Goal: Obtain resource: Download file/media

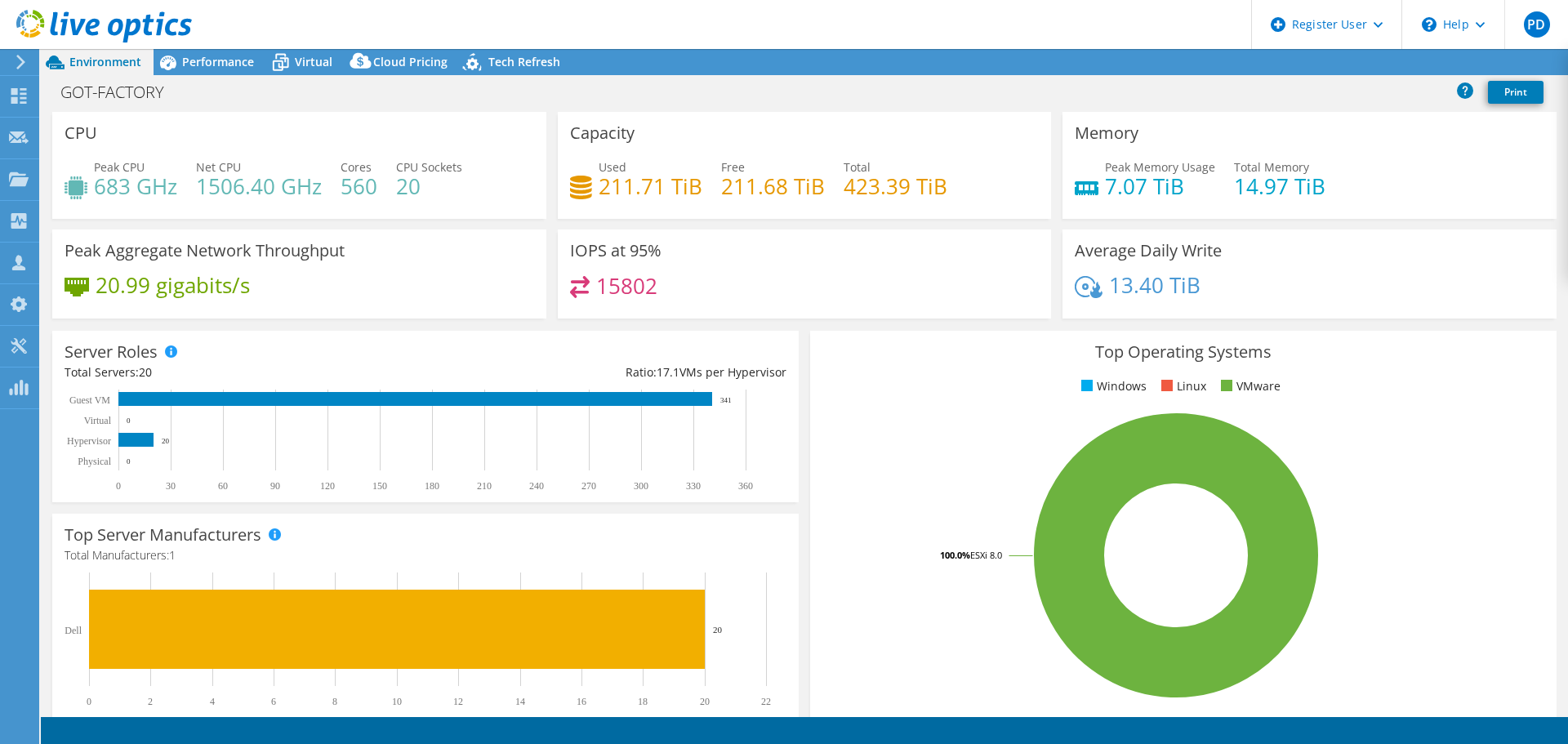
select select "EUFrankfurt"
select select "USD"
click at [1292, 61] on link "Reports" at bounding box center [1292, 62] width 78 height 25
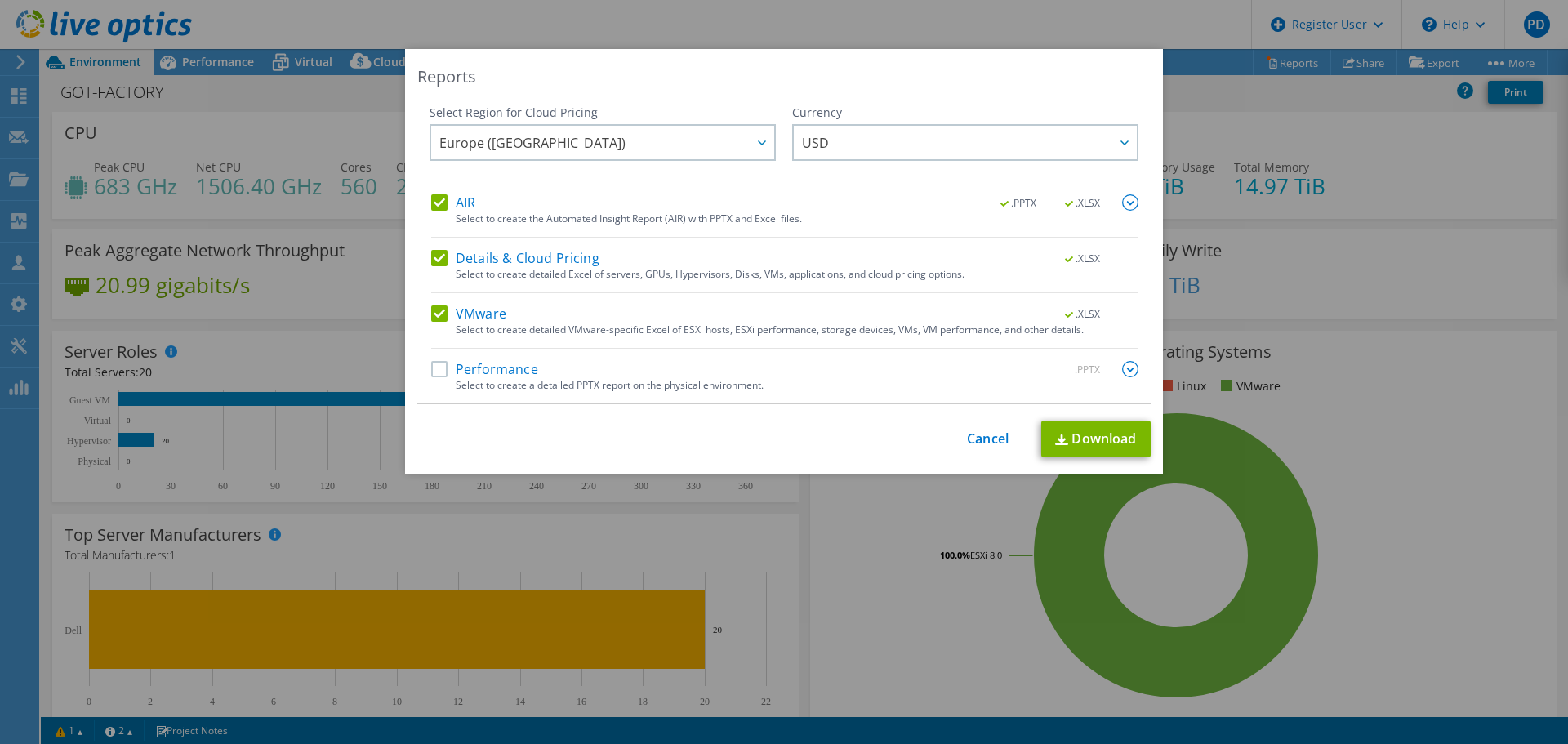
click at [477, 17] on div "Reports Select Region for Cloud Pricing Asia Pacific (Hong Kong) Asia Pacific (…" at bounding box center [784, 372] width 1568 height 744
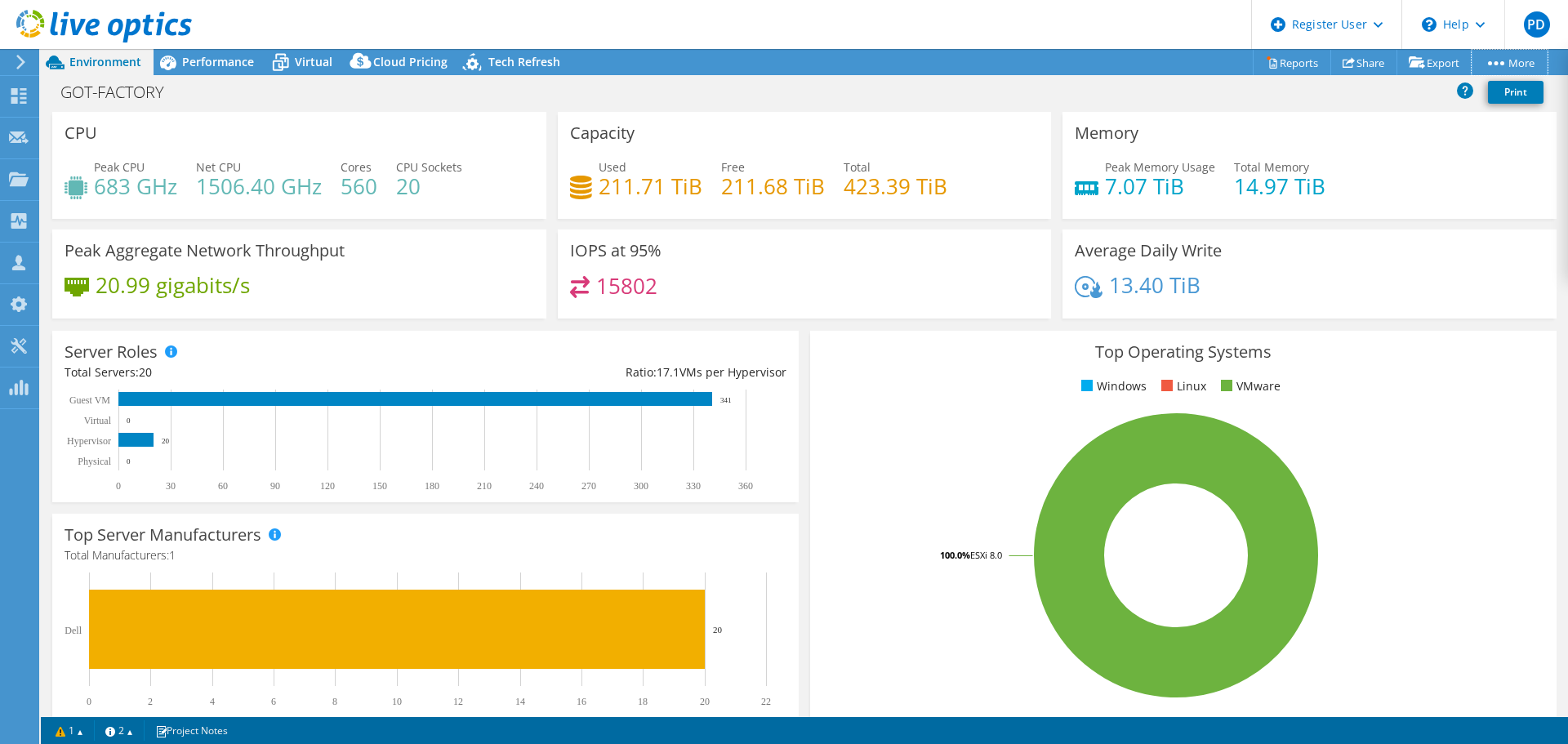
click at [1536, 51] on link "More" at bounding box center [1509, 62] width 76 height 25
click at [1276, 65] on link "Reports" at bounding box center [1292, 62] width 78 height 25
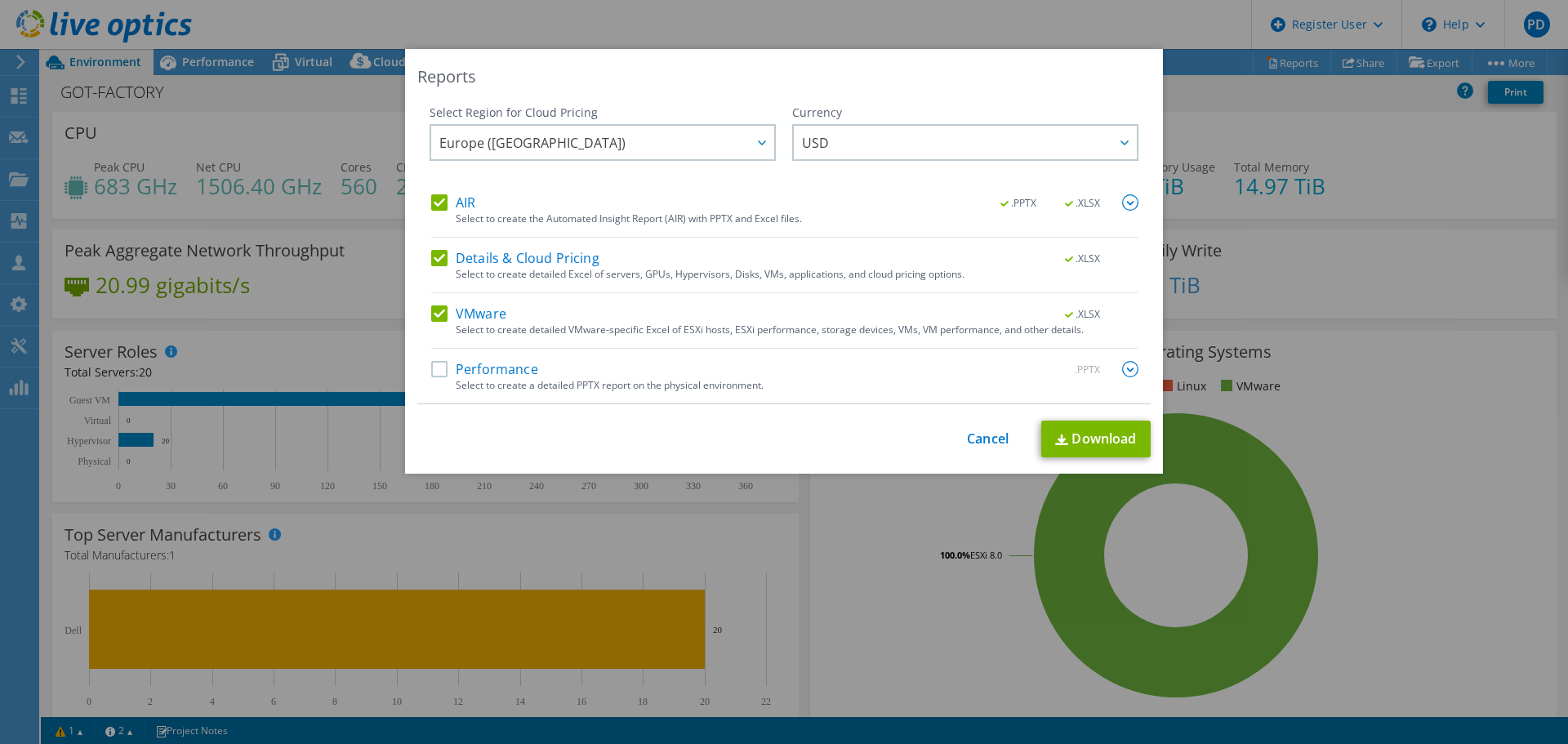
click at [442, 255] on label "Details & Cloud Pricing" at bounding box center [515, 258] width 168 height 17
click at [0, 0] on input "Details & Cloud Pricing" at bounding box center [0, 0] width 0 height 0
click at [436, 212] on div "AIR .PPTX .XLSX" at bounding box center [784, 203] width 707 height 19
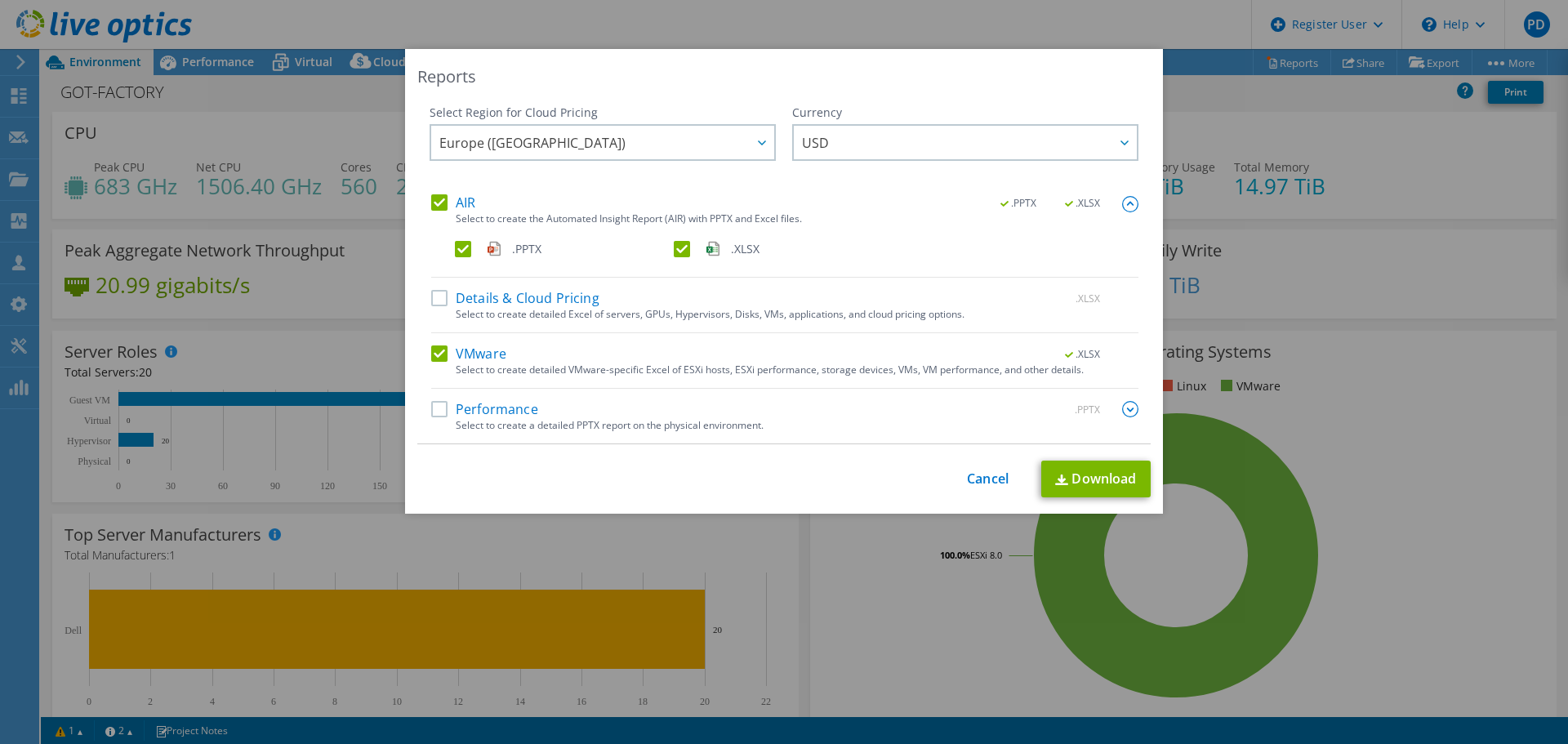
click at [437, 198] on label "AIR" at bounding box center [452, 202] width 44 height 17
click at [0, 0] on input "AIR" at bounding box center [0, 0] width 0 height 0
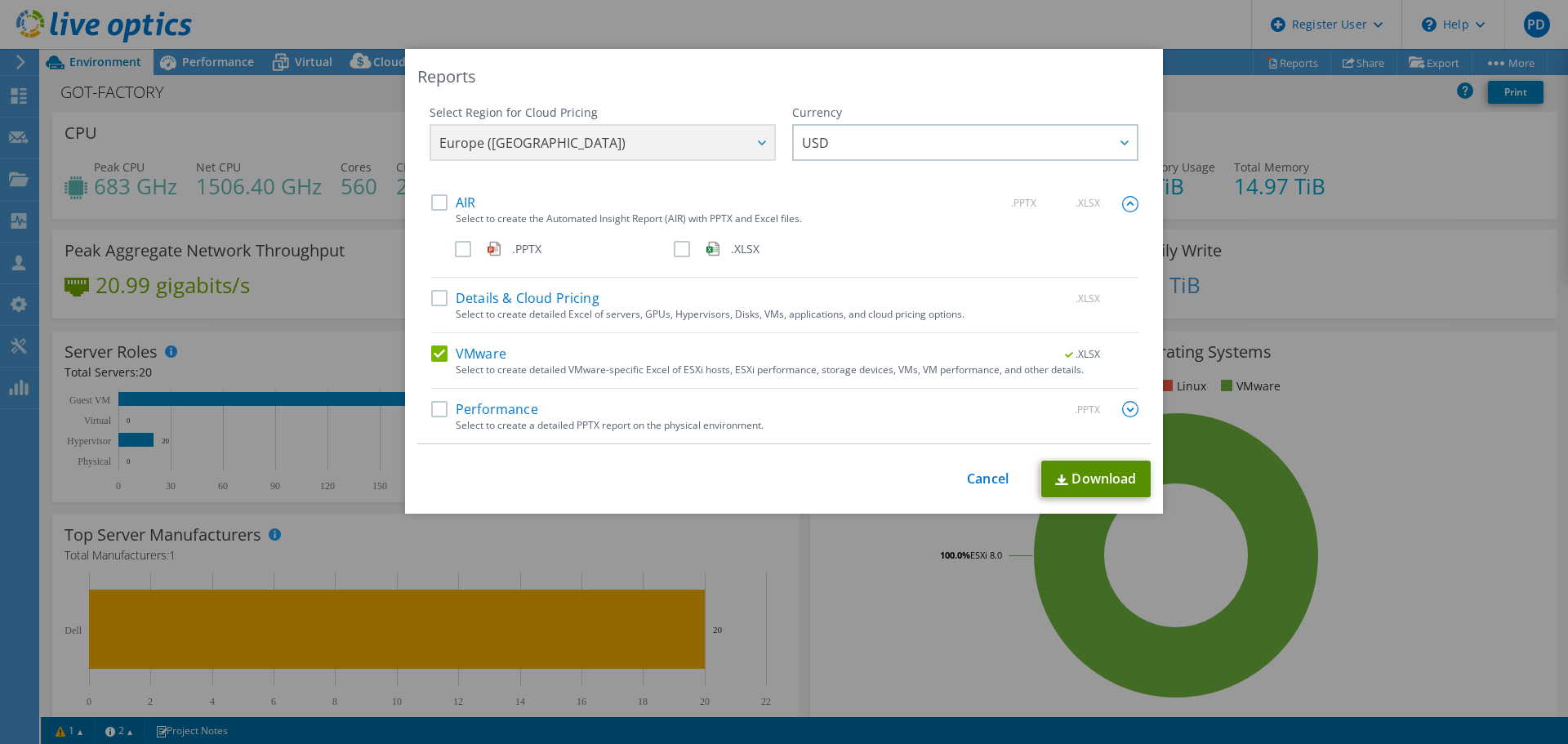
click at [1078, 479] on link "Download" at bounding box center [1096, 479] width 110 height 37
click at [280, 137] on div "Reports Select Region for Cloud Pricing Asia Pacific (Hong Kong) Asia Pacific (…" at bounding box center [784, 372] width 1568 height 646
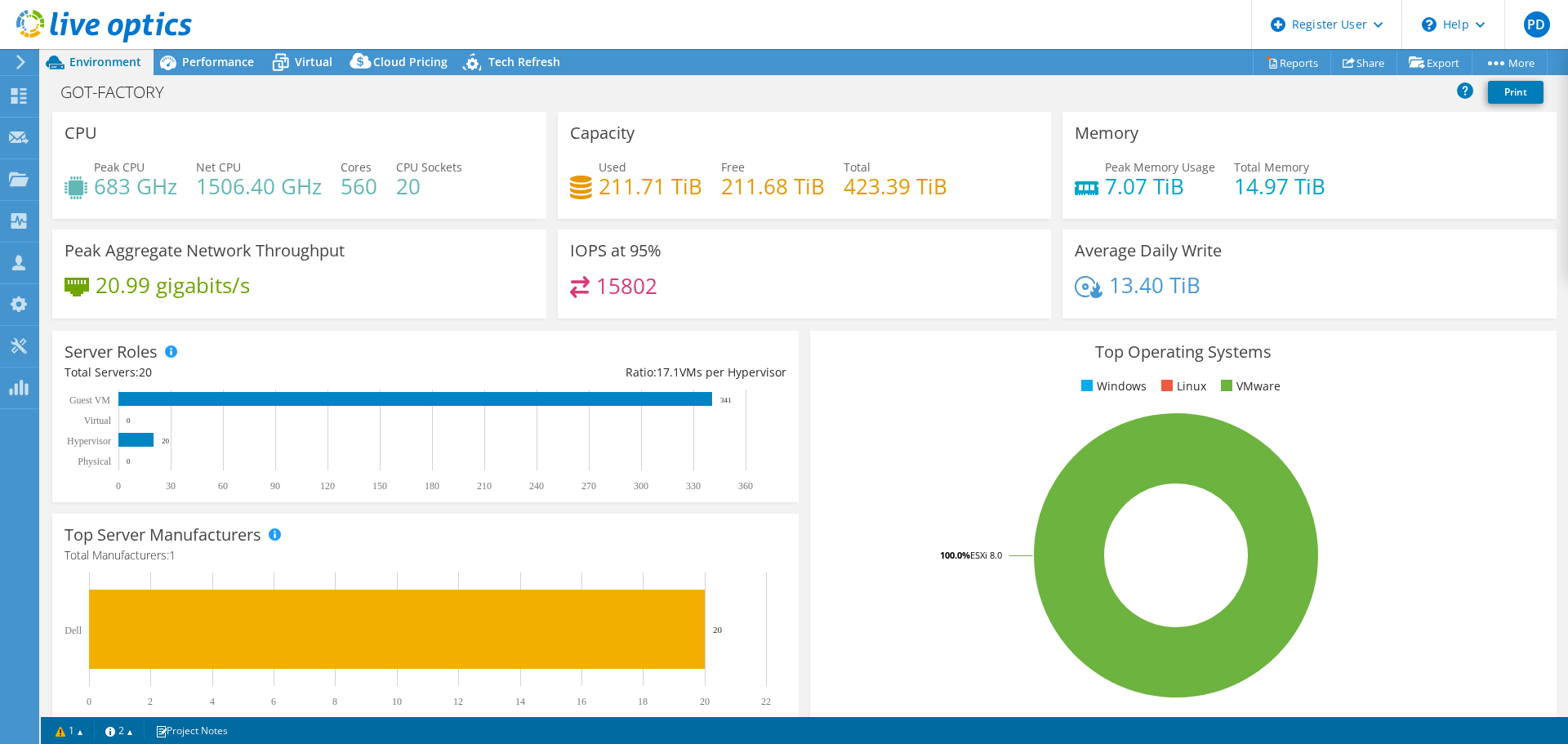
click at [217, 62] on span "Performance" at bounding box center [217, 61] width 72 height 16
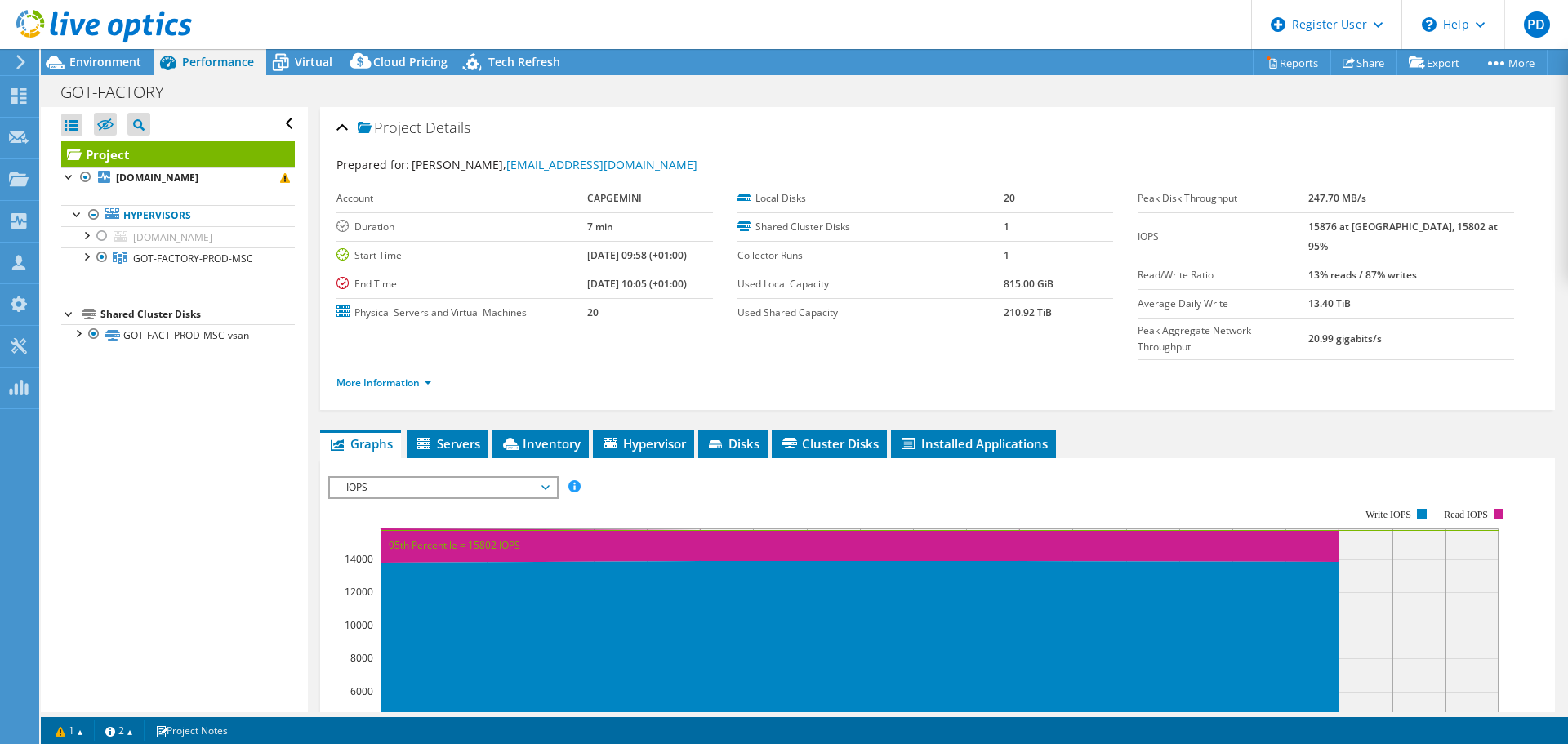
click at [85, 235] on div at bounding box center [86, 235] width 17 height 17
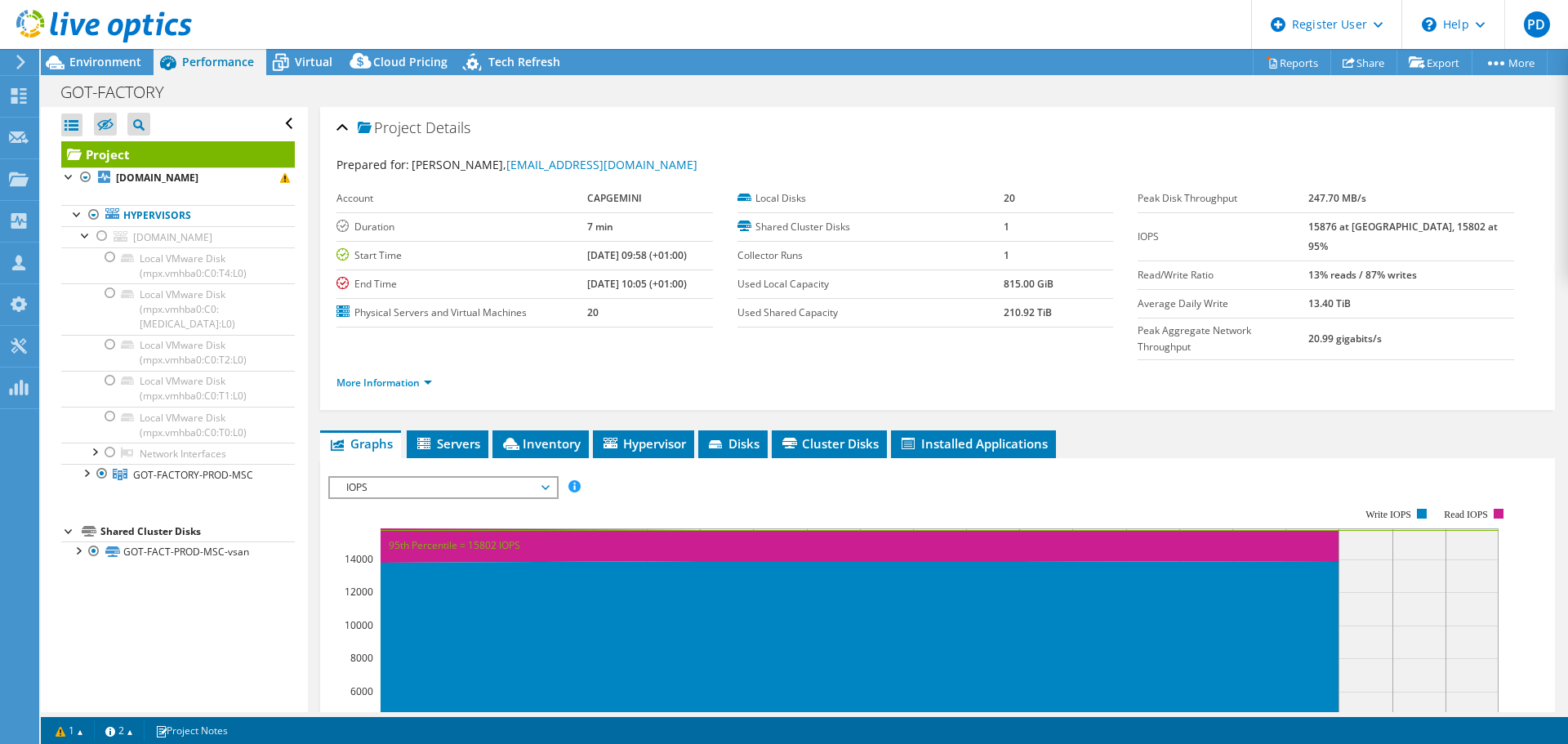
click at [78, 463] on div at bounding box center [86, 472] width 17 height 17
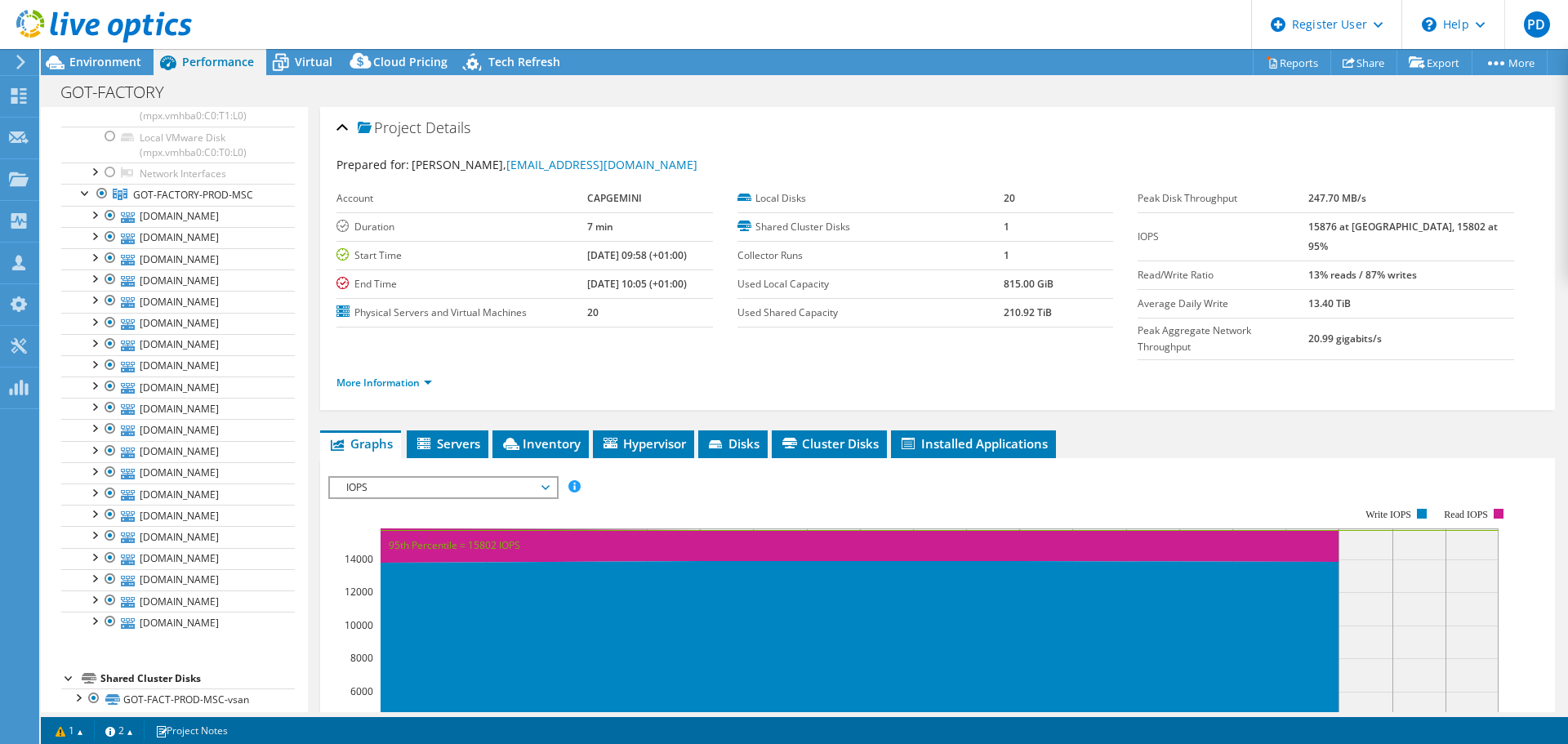
scroll to position [283, 0]
click at [487, 477] on span "IOPS" at bounding box center [443, 487] width 210 height 20
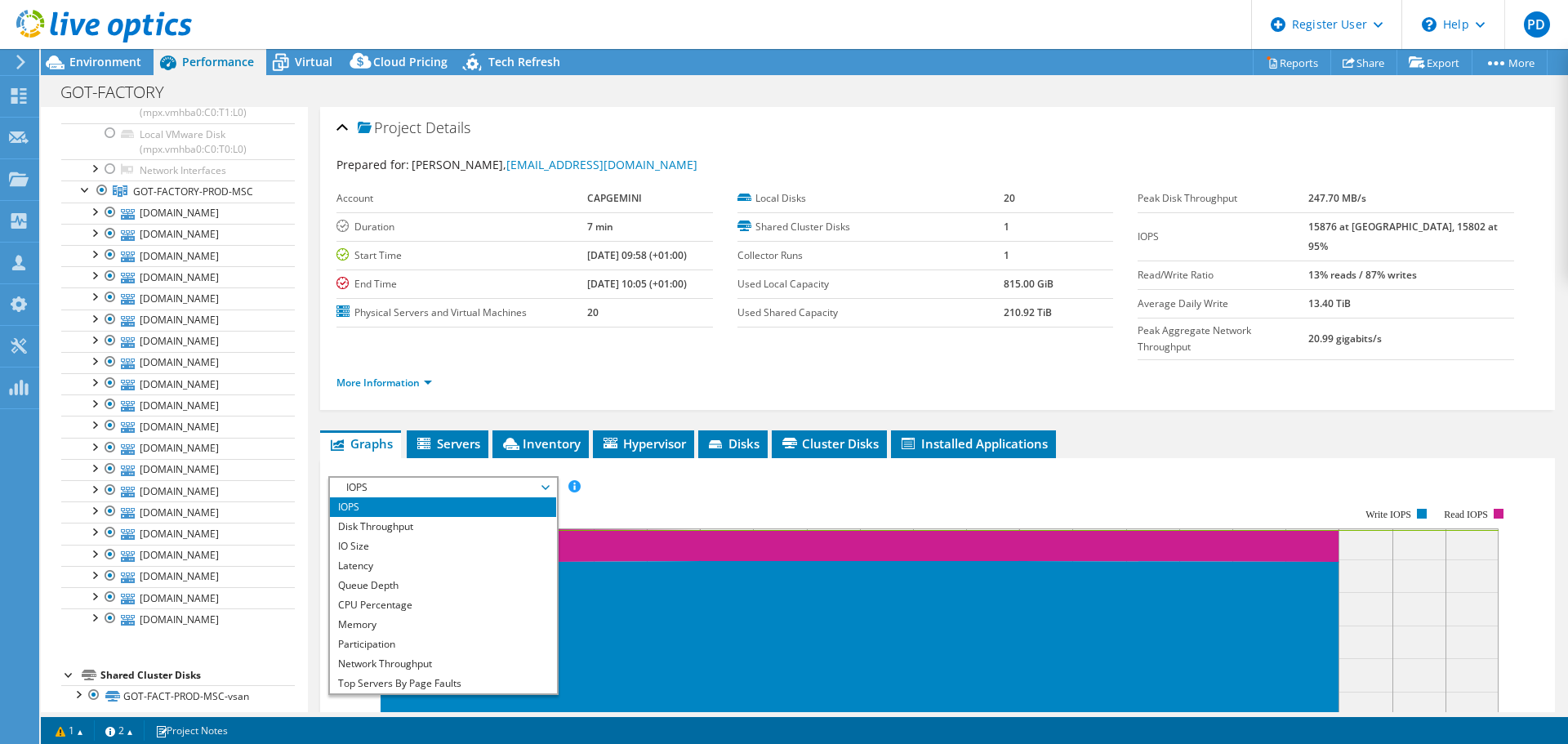
click at [412, 556] on li "Latency" at bounding box center [443, 566] width 227 height 20
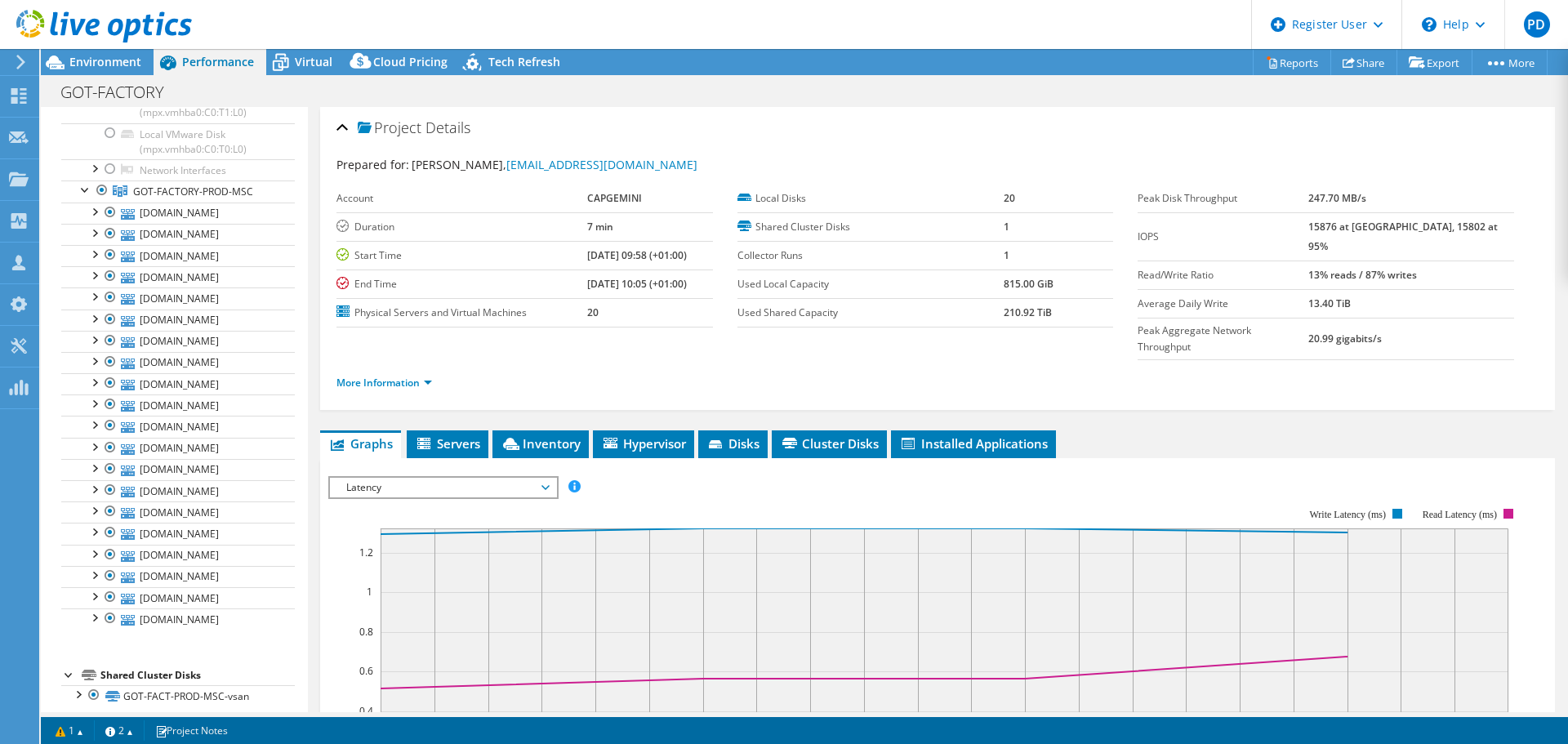
click at [120, 65] on span "Environment" at bounding box center [105, 61] width 72 height 16
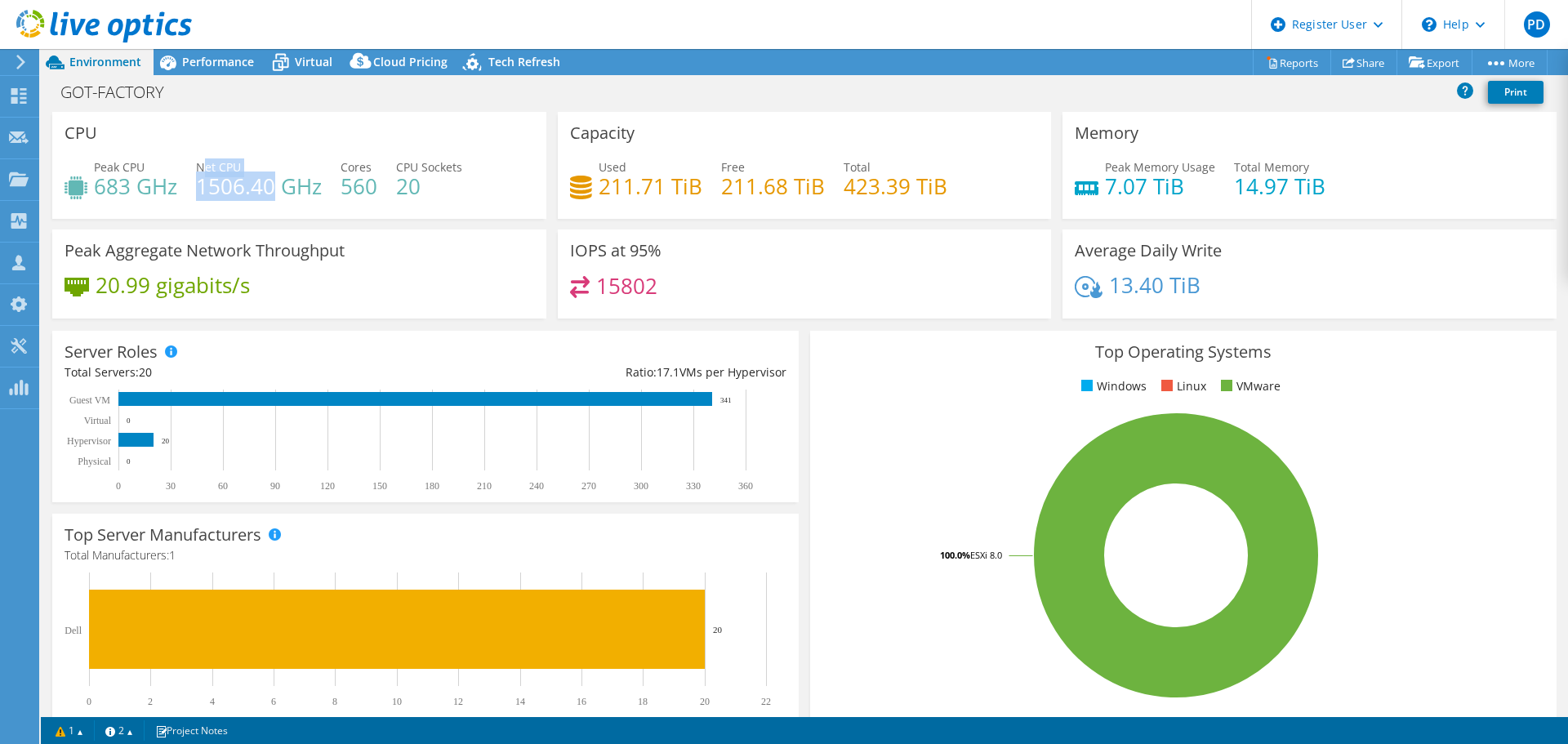
drag, startPoint x: 204, startPoint y: 164, endPoint x: 277, endPoint y: 193, distance: 78.5
click at [277, 193] on div "Net CPU 1506.40 GHz" at bounding box center [258, 177] width 125 height 37
click at [273, 186] on h4 "1506.40 GHz" at bounding box center [258, 186] width 125 height 18
drag, startPoint x: 205, startPoint y: 165, endPoint x: 288, endPoint y: 202, distance: 90.9
click at [288, 202] on div "Peak CPU 683 GHz Net CPU 1506.40 GHz Cores 560 CPU Sockets 20" at bounding box center [299, 185] width 470 height 53
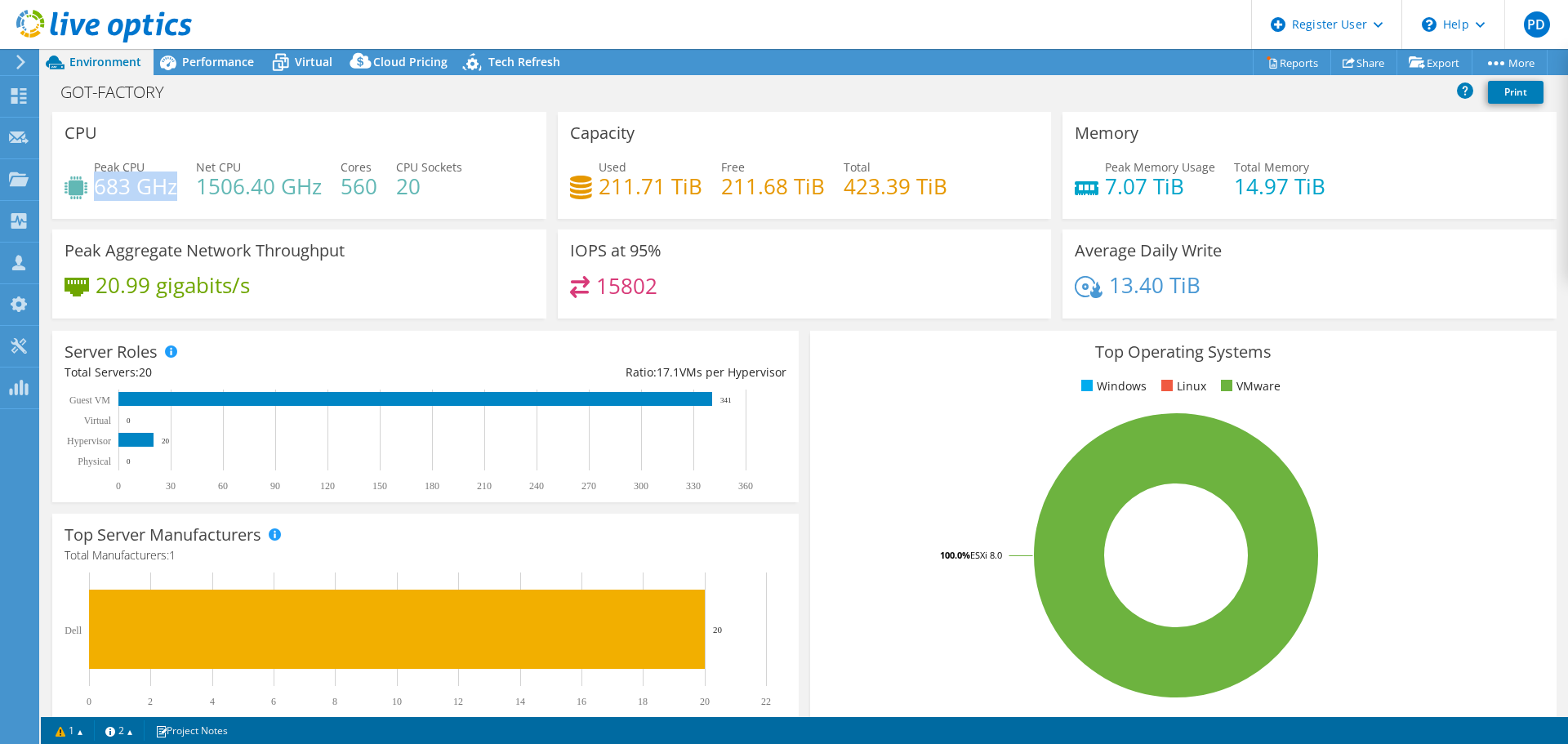
drag, startPoint x: 105, startPoint y: 187, endPoint x: 173, endPoint y: 192, distance: 68.2
click at [173, 192] on h4 "683 GHz" at bounding box center [136, 186] width 84 height 18
click at [227, 54] on span "Performance" at bounding box center [217, 61] width 72 height 16
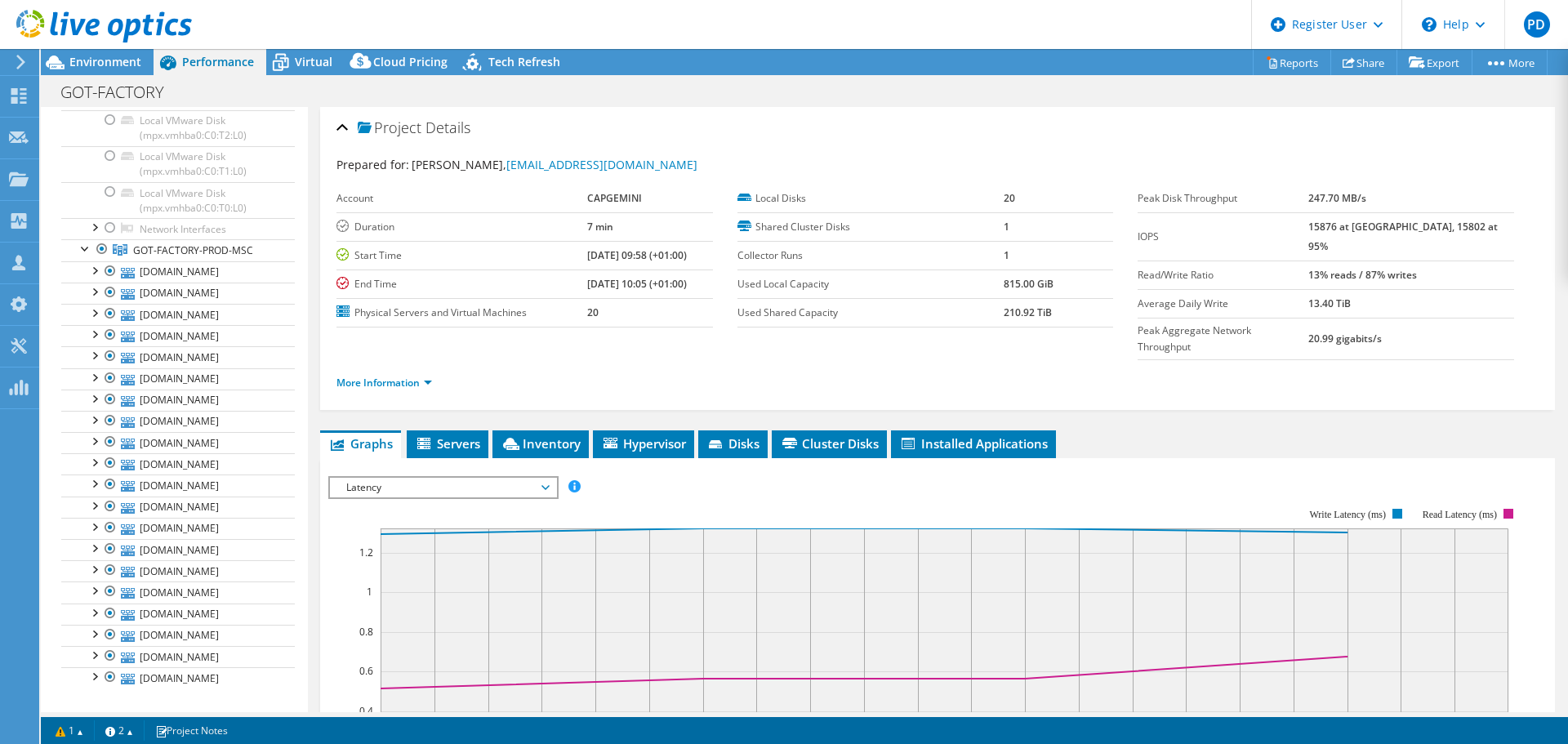
scroll to position [202, 0]
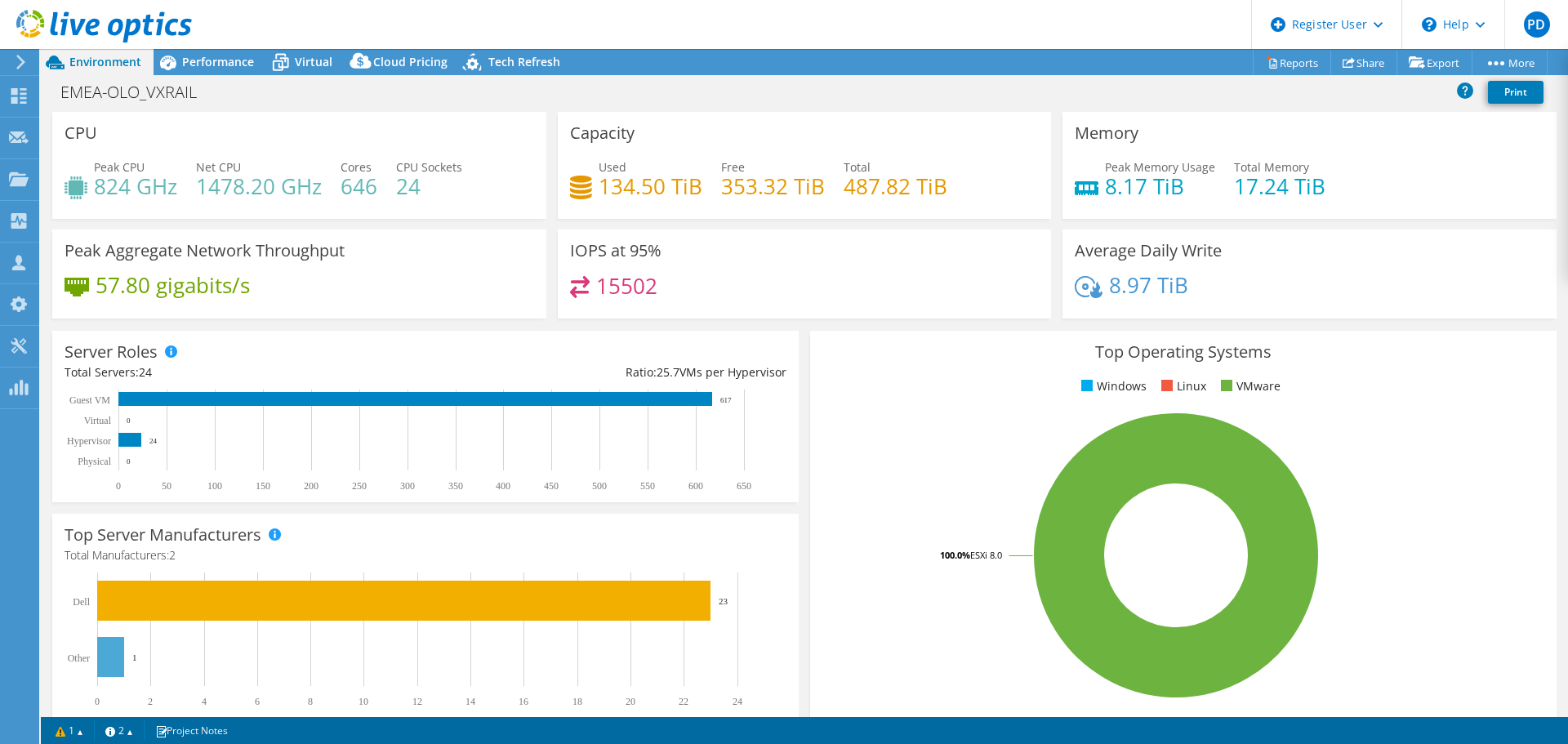
select select "EUFrankfurt"
select select "EUR"
click at [1276, 65] on link "Reports" at bounding box center [1292, 62] width 78 height 25
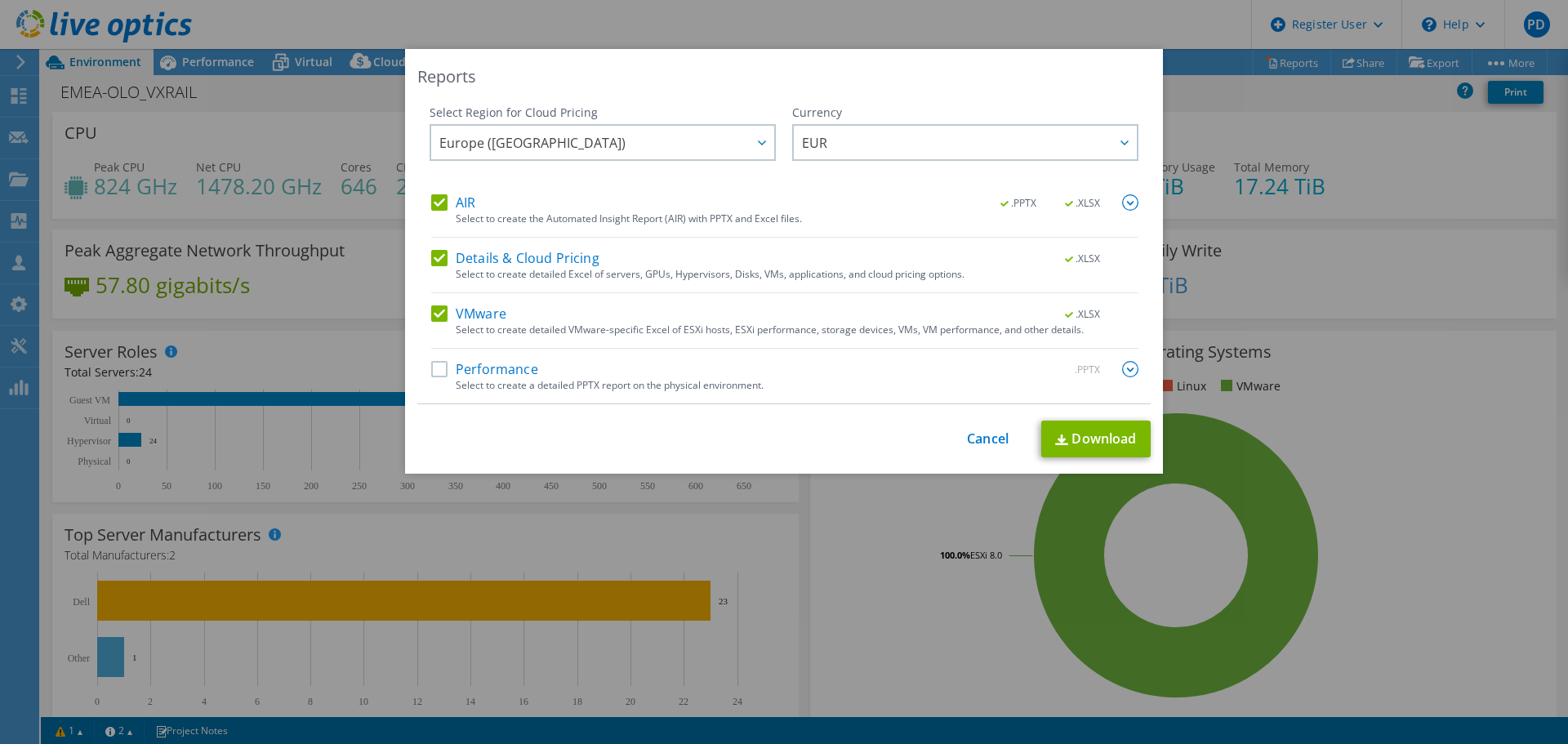
click at [431, 204] on label "AIR" at bounding box center [452, 202] width 44 height 17
click at [0, 0] on input "AIR" at bounding box center [0, 0] width 0 height 0
click at [431, 255] on label "Details & Cloud Pricing" at bounding box center [515, 258] width 168 height 17
click at [0, 0] on input "Details & Cloud Pricing" at bounding box center [0, 0] width 0 height 0
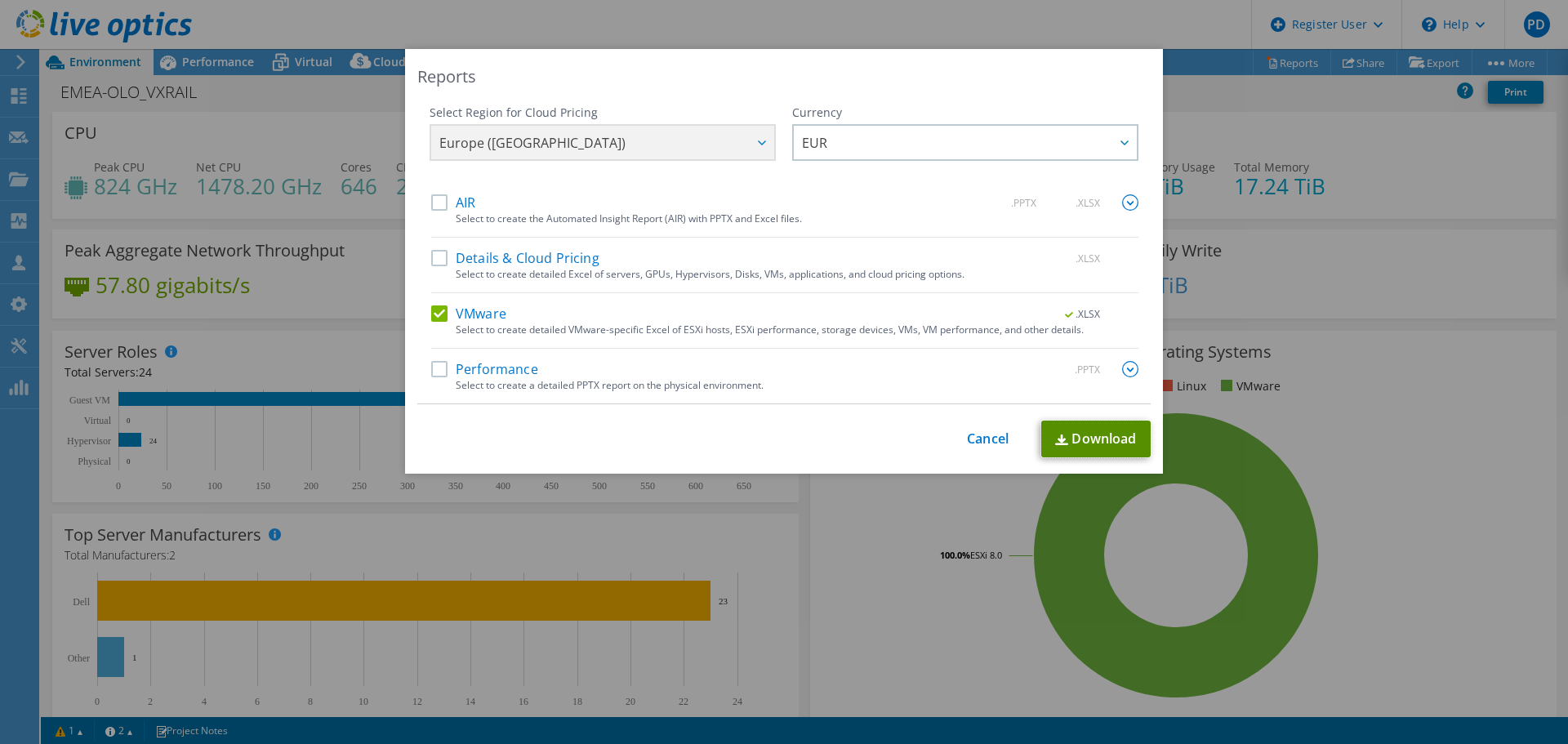
drag, startPoint x: 1089, startPoint y: 432, endPoint x: 1089, endPoint y: 443, distance: 11.0
click at [1089, 432] on link "Download" at bounding box center [1096, 439] width 110 height 37
click at [968, 435] on link "Cancel" at bounding box center [987, 438] width 42 height 16
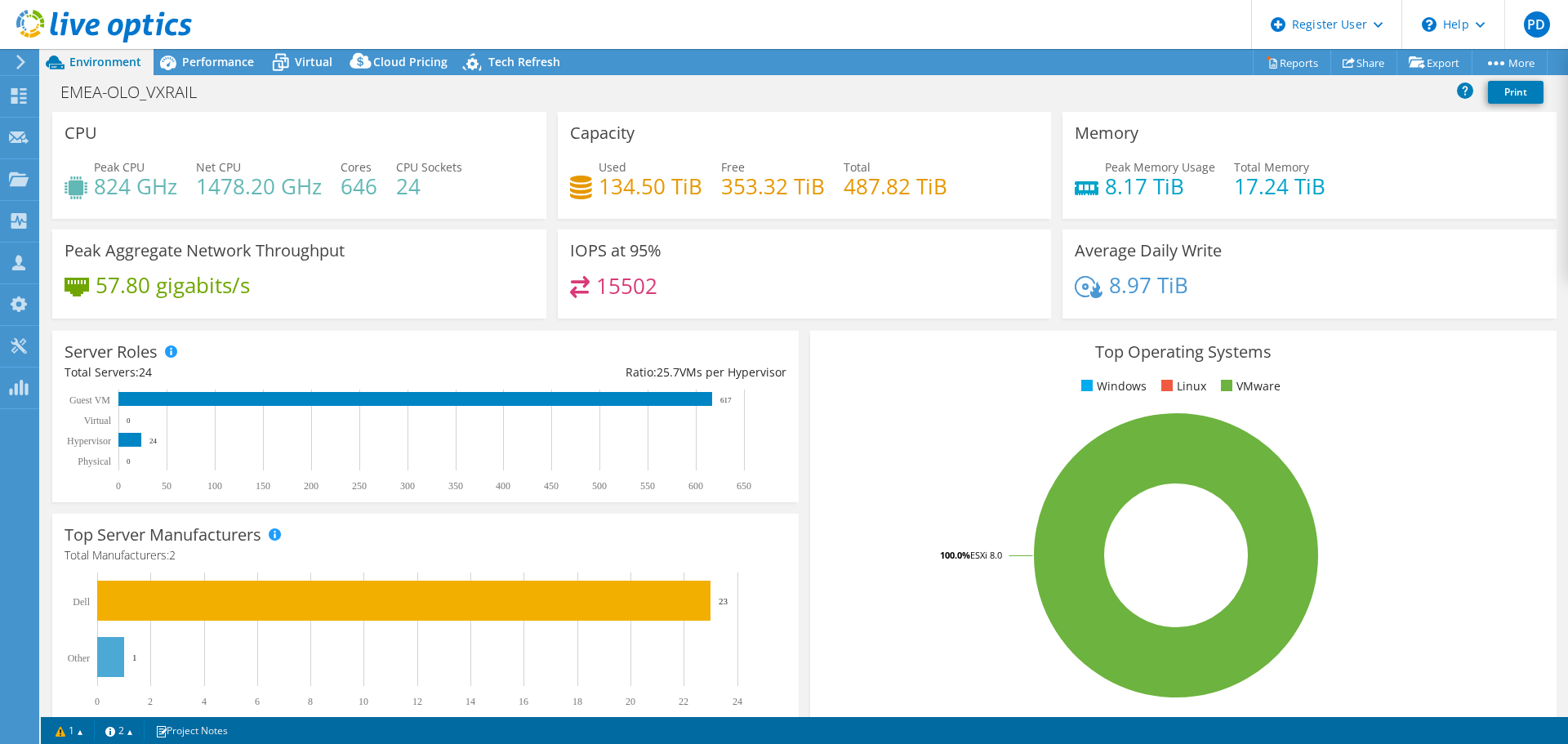
click at [212, 60] on span "Performance" at bounding box center [217, 61] width 72 height 16
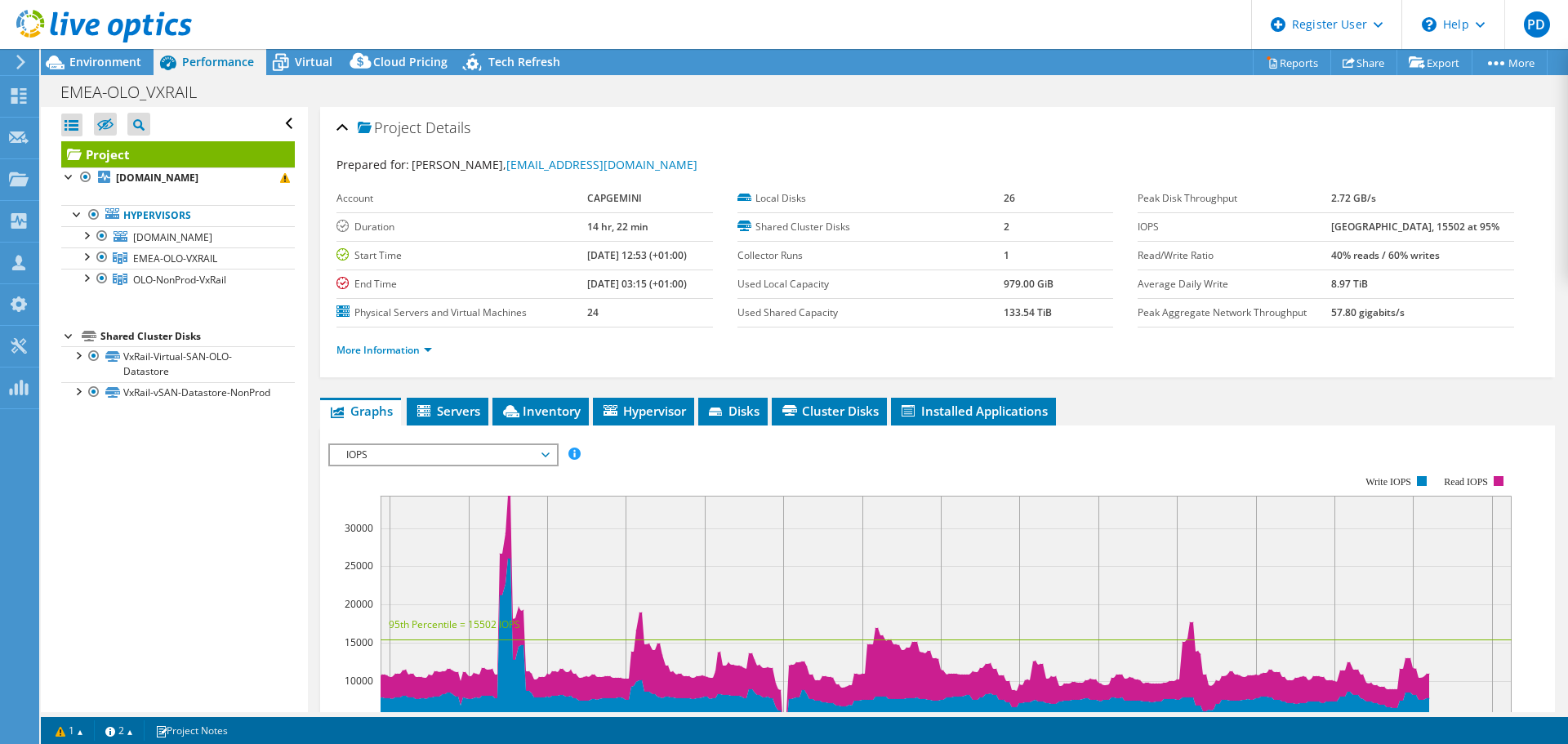
click at [84, 277] on div at bounding box center [86, 277] width 17 height 17
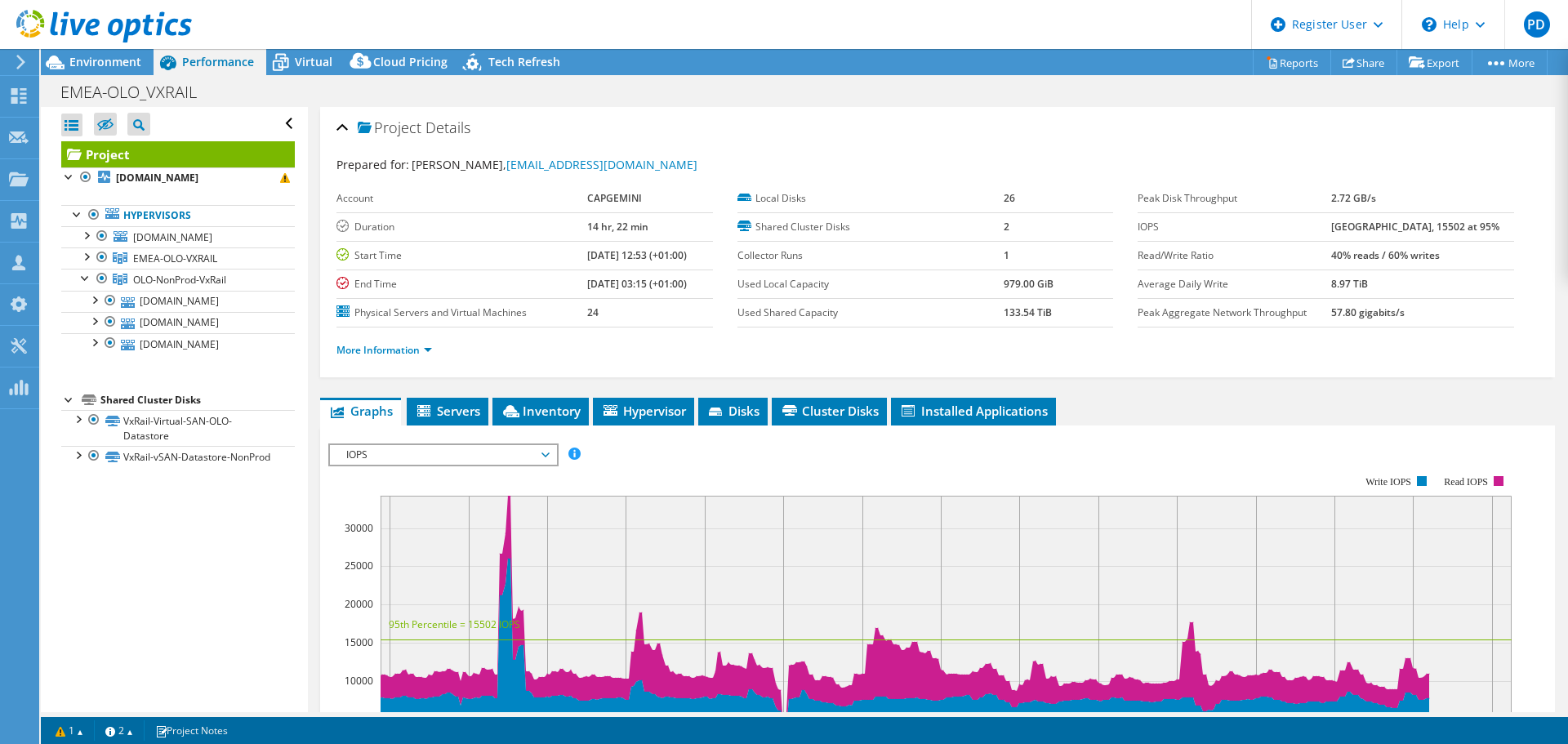
click at [85, 255] on div at bounding box center [86, 255] width 17 height 17
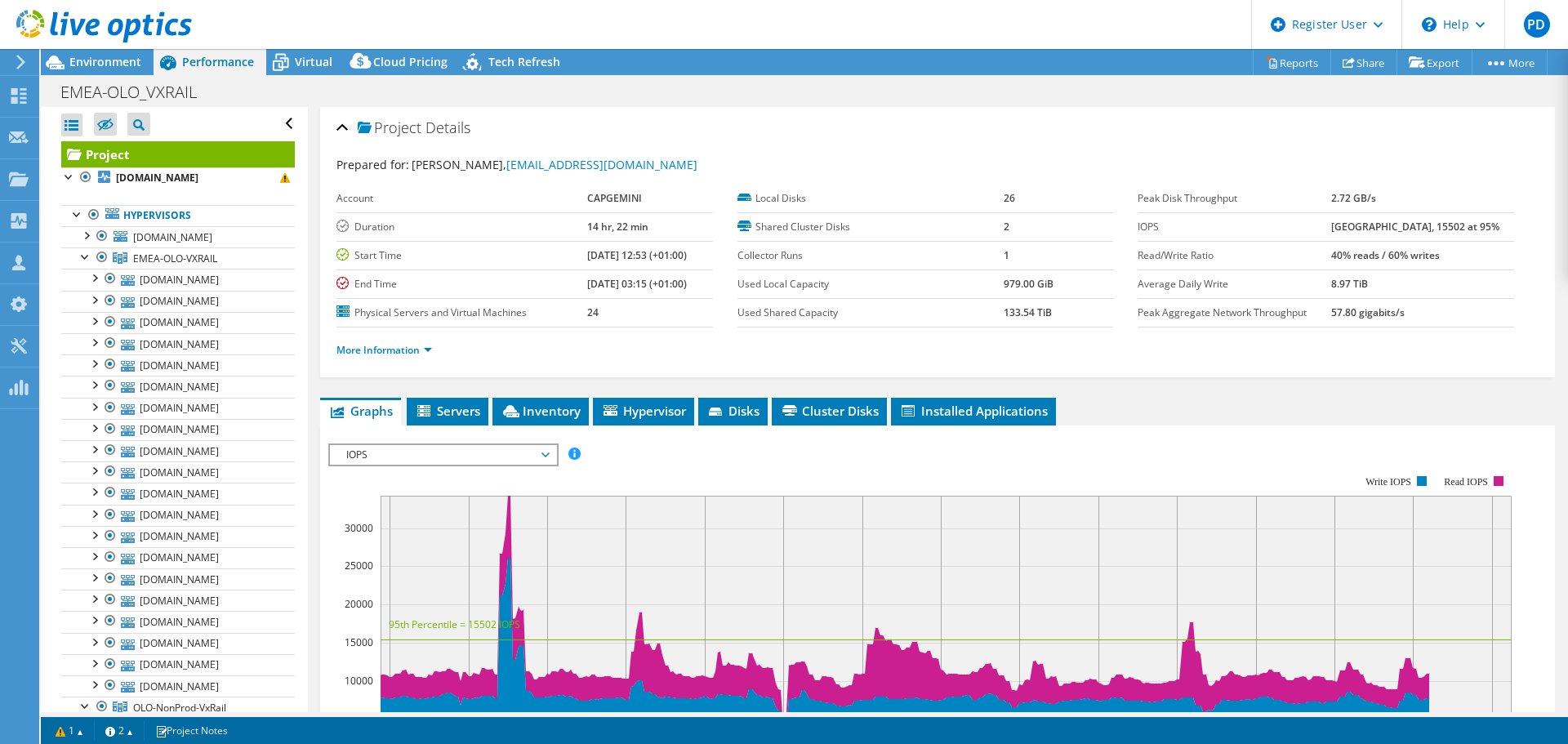
click at [86, 234] on div at bounding box center [86, 235] width 17 height 17
click at [85, 254] on div at bounding box center [86, 255] width 17 height 17
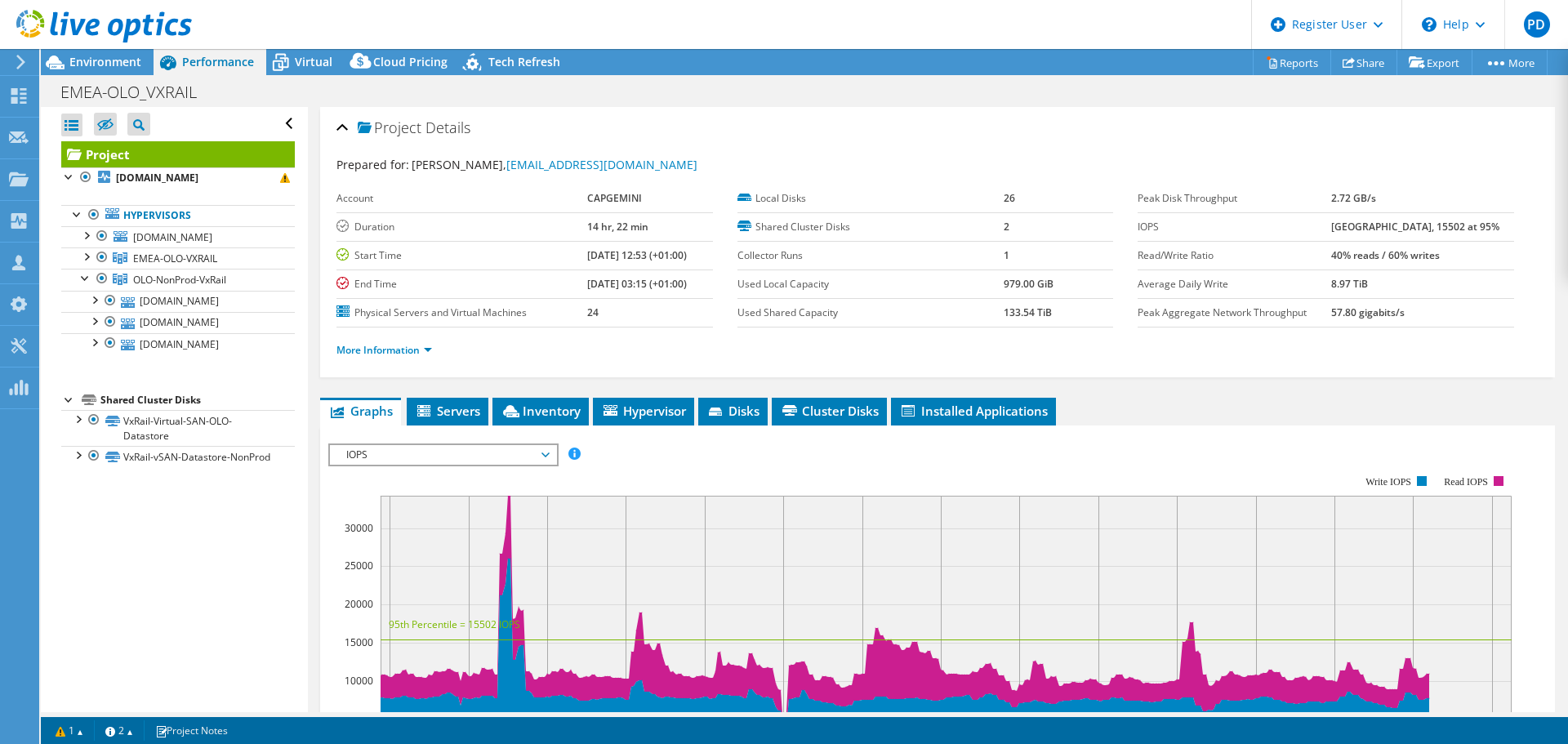
click at [80, 281] on div at bounding box center [86, 277] width 17 height 17
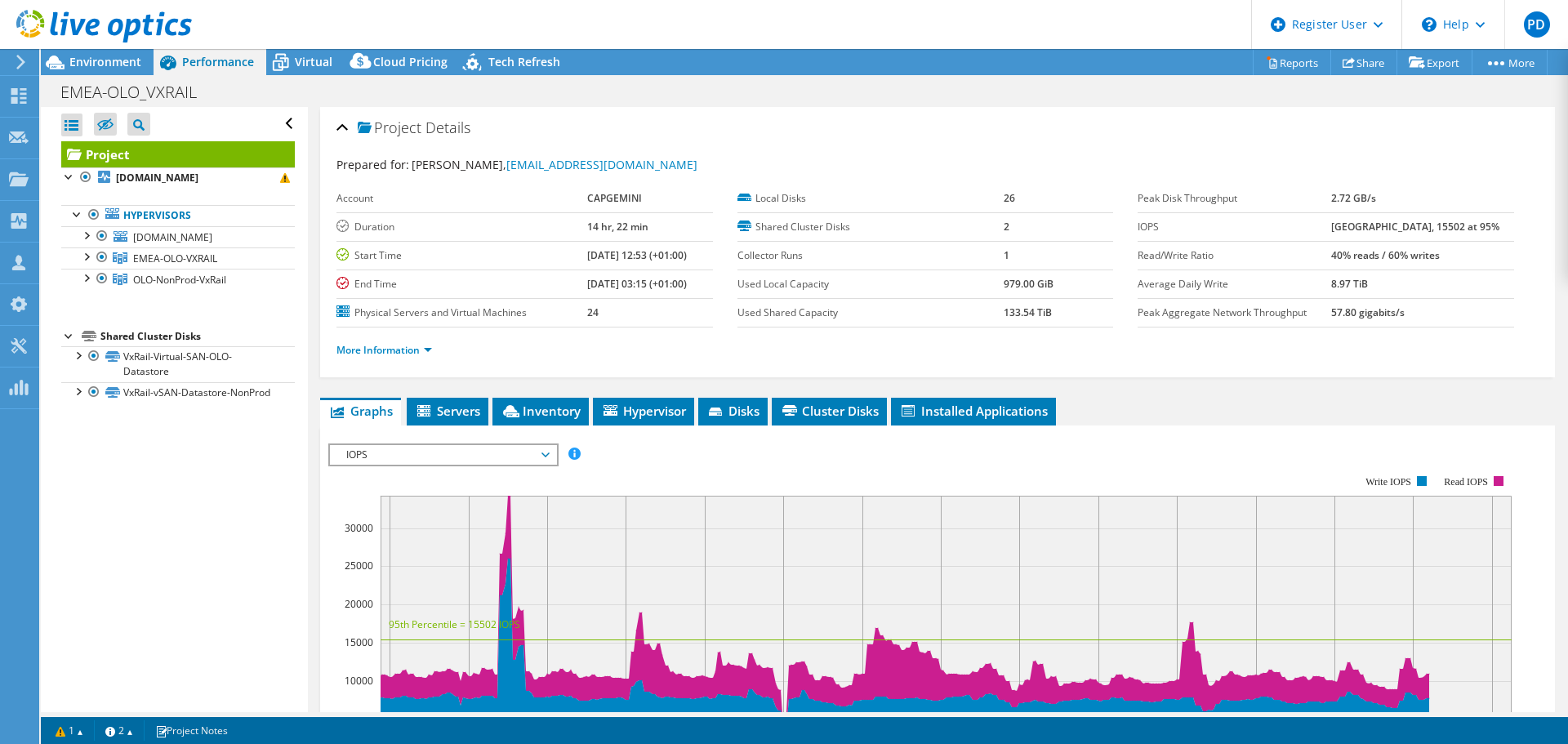
click at [85, 275] on div at bounding box center [86, 277] width 17 height 17
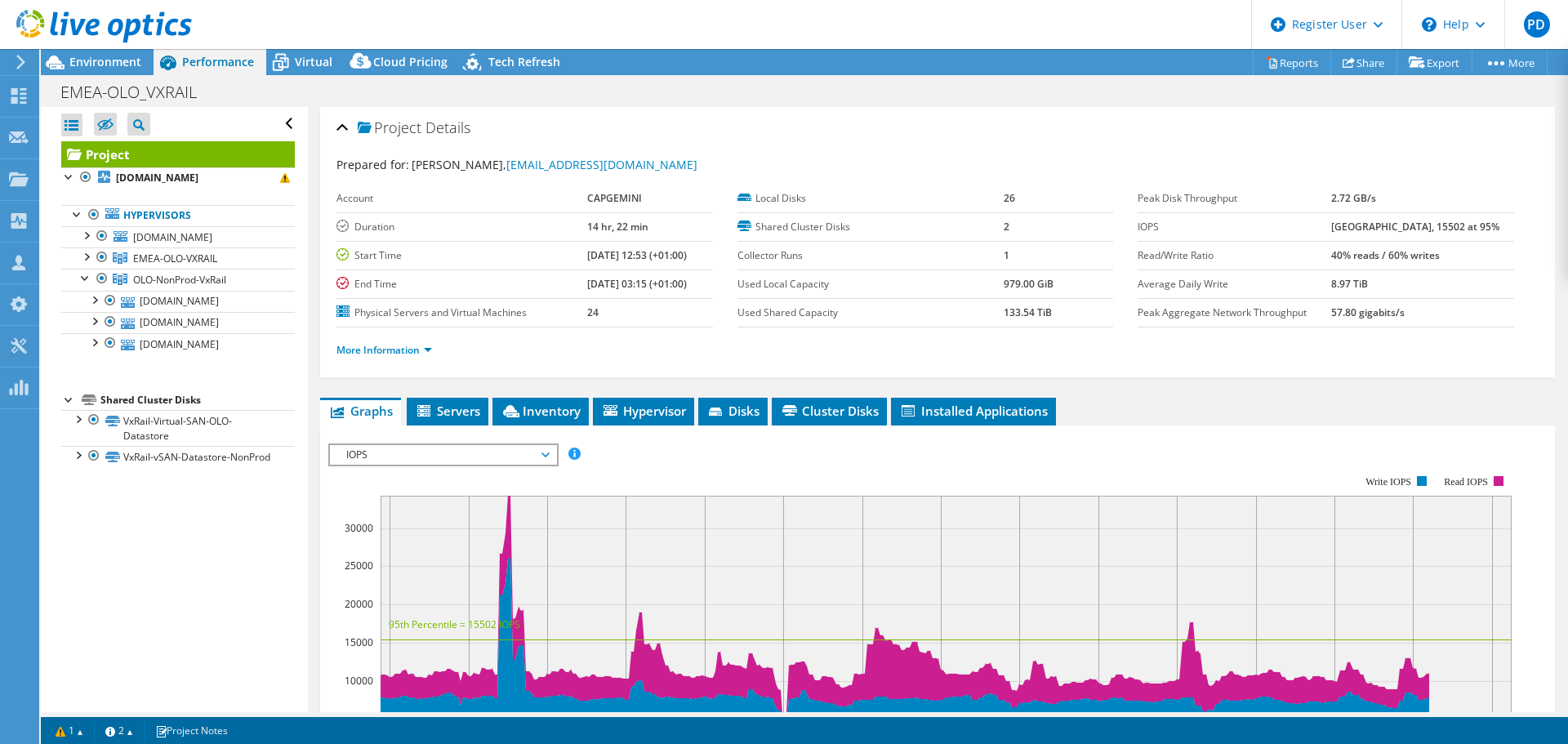
click at [81, 262] on div at bounding box center [86, 255] width 17 height 17
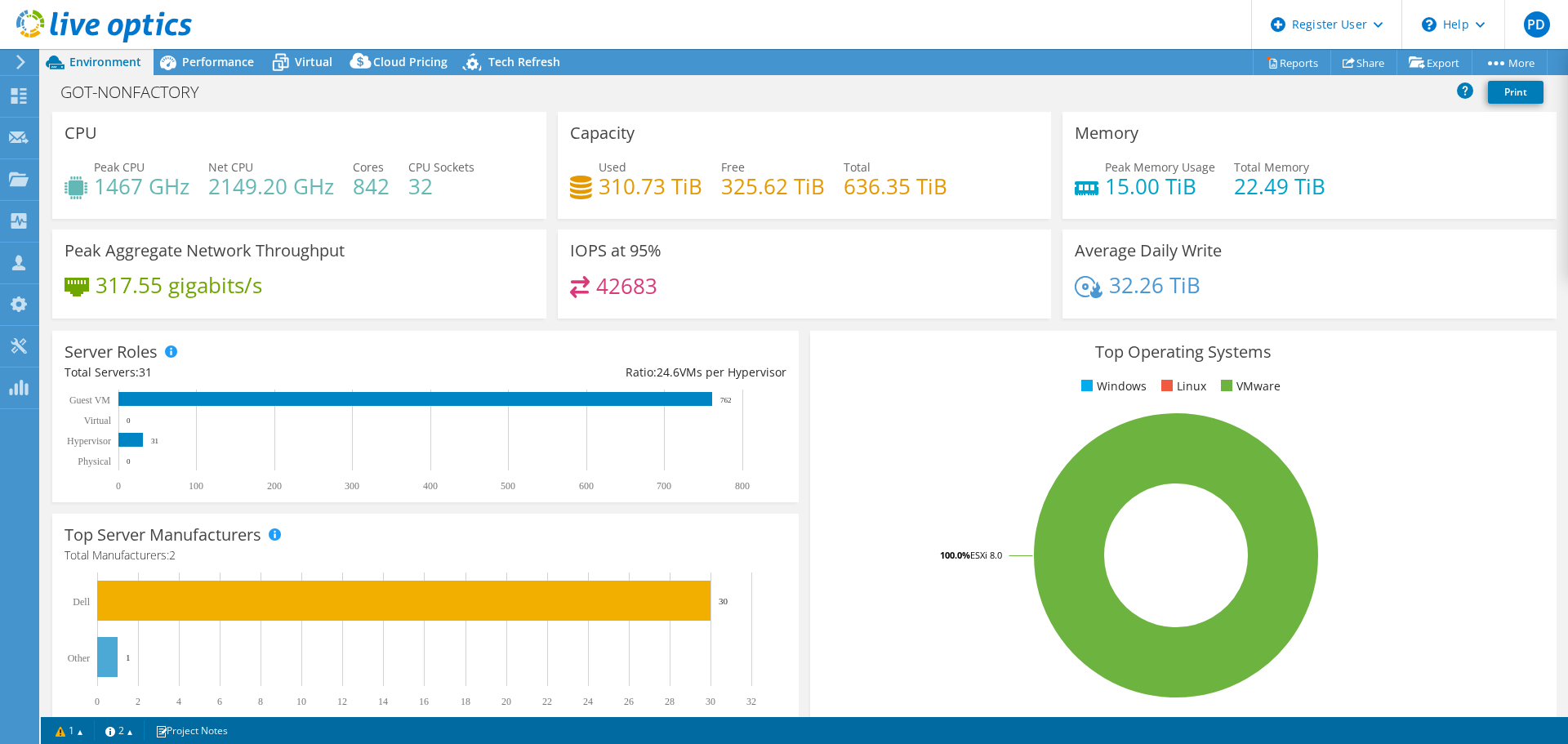
select select "EUFrankfurt"
select select "EUR"
click at [1288, 59] on link "Reports" at bounding box center [1292, 62] width 78 height 25
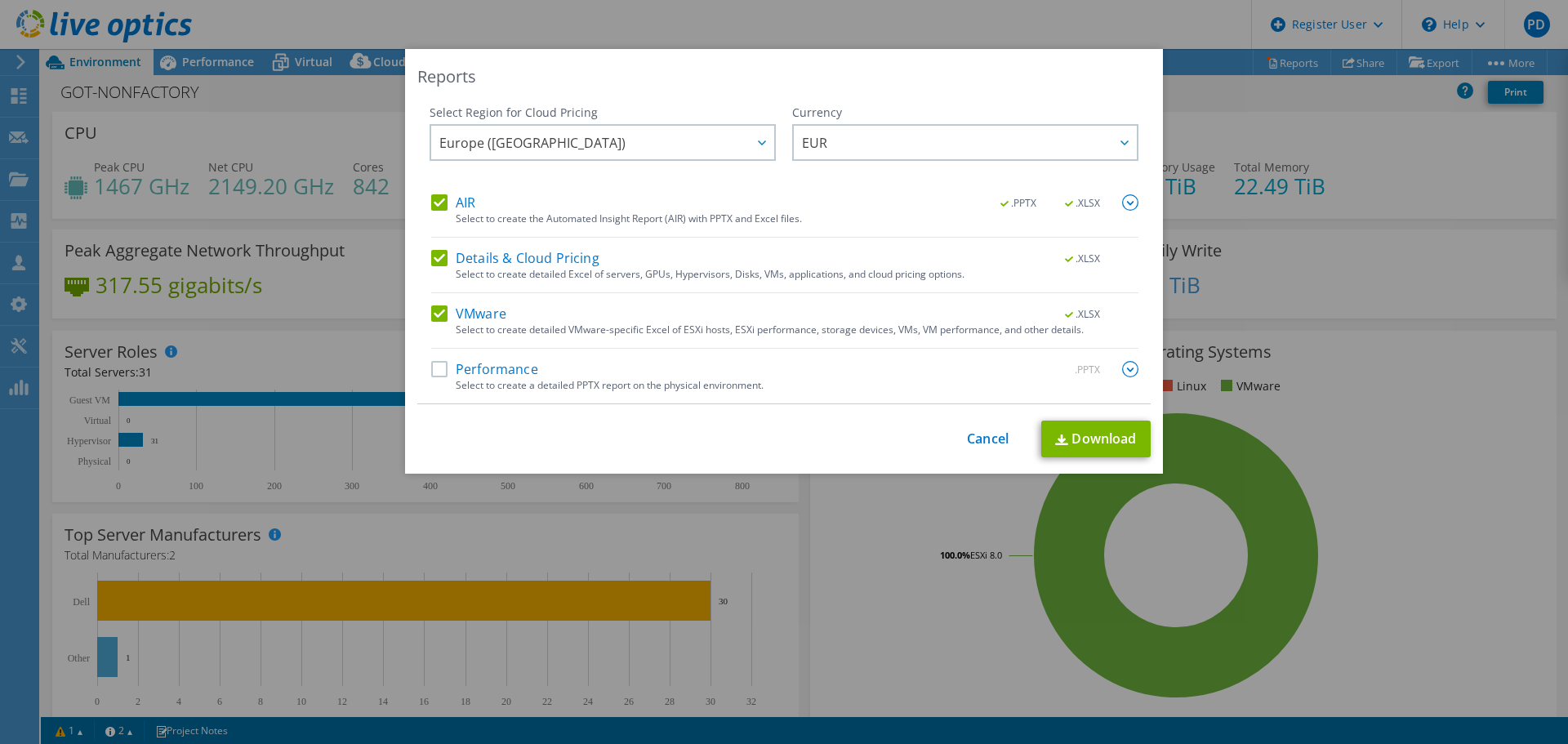
click at [439, 203] on label "AIR" at bounding box center [452, 202] width 44 height 17
click at [0, 0] on input "AIR" at bounding box center [0, 0] width 0 height 0
click at [435, 258] on label "Details & Cloud Pricing" at bounding box center [515, 258] width 168 height 17
click at [0, 0] on input "Details & Cloud Pricing" at bounding box center [0, 0] width 0 height 0
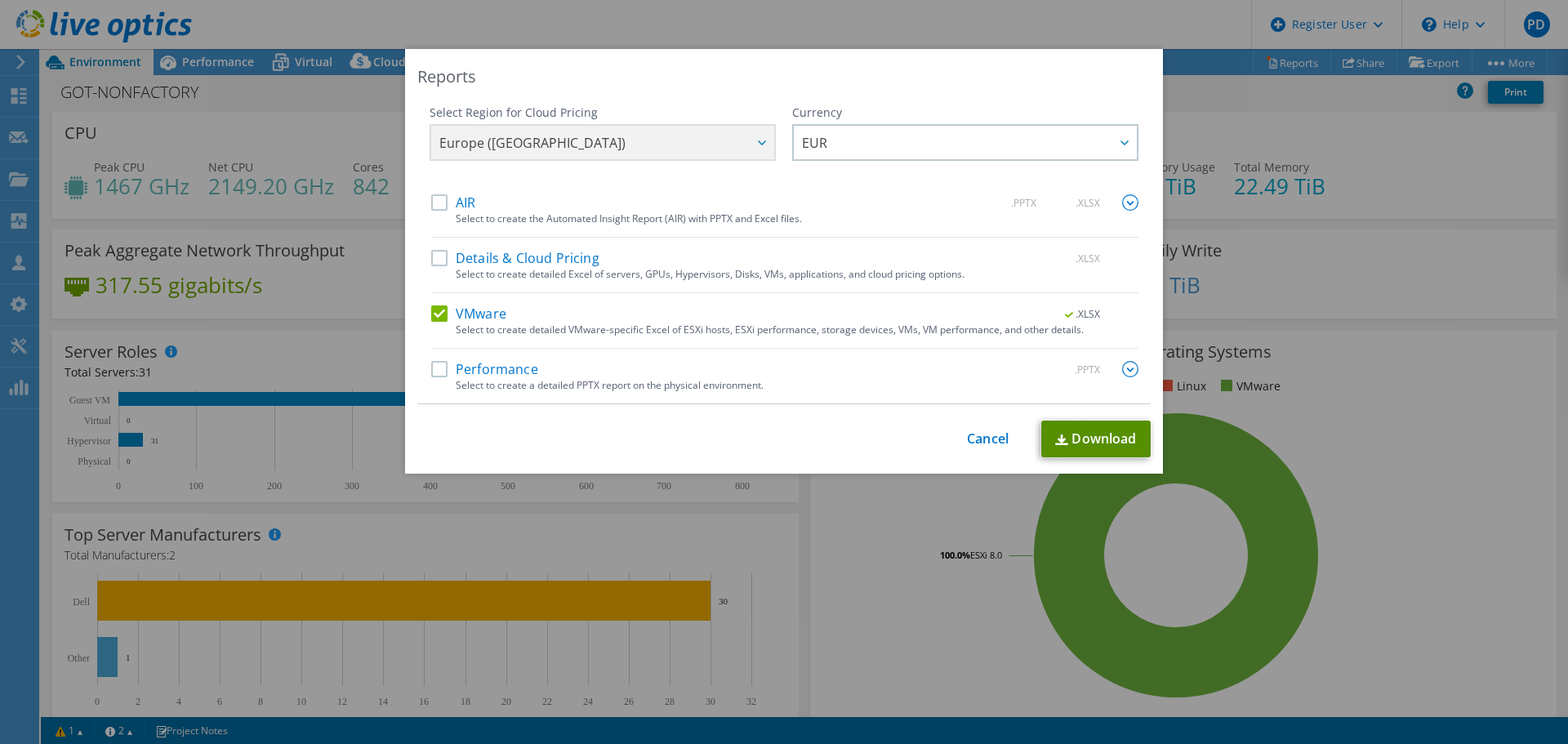
click at [1069, 430] on link "Download" at bounding box center [1096, 439] width 110 height 37
click at [971, 440] on link "Cancel" at bounding box center [987, 438] width 42 height 16
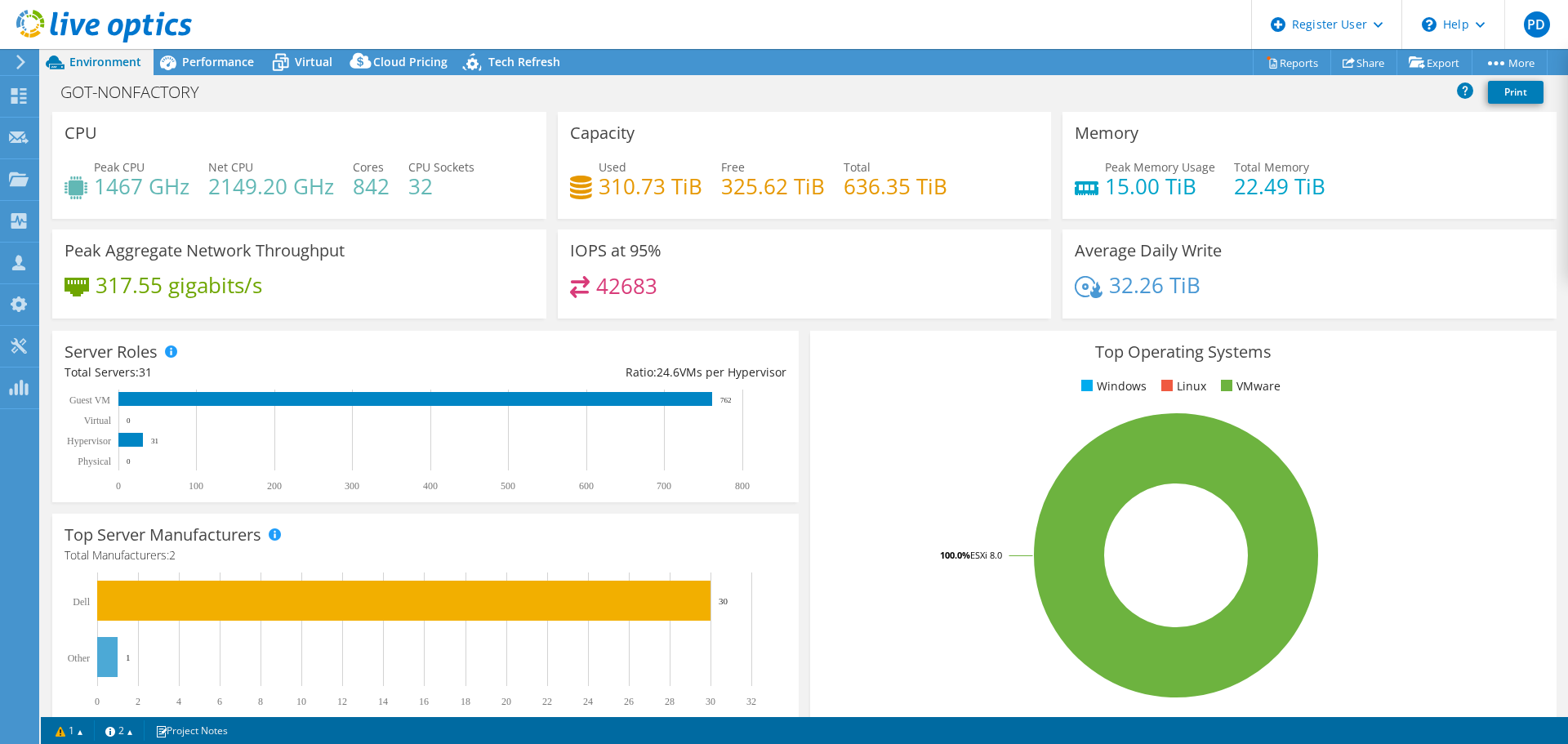
click at [209, 72] on div "Performance" at bounding box center [209, 62] width 112 height 26
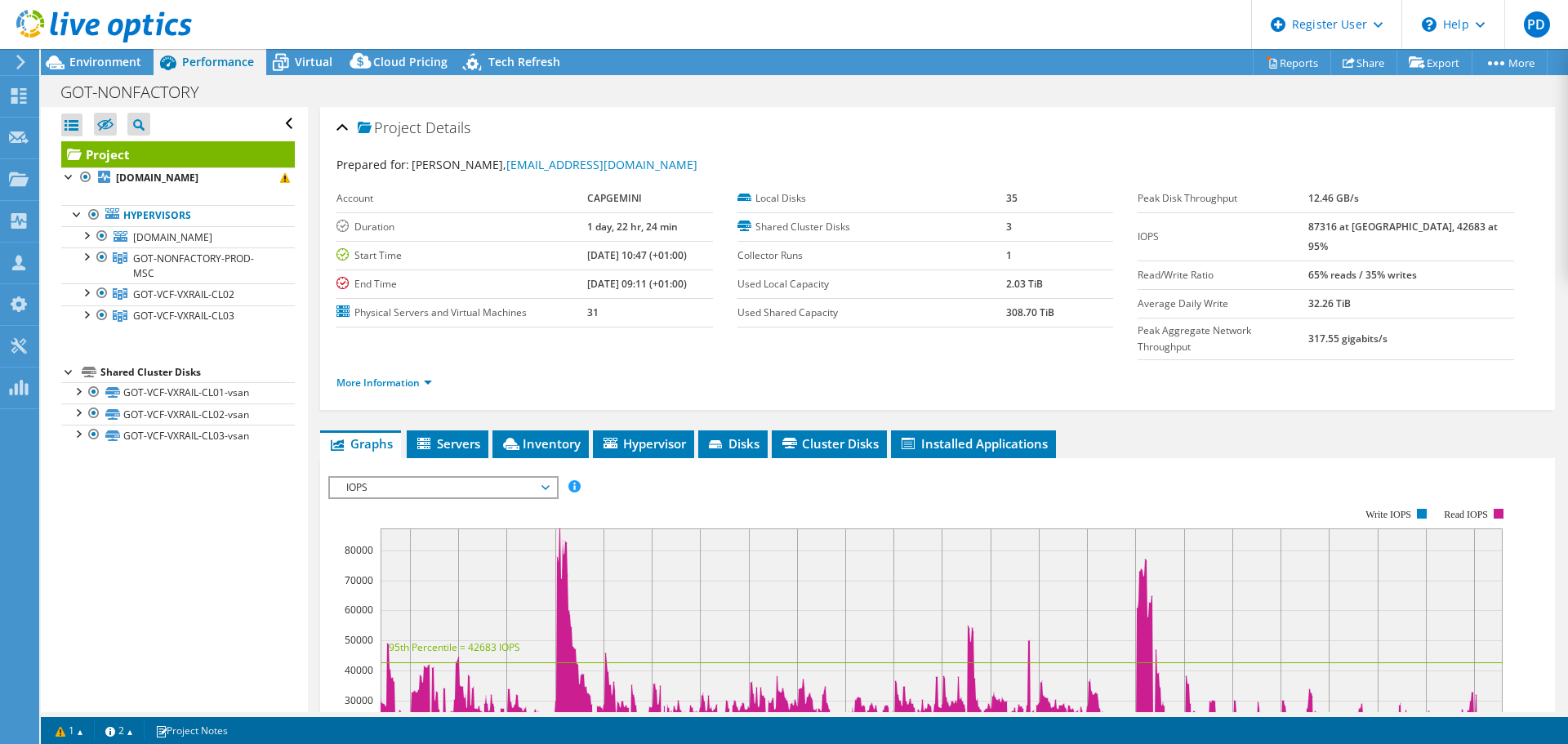
click at [86, 311] on div at bounding box center [86, 314] width 17 height 17
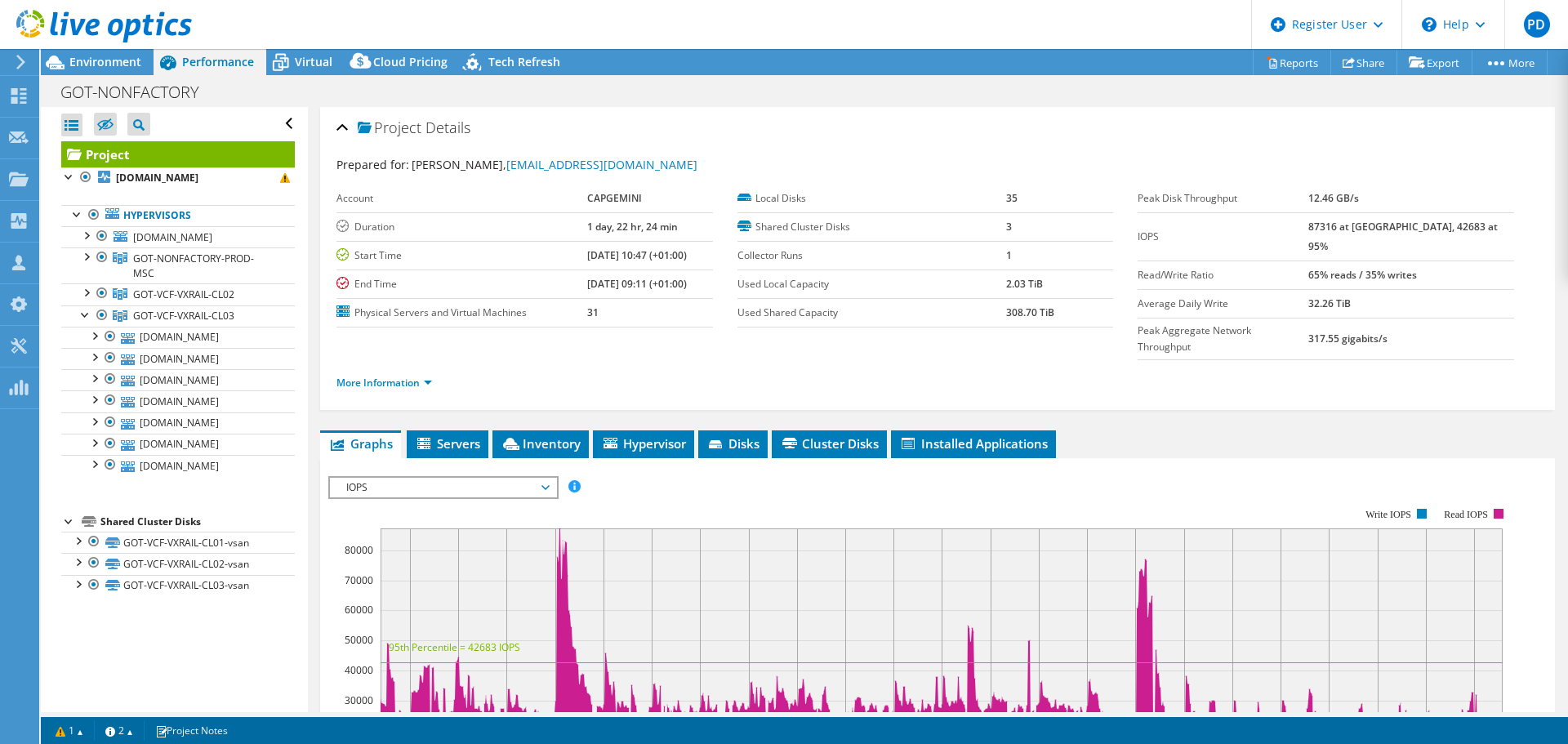
click at [85, 294] on div at bounding box center [86, 292] width 17 height 17
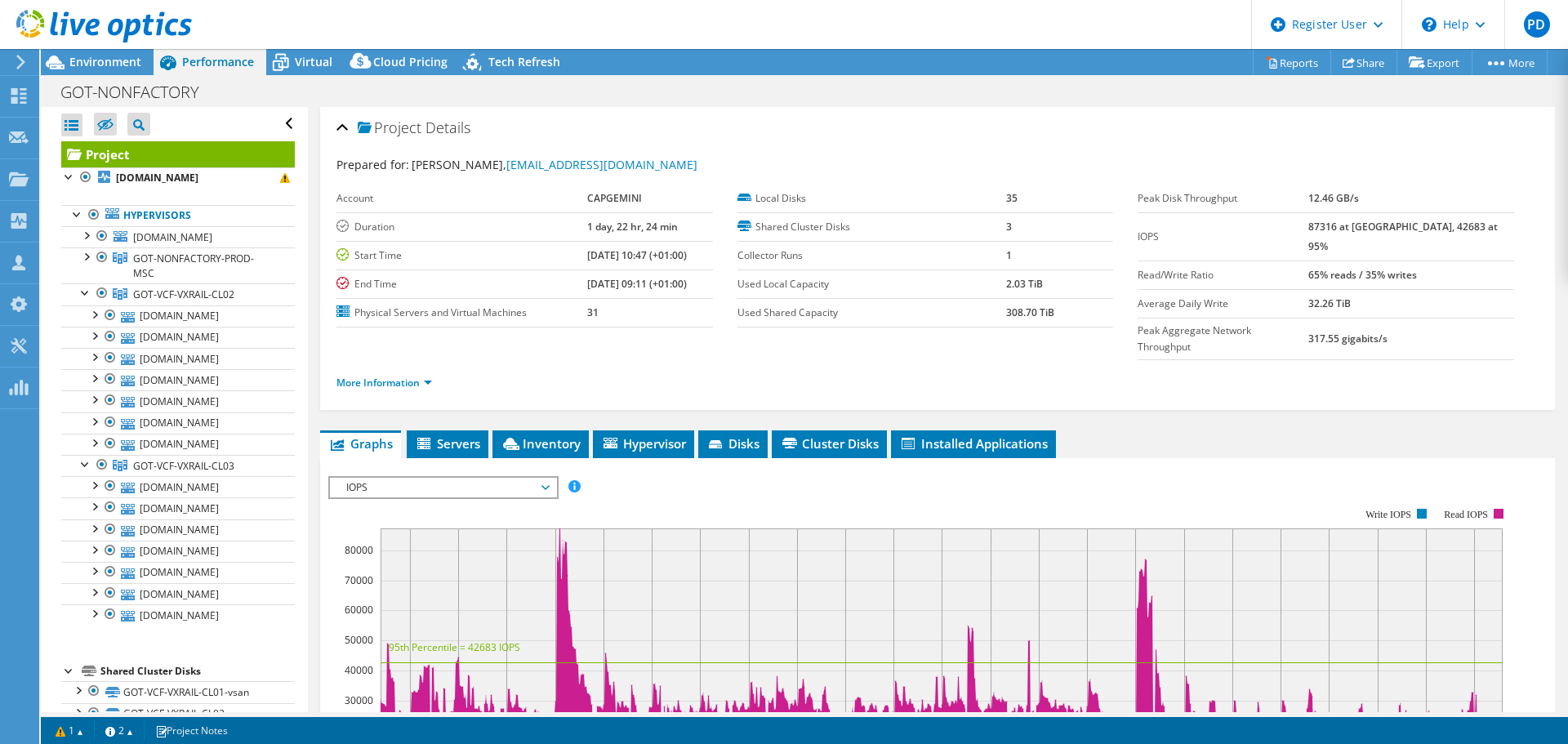
click at [86, 262] on div at bounding box center [86, 255] width 17 height 17
click at [95, 241] on div at bounding box center [102, 236] width 17 height 20
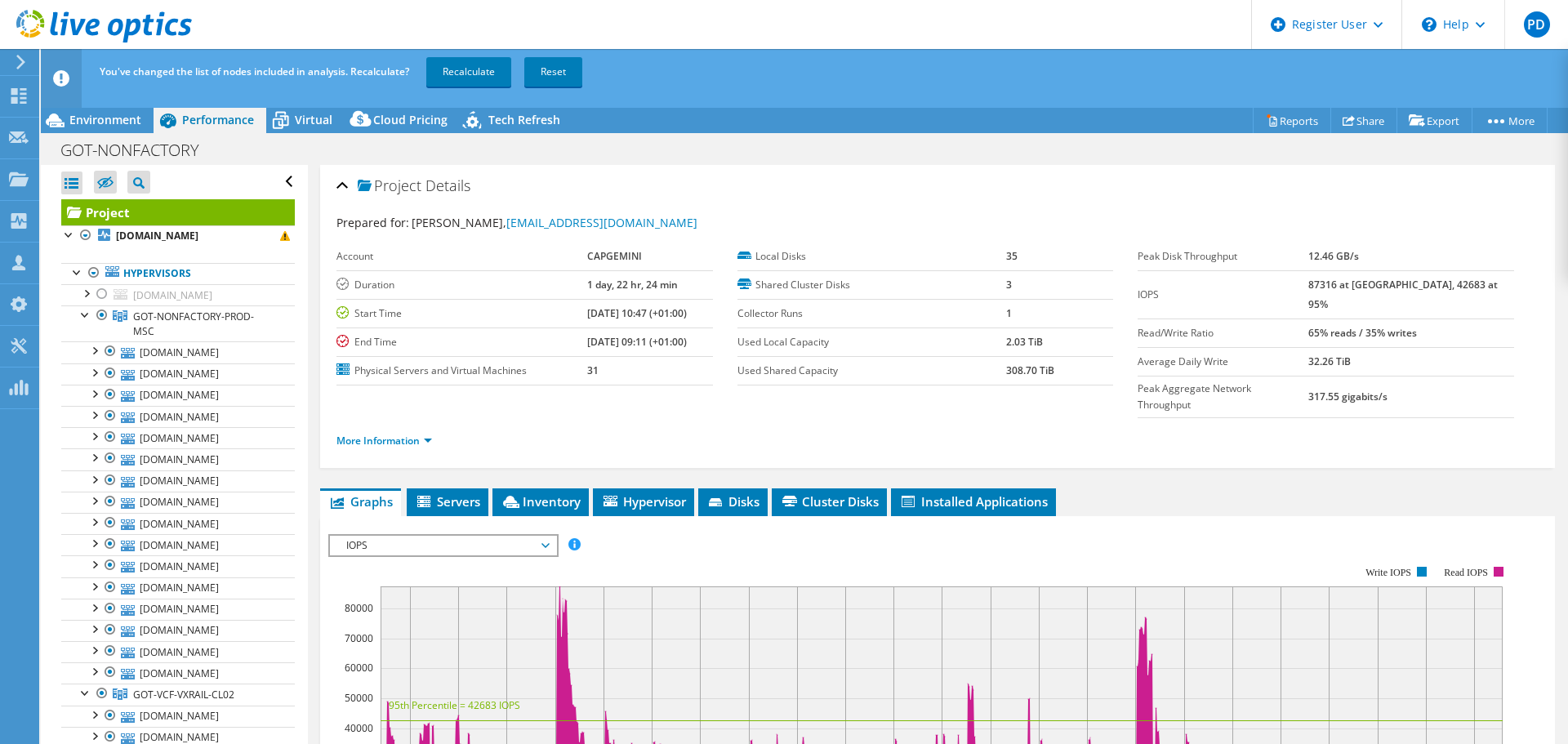
click at [98, 293] on div at bounding box center [102, 294] width 17 height 20
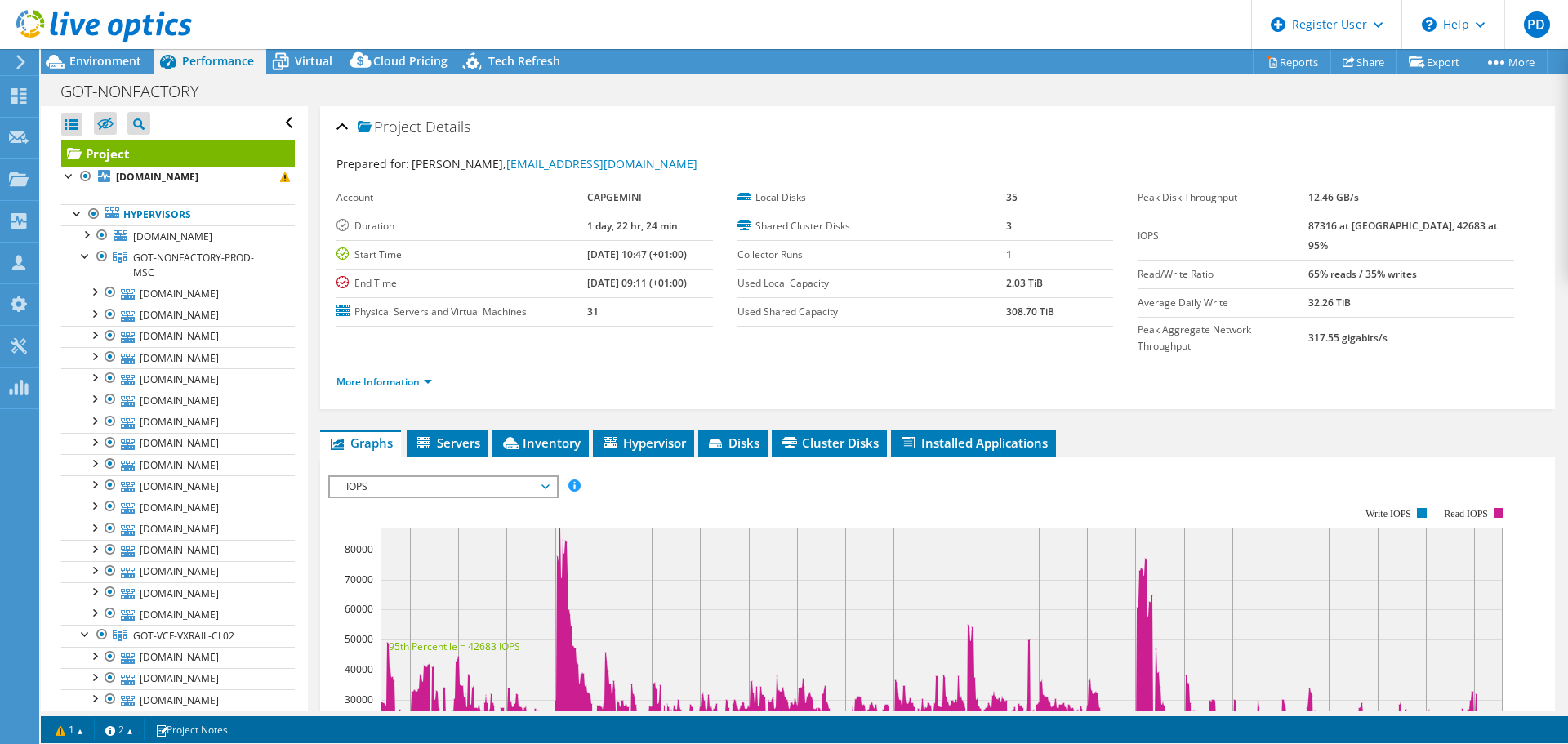
click at [85, 293] on li "GOT-NONFACTORY-PROD-MSC gotsvv1482.got.volvocars.net DE600204427405-01-01-servi…" at bounding box center [177, 436] width 233 height 378
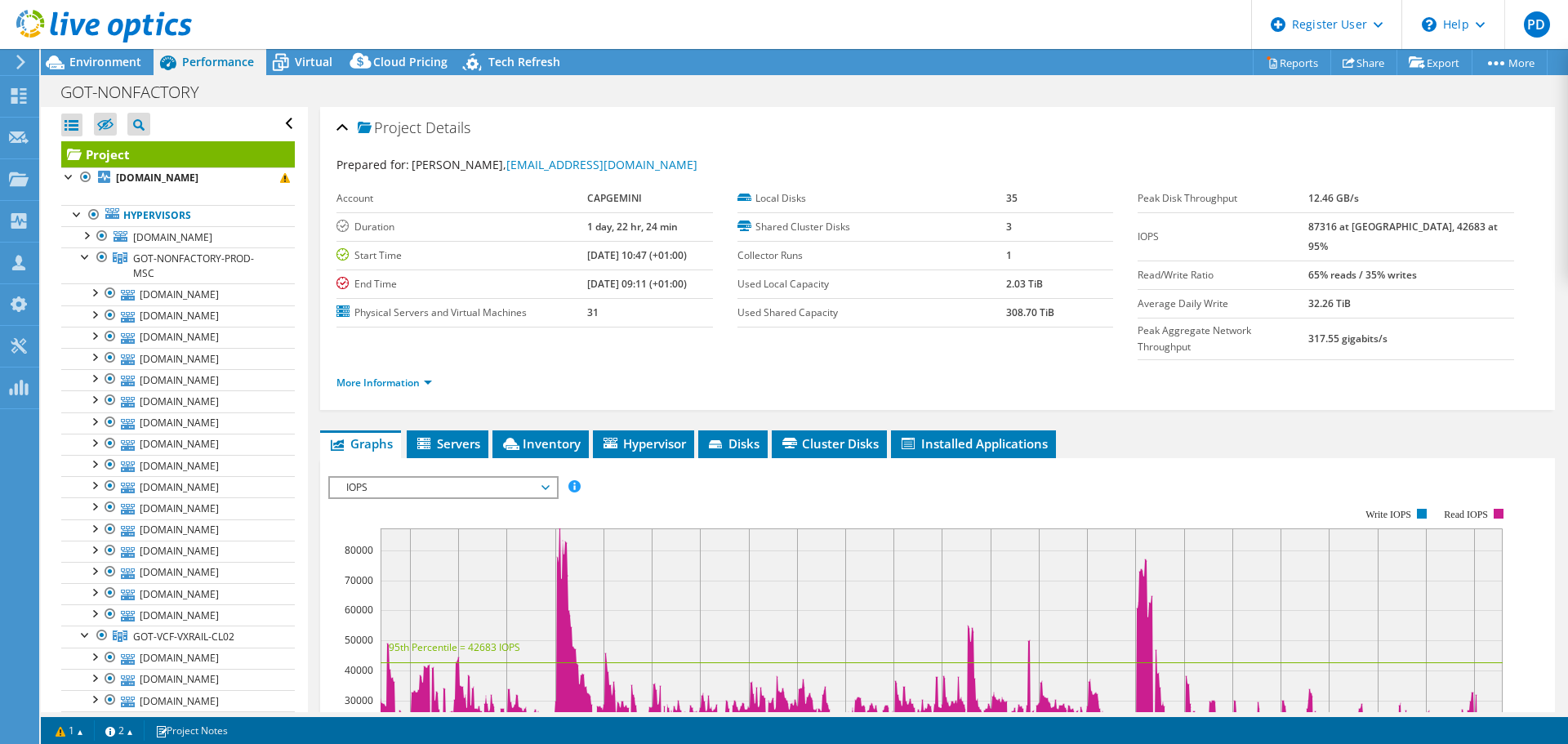
click at [85, 238] on div at bounding box center [86, 235] width 17 height 17
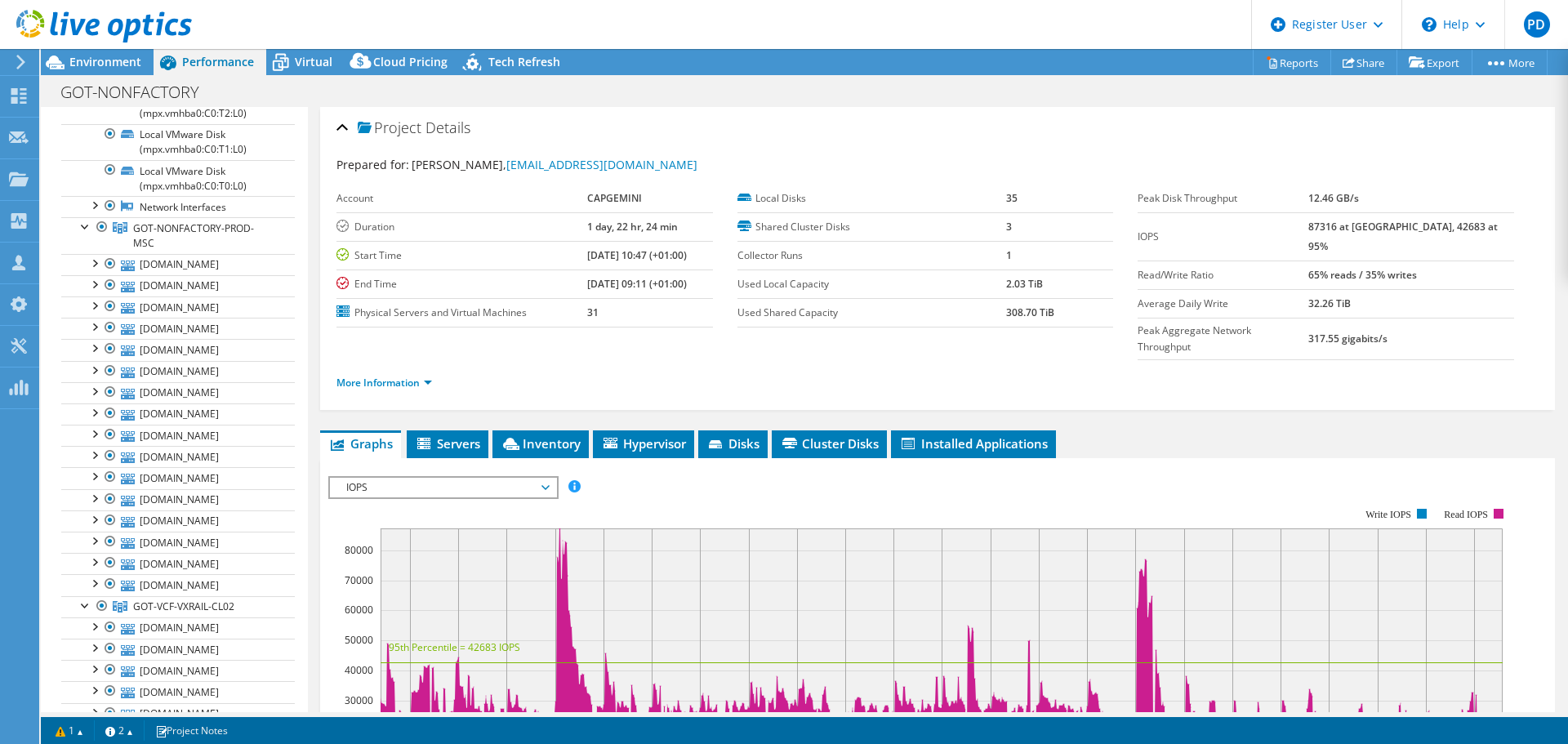
scroll to position [245, 0]
click at [85, 219] on div at bounding box center [86, 228] width 17 height 17
click at [85, 255] on div at bounding box center [86, 264] width 17 height 17
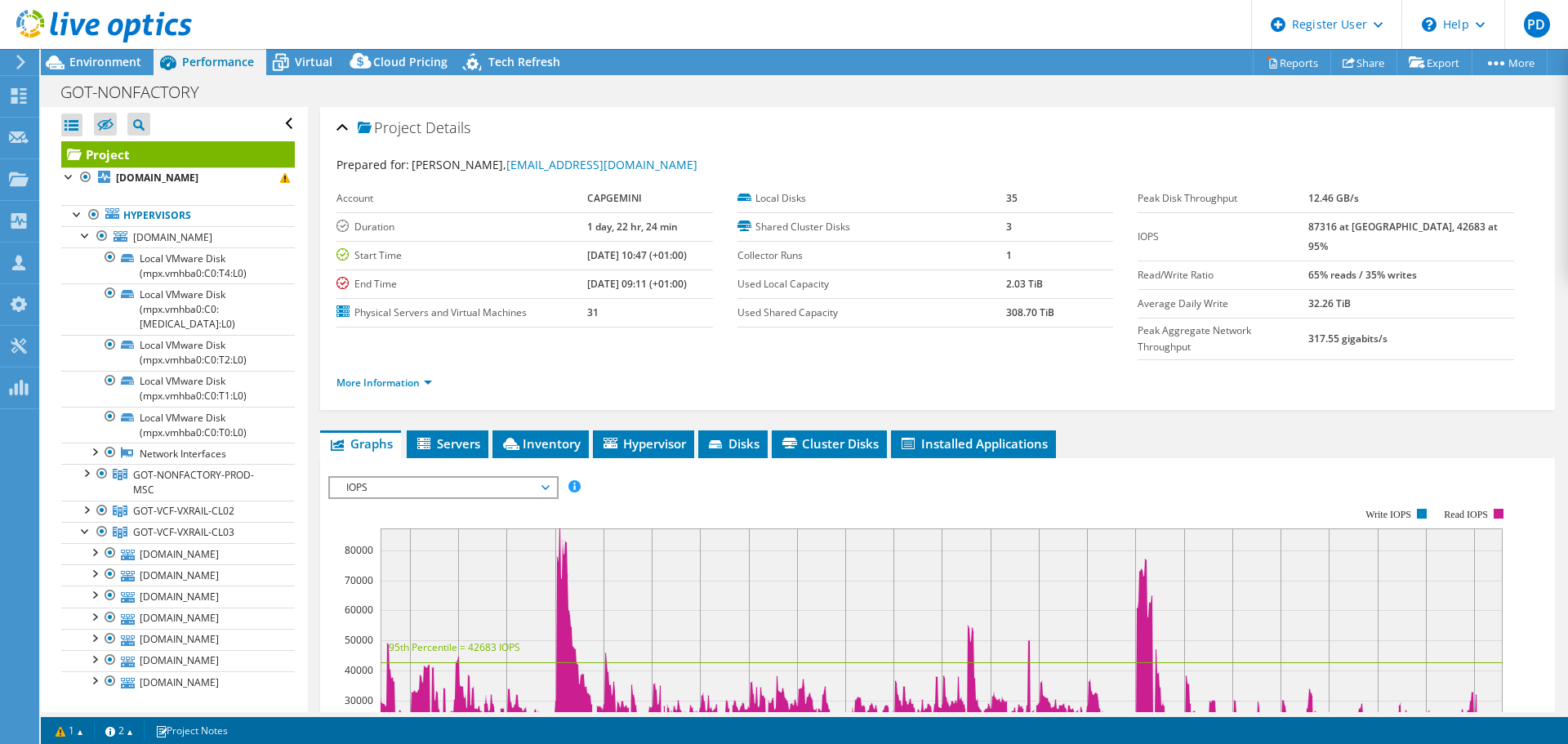
scroll to position [82, 0]
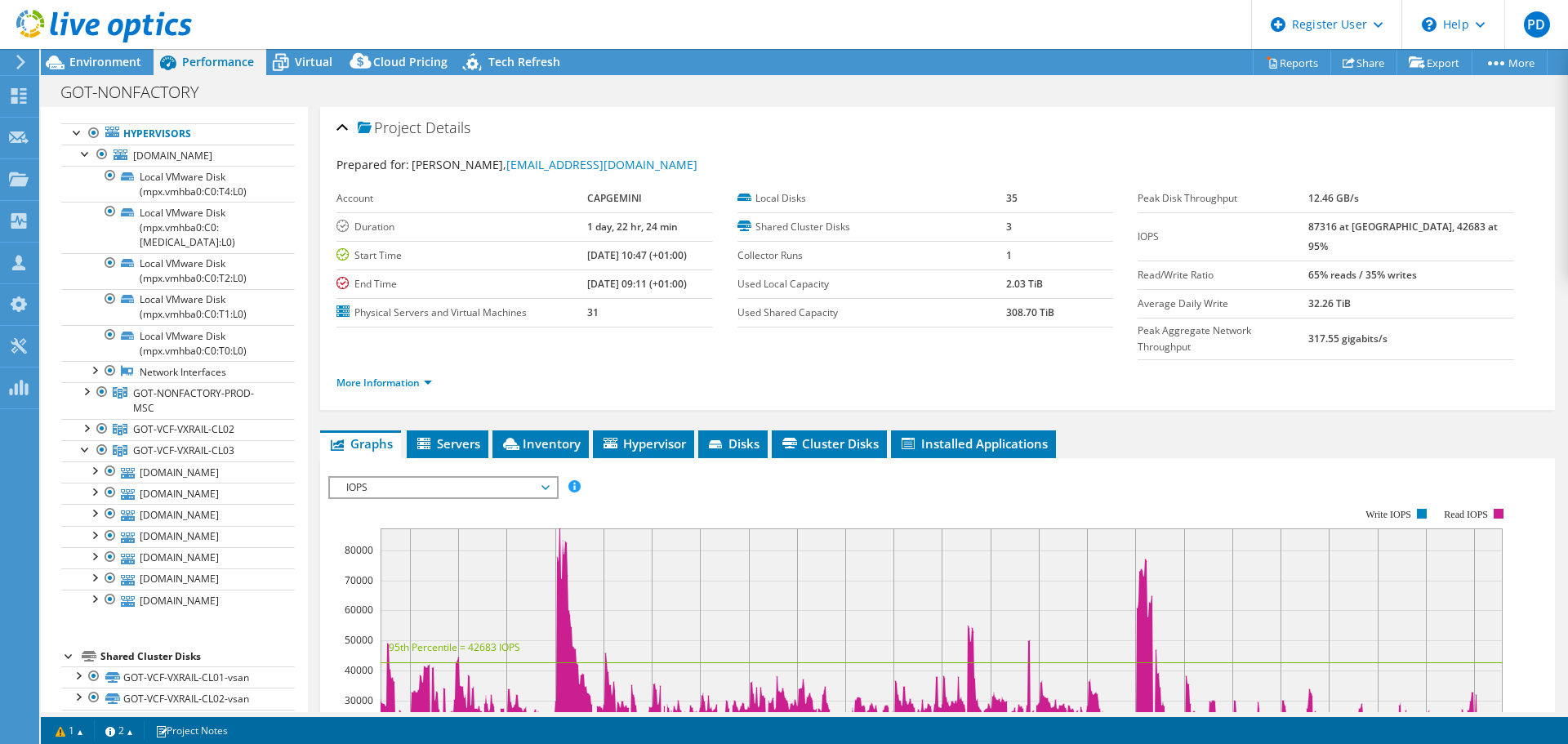
click at [86, 440] on div at bounding box center [86, 449] width 17 height 17
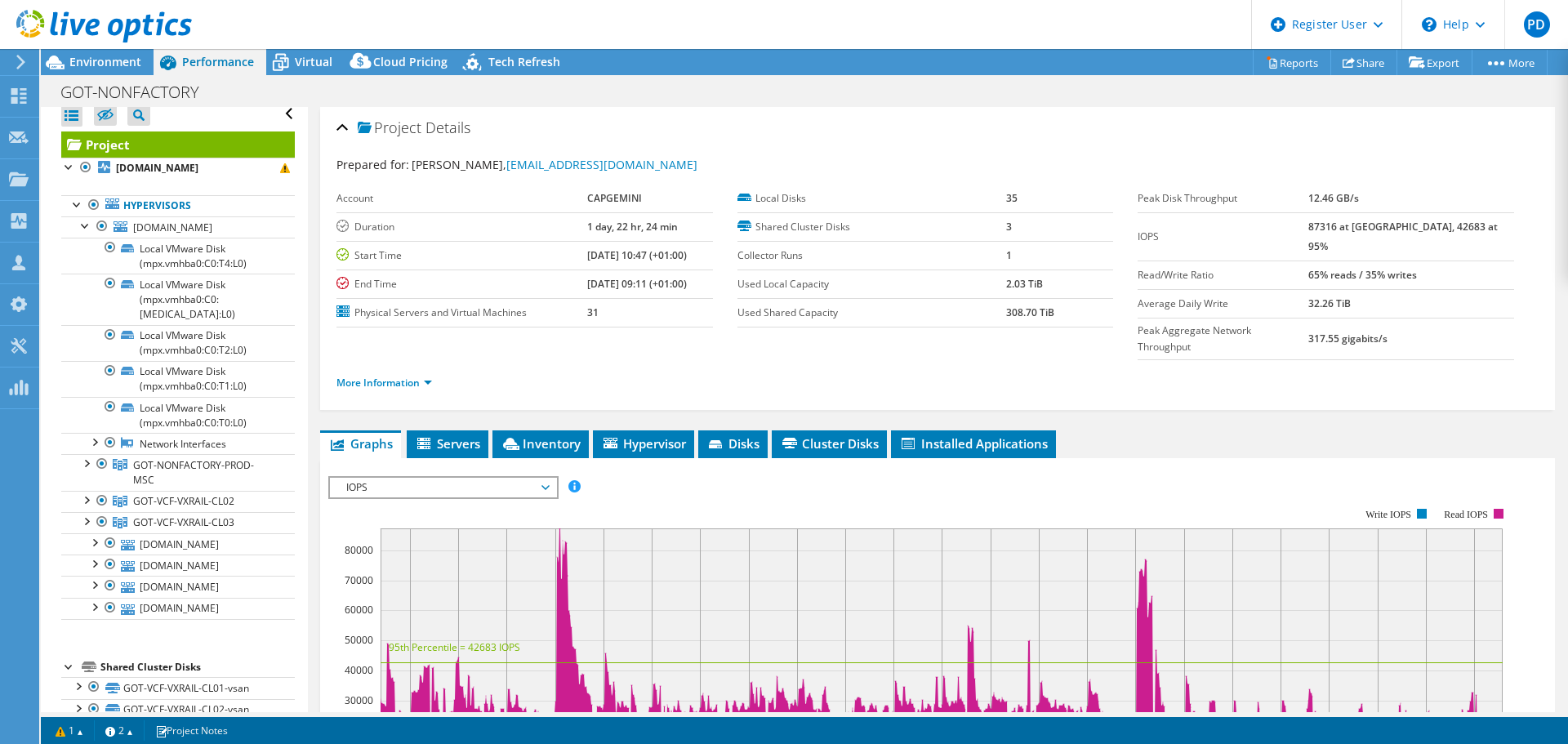
scroll to position [0, 0]
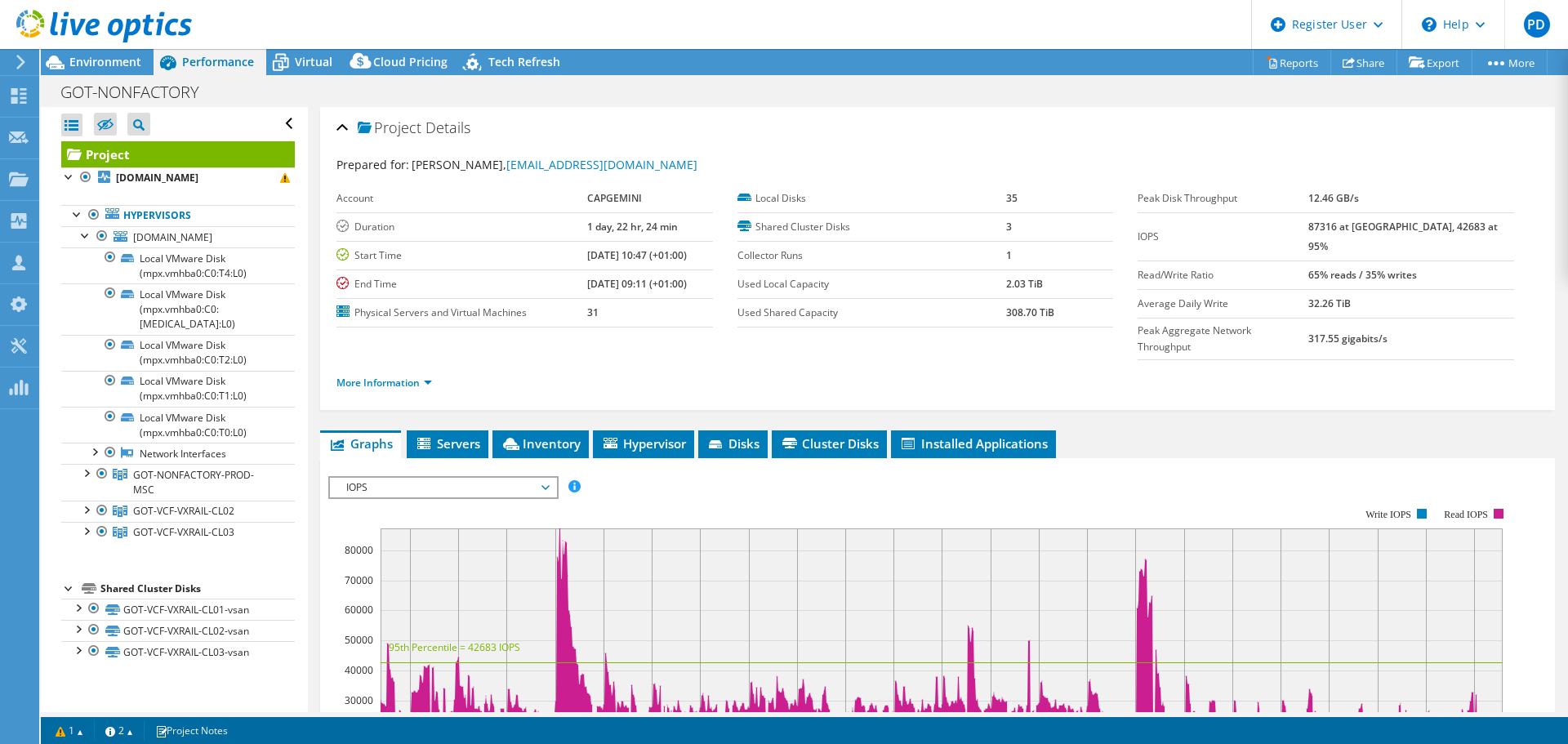
select select "EUFrankfurt"
select select "EUR"
click at [79, 237] on div at bounding box center [86, 235] width 17 height 17
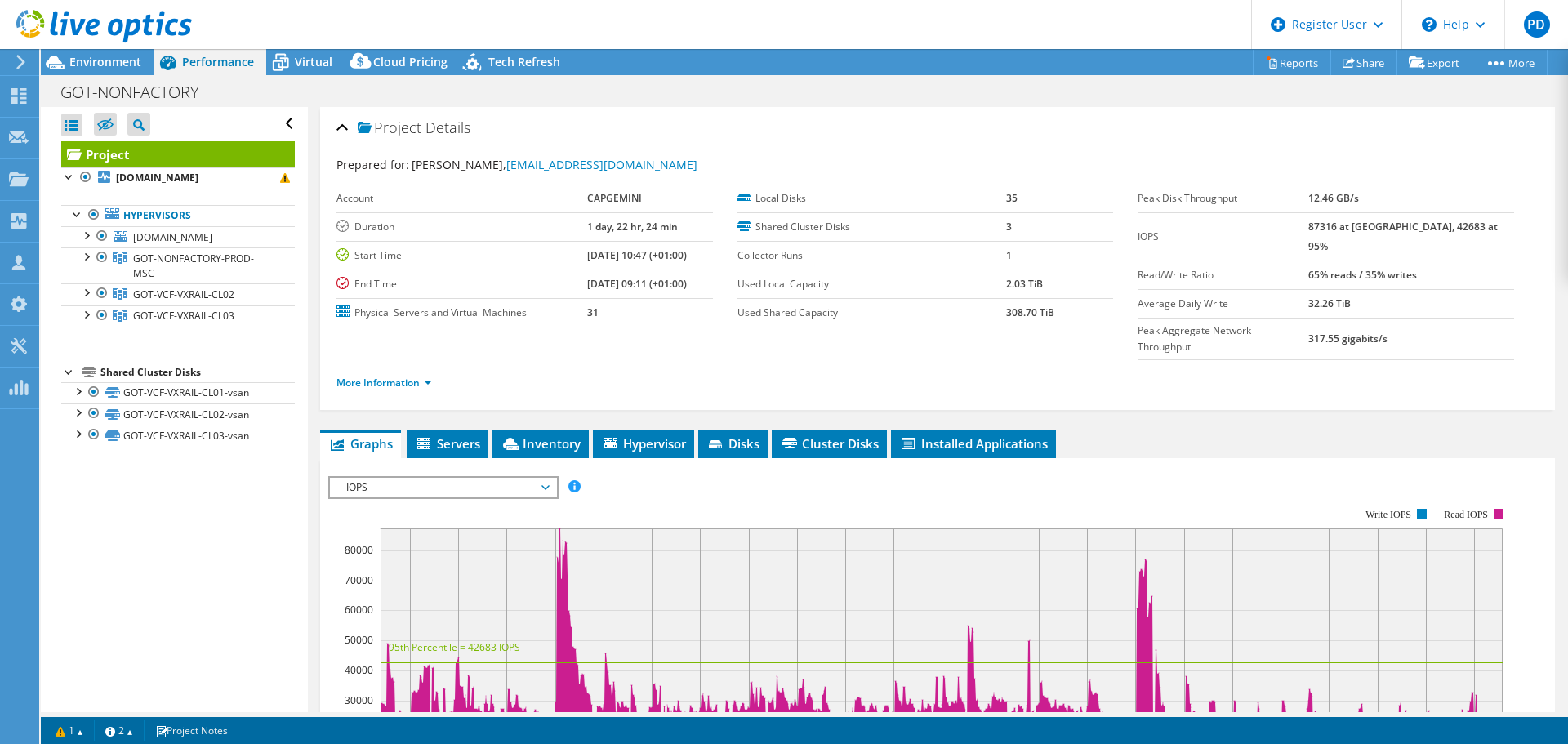
click at [85, 233] on div at bounding box center [86, 235] width 17 height 17
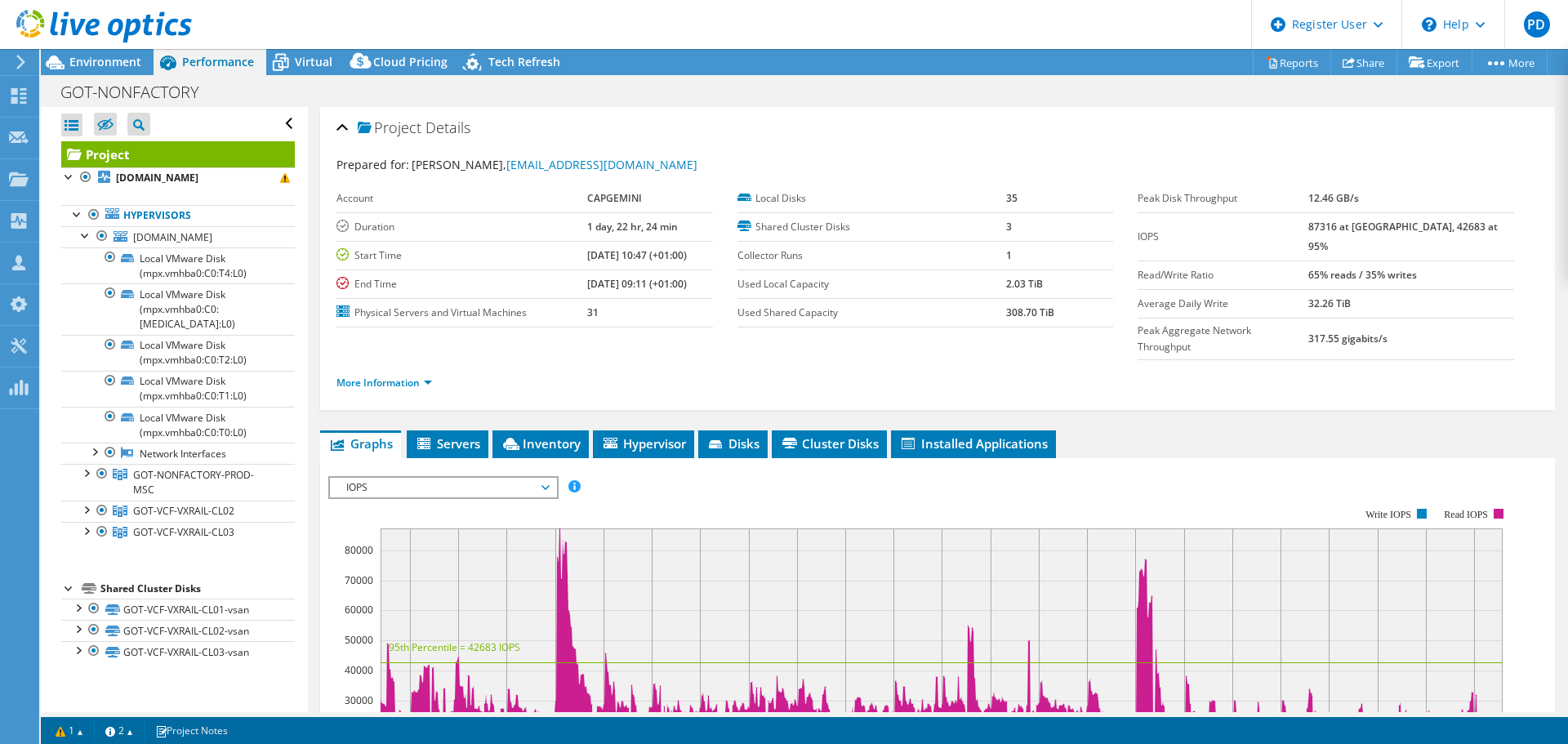
click at [85, 235] on div at bounding box center [86, 235] width 17 height 17
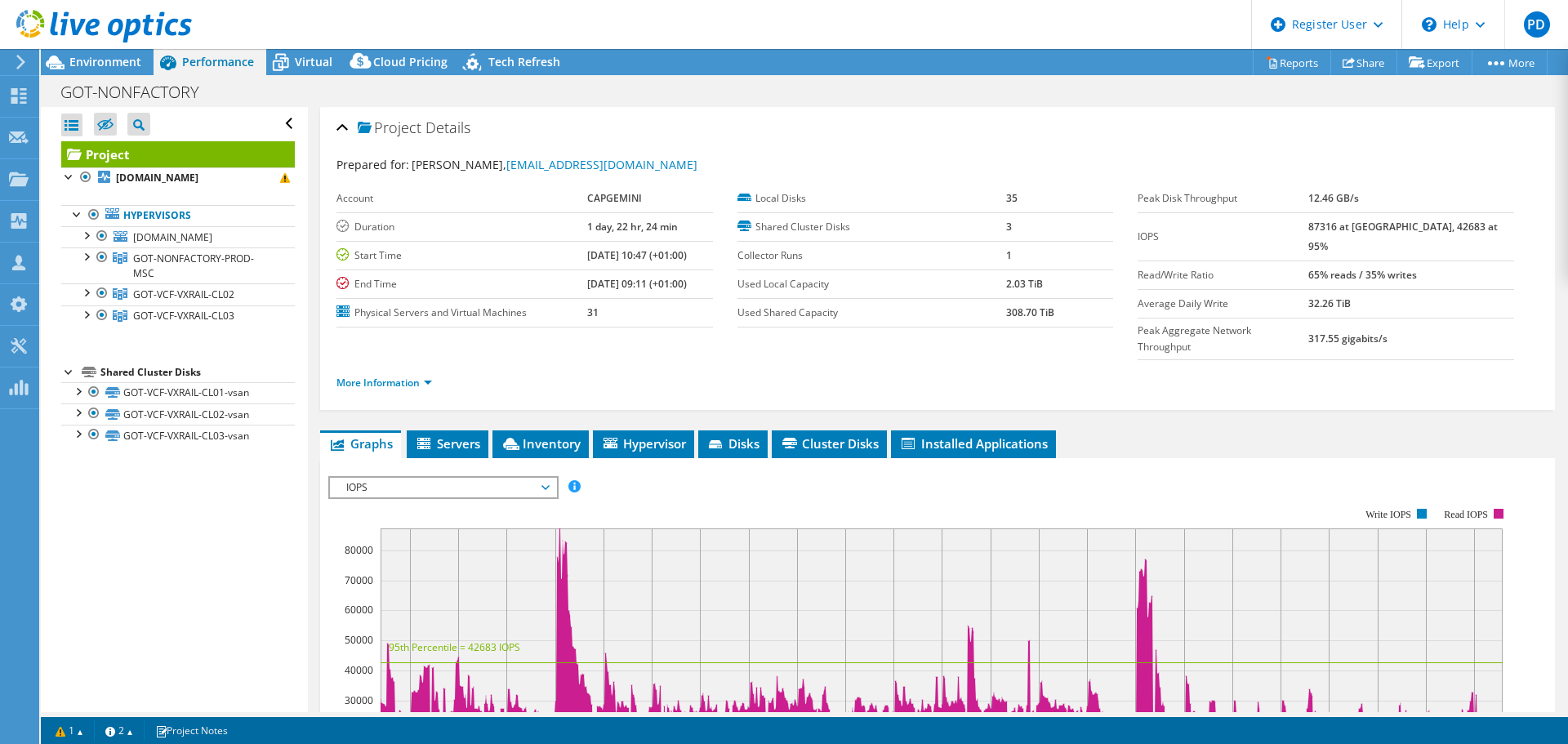
click at [101, 237] on div at bounding box center [102, 236] width 17 height 20
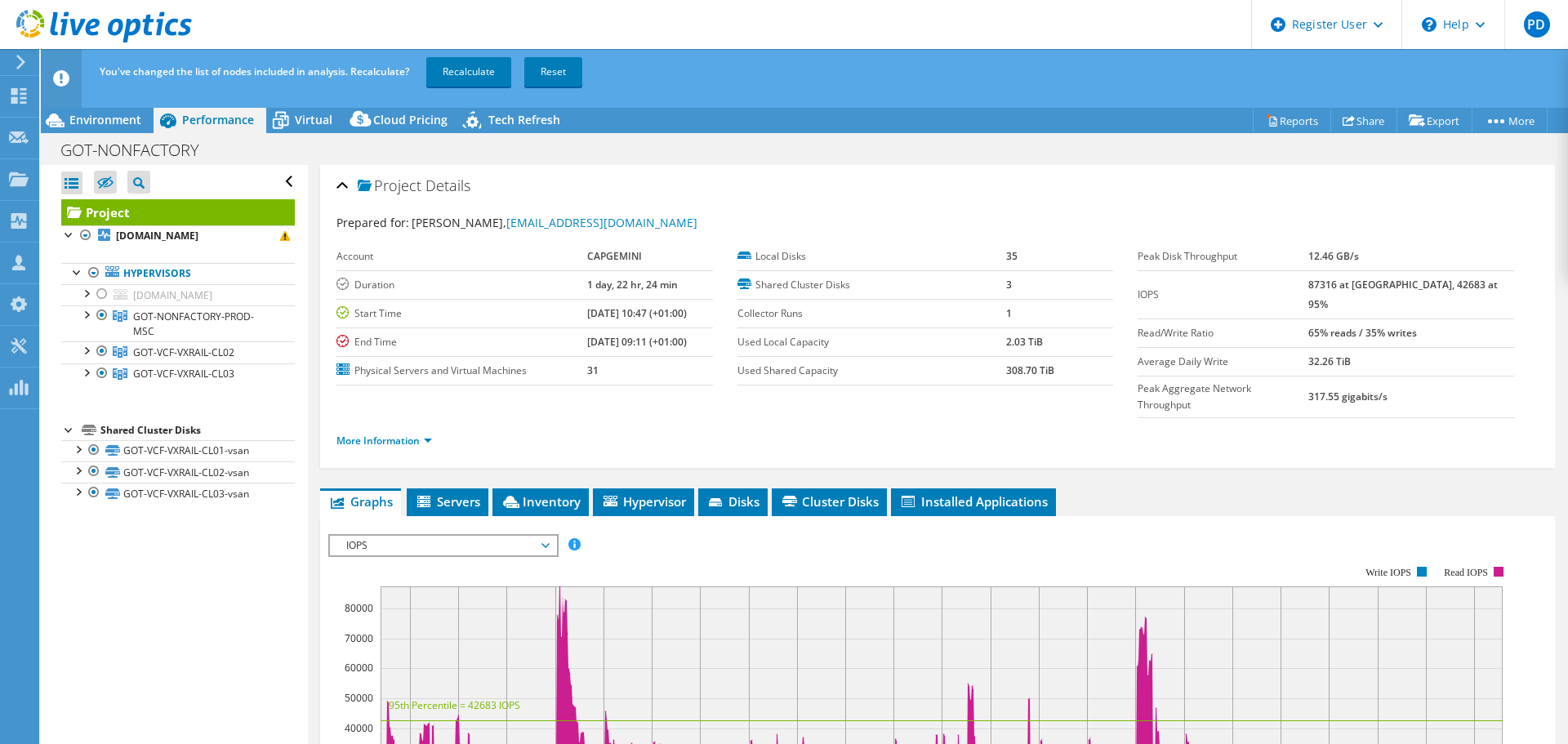
click at [459, 79] on link "Recalculate" at bounding box center [468, 72] width 85 height 30
click at [85, 318] on div at bounding box center [86, 314] width 17 height 17
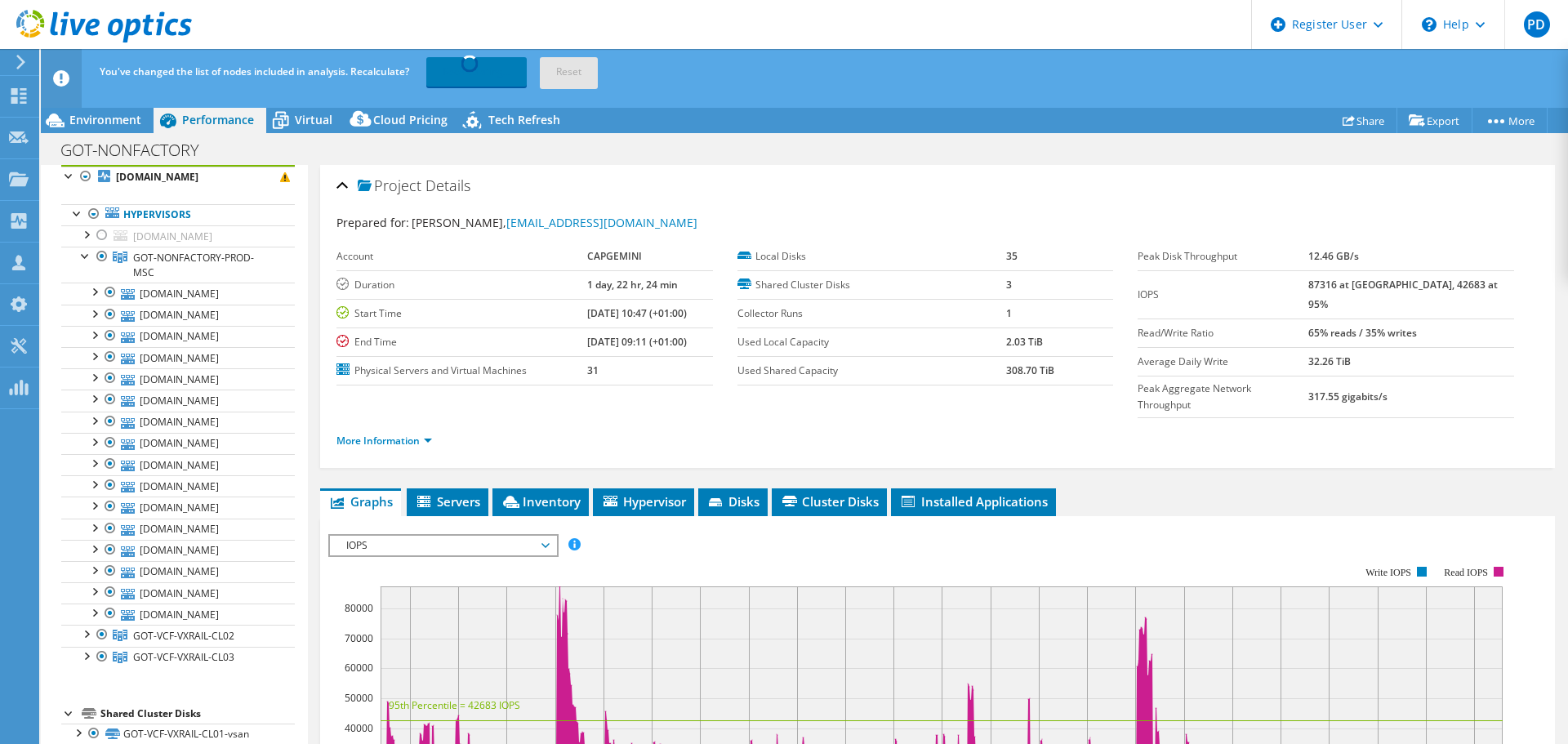
scroll to position [82, 0]
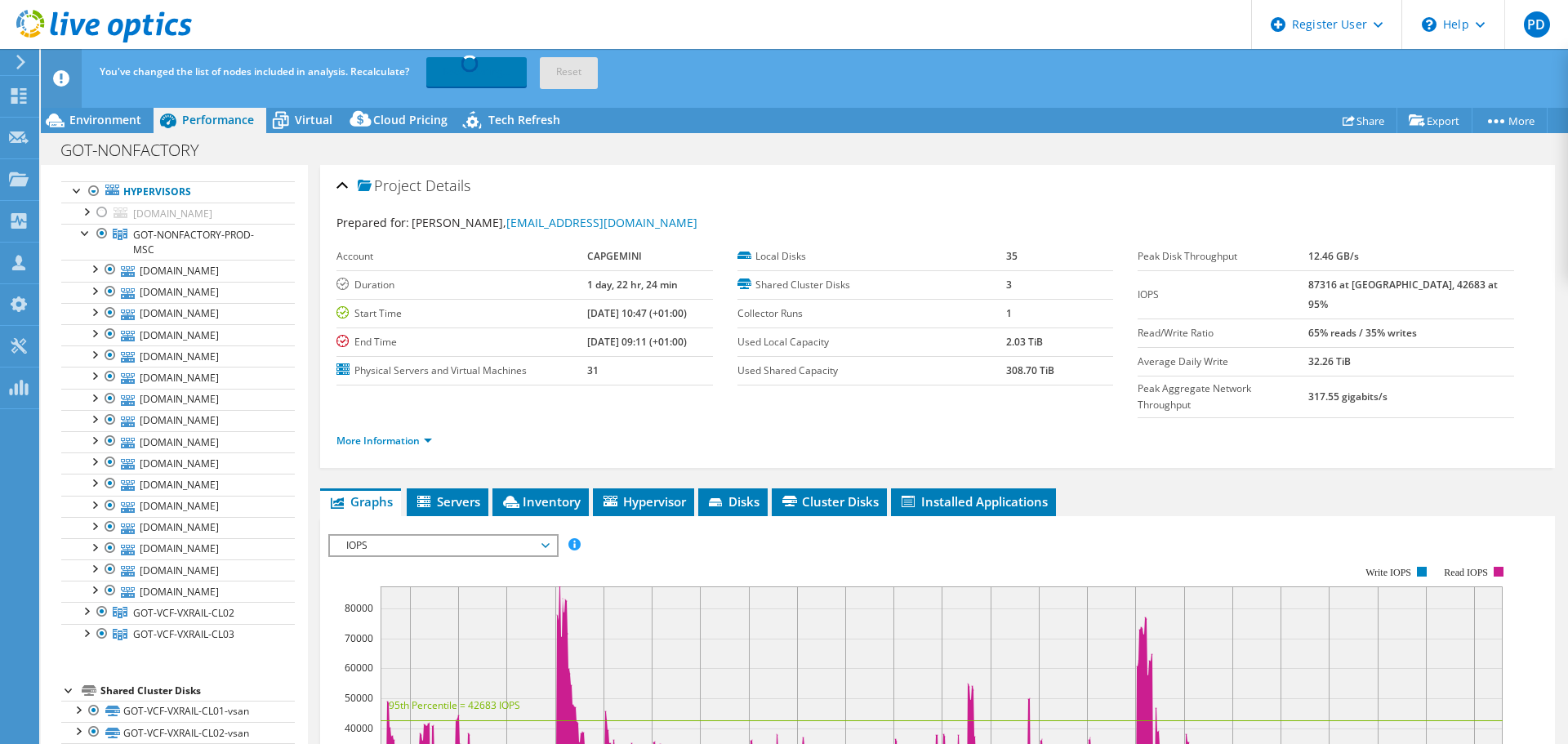
click at [86, 611] on div at bounding box center [86, 610] width 17 height 17
click at [81, 625] on div at bounding box center [86, 628] width 17 height 17
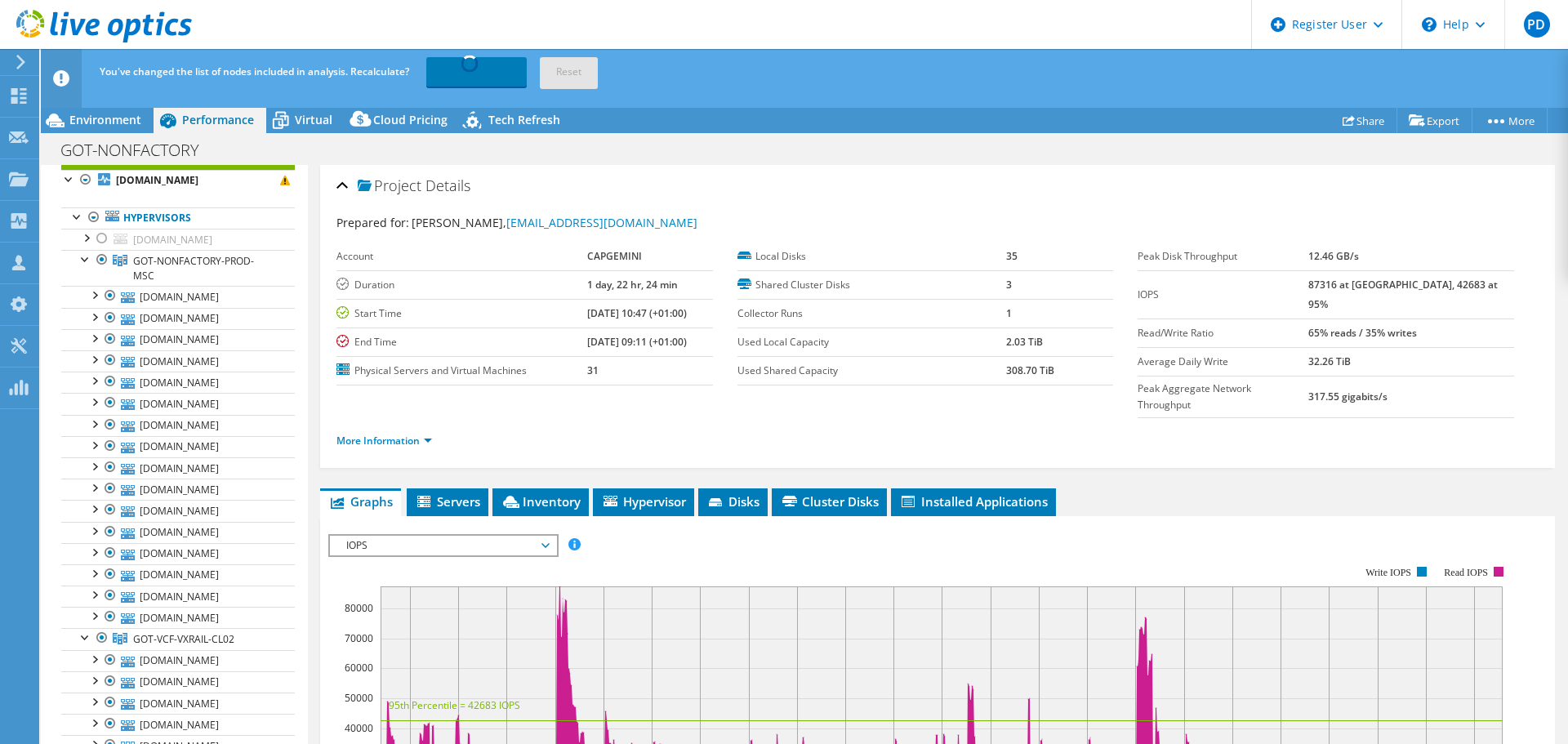
scroll to position [0, 0]
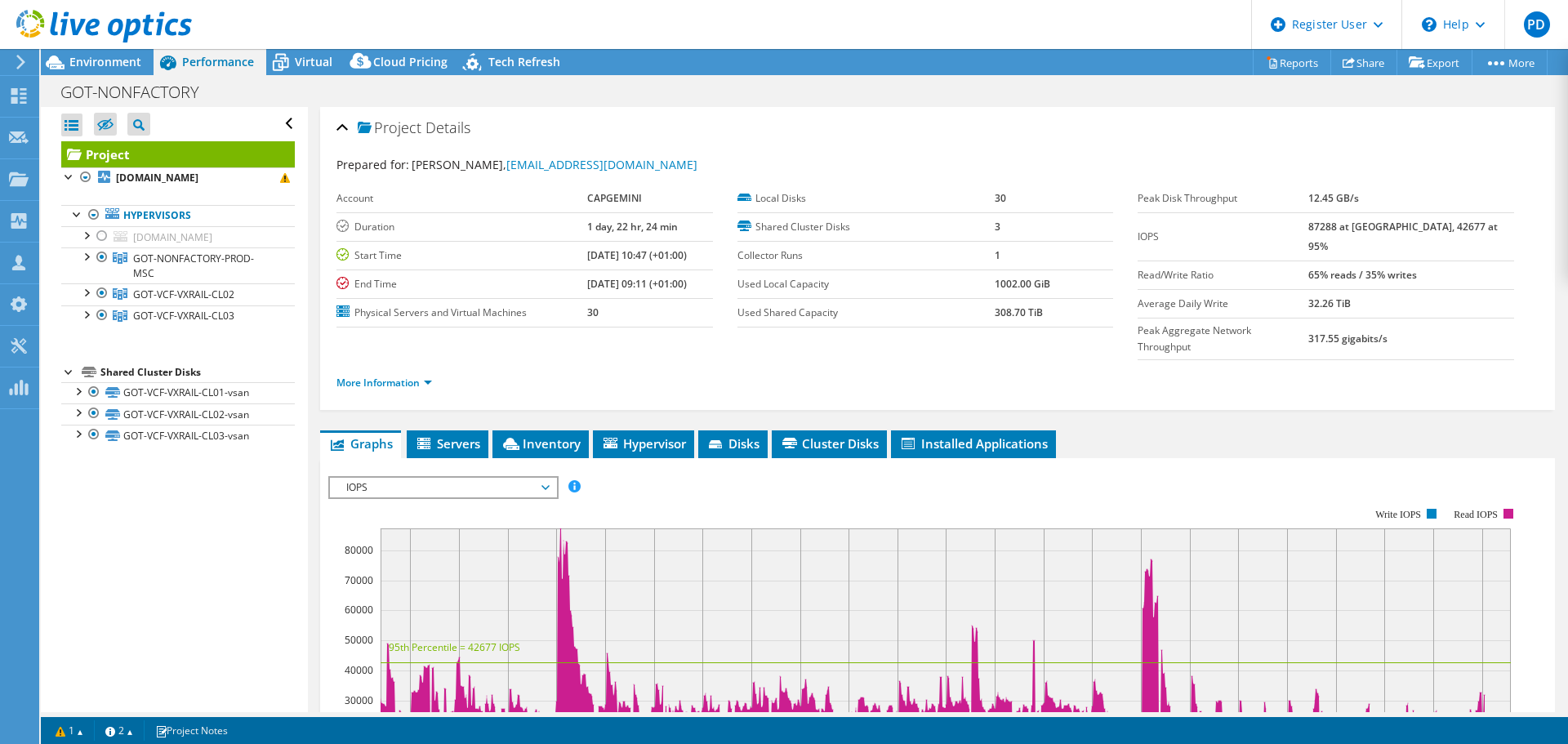
click at [81, 265] on link "GOT-NONFACTORY-PROD-MSC" at bounding box center [177, 265] width 233 height 36
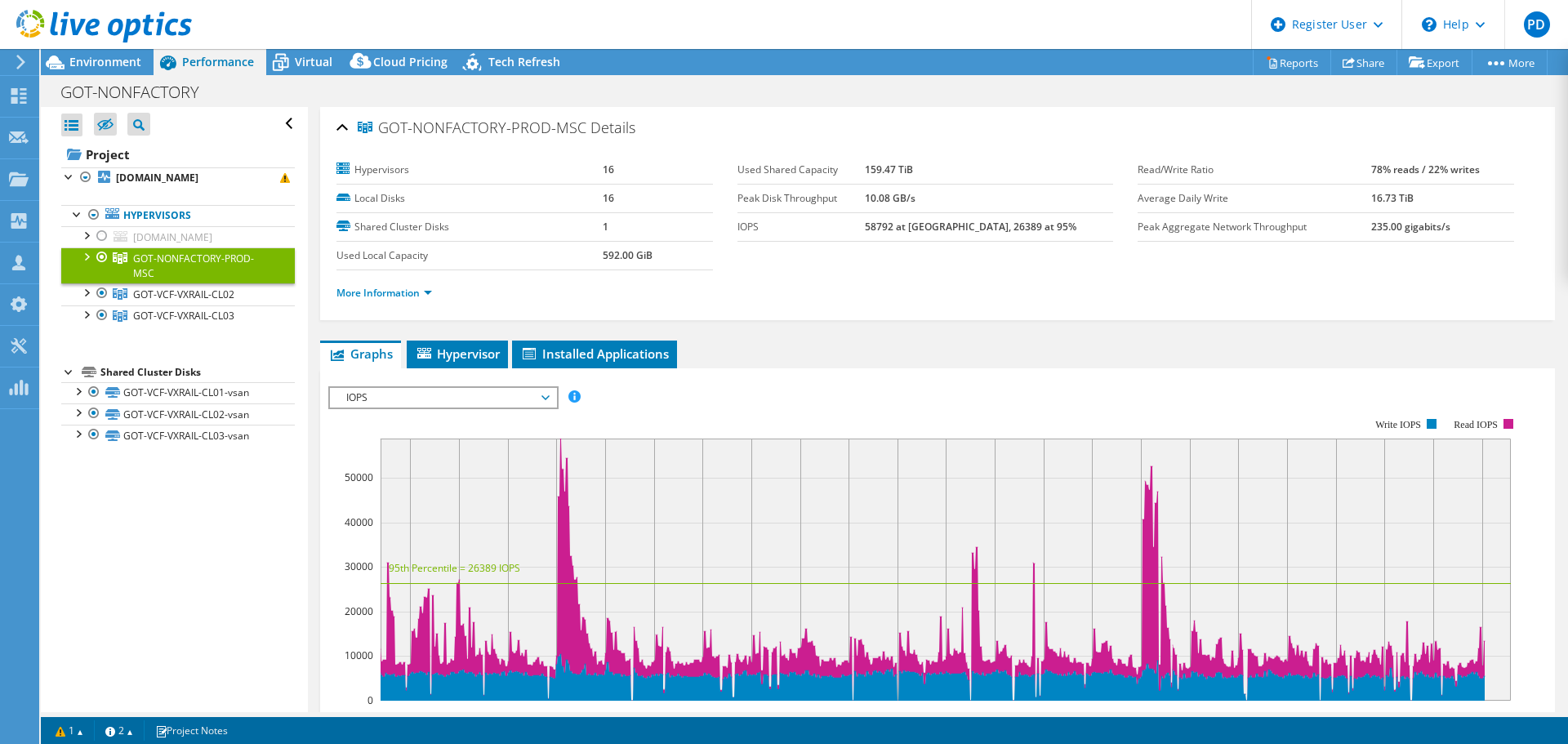
click at [84, 254] on div at bounding box center [86, 255] width 17 height 17
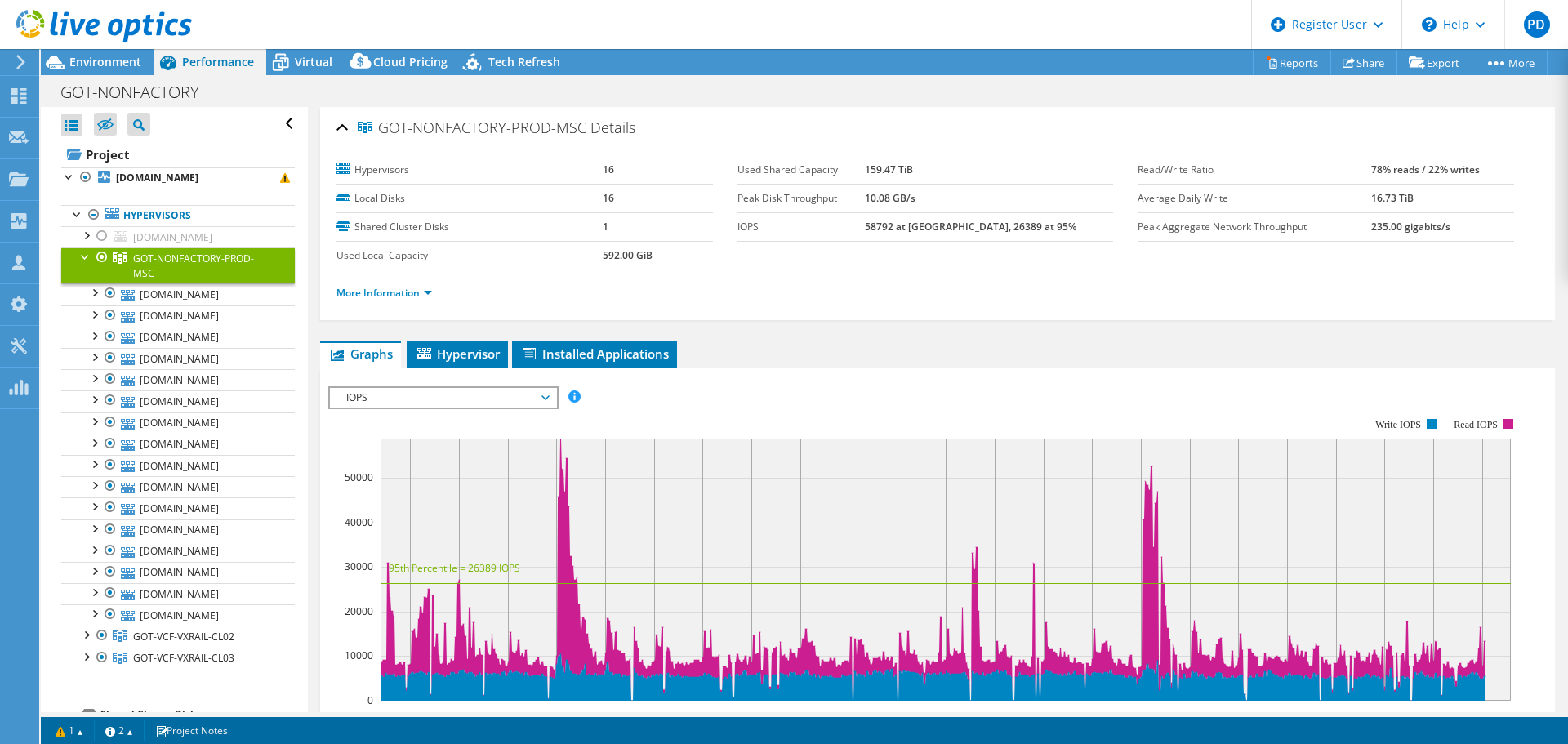
click at [104, 63] on span "Environment" at bounding box center [105, 61] width 72 height 16
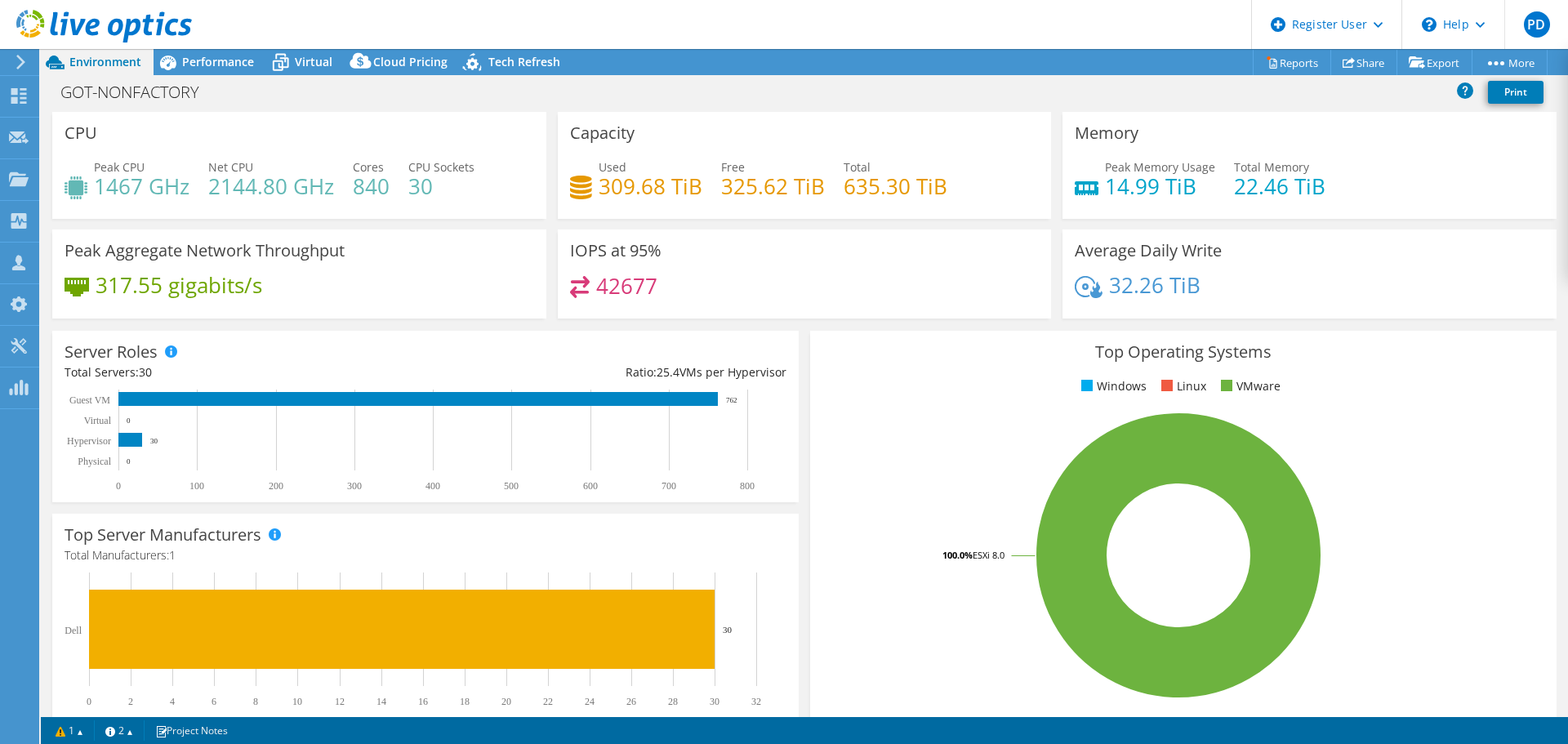
click at [231, 60] on span "Performance" at bounding box center [217, 61] width 72 height 16
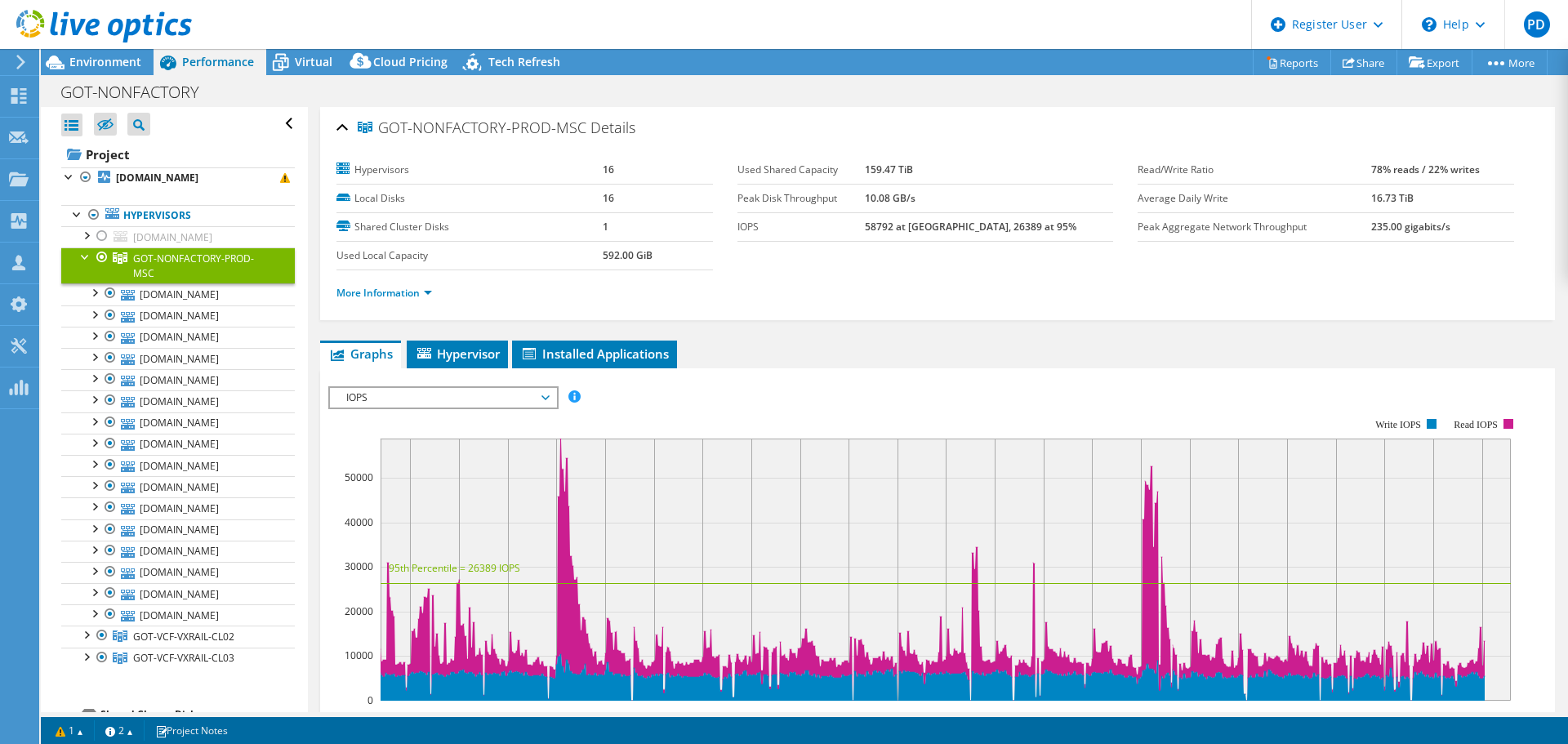
click at [290, 64] on icon at bounding box center [281, 62] width 29 height 29
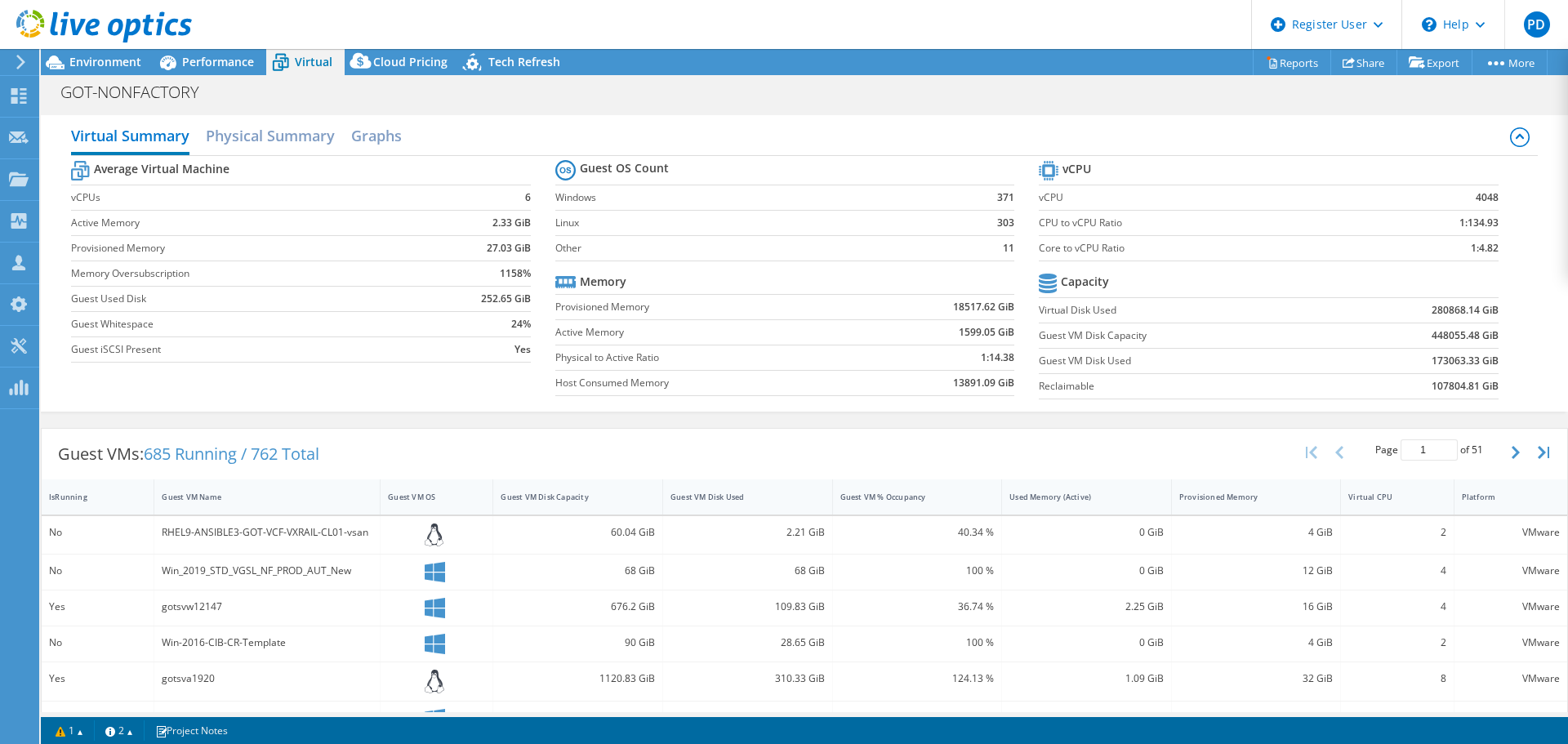
click at [206, 58] on span "Performance" at bounding box center [217, 61] width 72 height 16
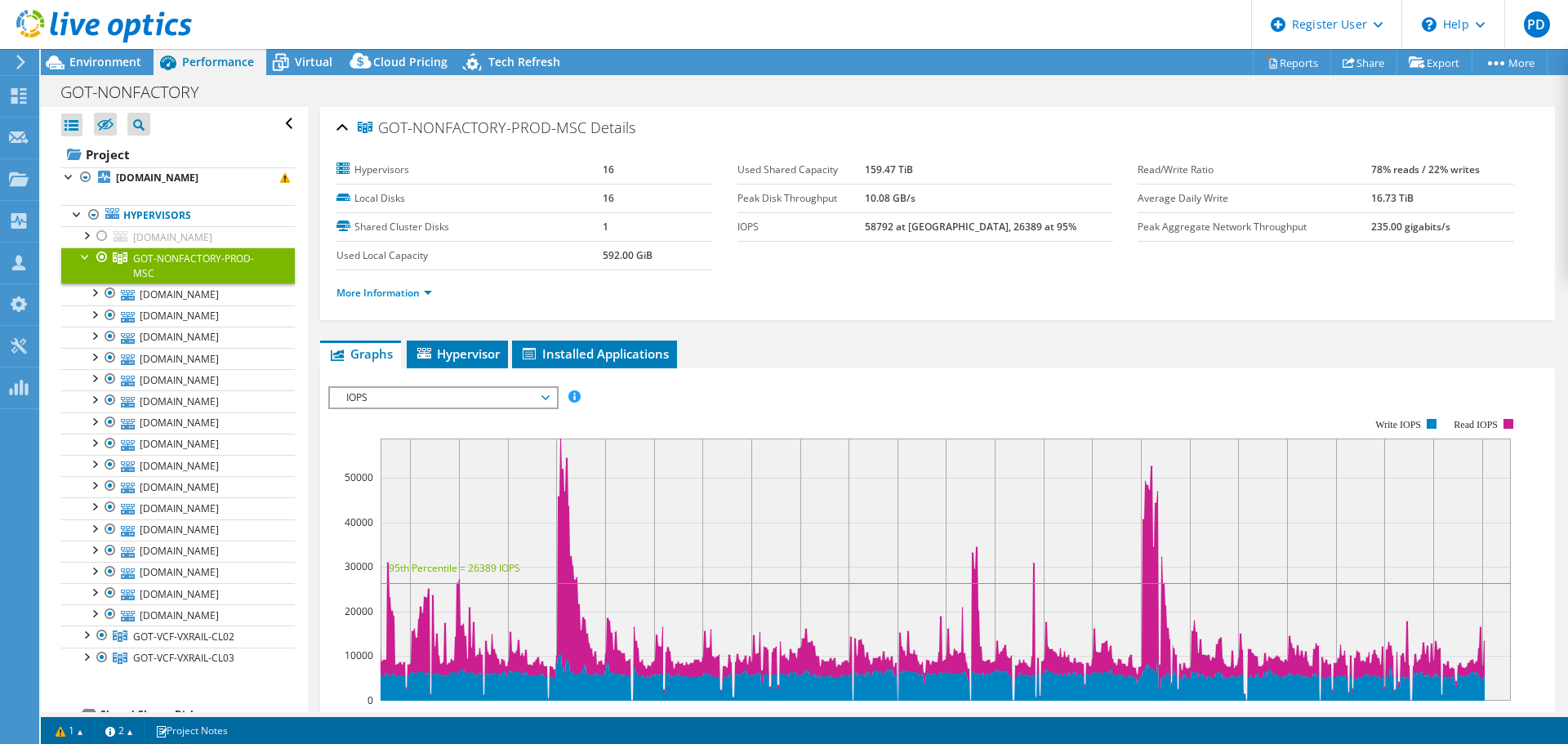
click at [455, 402] on span "IOPS" at bounding box center [443, 398] width 210 height 20
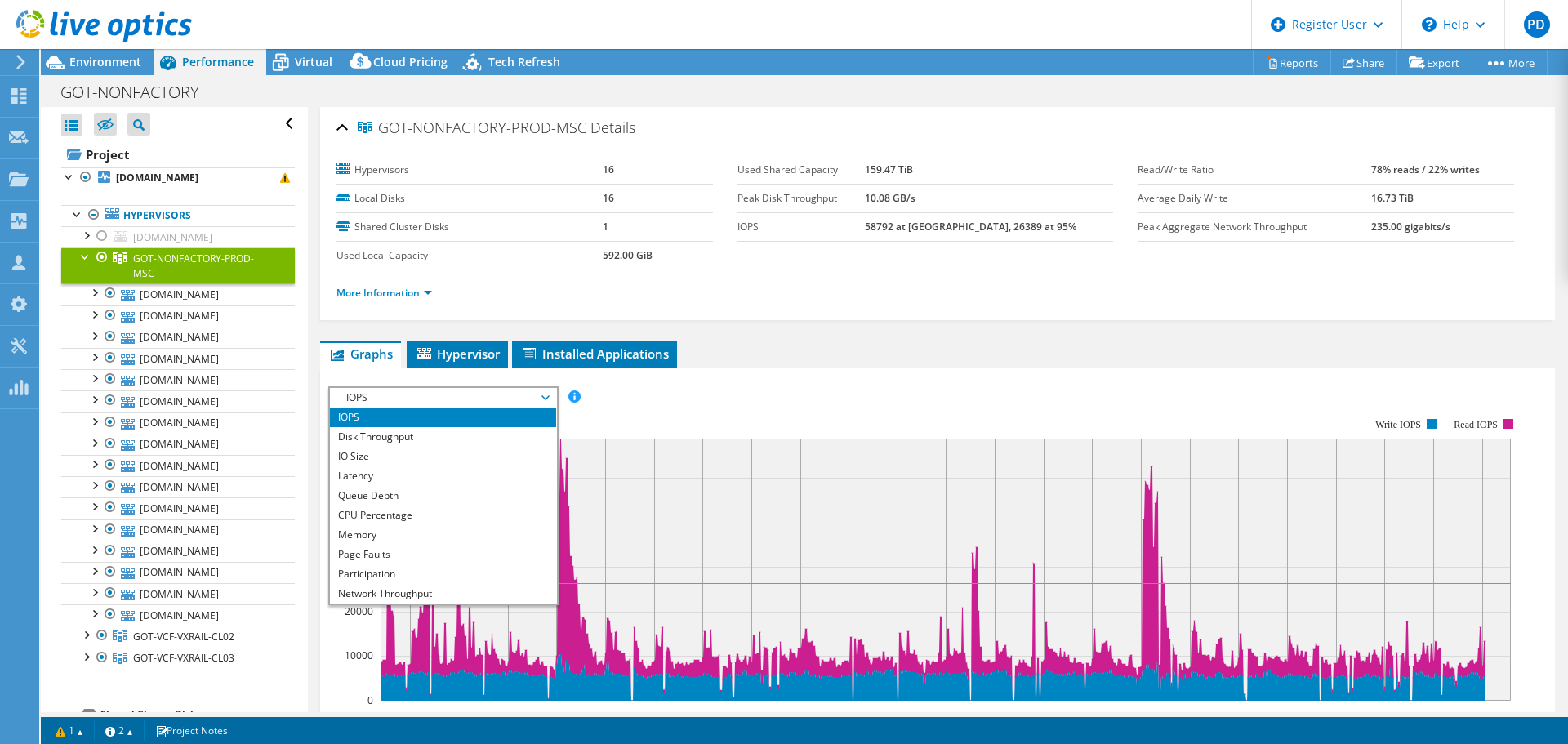
click at [451, 474] on li "Latency" at bounding box center [443, 476] width 227 height 20
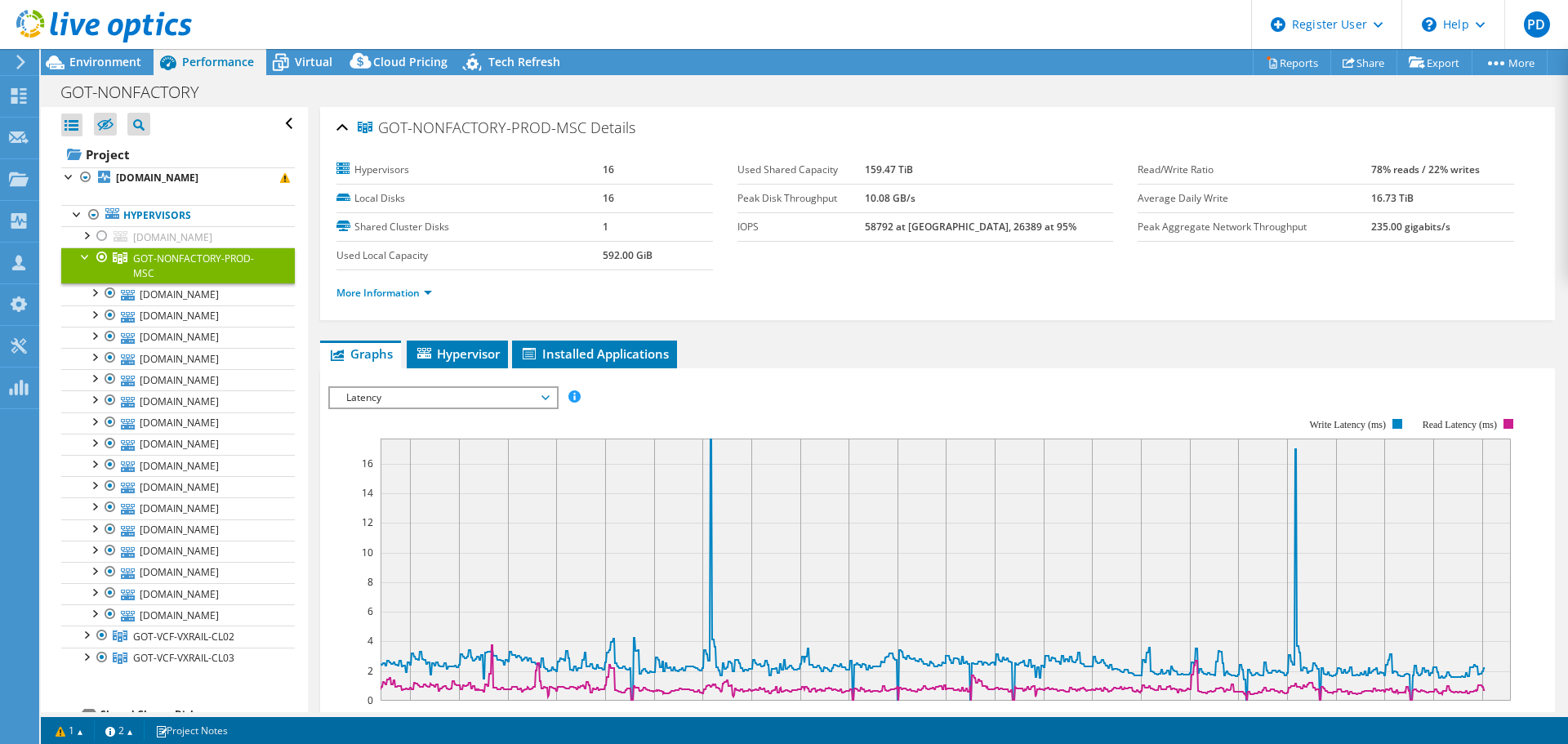
drag, startPoint x: 672, startPoint y: 485, endPoint x: 758, endPoint y: 485, distance: 86.0
click at [758, 485] on rect at bounding box center [946, 569] width 1130 height 262
click at [436, 392] on span "Latency" at bounding box center [443, 398] width 210 height 20
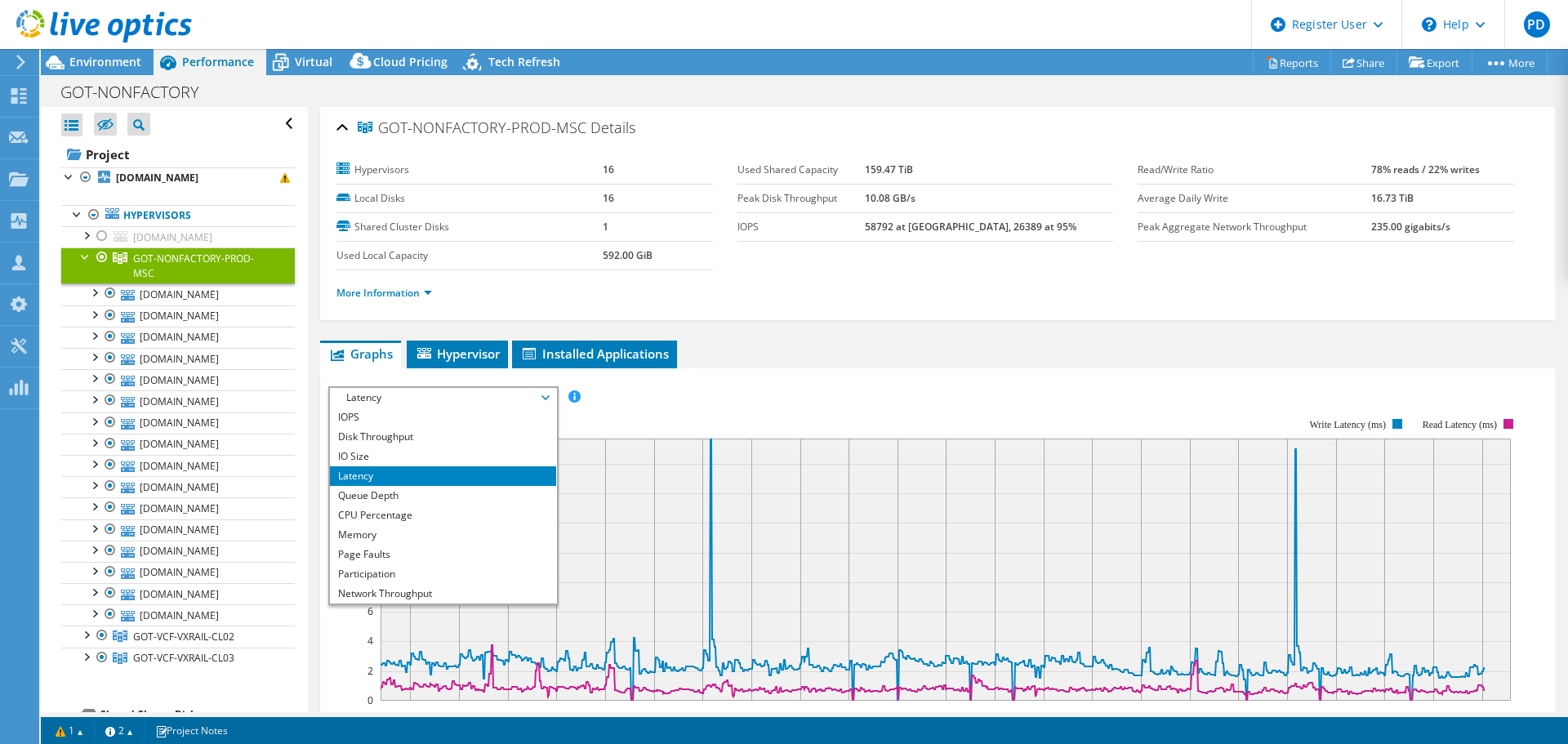
click at [387, 416] on li "IOPS" at bounding box center [443, 417] width 227 height 20
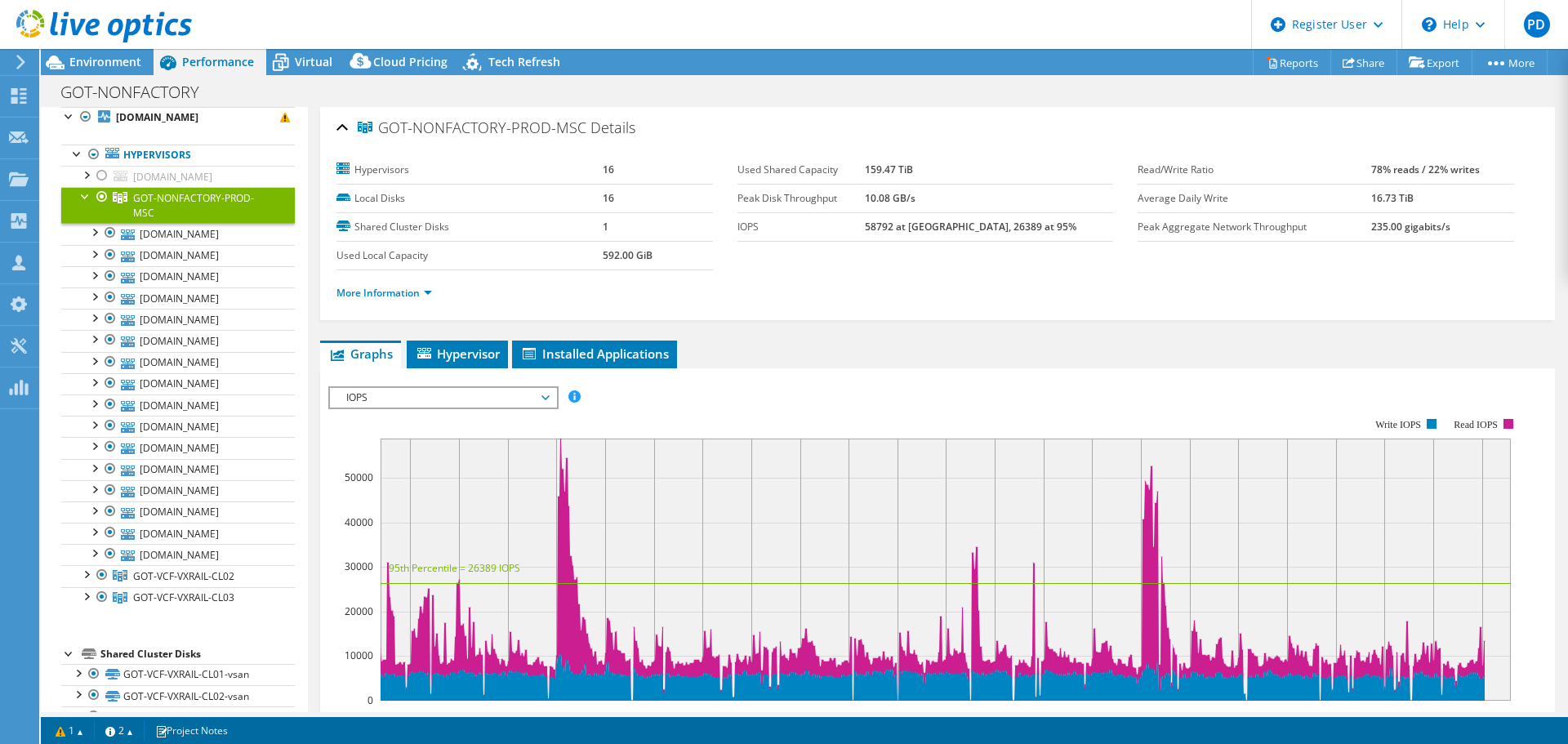
scroll to position [96, 0]
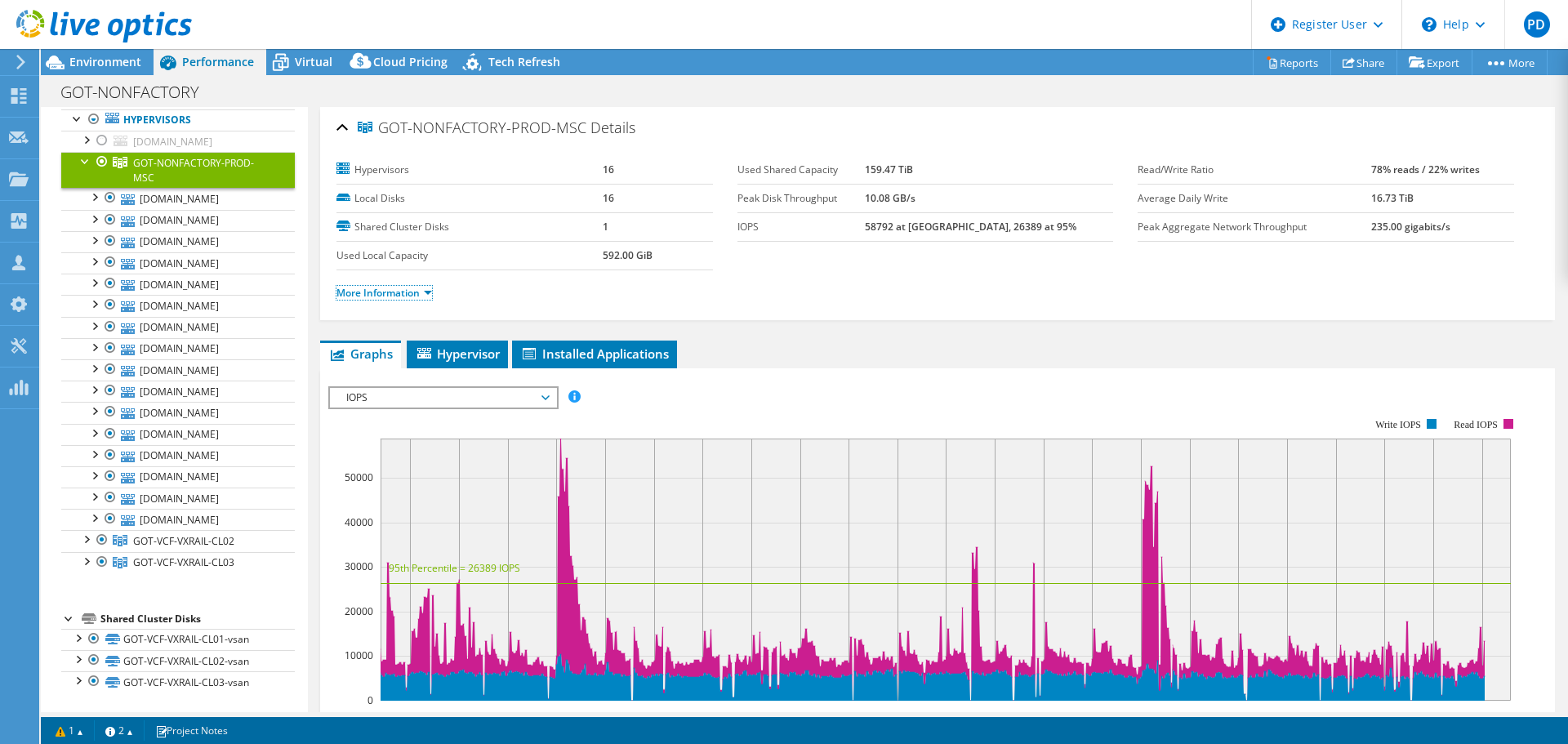
click at [412, 292] on link "More Information" at bounding box center [384, 293] width 96 height 14
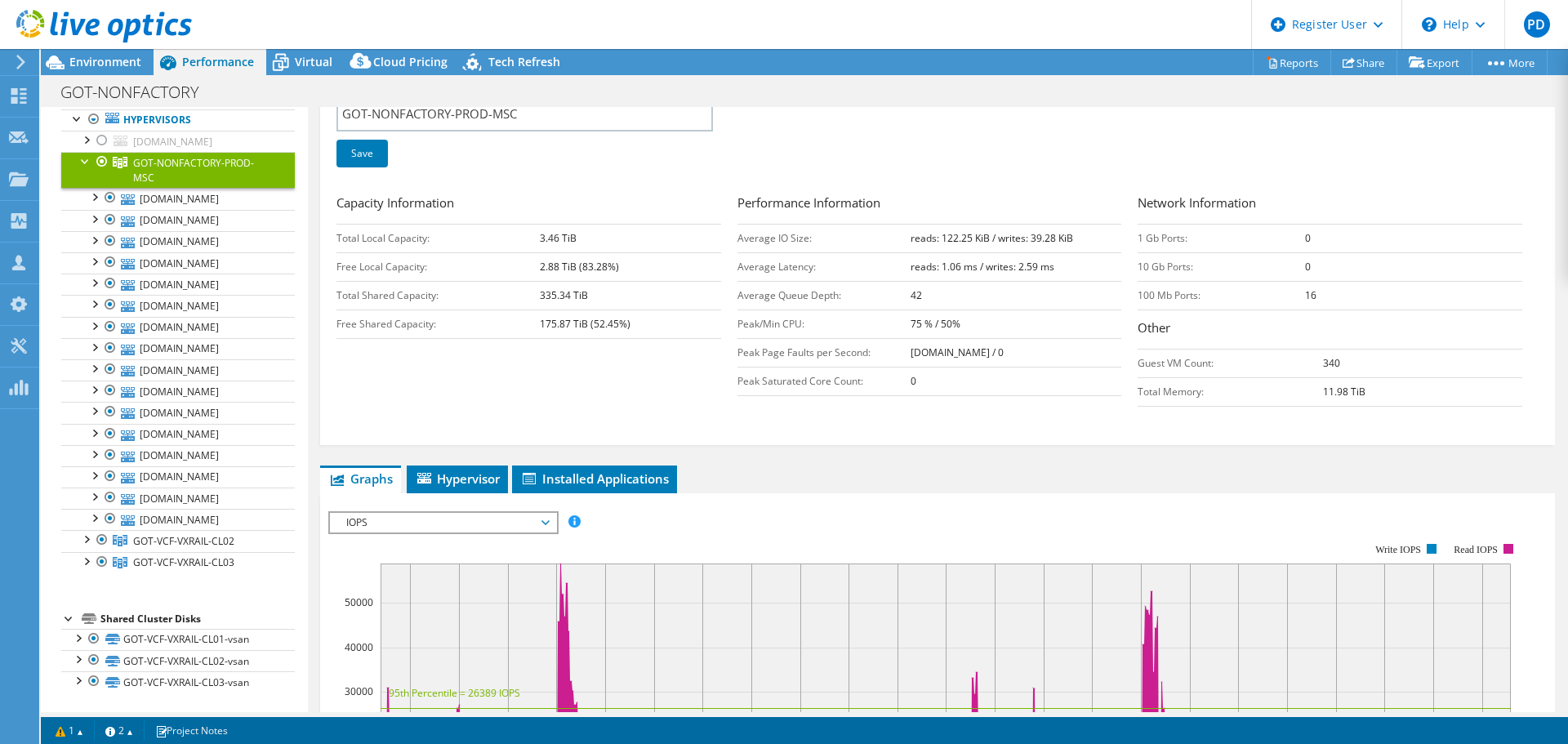
scroll to position [327, 0]
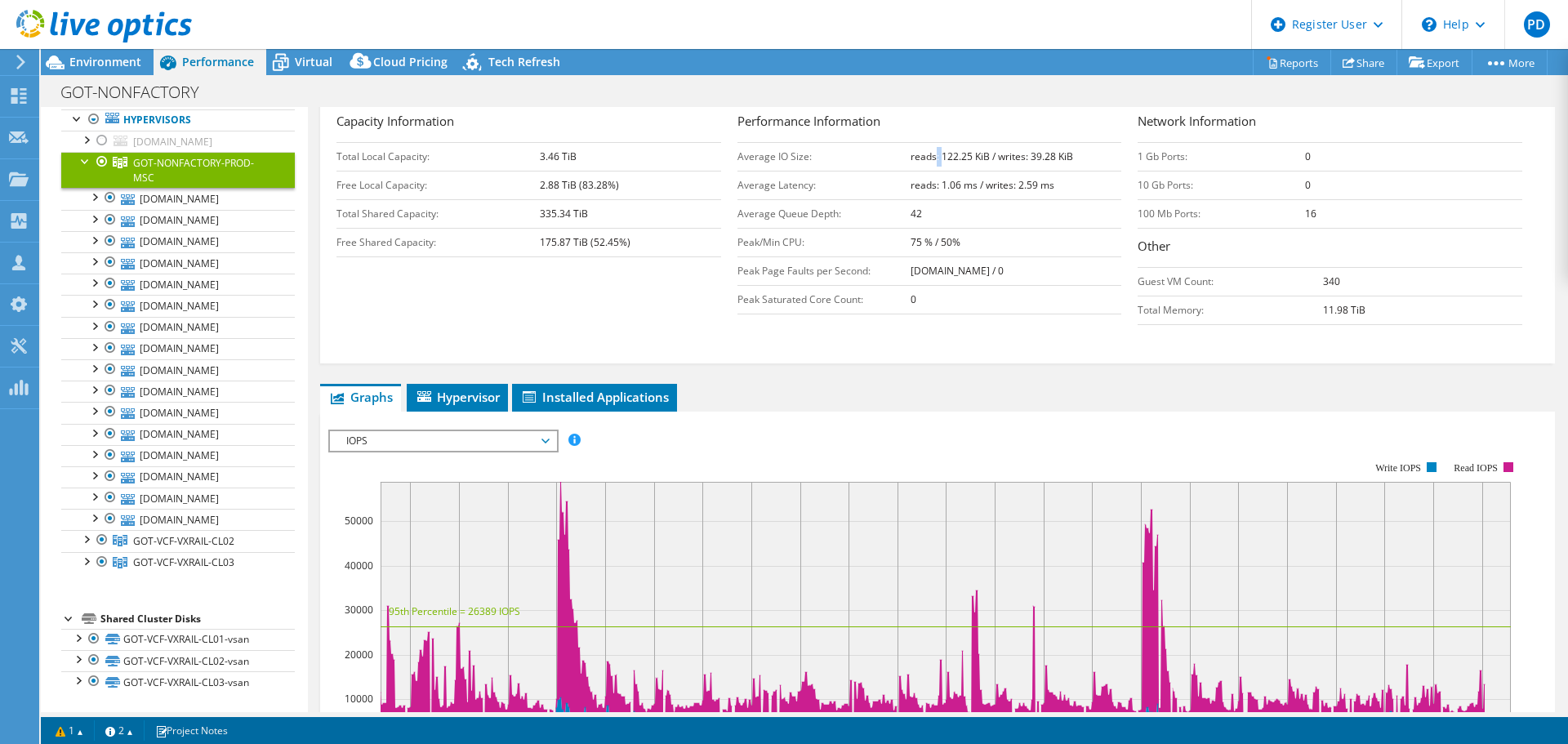
drag, startPoint x: 928, startPoint y: 156, endPoint x: 945, endPoint y: 154, distance: 17.1
click at [944, 154] on b "reads: 122.25 KiB / writes: 39.28 KiB" at bounding box center [991, 156] width 163 height 14
click at [947, 153] on b "reads: 122.25 KiB / writes: 39.28 KiB" at bounding box center [991, 156] width 163 height 14
click at [967, 154] on b "reads: 122.25 KiB / writes: 39.28 KiB" at bounding box center [991, 156] width 163 height 14
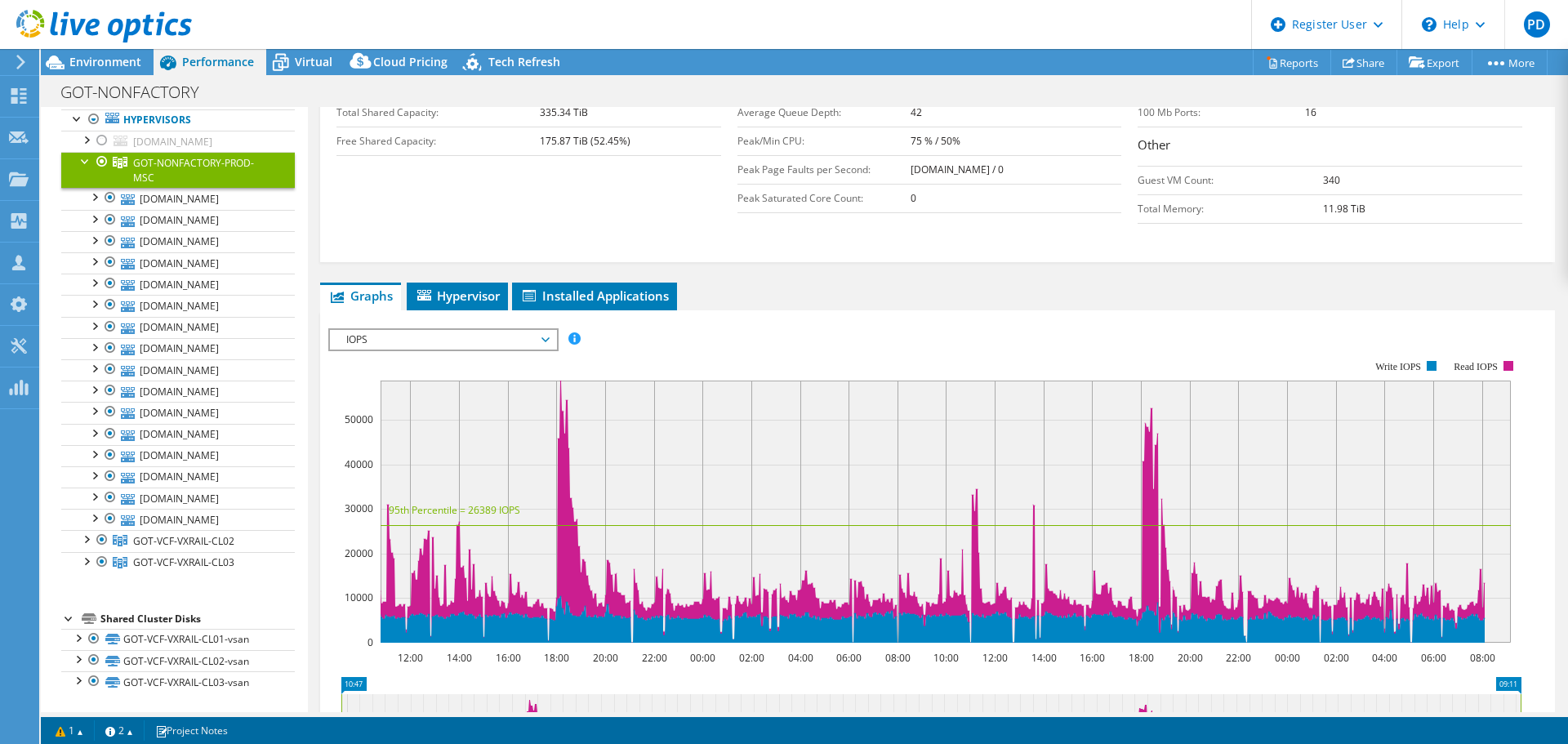
scroll to position [490, 0]
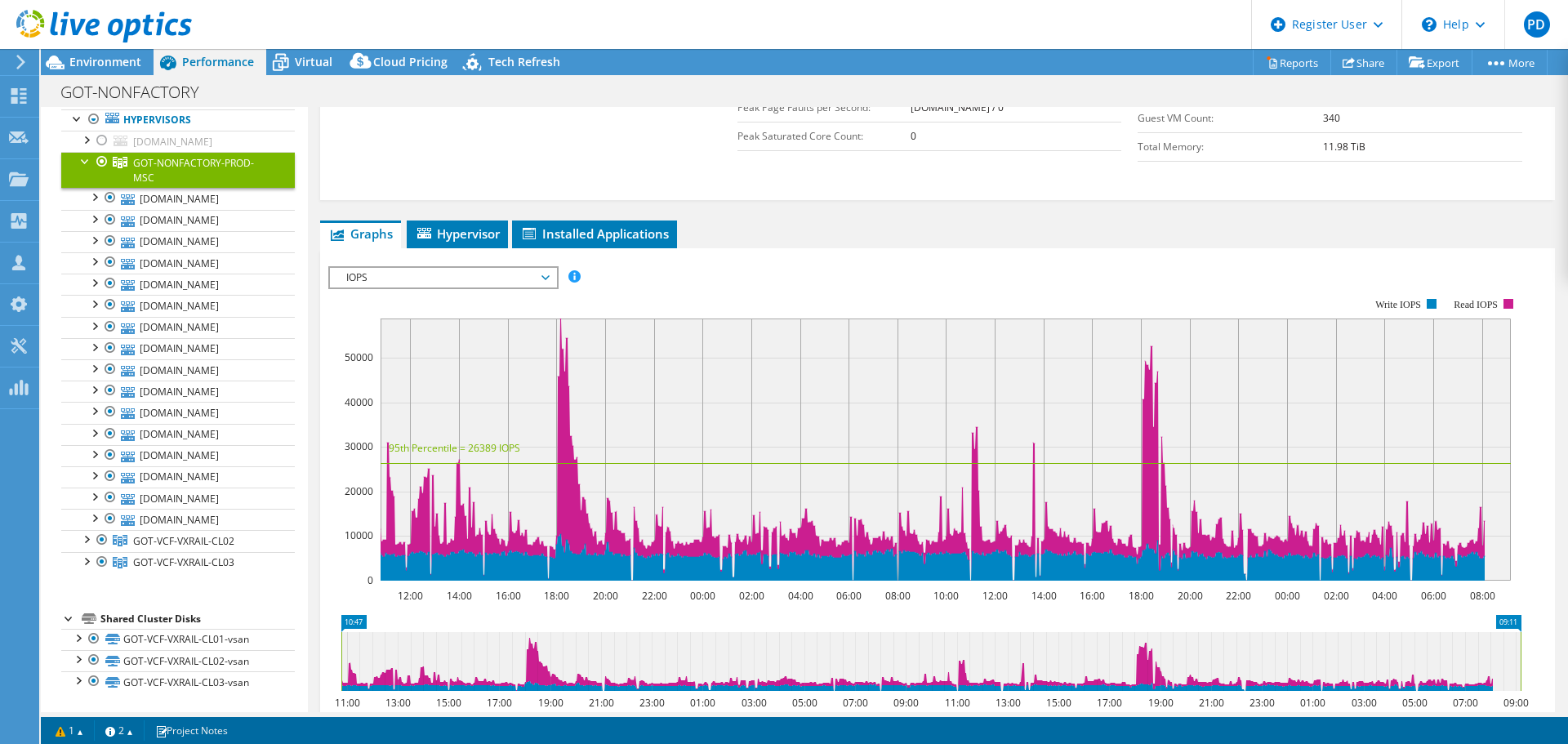
click at [459, 282] on span "IOPS" at bounding box center [443, 277] width 210 height 20
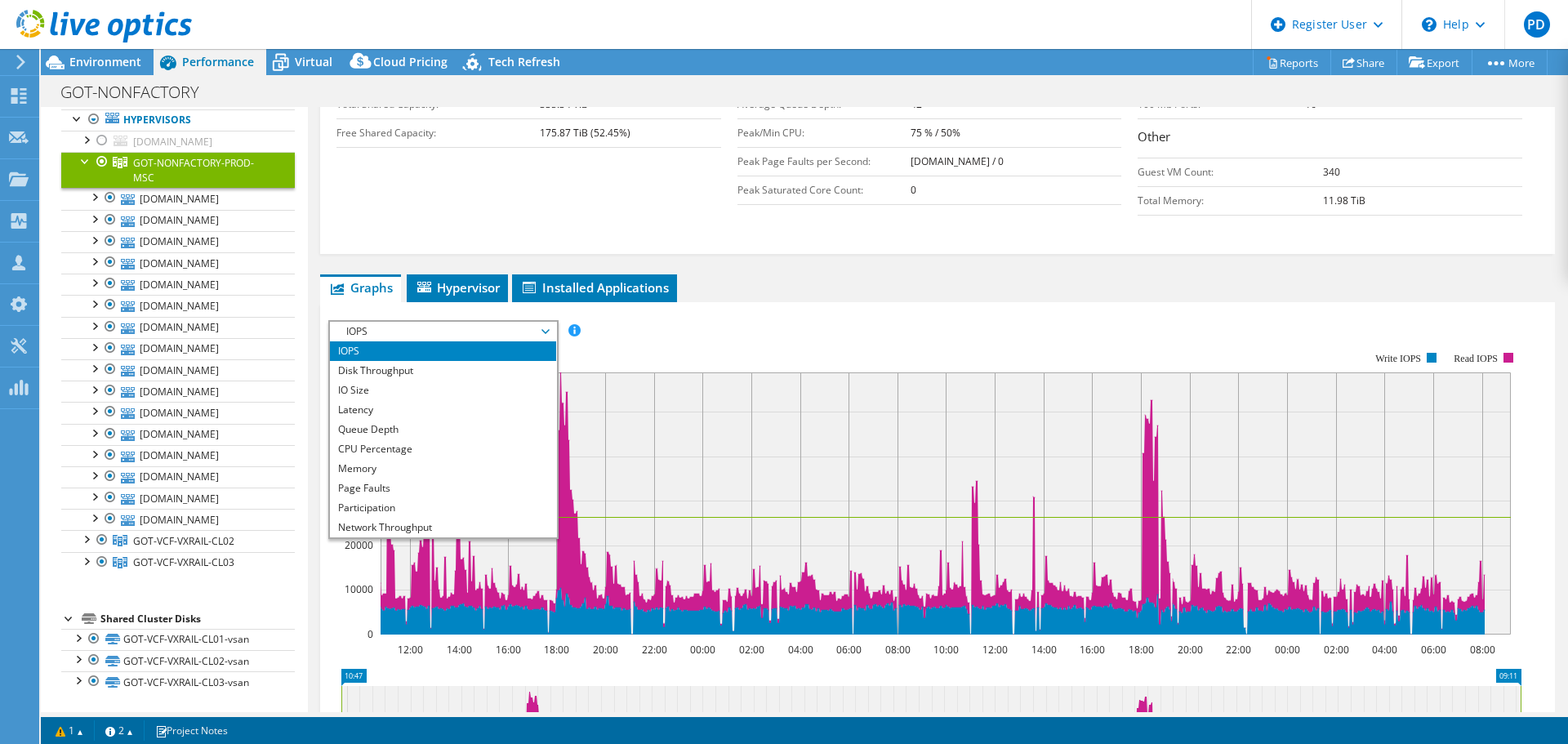
click at [420, 156] on div "Capacity Information Total Local Capacity: 3.46 TiB Free Local Capacity: 2.88 T…" at bounding box center [537, 79] width 401 height 153
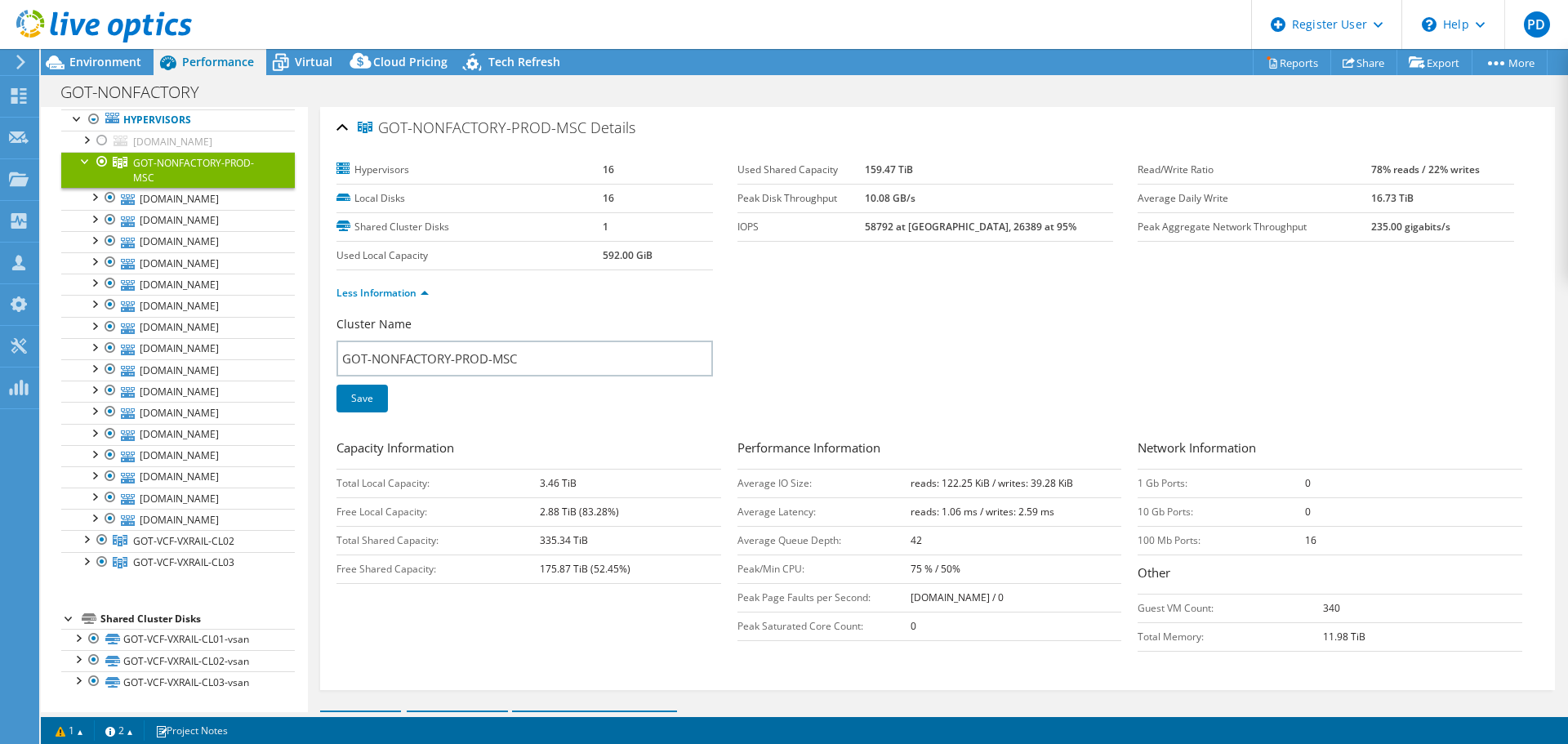
scroll to position [0, 0]
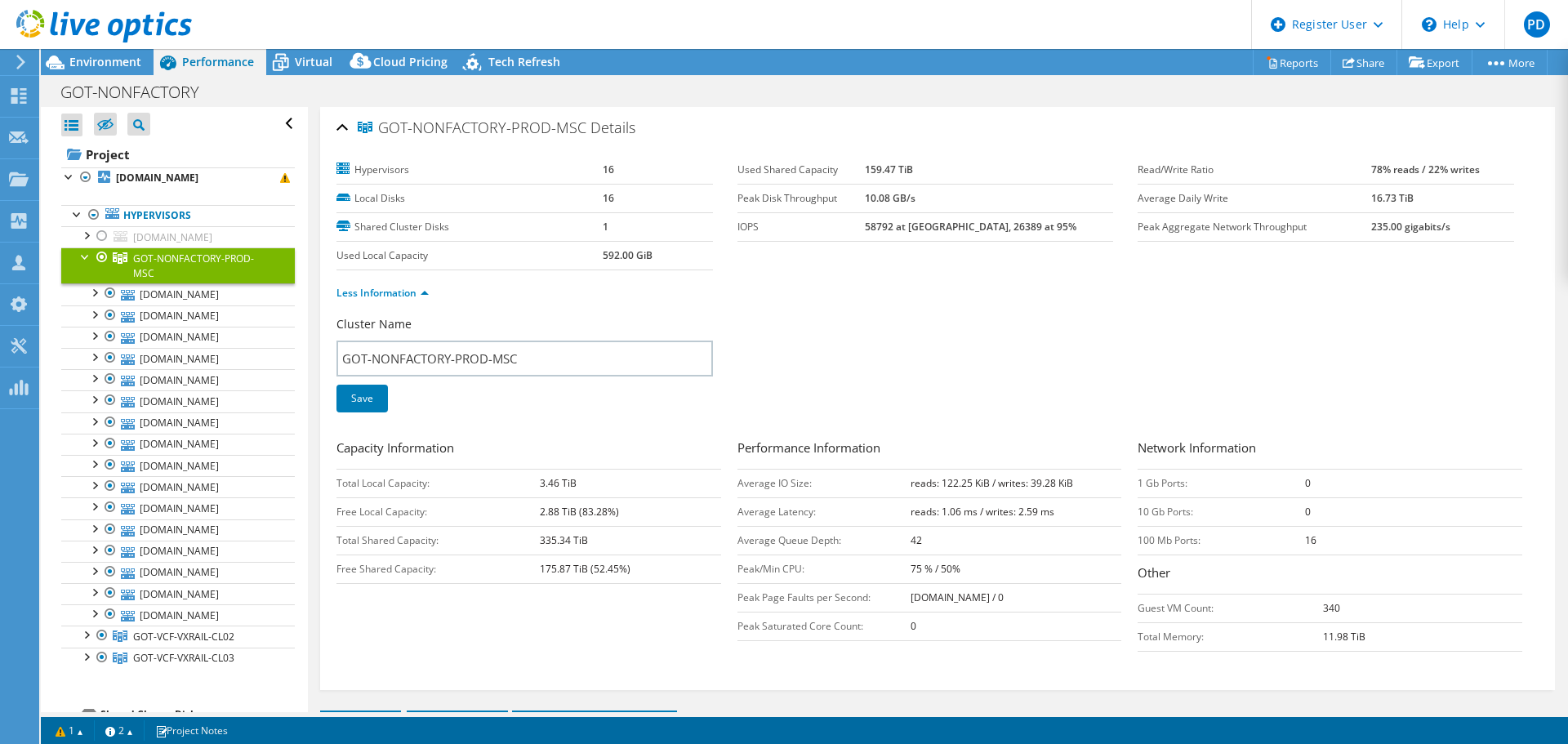
click at [85, 257] on div at bounding box center [86, 255] width 17 height 17
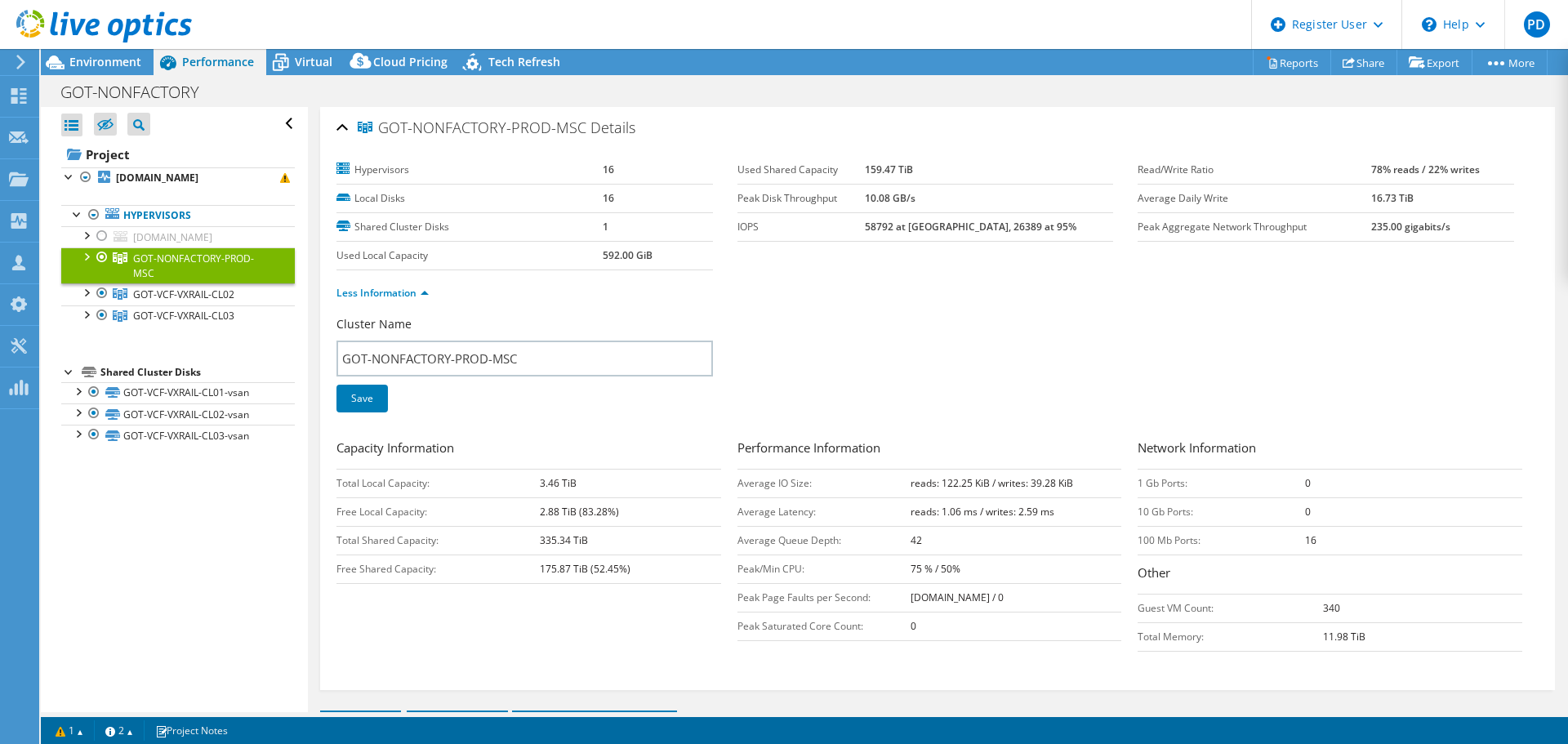
click at [146, 300] on span "GOT-VCF-VXRAIL-CL02" at bounding box center [183, 294] width 101 height 14
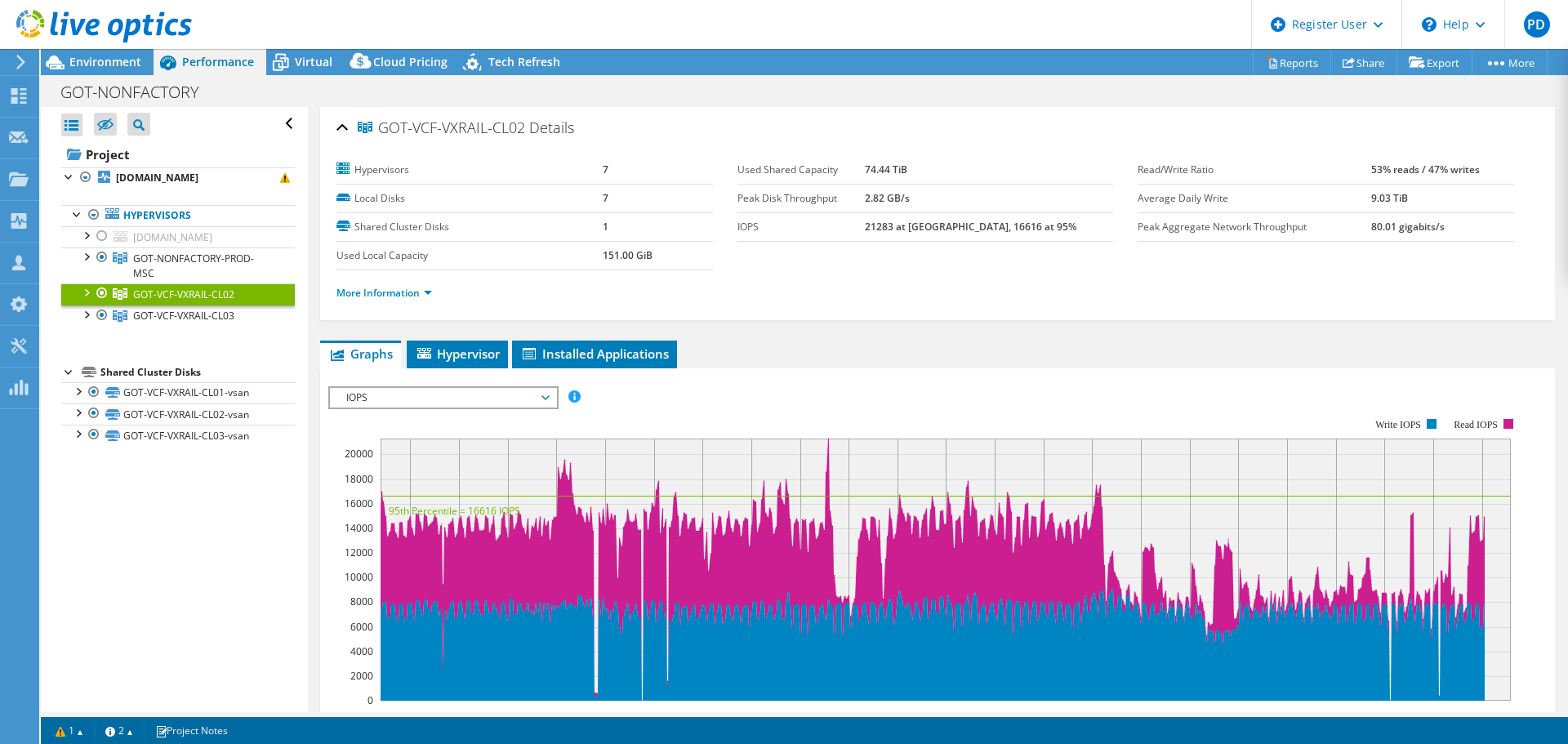
click at [82, 67] on span "Environment" at bounding box center [105, 61] width 72 height 16
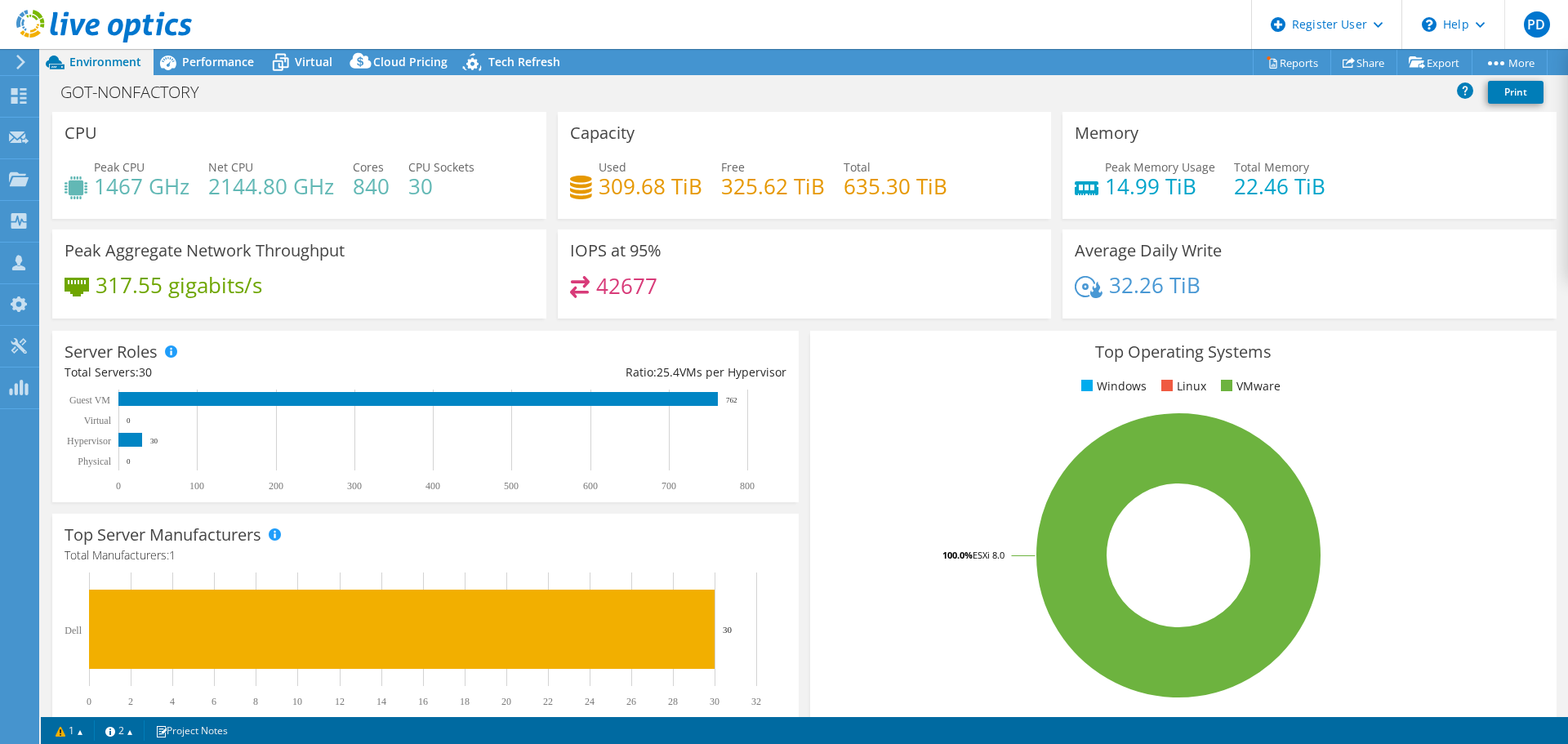
click at [222, 64] on span "Performance" at bounding box center [217, 61] width 72 height 16
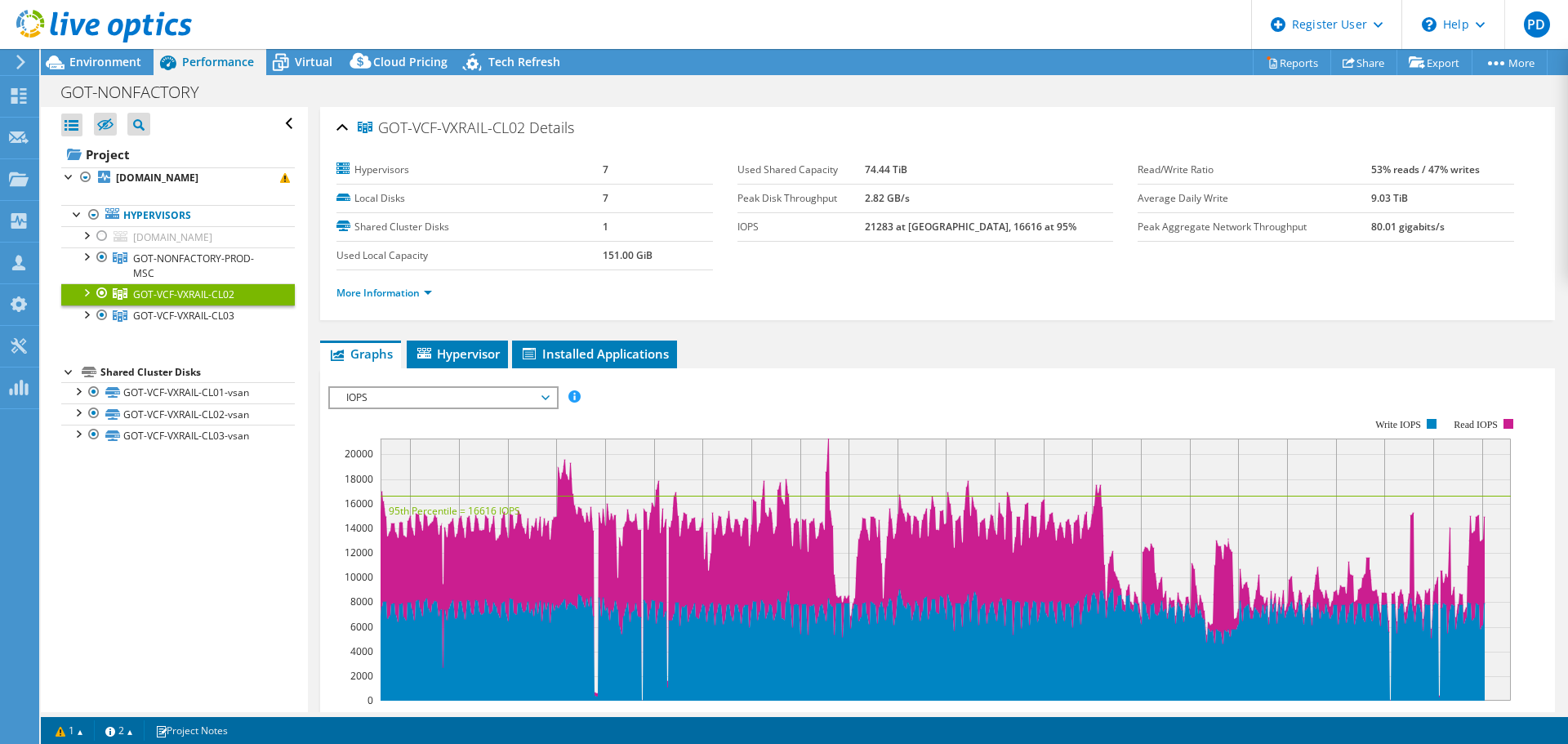
drag, startPoint x: 460, startPoint y: 387, endPoint x: 461, endPoint y: 397, distance: 10.0
click at [461, 388] on span "IOPS" at bounding box center [443, 398] width 210 height 20
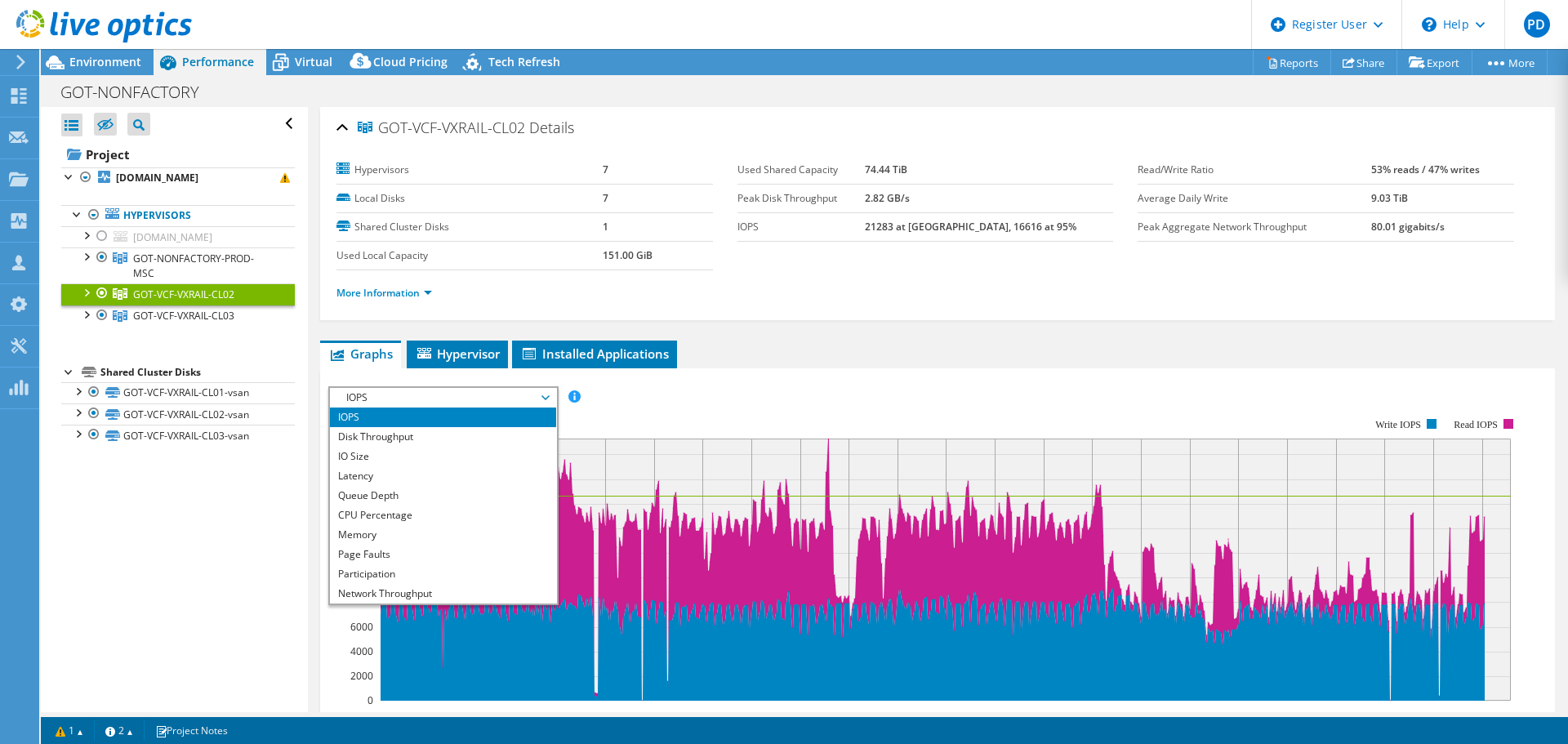
click at [424, 513] on li "CPU Percentage" at bounding box center [443, 515] width 227 height 20
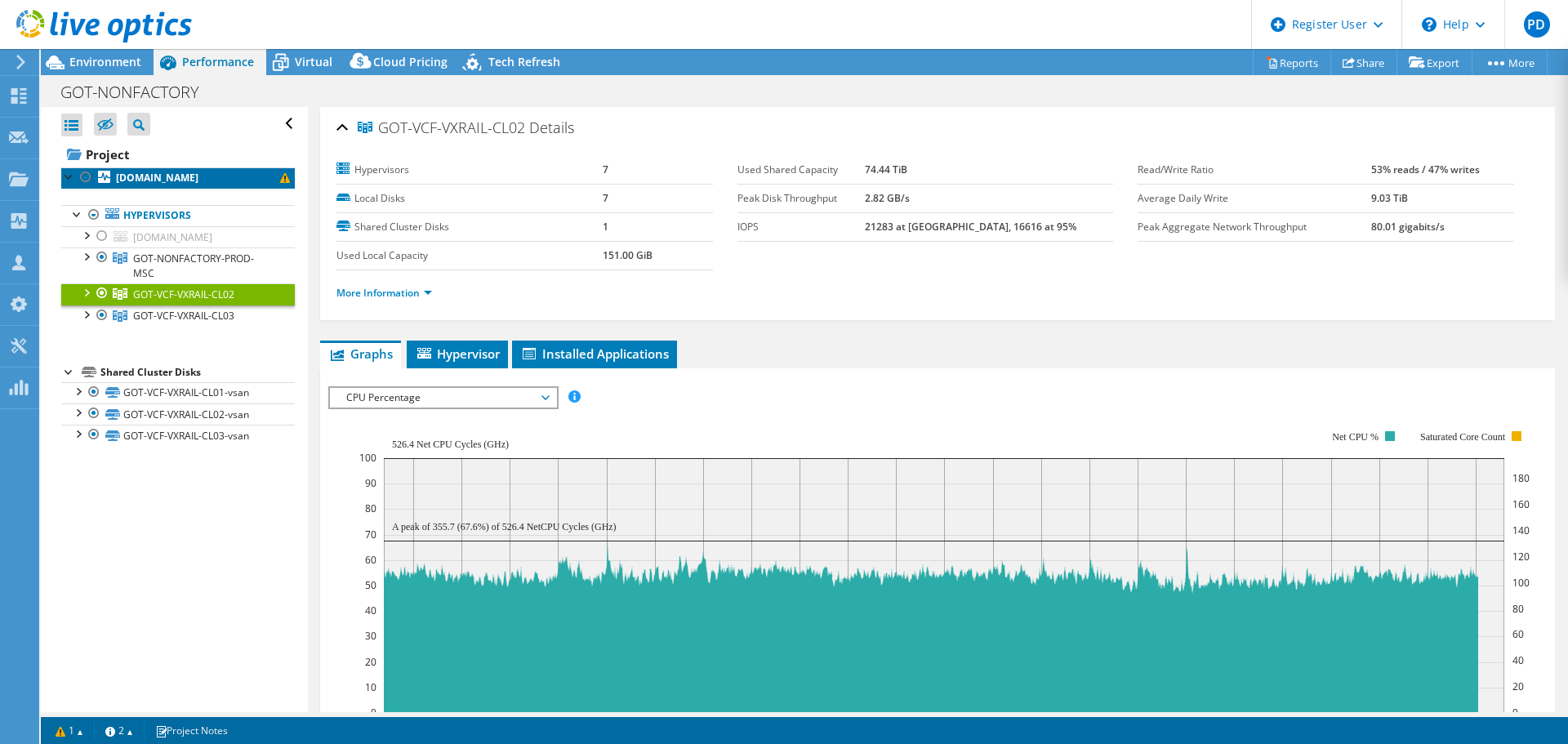
click at [158, 186] on link "olosva1107.olo.volvocars.net" at bounding box center [177, 177] width 233 height 21
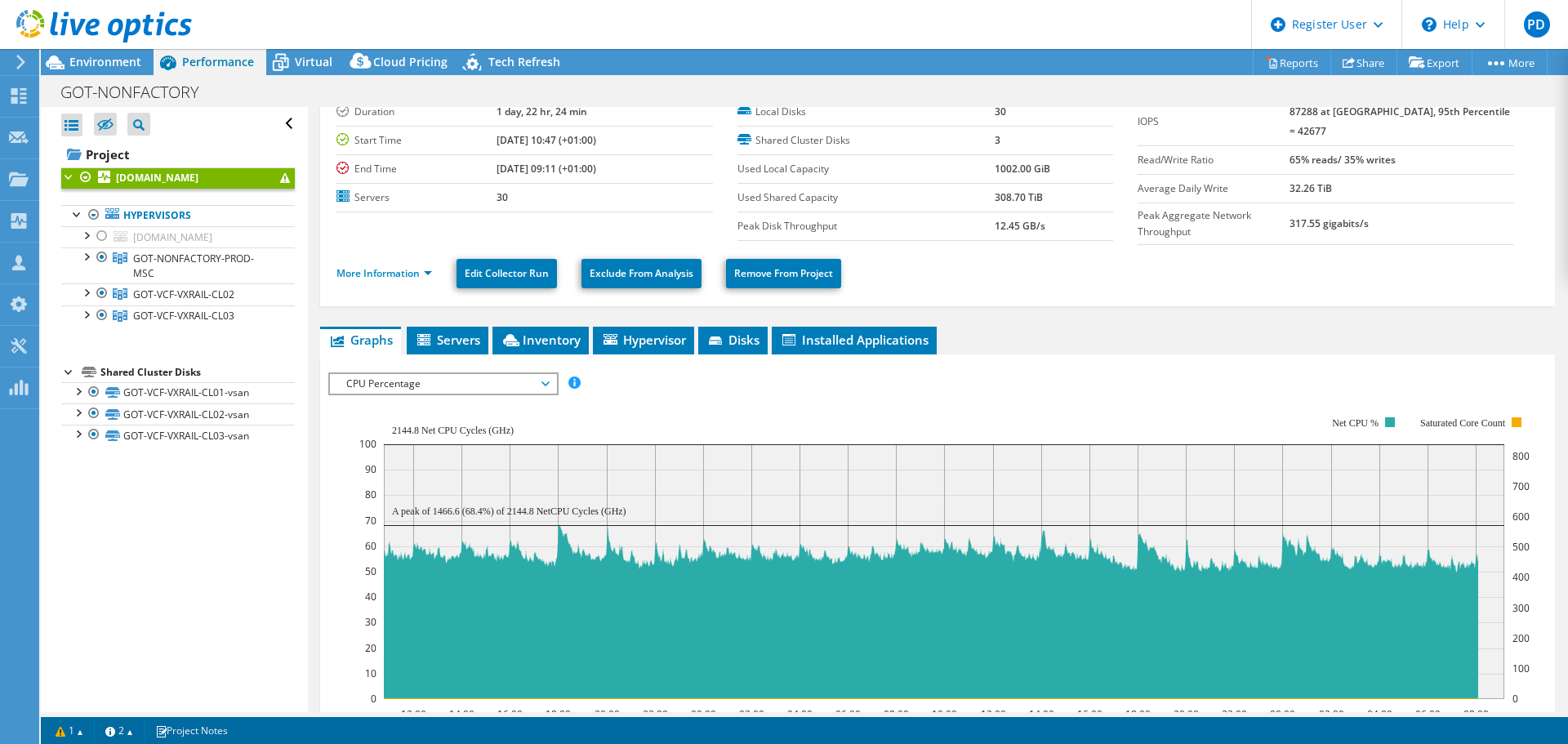
scroll to position [82, 0]
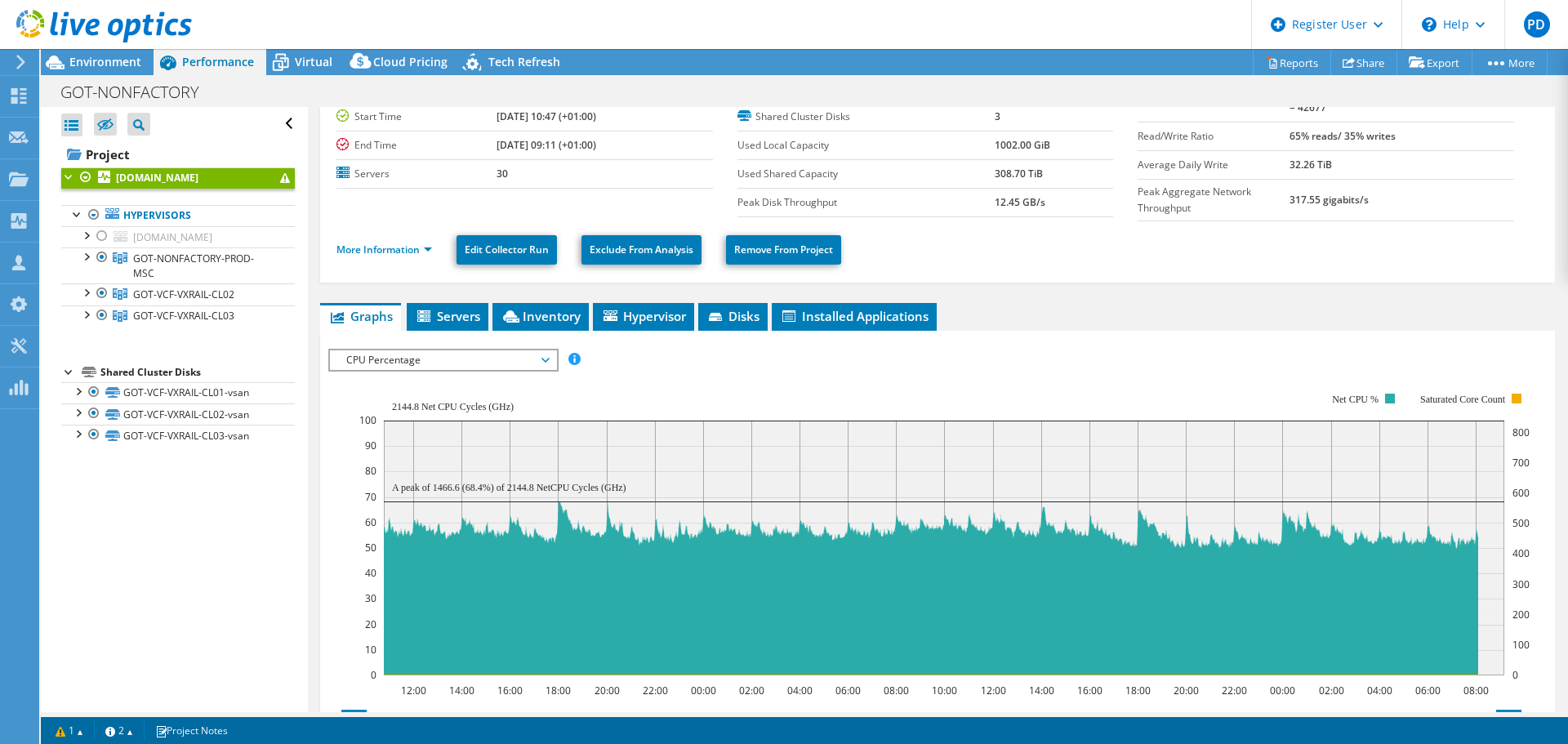
click at [158, 268] on link "GOT-NONFACTORY-PROD-MSC" at bounding box center [177, 265] width 233 height 36
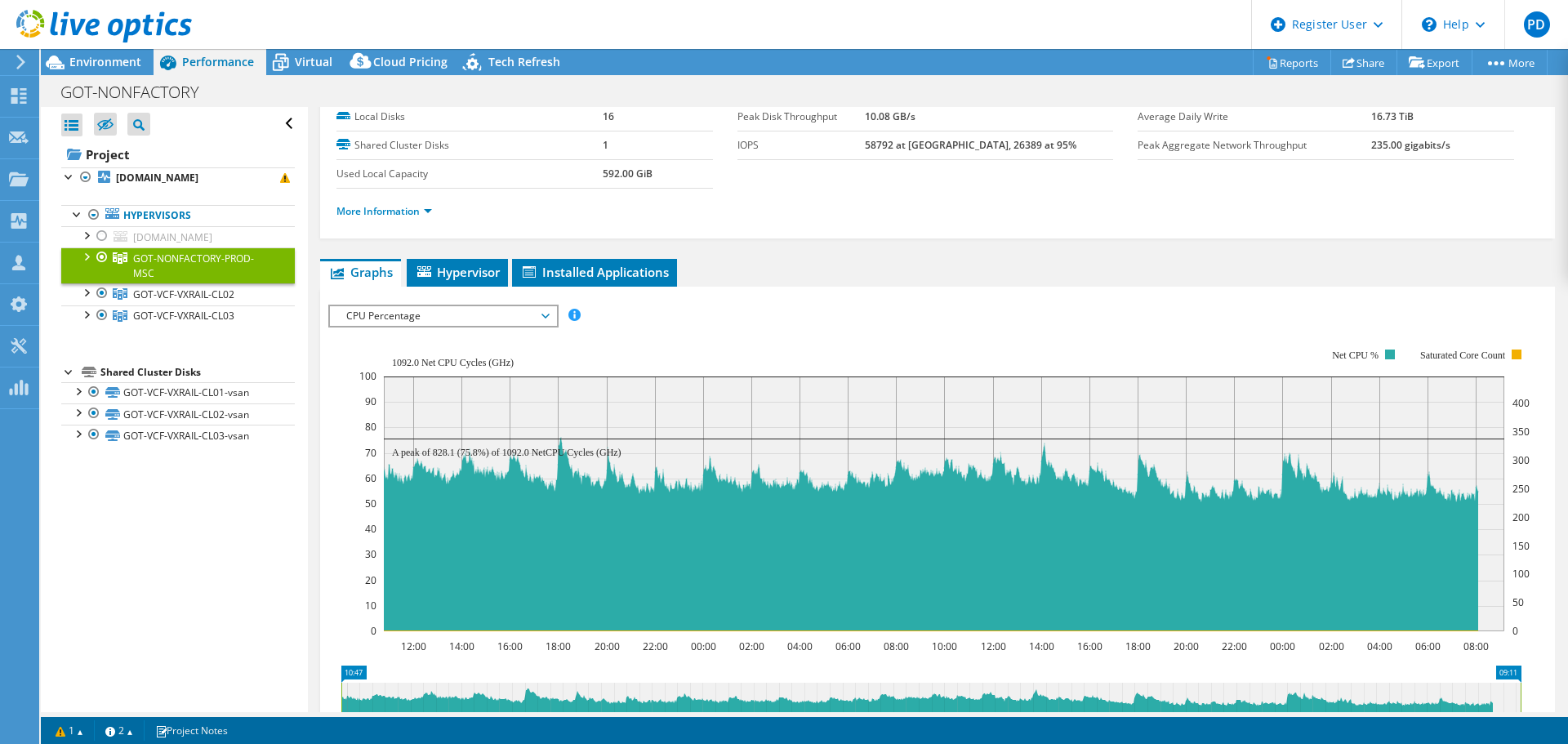
click at [206, 298] on span "GOT-VCF-VXRAIL-CL02" at bounding box center [183, 294] width 101 height 14
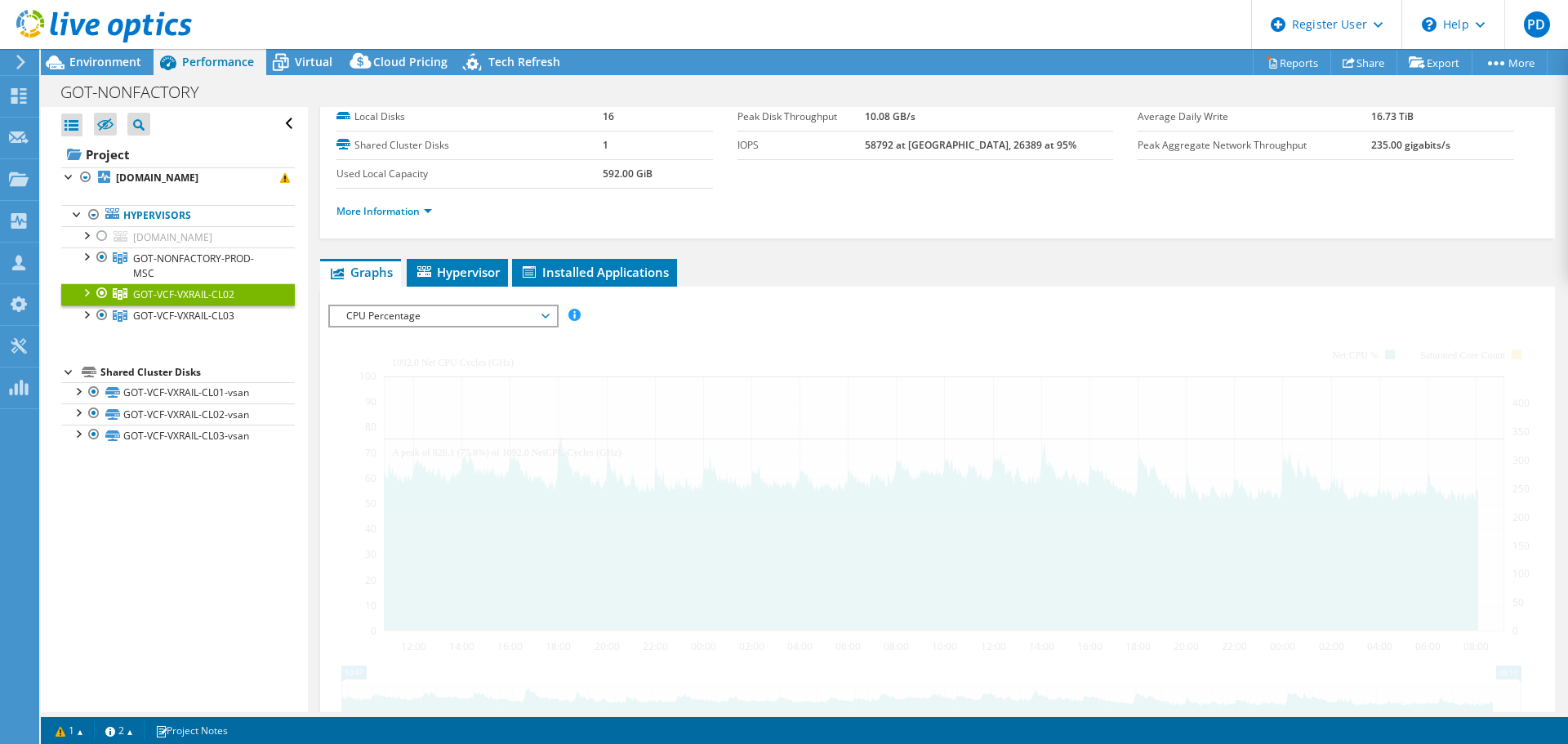
click at [206, 320] on span "GOT-VCF-VXRAIL-CL03" at bounding box center [183, 315] width 101 height 14
click at [197, 270] on link "GOT-NONFACTORY-PROD-MSC" at bounding box center [177, 265] width 233 height 36
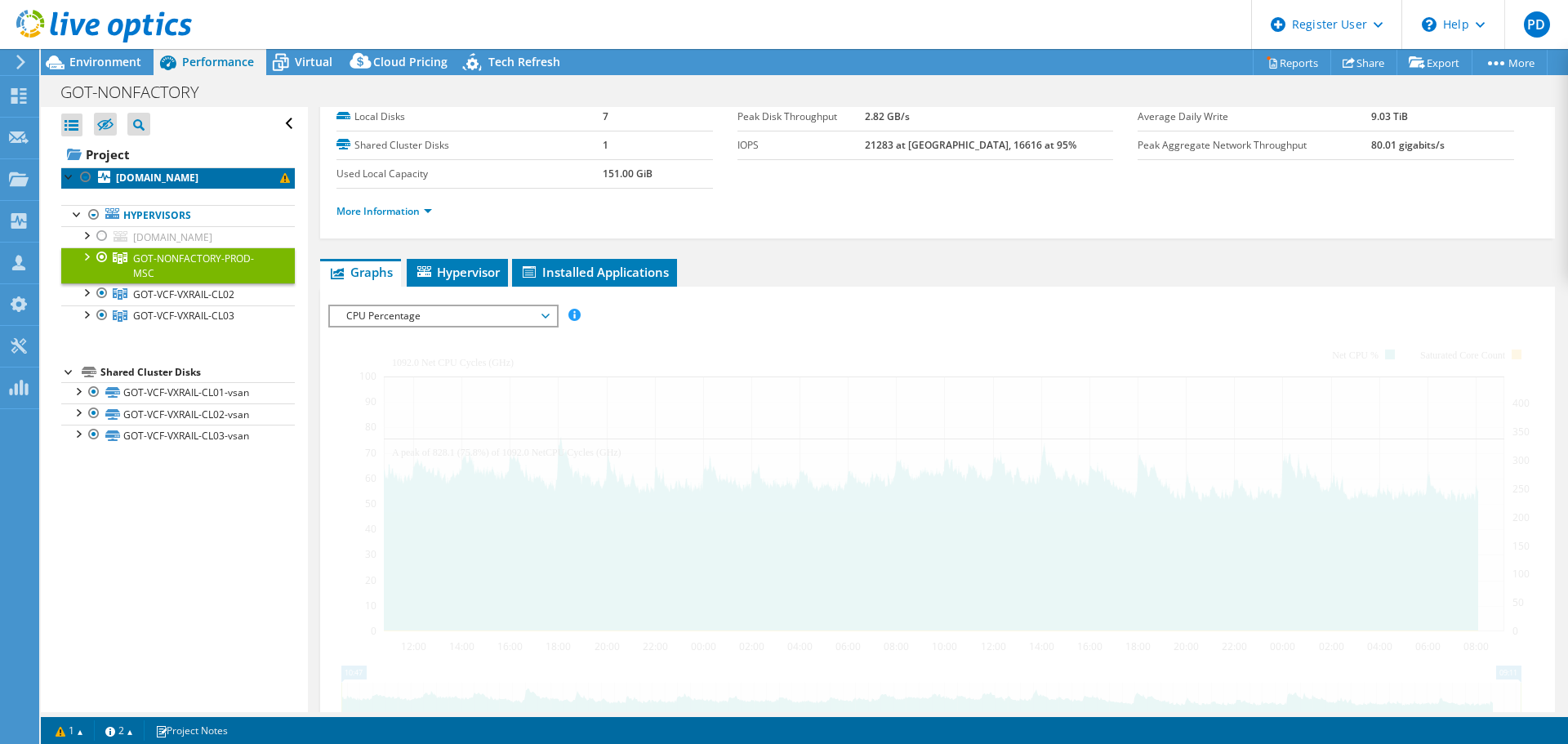
click at [165, 188] on link "olosva1107.olo.volvocars.net" at bounding box center [177, 177] width 233 height 21
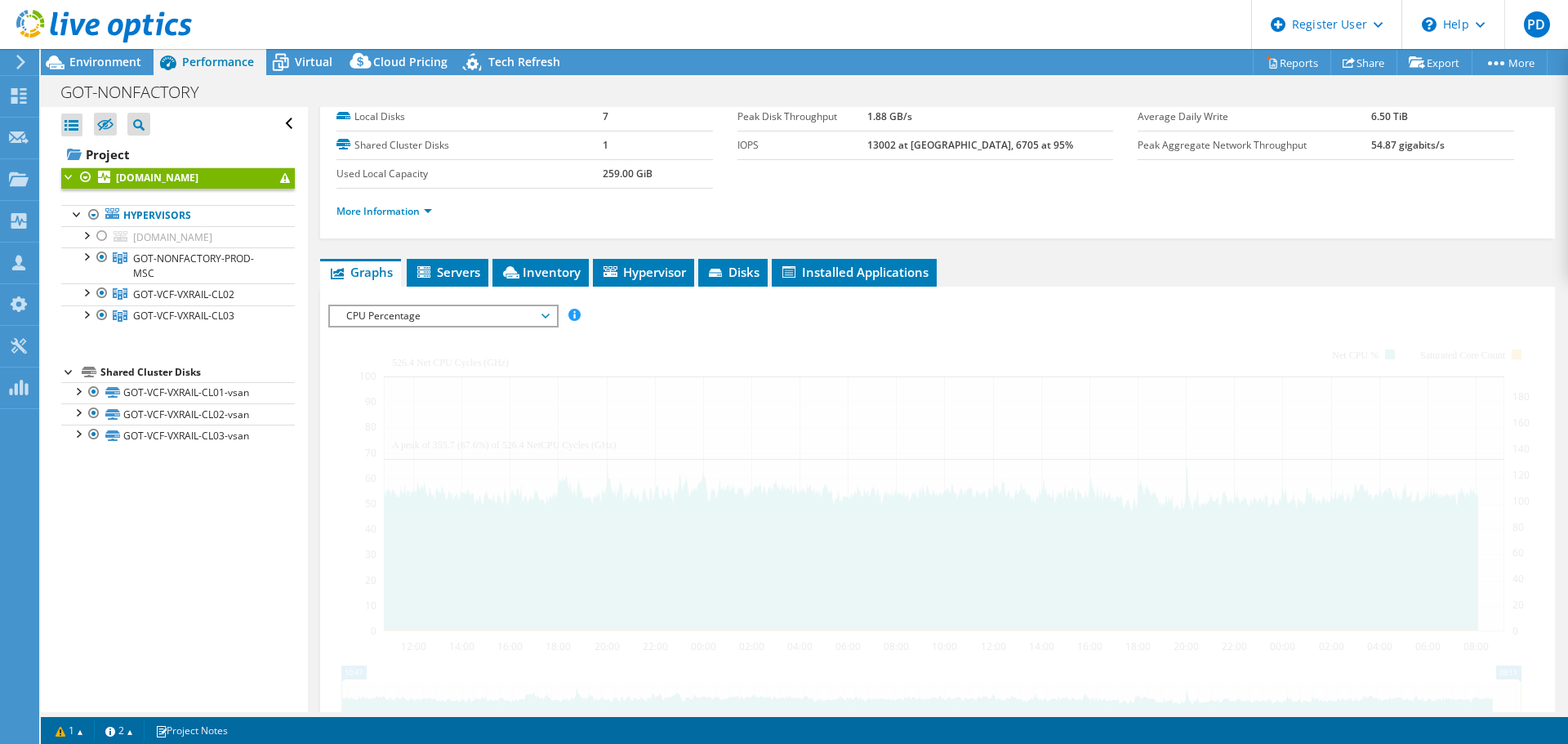
click at [165, 174] on b "olosva1107.olo.volvocars.net" at bounding box center [157, 177] width 83 height 14
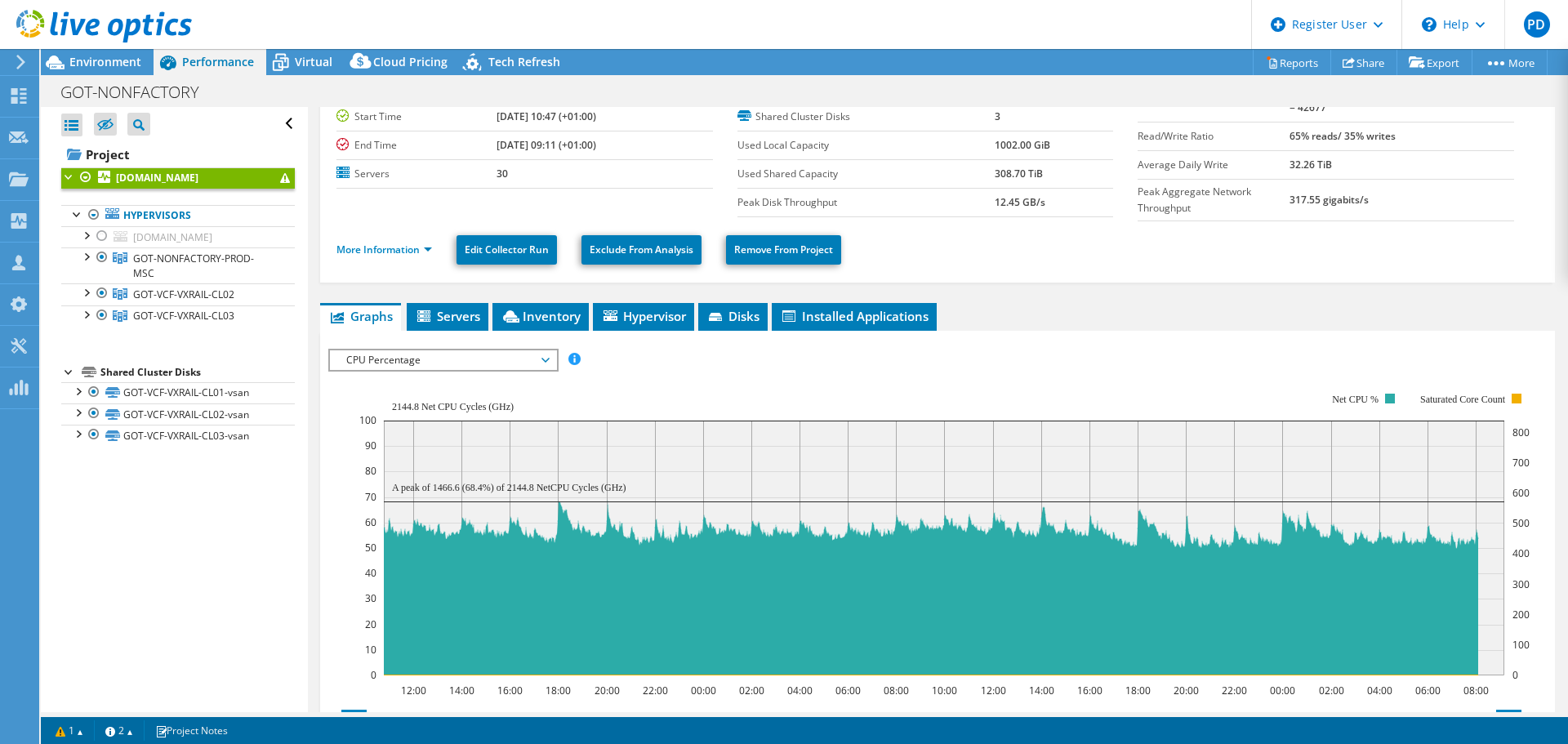
click at [171, 294] on span "GOT-VCF-VXRAIL-CL02" at bounding box center [183, 294] width 101 height 14
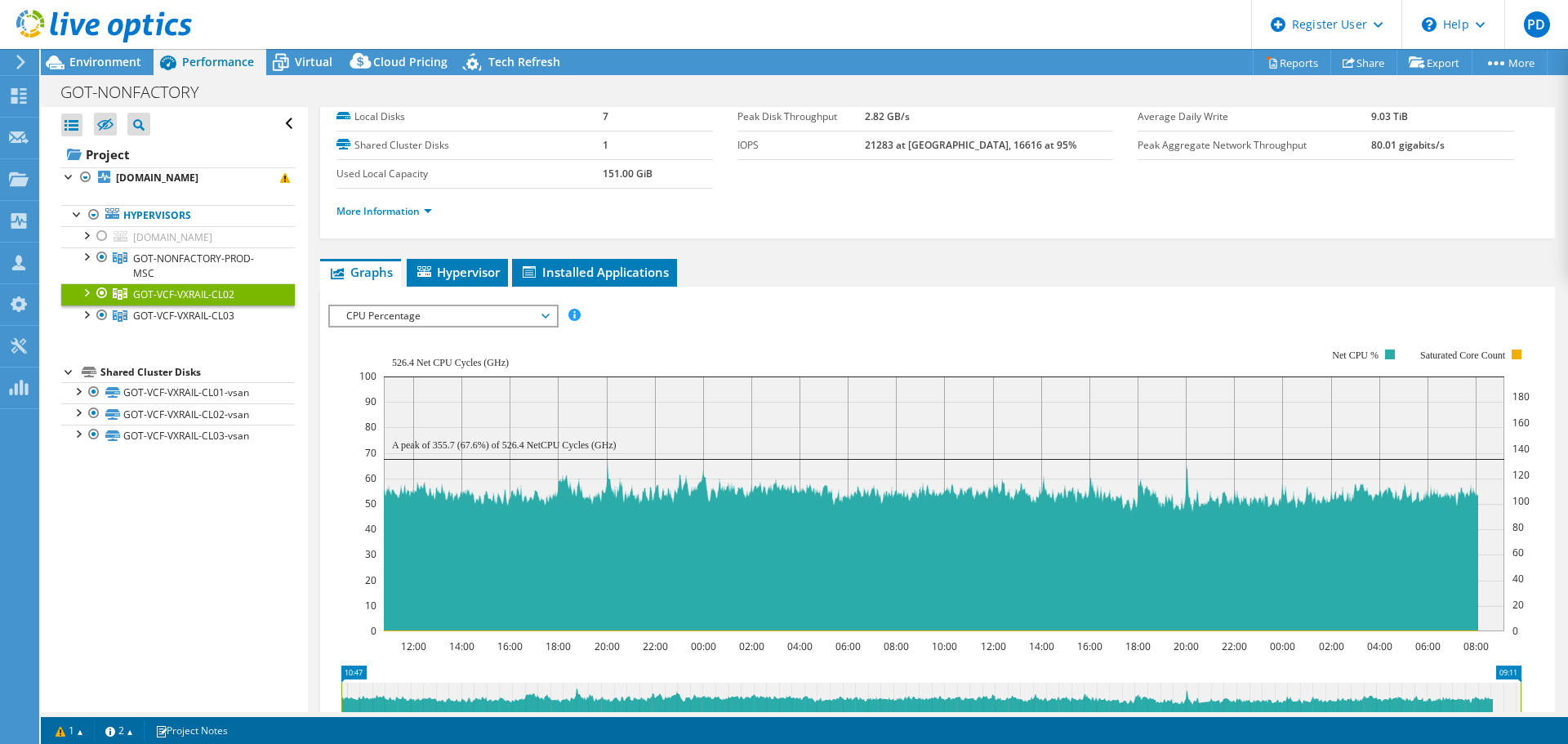
click at [184, 321] on span "GOT-VCF-VXRAIL-CL03" at bounding box center [183, 315] width 101 height 14
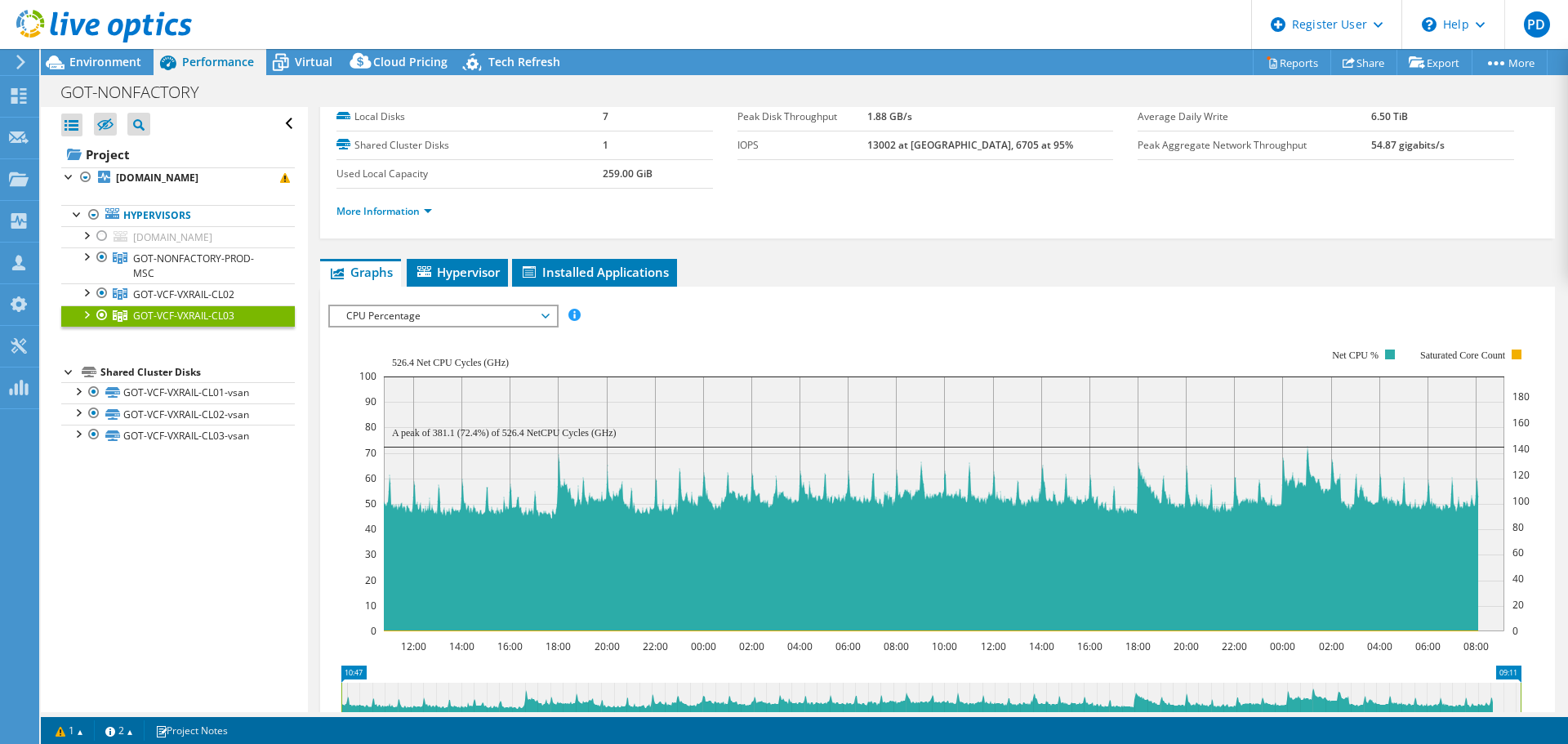
click at [176, 263] on span "GOT-NONFACTORY-PROD-MSC" at bounding box center [193, 266] width 121 height 29
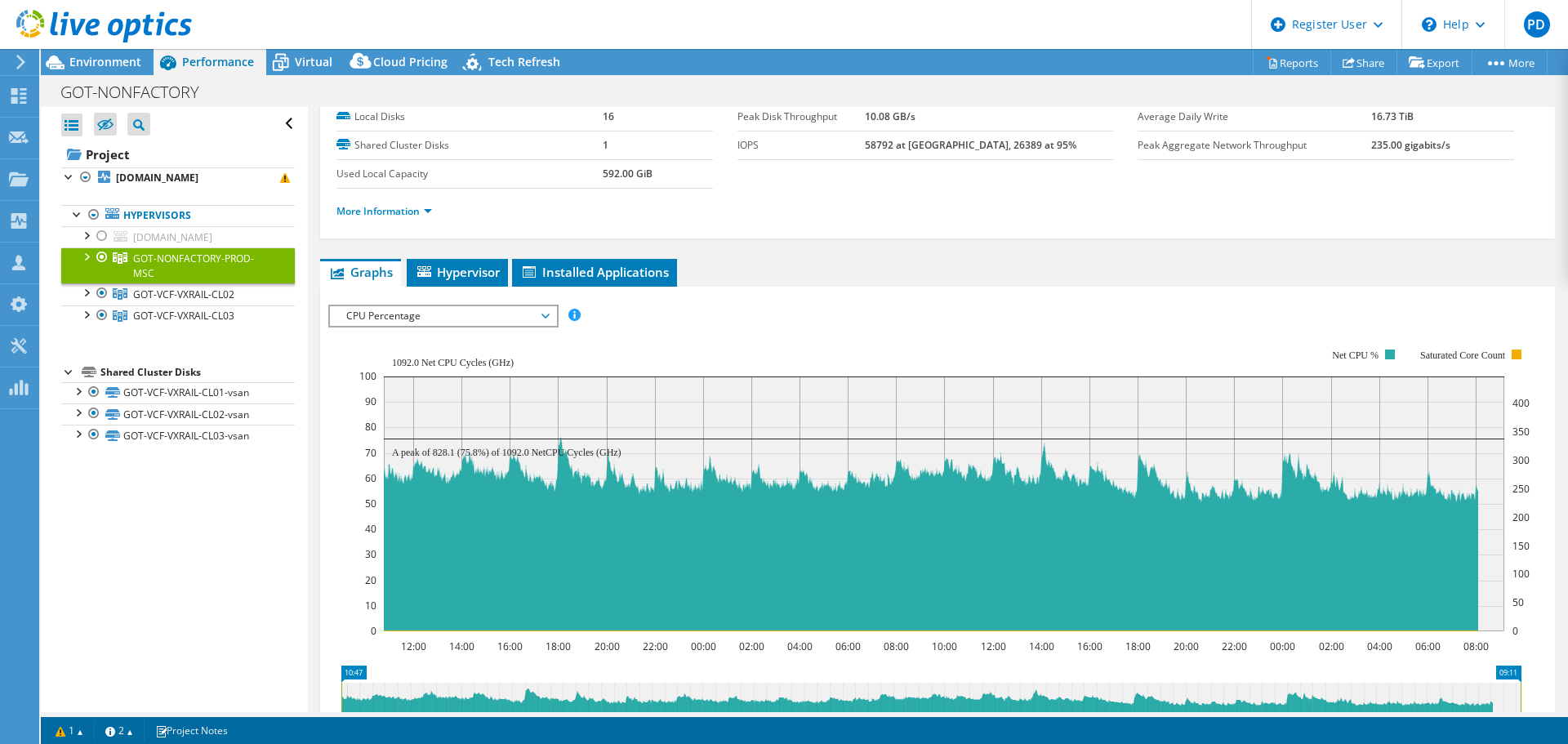
click at [152, 292] on span "GOT-VCF-VXRAIL-CL02" at bounding box center [183, 294] width 101 height 14
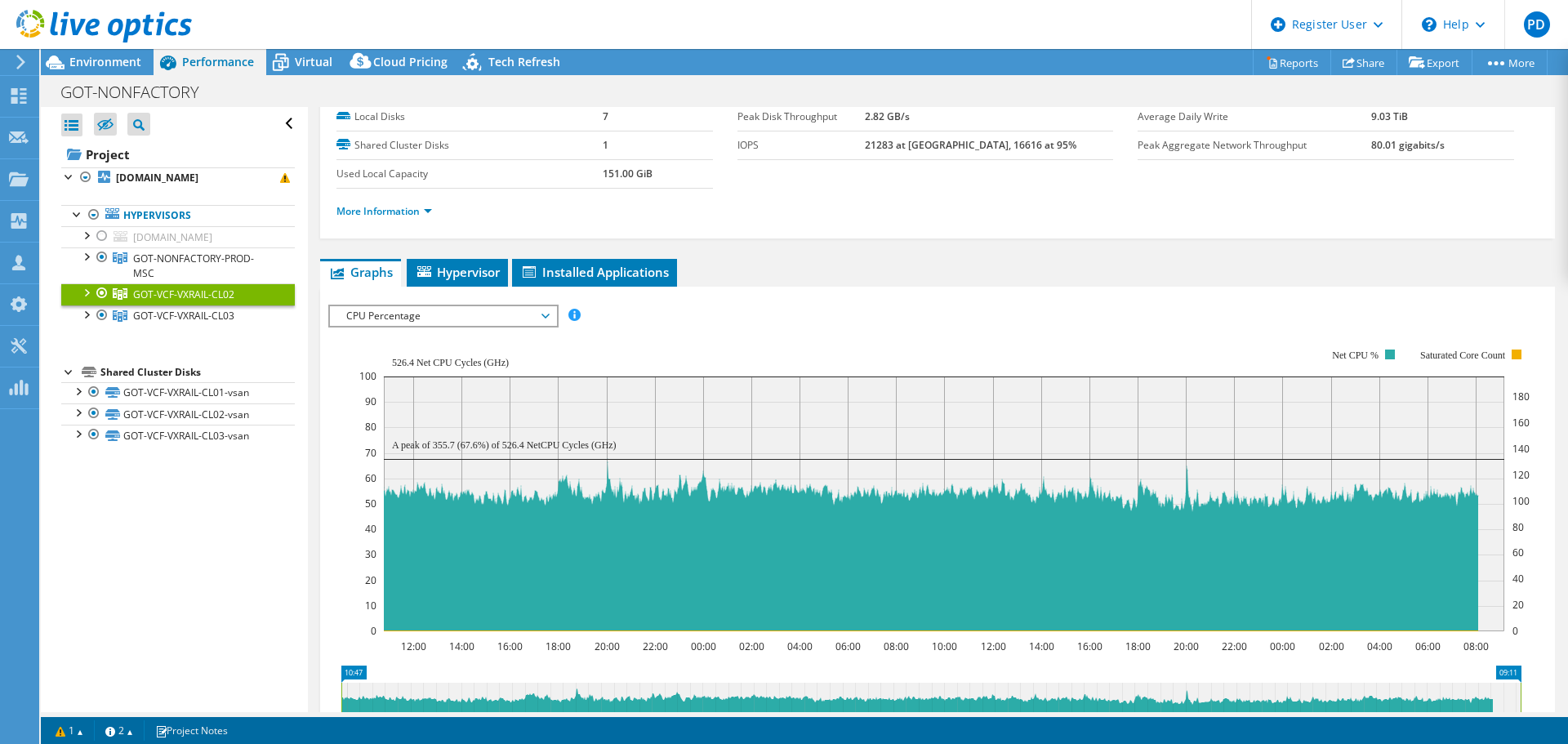
click at [163, 316] on span "GOT-VCF-VXRAIL-CL03" at bounding box center [183, 315] width 101 height 14
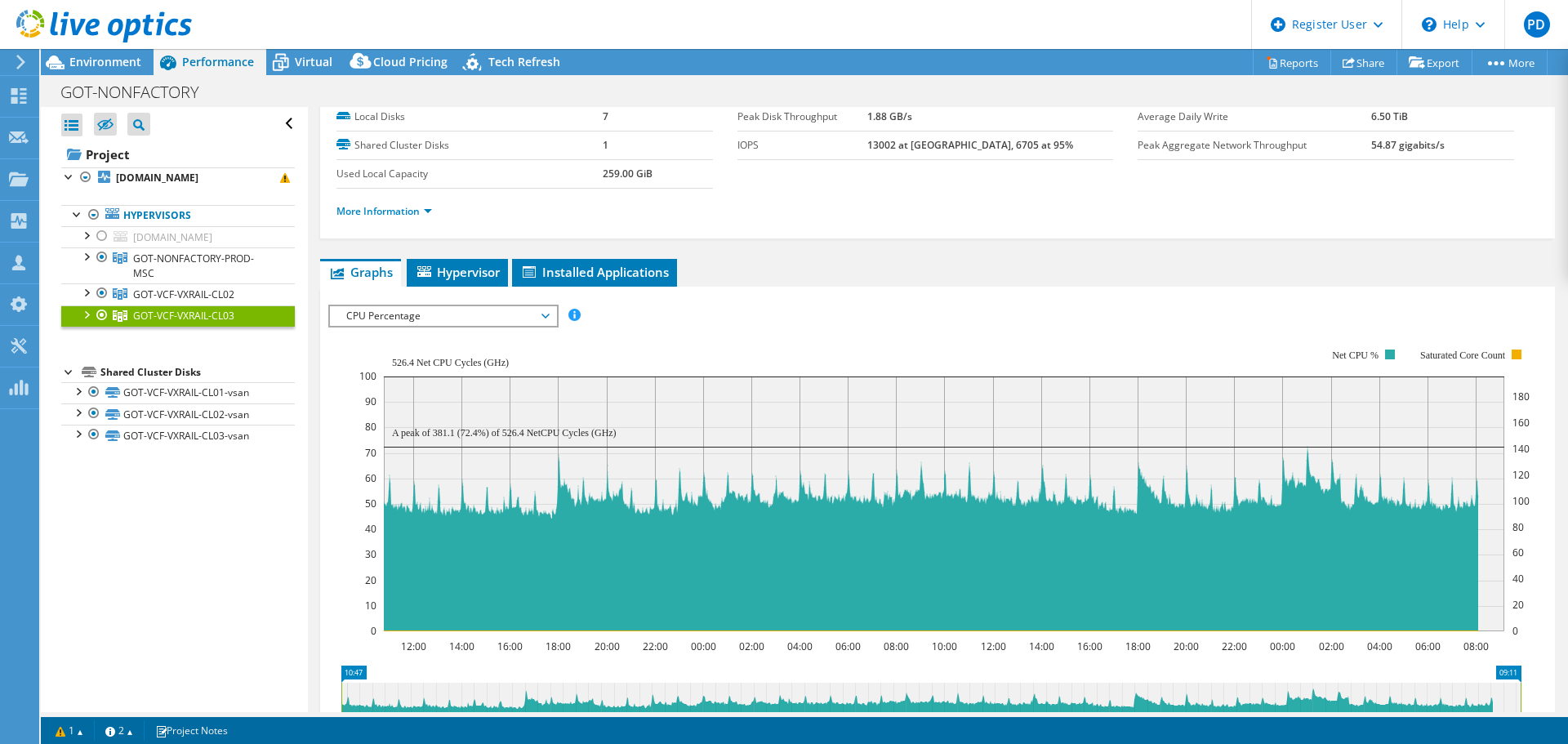
click at [208, 257] on span "GOT-NONFACTORY-PROD-MSC" at bounding box center [193, 266] width 121 height 29
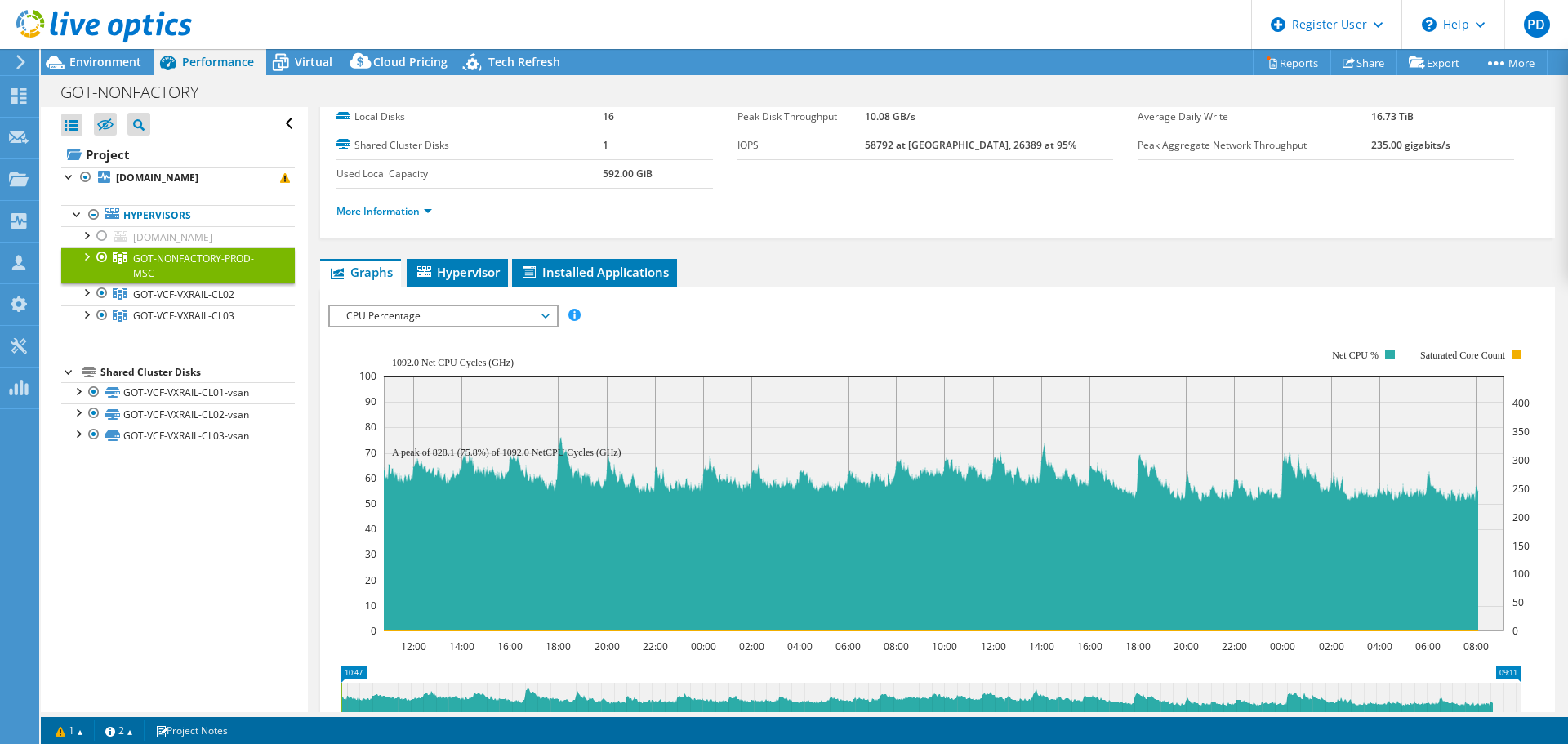
click at [86, 254] on div at bounding box center [86, 255] width 17 height 17
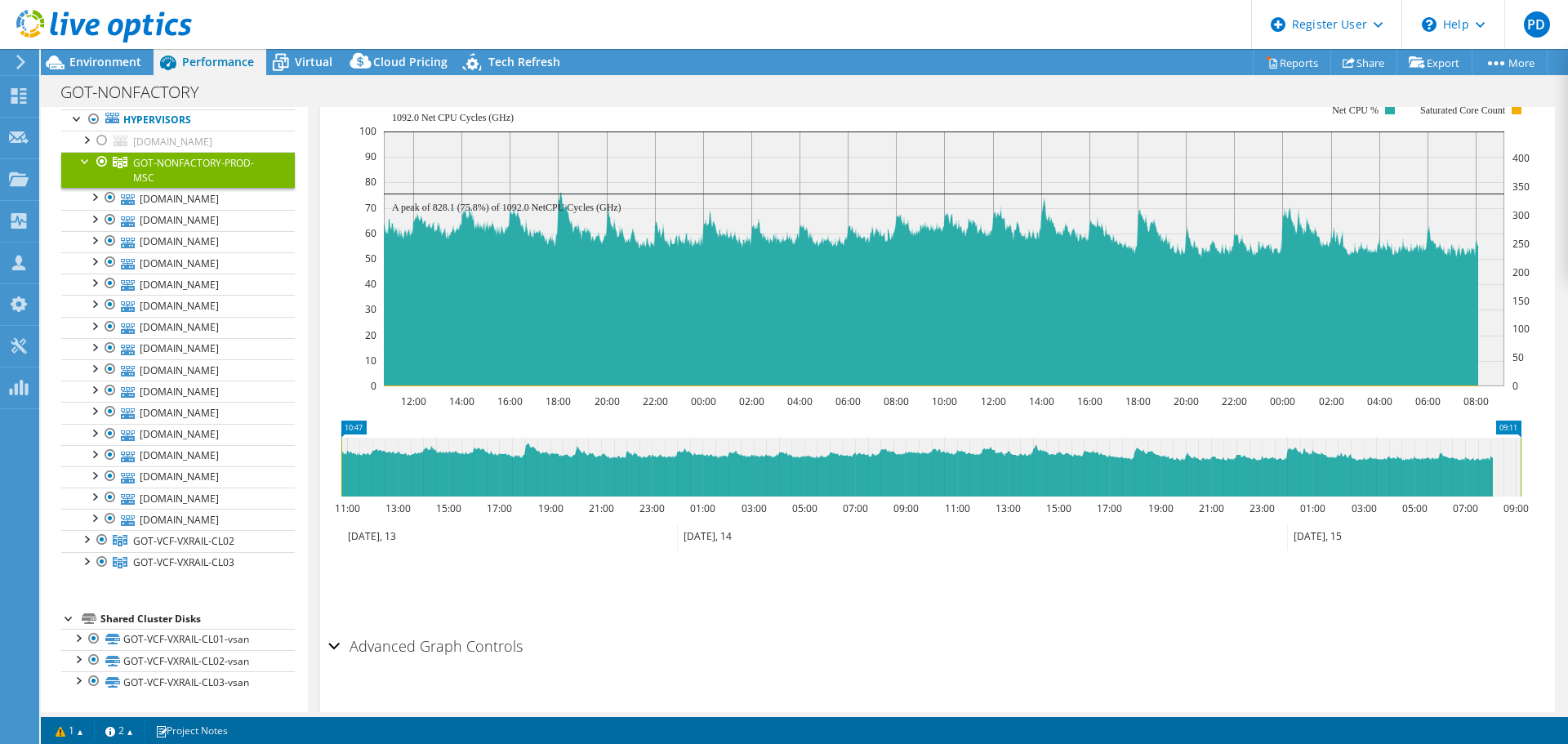
scroll to position [163, 0]
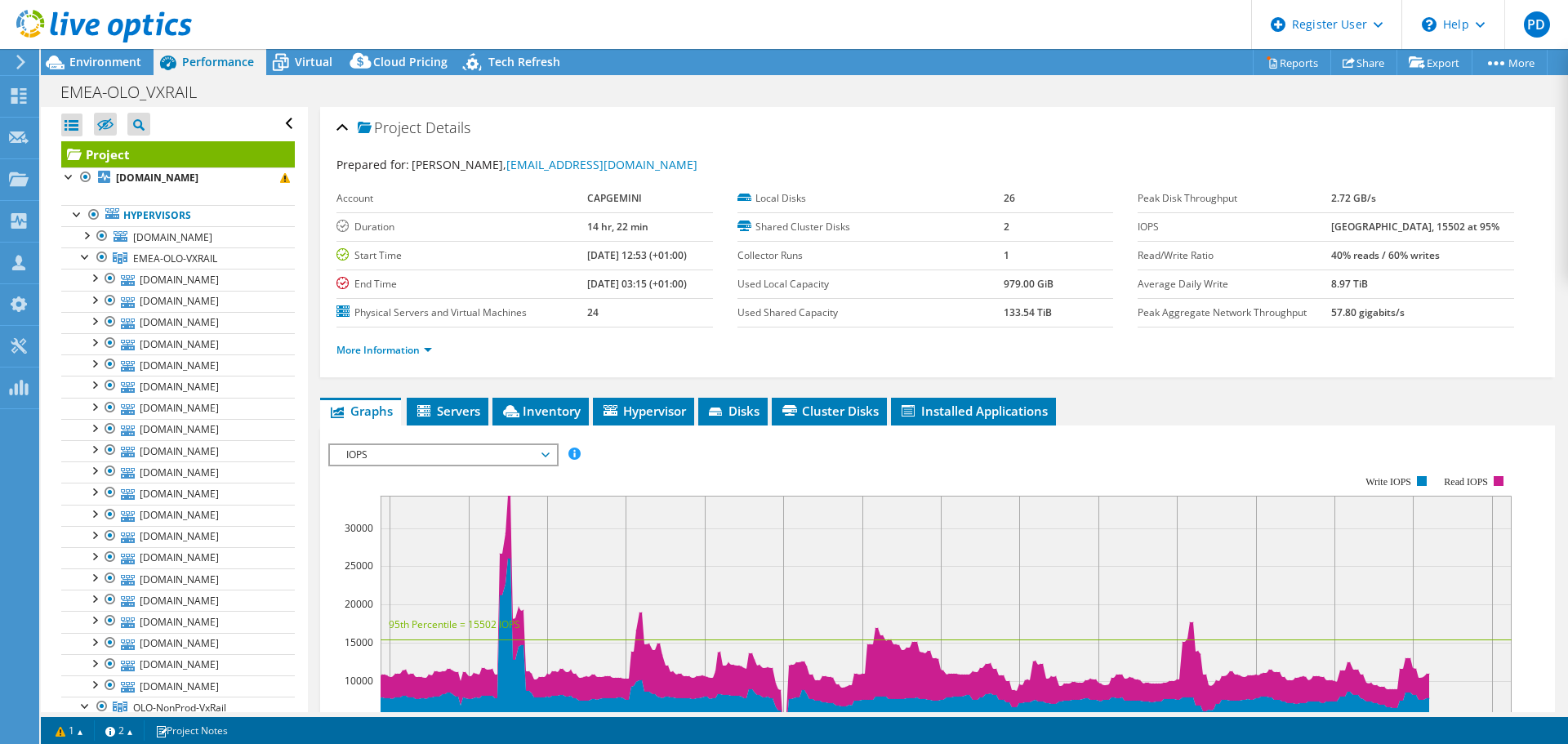
select select "EUFrankfurt"
select select "EUR"
click at [84, 257] on div at bounding box center [86, 255] width 17 height 17
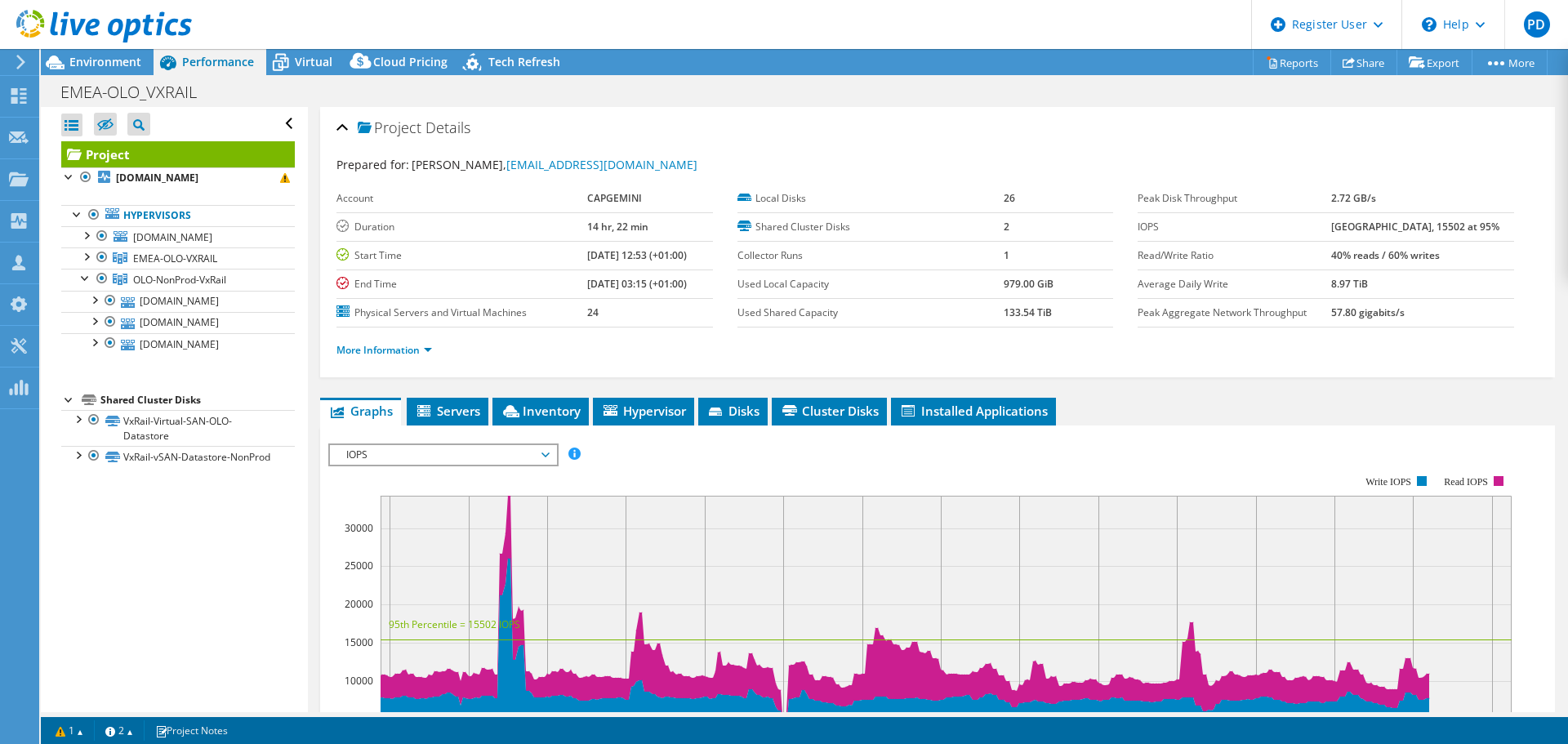
click at [105, 236] on div at bounding box center [102, 236] width 17 height 20
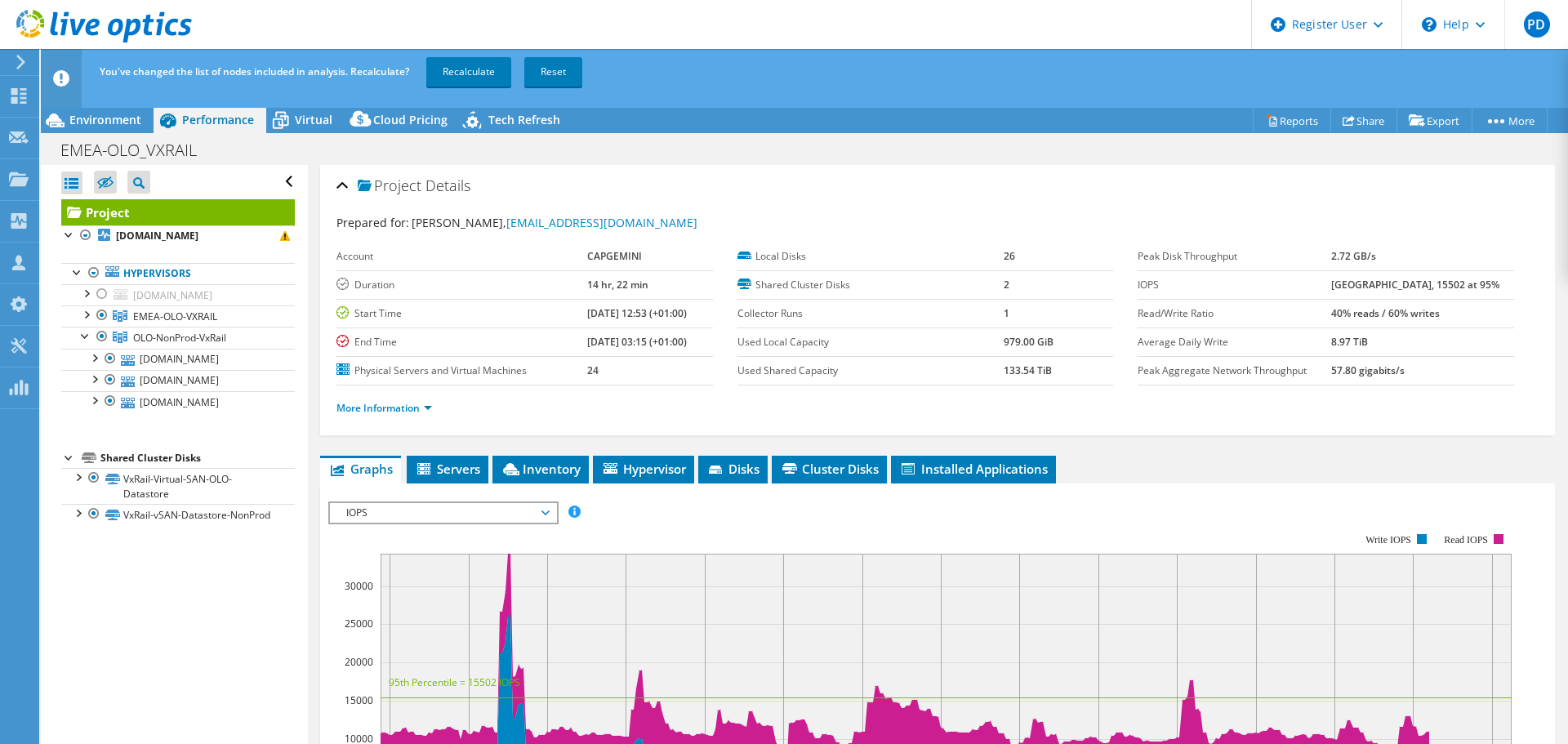
click at [470, 60] on link "Recalculate" at bounding box center [468, 72] width 85 height 30
click at [104, 338] on div at bounding box center [102, 336] width 17 height 20
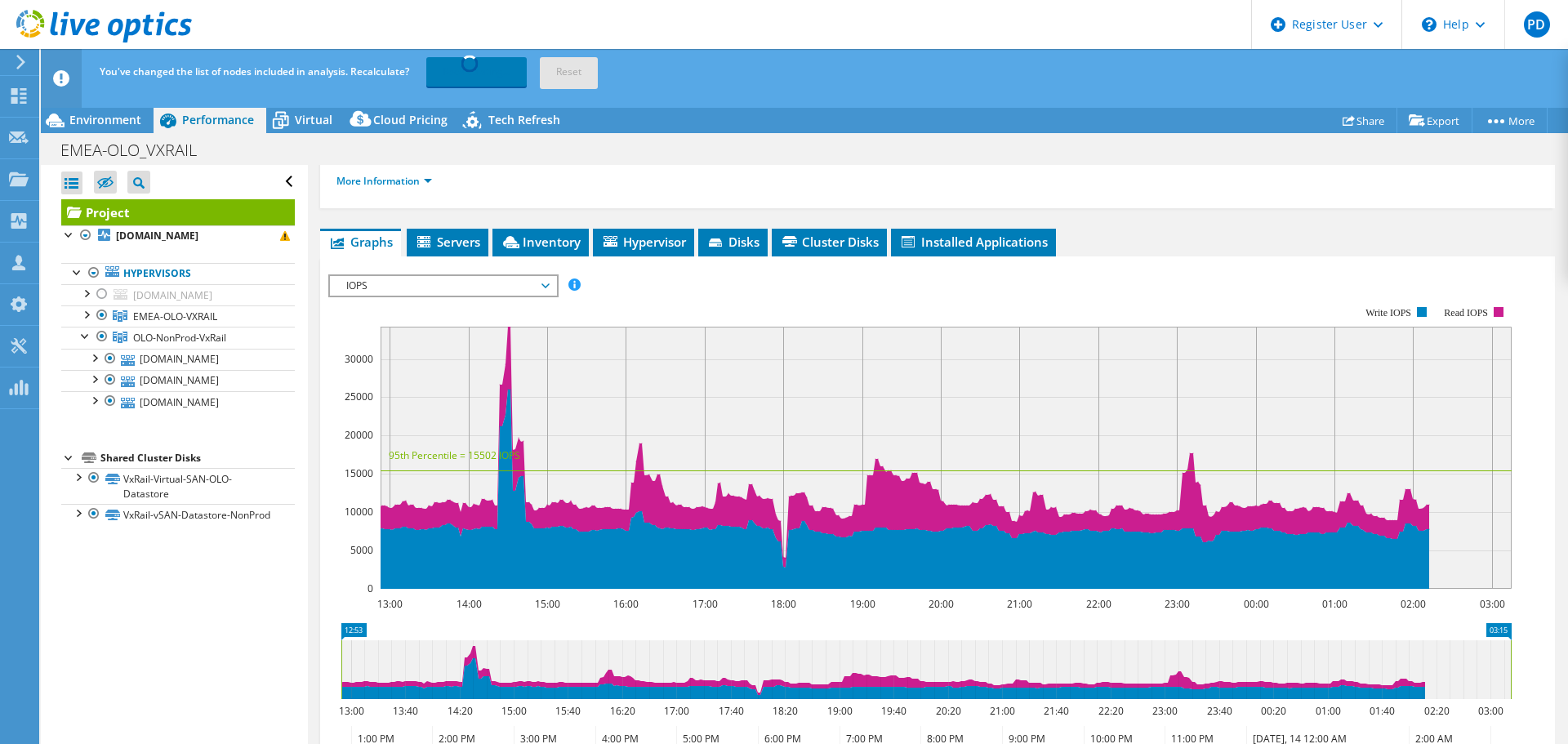
scroll to position [163, 0]
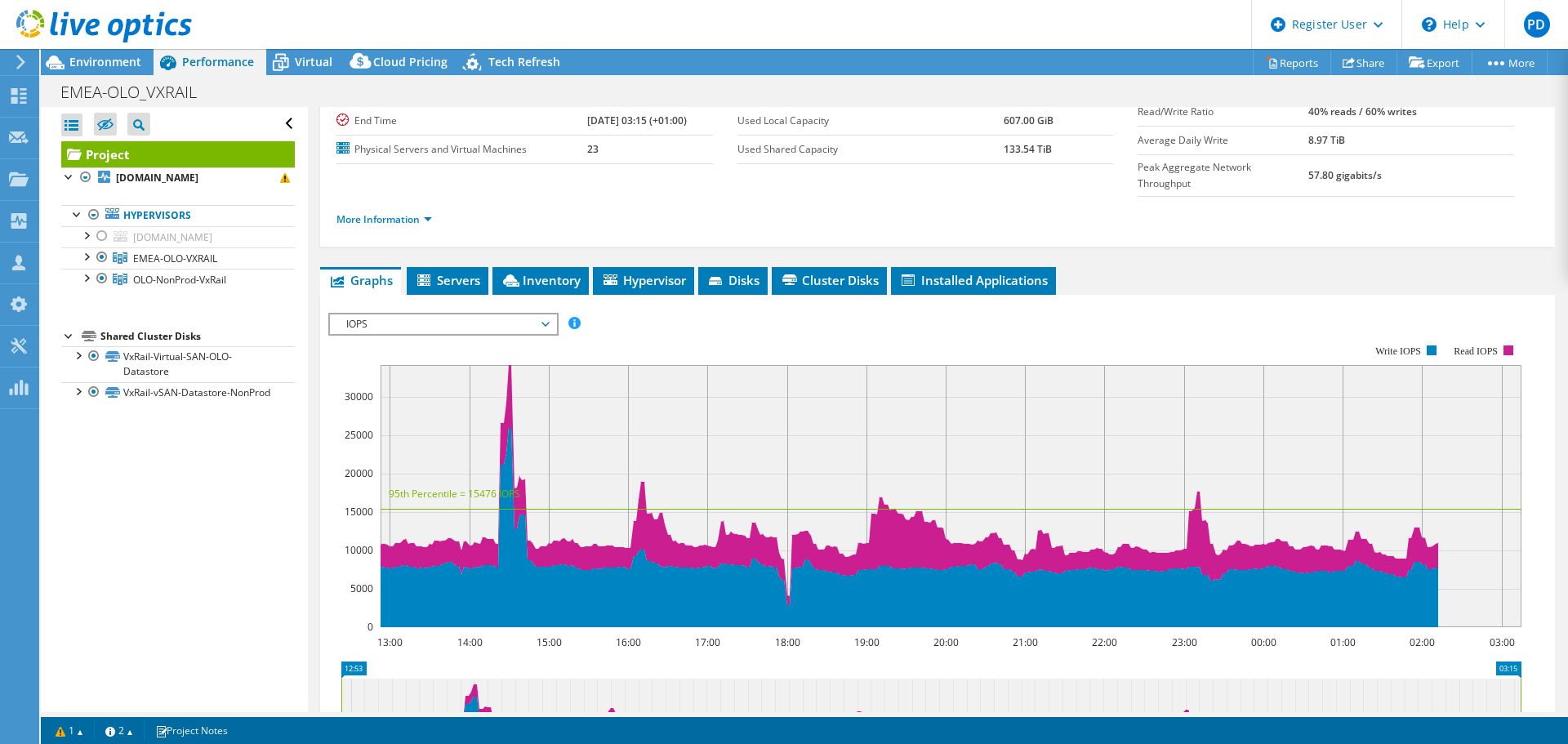
click at [104, 278] on div at bounding box center [102, 278] width 17 height 20
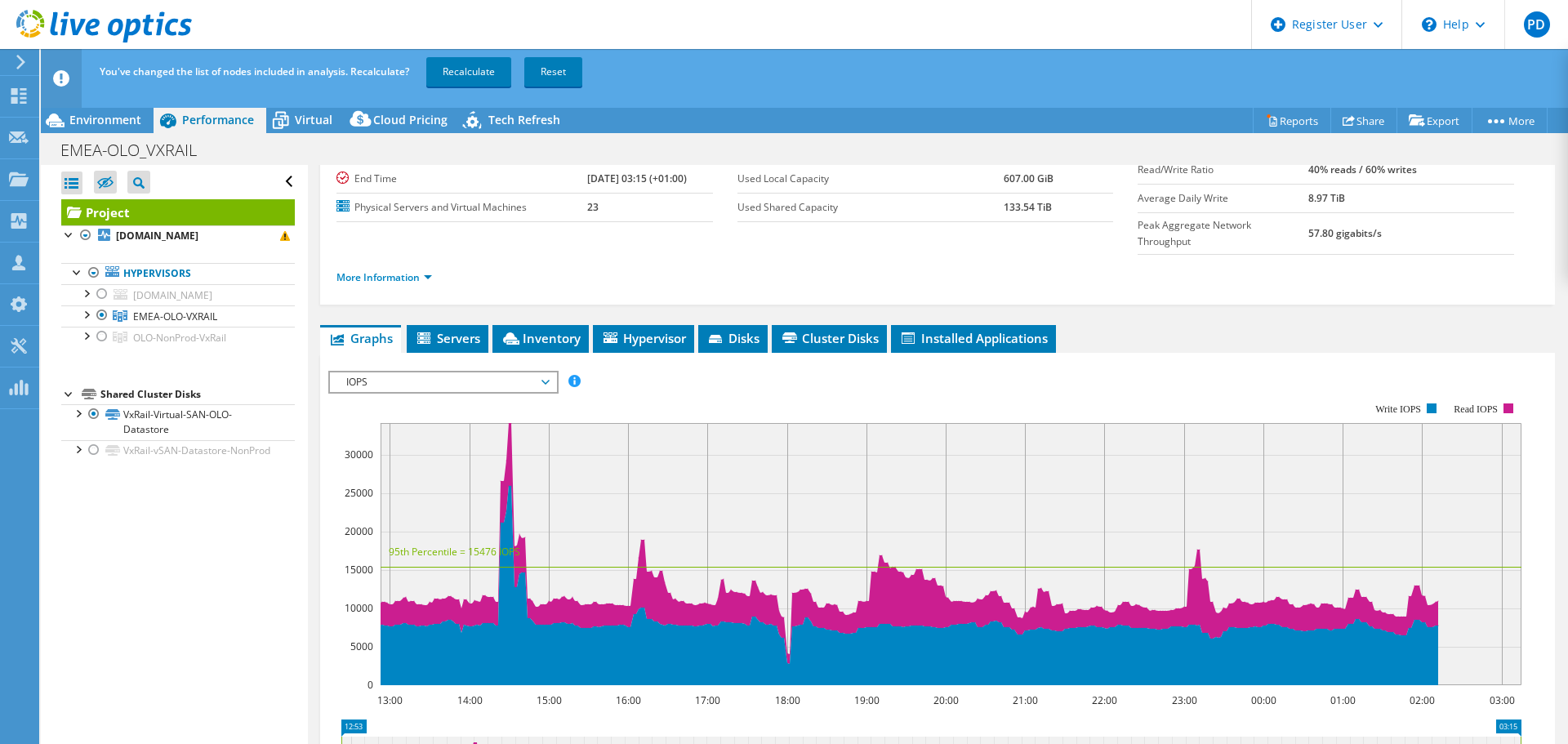
click at [472, 72] on link "Recalculate" at bounding box center [468, 72] width 85 height 30
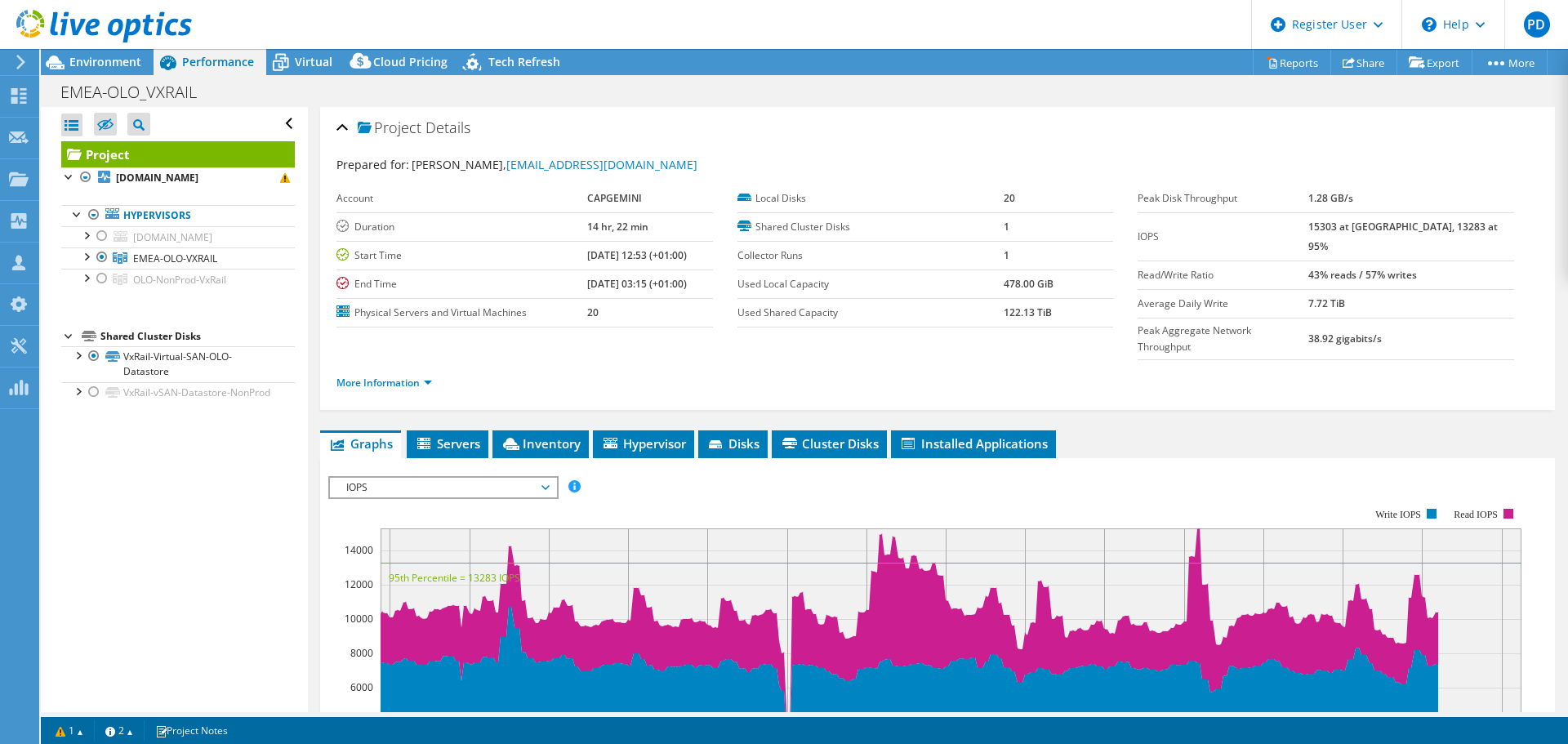
scroll to position [82, 0]
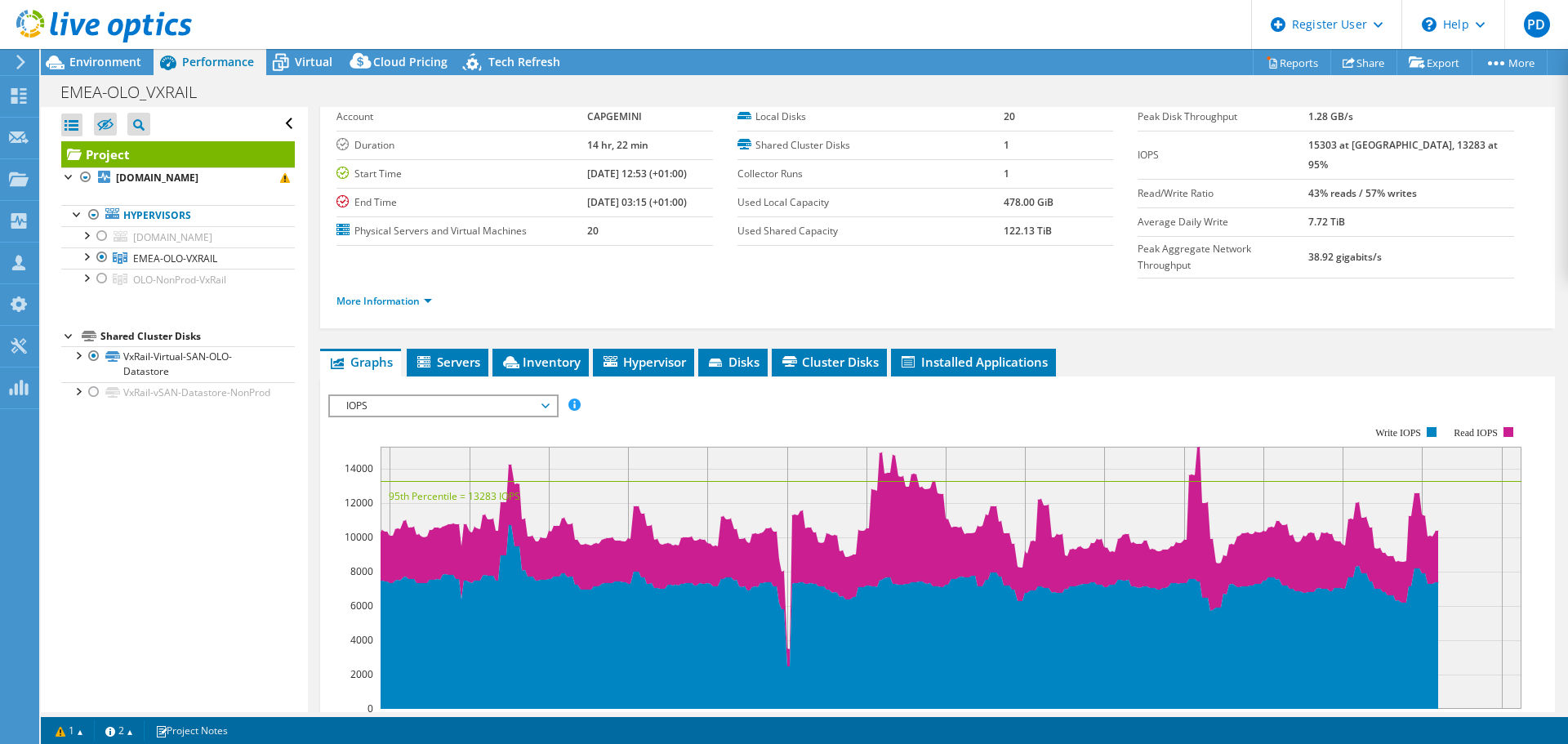
click at [85, 253] on div at bounding box center [86, 255] width 17 height 17
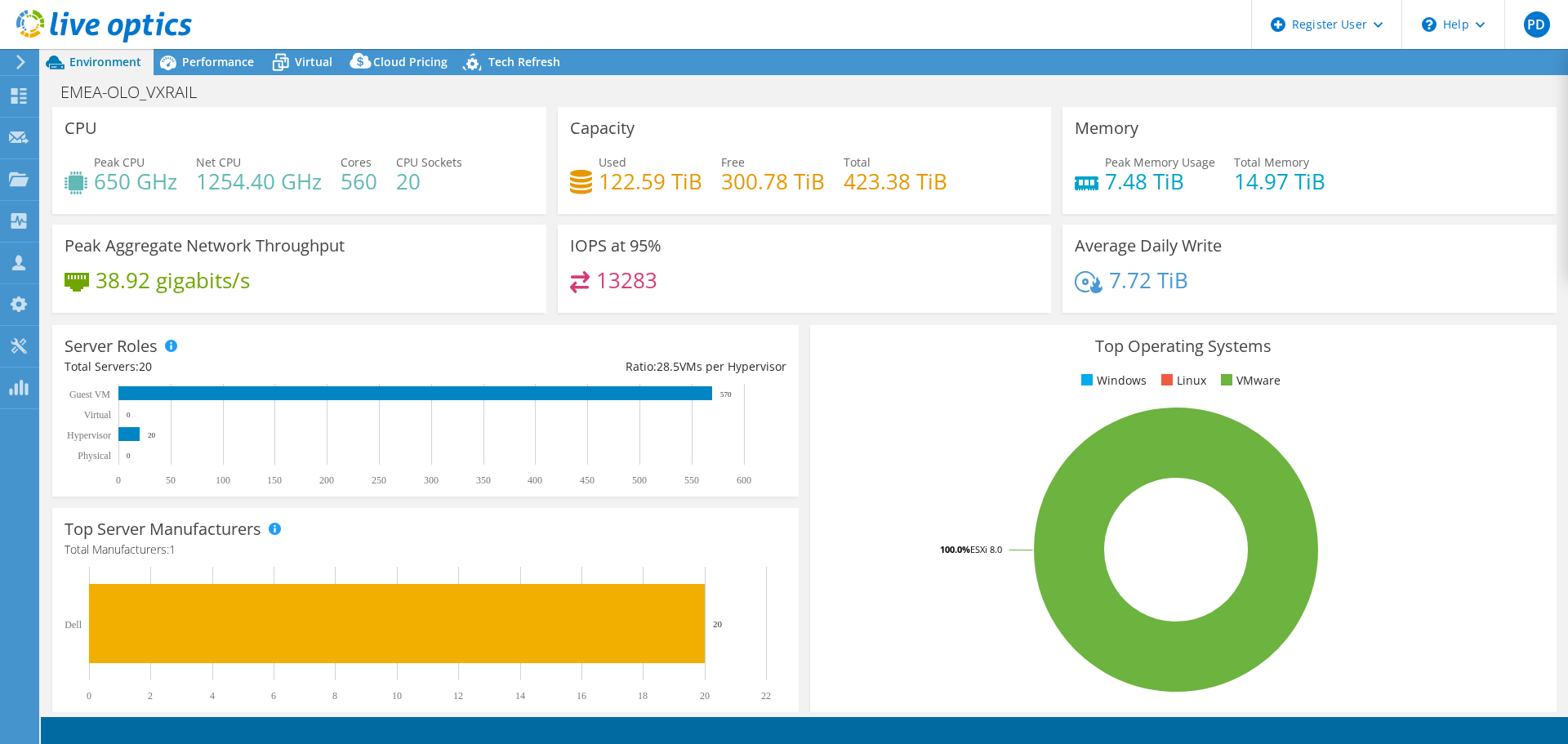
select select "EUFrankfurt"
select select "USD"
click at [207, 62] on span "Performance" at bounding box center [217, 61] width 72 height 16
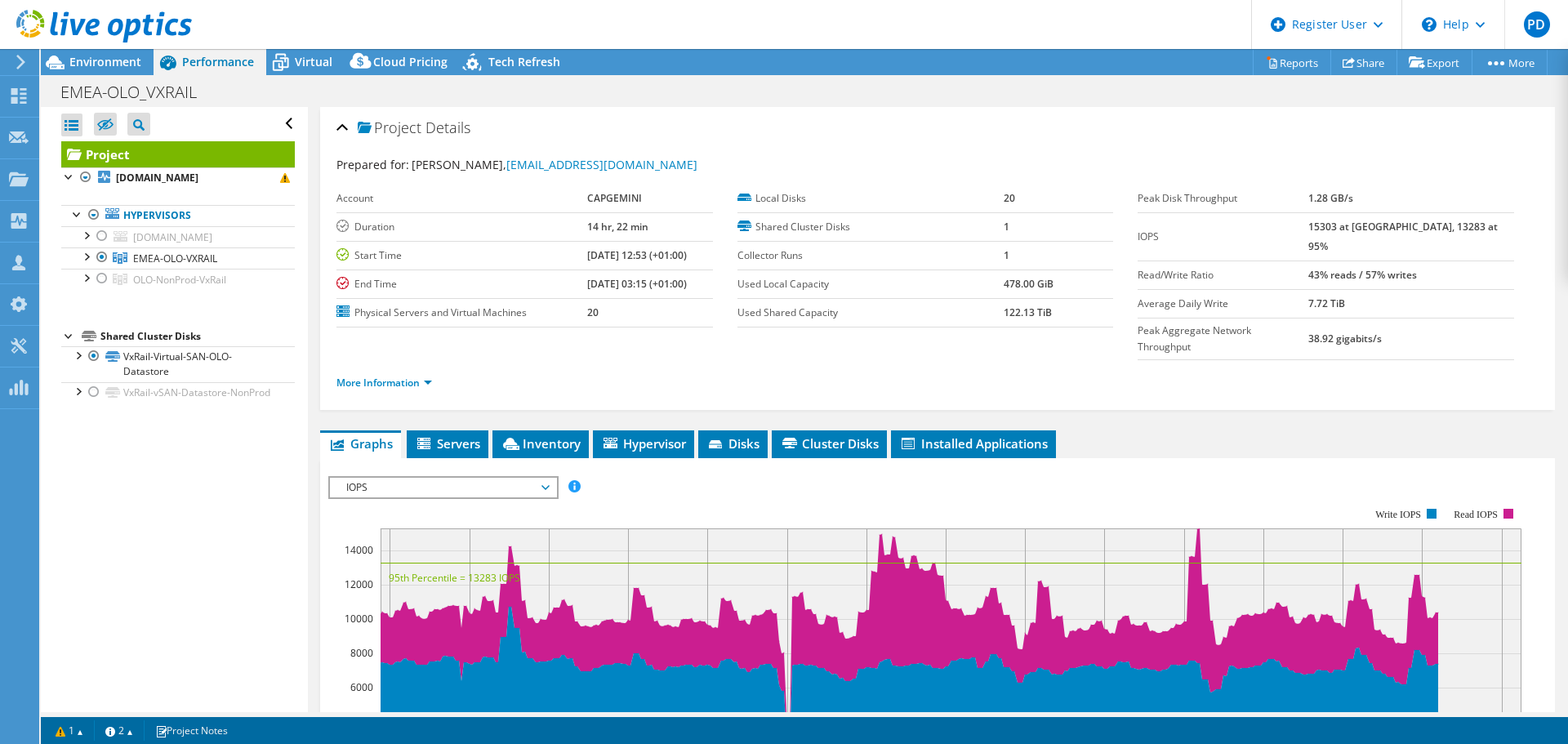
click at [453, 477] on span "IOPS" at bounding box center [443, 487] width 210 height 20
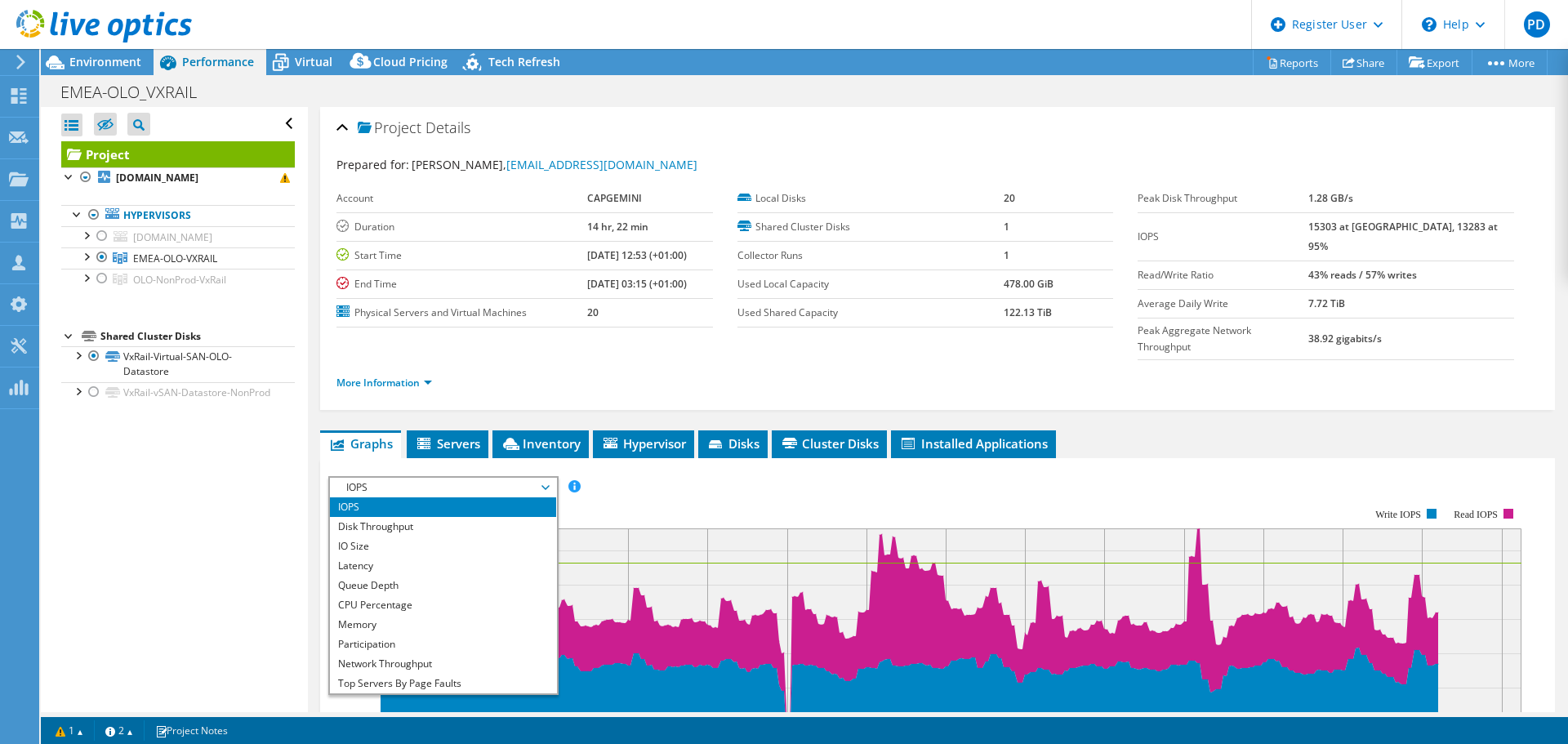
click at [396, 595] on li "CPU Percentage" at bounding box center [443, 605] width 227 height 20
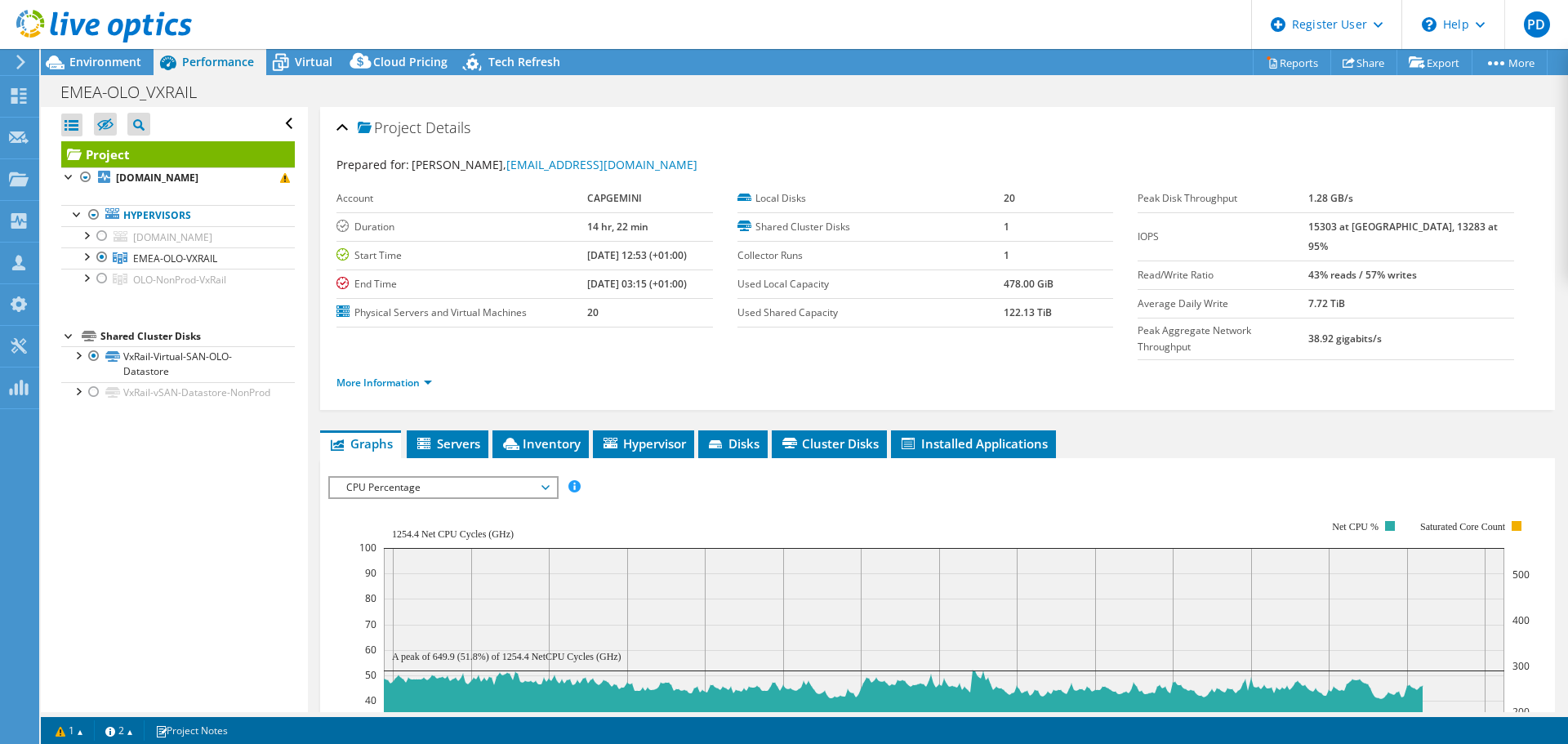
click at [394, 374] on li "More Information" at bounding box center [388, 383] width 105 height 18
click at [572, 436] on span "Inventory" at bounding box center [541, 444] width 80 height 17
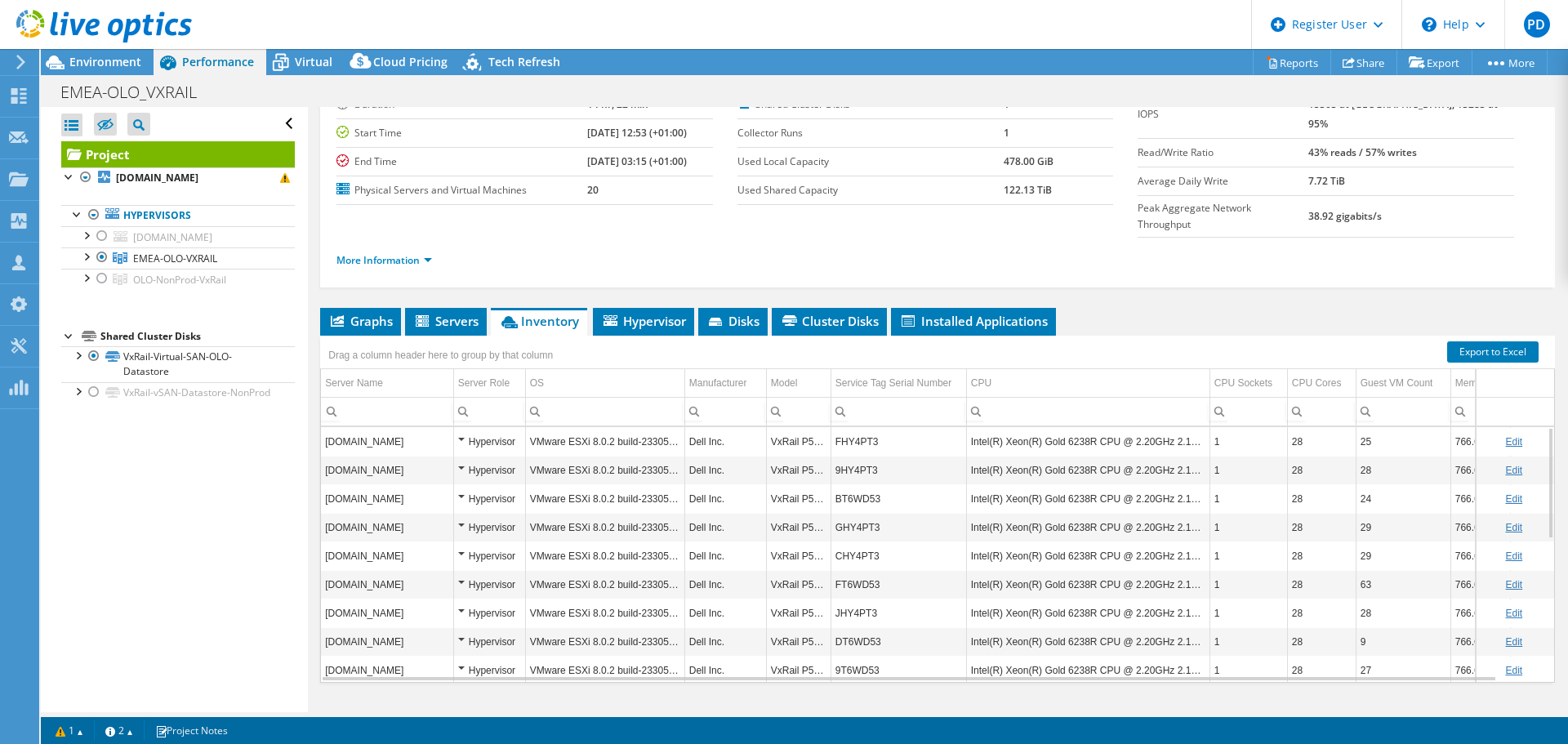
scroll to position [98, 0]
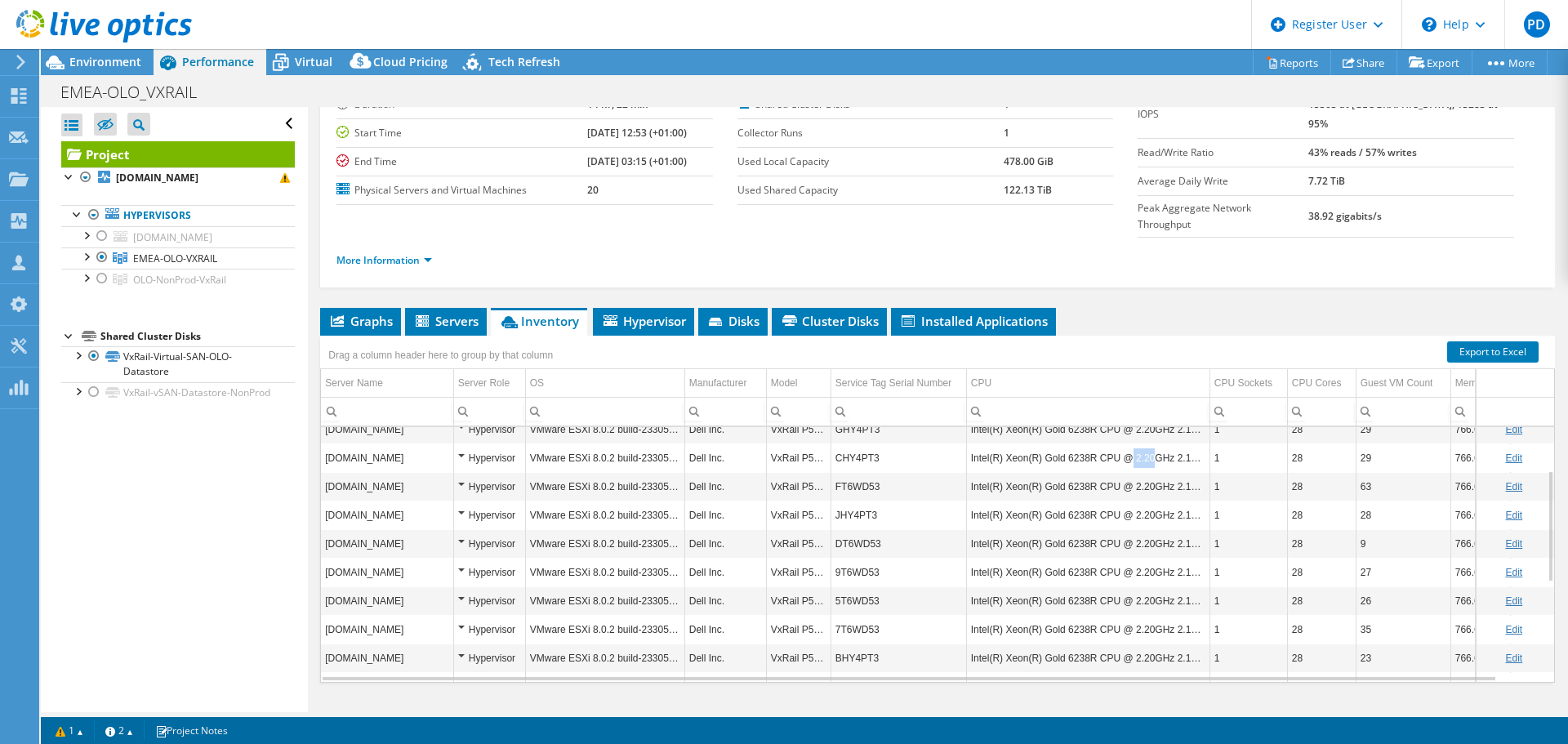
drag, startPoint x: 1125, startPoint y: 429, endPoint x: 1145, endPoint y: 429, distance: 20.0
click at [1145, 443] on td "Intel(R) Xeon(R) Gold 6238R CPU @ 2.20GHz 2.19 GHz" at bounding box center [1088, 457] width 243 height 29
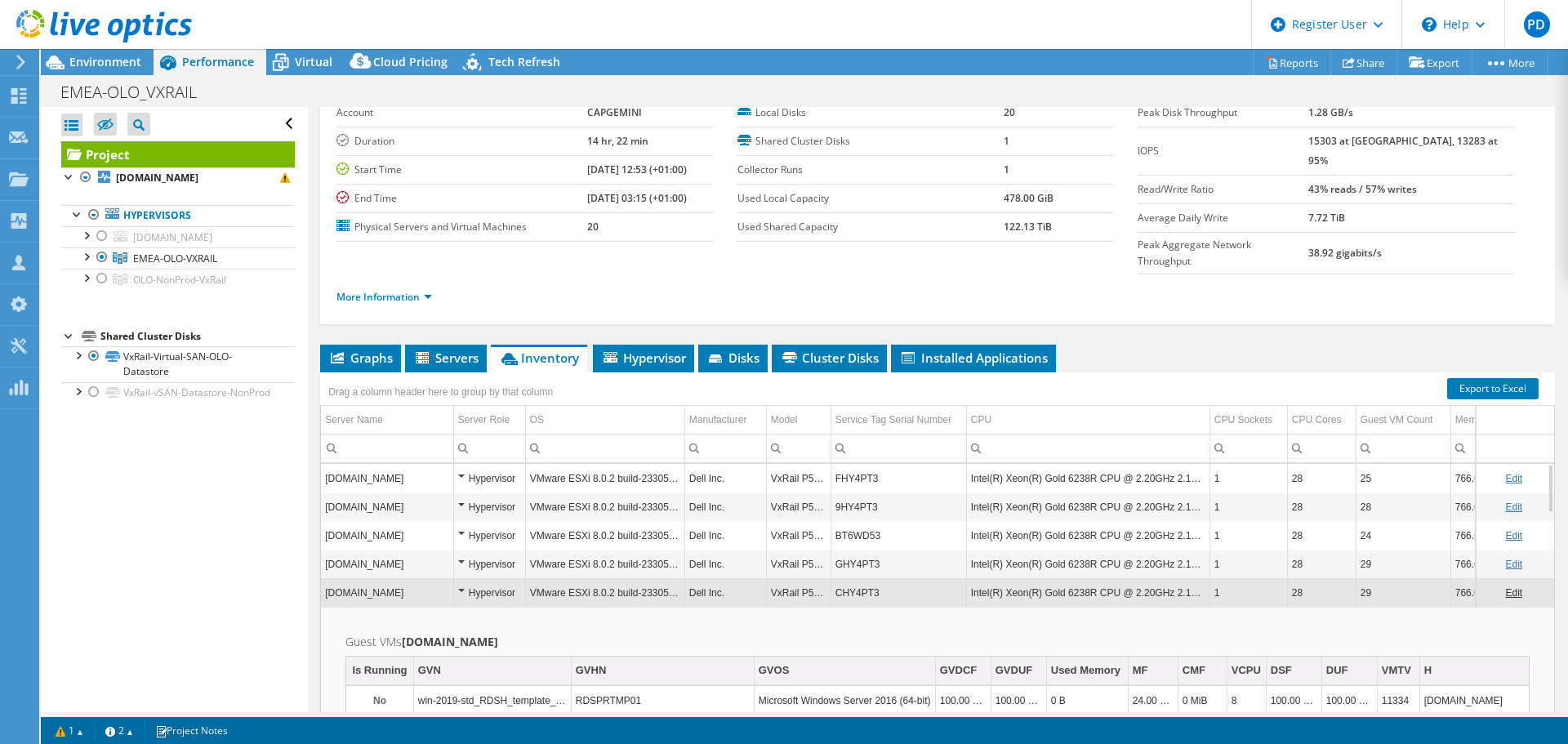
scroll to position [41, 0]
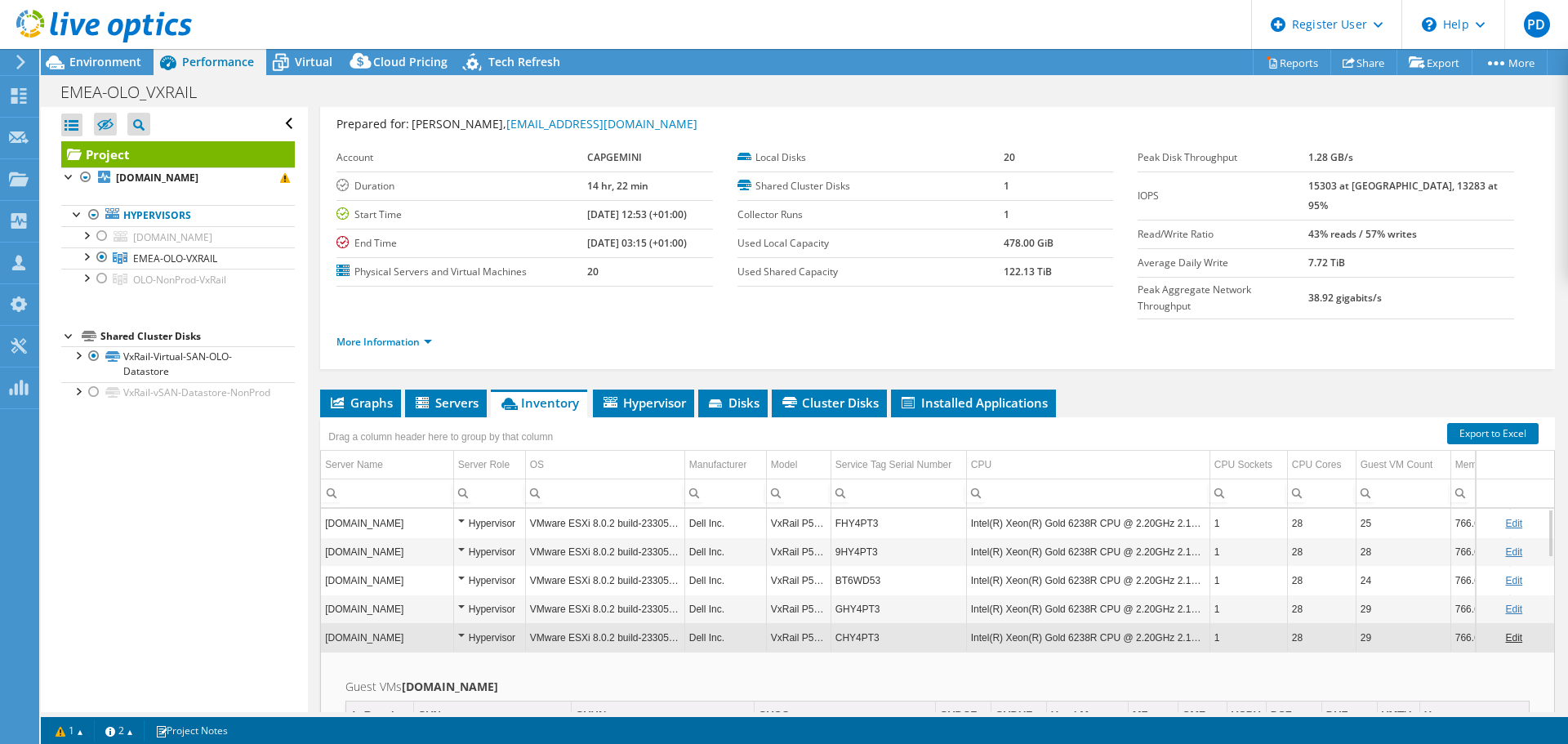
drag, startPoint x: 363, startPoint y: 371, endPoint x: 389, endPoint y: 371, distance: 26.0
click at [363, 395] on span "Graphs" at bounding box center [359, 403] width 64 height 17
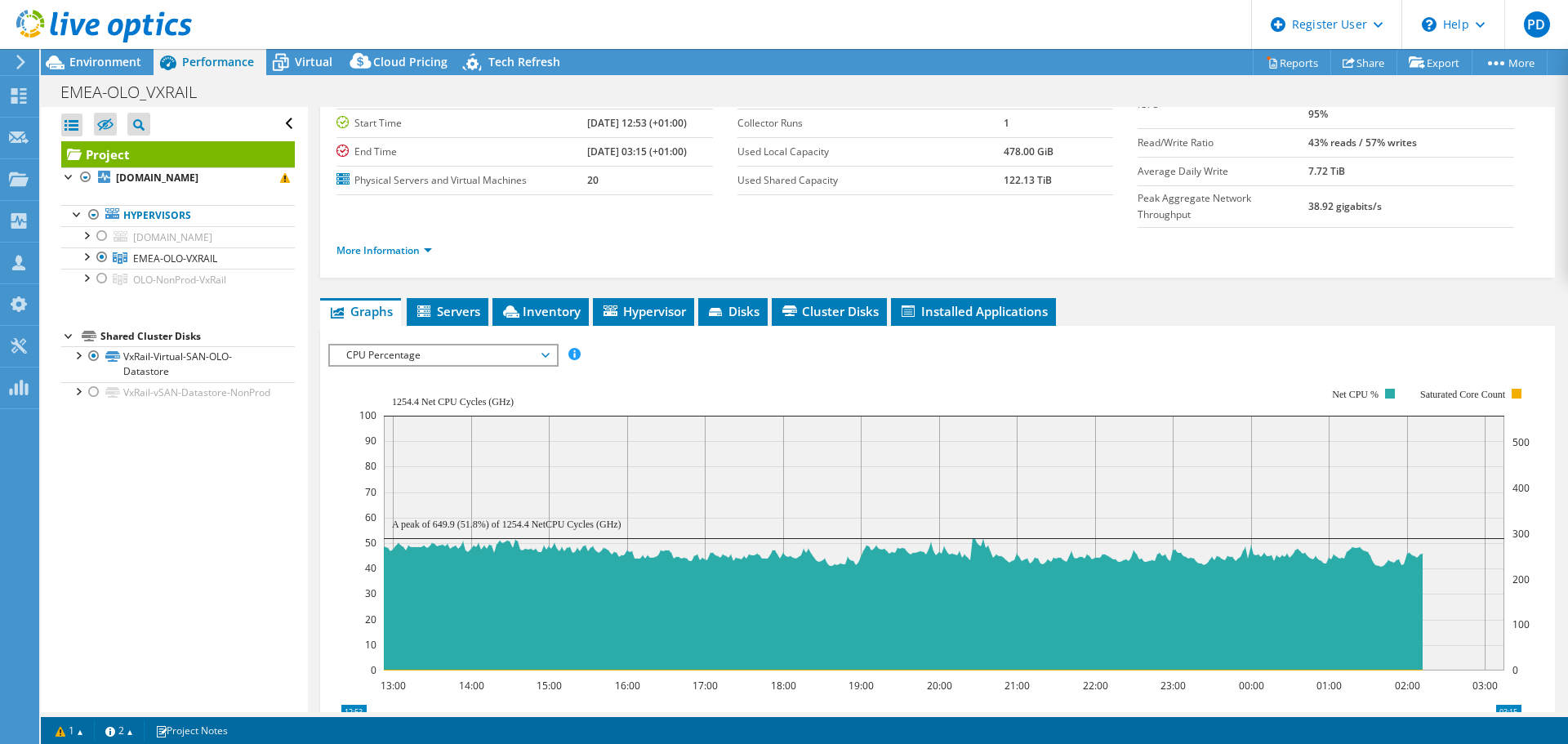
scroll to position [204, 0]
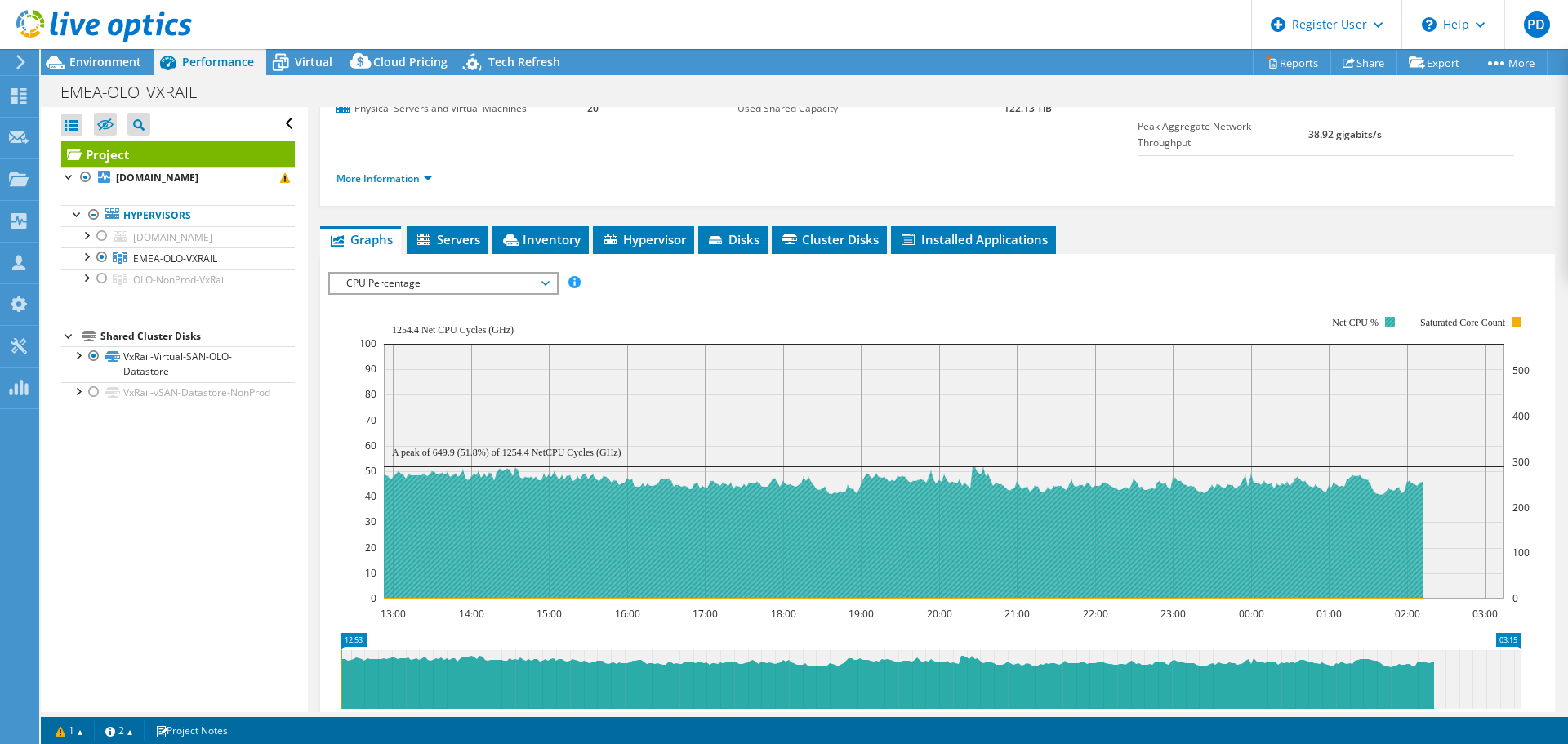
drag, startPoint x: 1334, startPoint y: 293, endPoint x: 1381, endPoint y: 293, distance: 47.0
click at [1381, 294] on icon "13:00 14:00 15:00 16:00 17:00 18:00 19:00 20:00 21:00 22:00 23:00 00:00 01:00 0…" at bounding box center [931, 458] width 1206 height 327
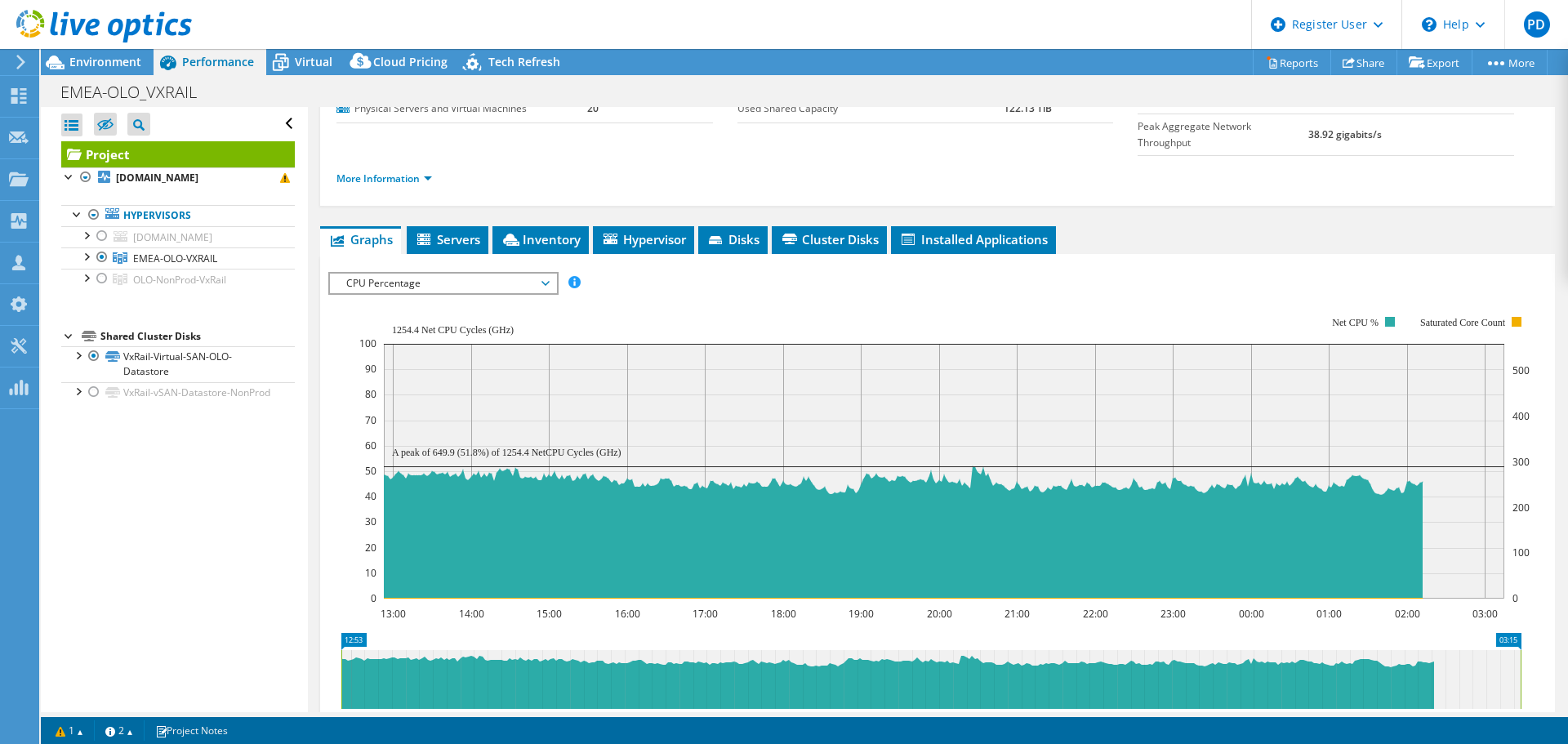
scroll to position [123, 0]
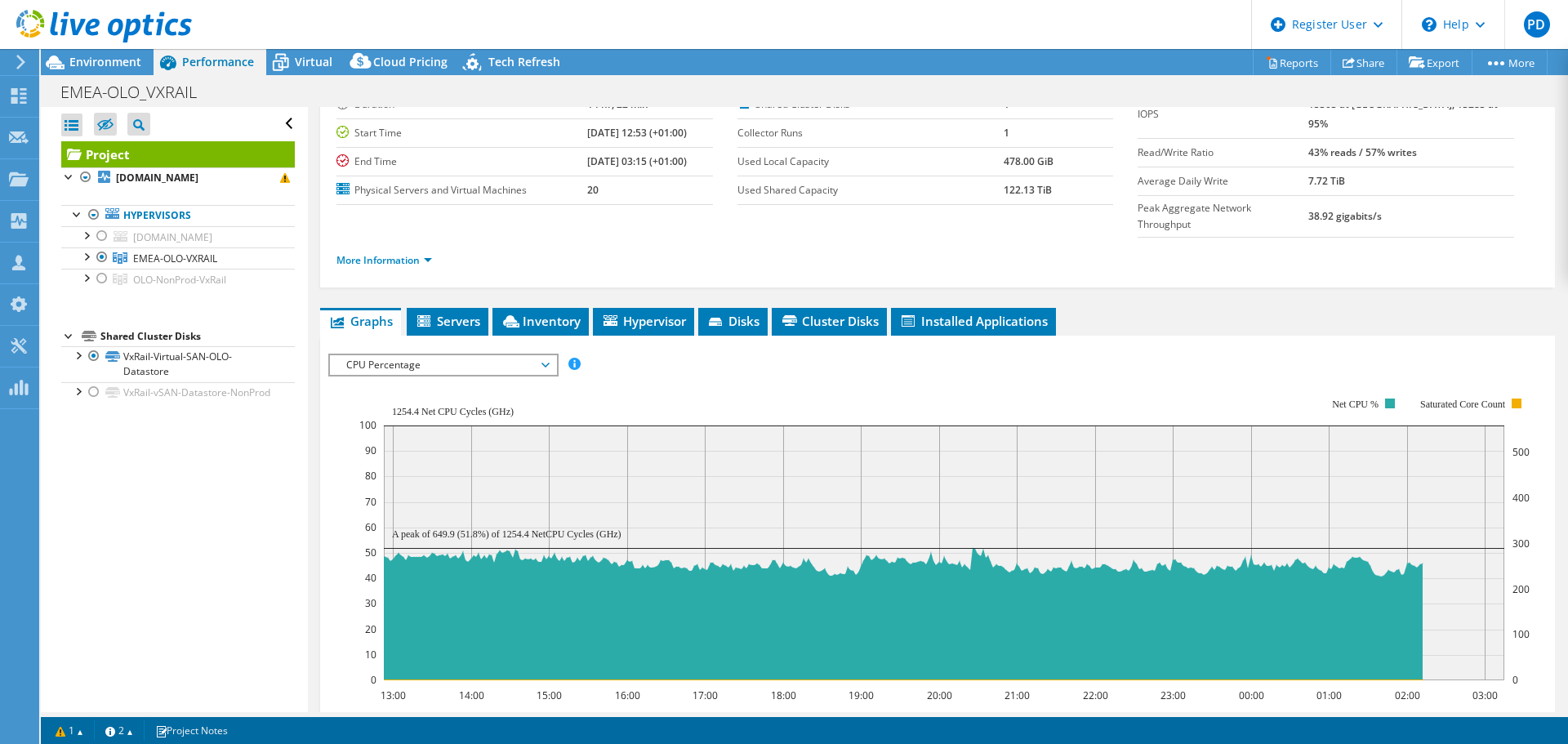
click at [669, 375] on rect at bounding box center [945, 539] width 1170 height 327
drag, startPoint x: 396, startPoint y: 380, endPoint x: 441, endPoint y: 381, distance: 45.0
click at [436, 406] on text "1254.4 Net CPU Cycles (GHz)" at bounding box center [452, 411] width 122 height 11
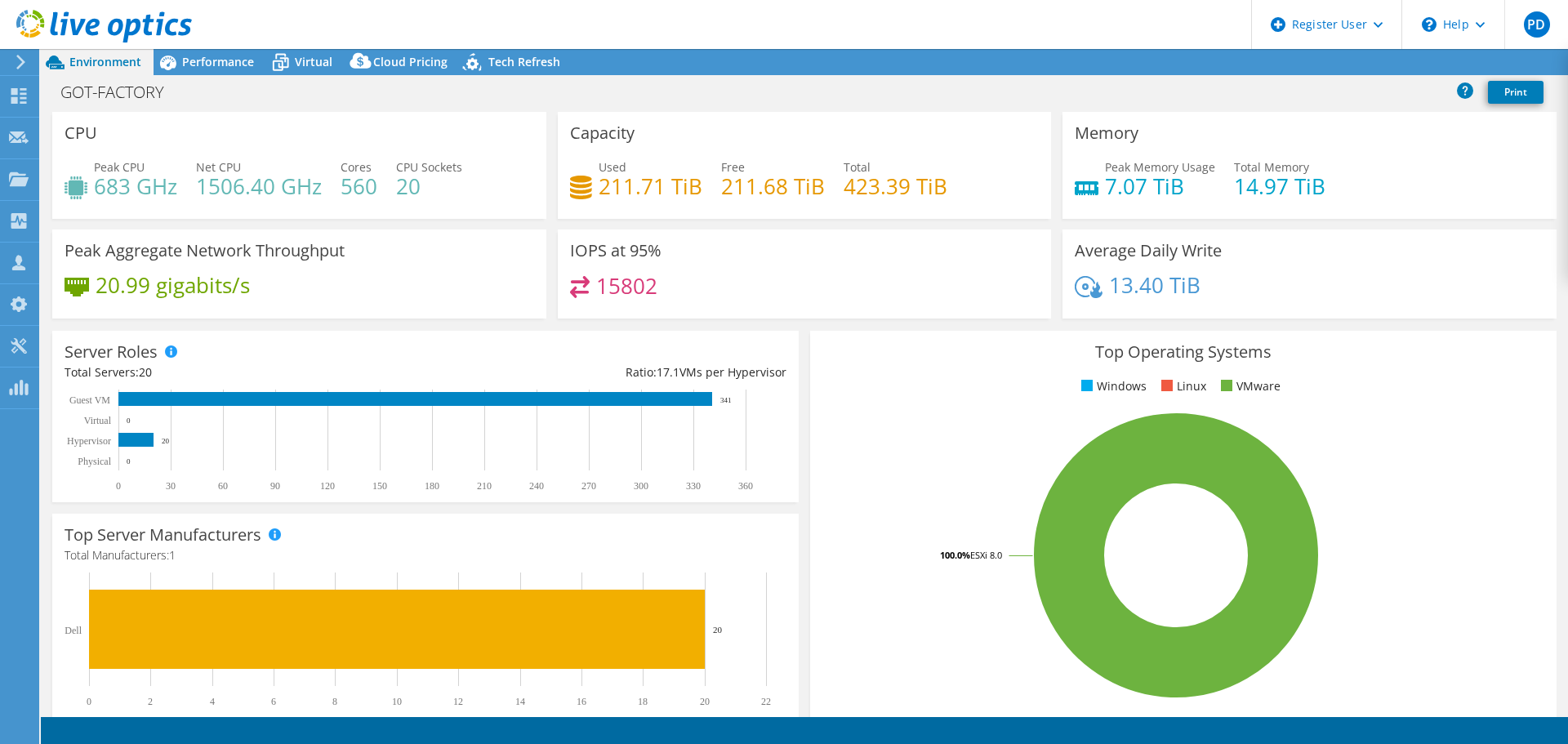
select select "EUFrankfurt"
select select "USD"
click at [211, 66] on span "Performance" at bounding box center [217, 61] width 72 height 16
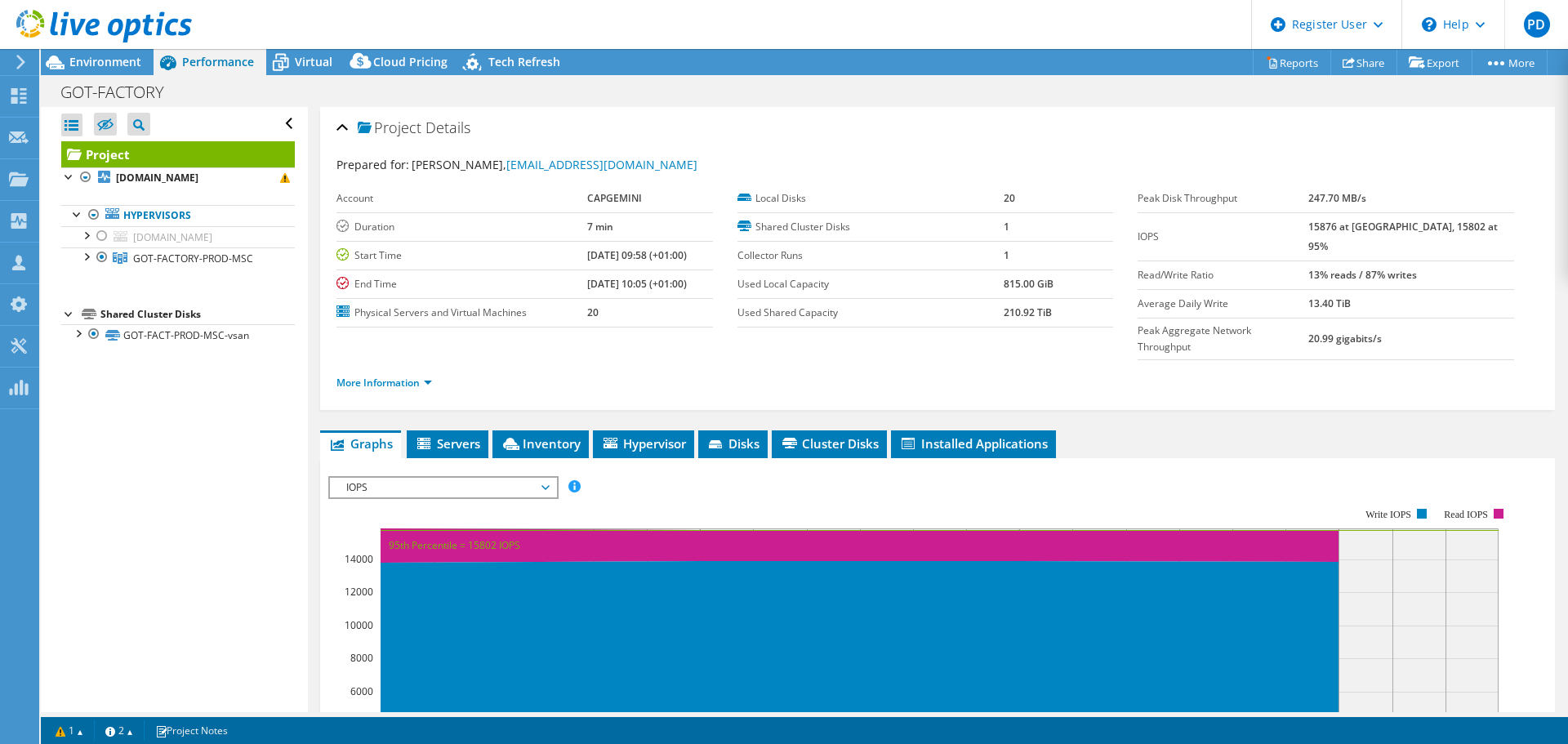
click at [587, 225] on b "7 min" at bounding box center [600, 227] width 26 height 14
drag, startPoint x: 567, startPoint y: 225, endPoint x: 598, endPoint y: 228, distance: 31.1
click at [598, 228] on td "7 min" at bounding box center [649, 227] width 125 height 29
click at [593, 228] on b "7 min" at bounding box center [600, 227] width 26 height 14
click at [85, 255] on div at bounding box center [86, 255] width 17 height 17
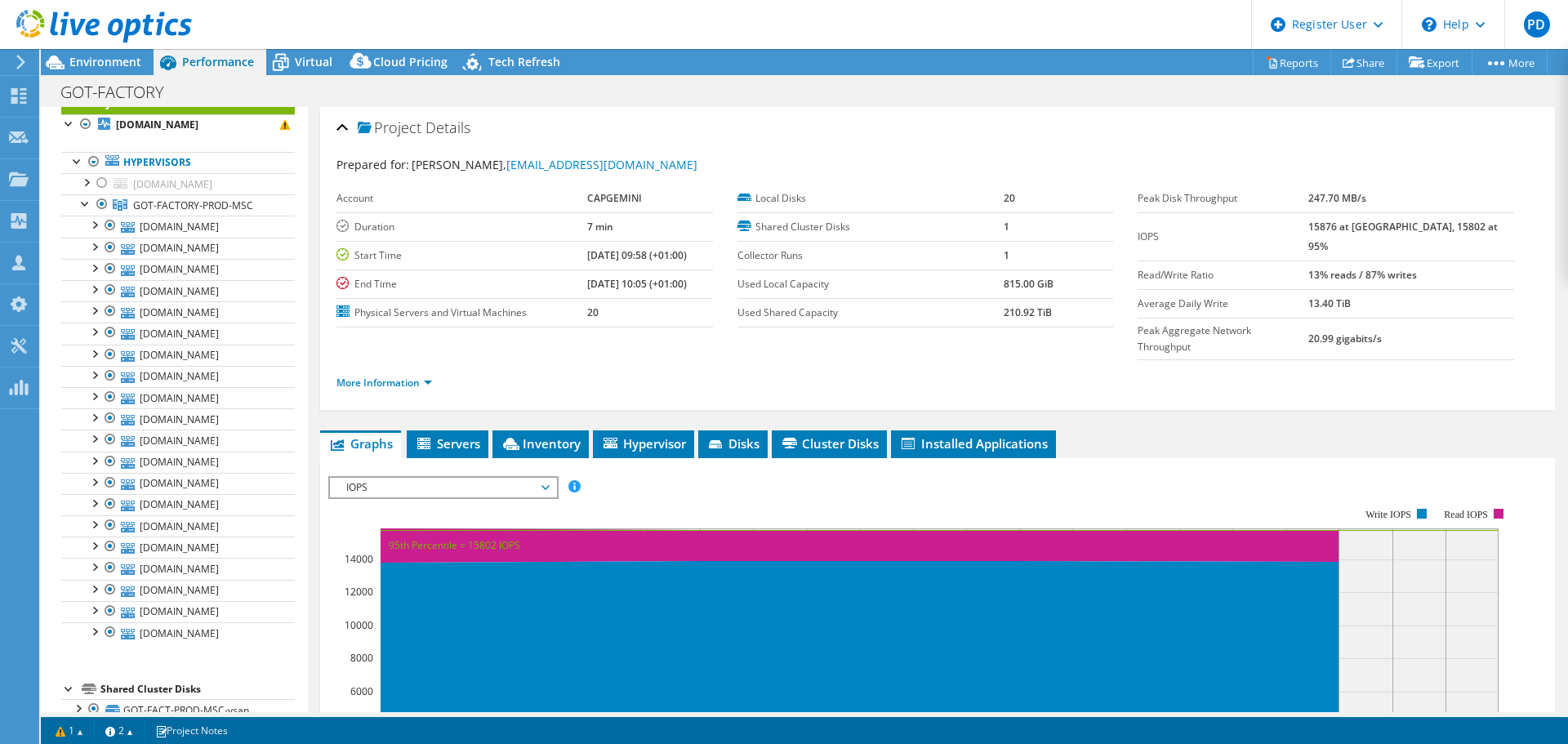
scroll to position [81, 0]
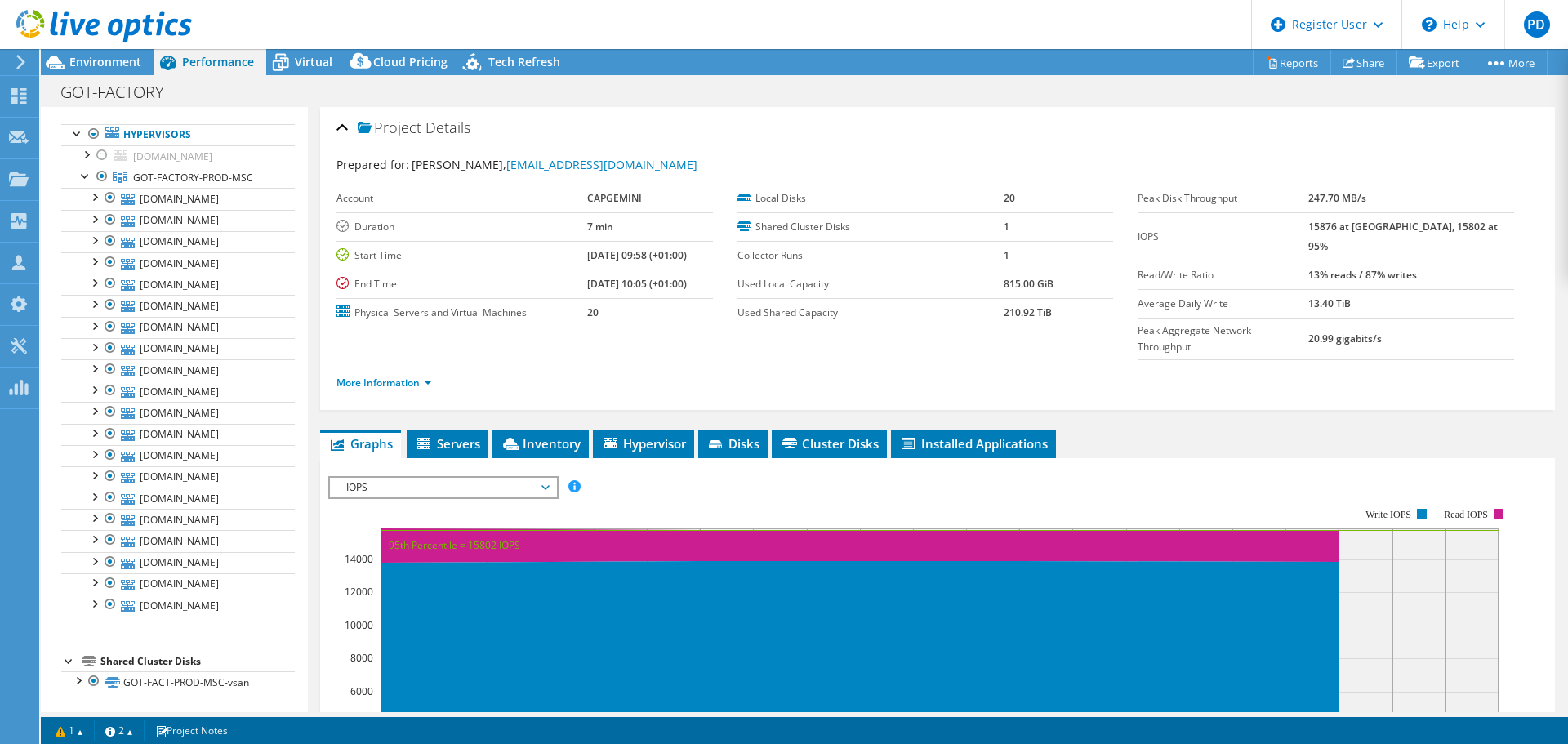
click at [127, 63] on span "Environment" at bounding box center [105, 61] width 72 height 16
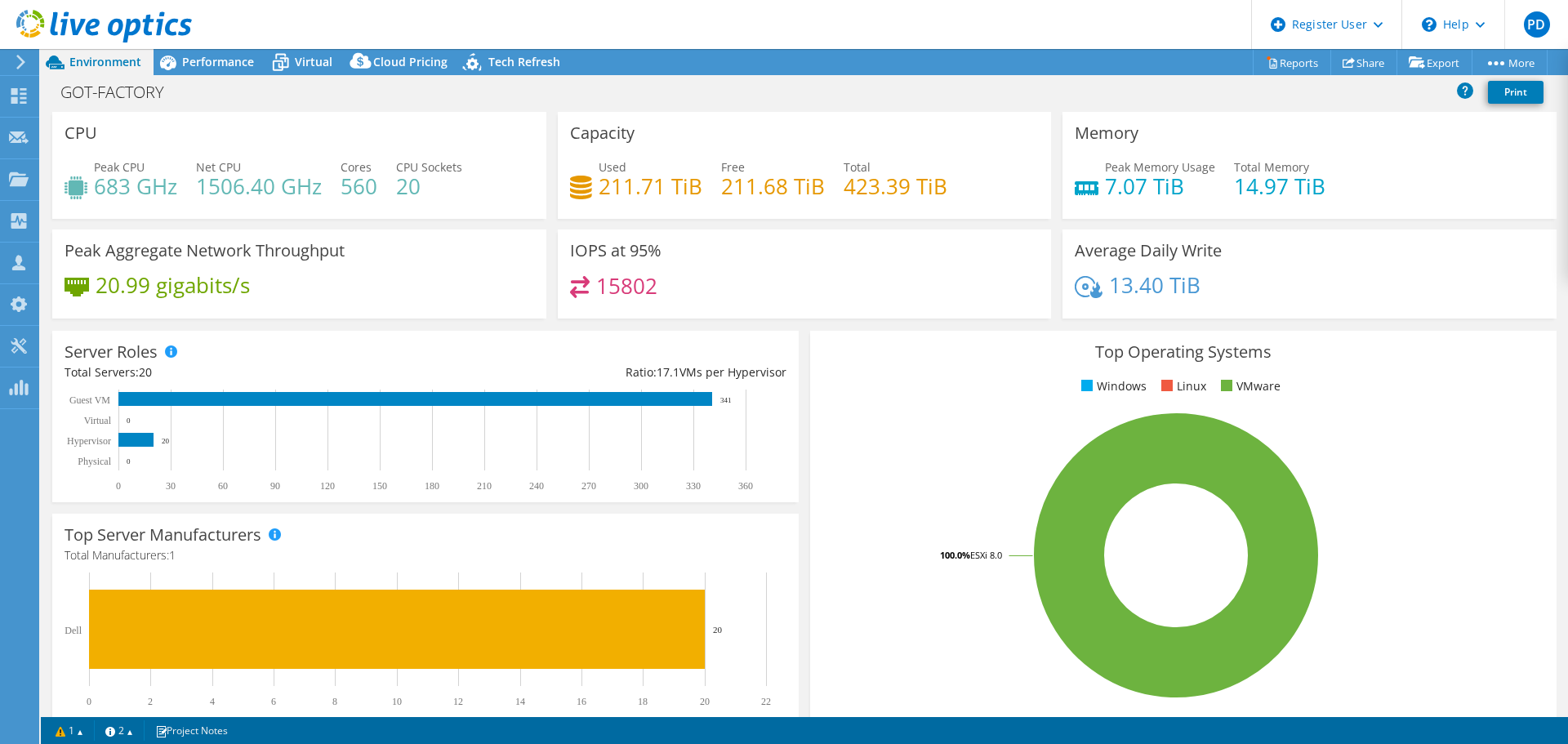
click at [628, 270] on div "IOPS at 95% 15802" at bounding box center [805, 274] width 494 height 89
click at [214, 63] on span "Performance" at bounding box center [217, 61] width 72 height 16
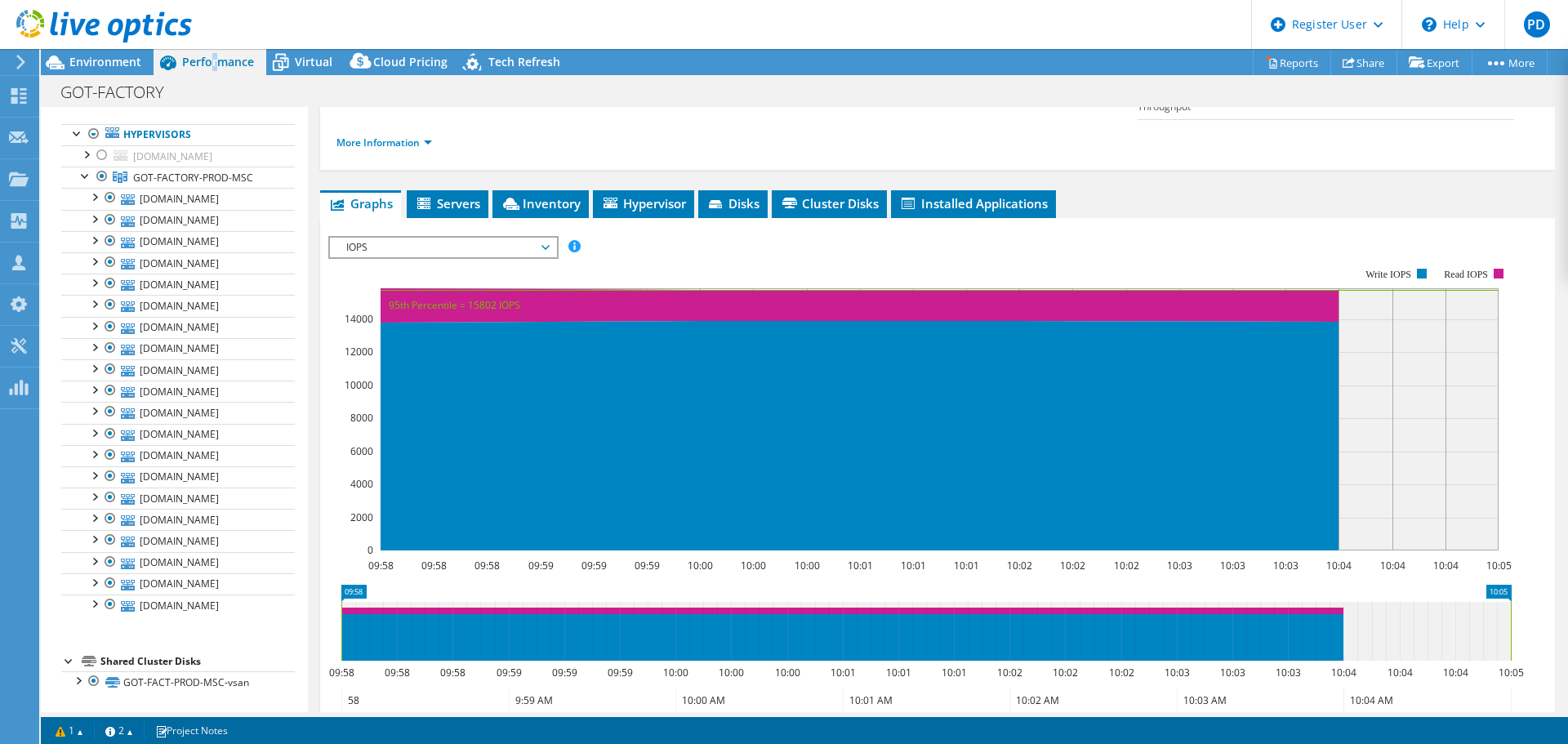
scroll to position [245, 0]
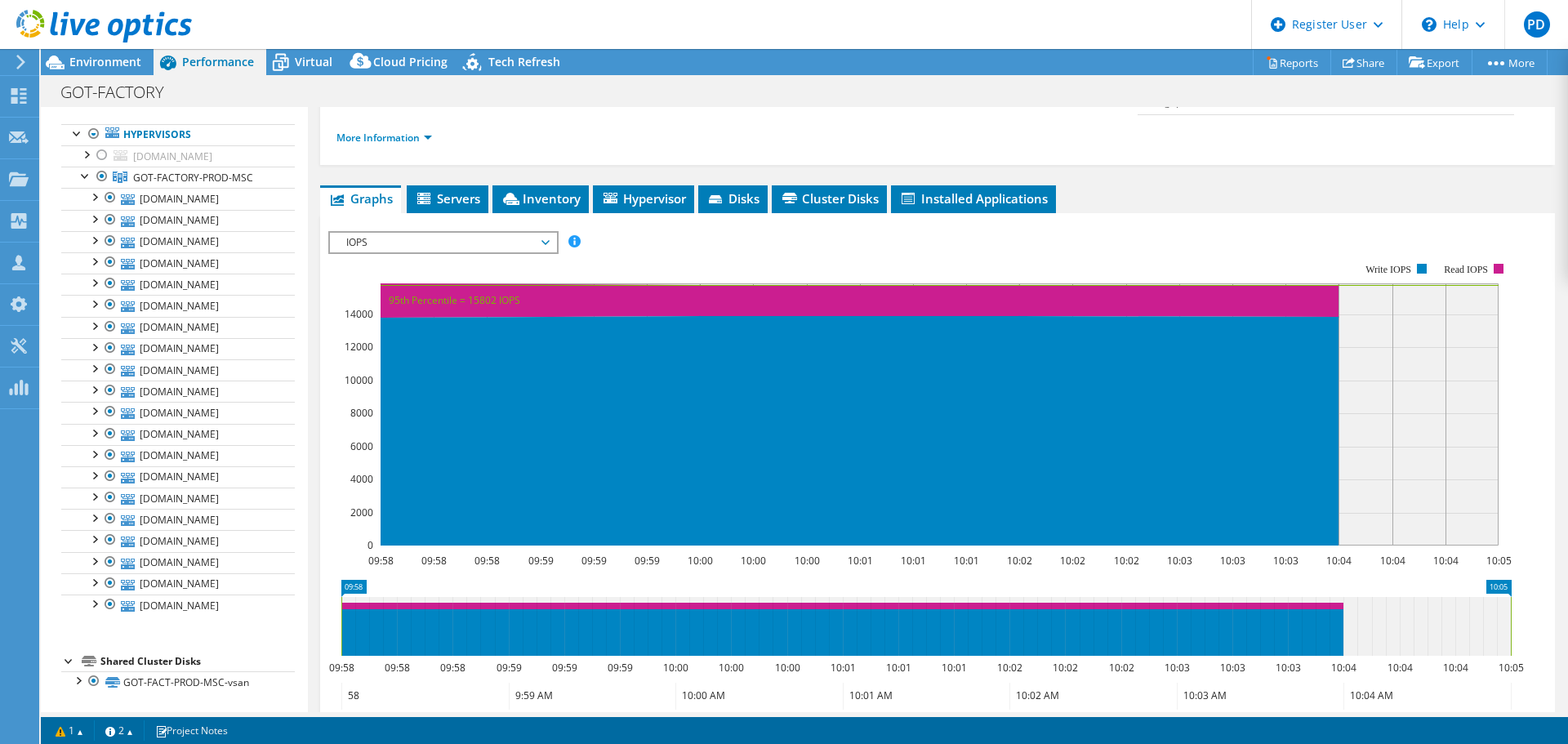
click at [475, 233] on span "IOPS" at bounding box center [443, 242] width 210 height 20
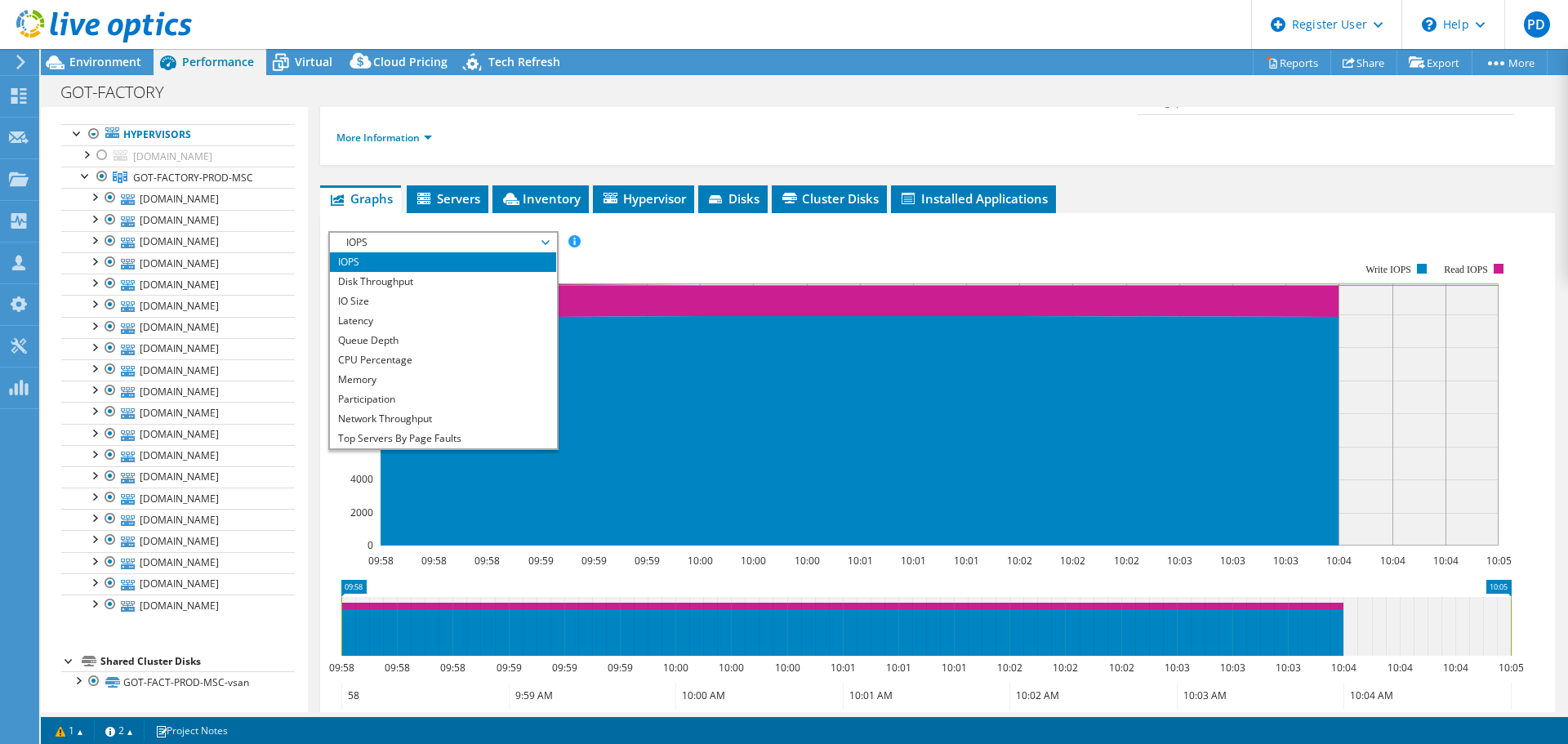
click at [707, 241] on rect at bounding box center [920, 404] width 1183 height 327
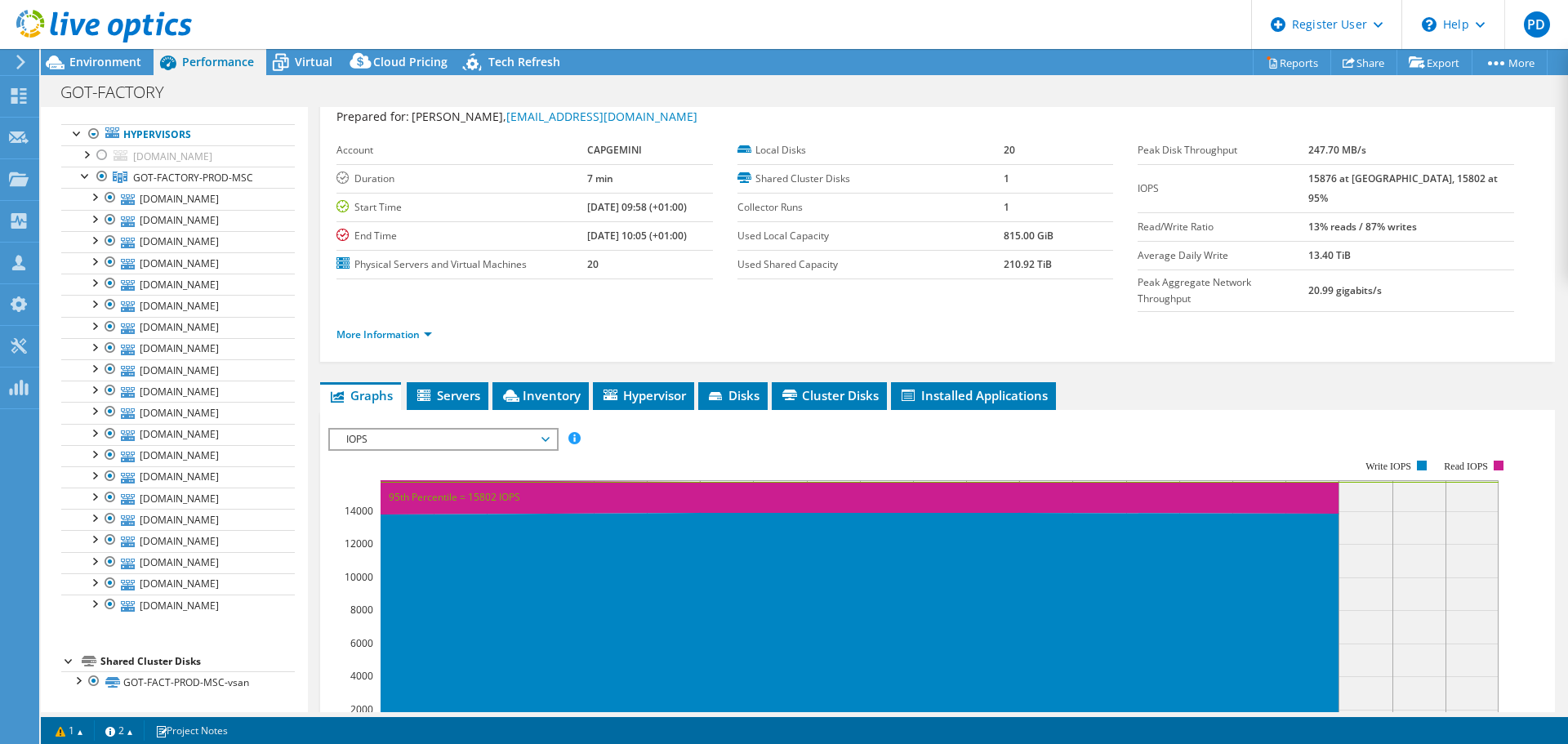
scroll to position [0, 0]
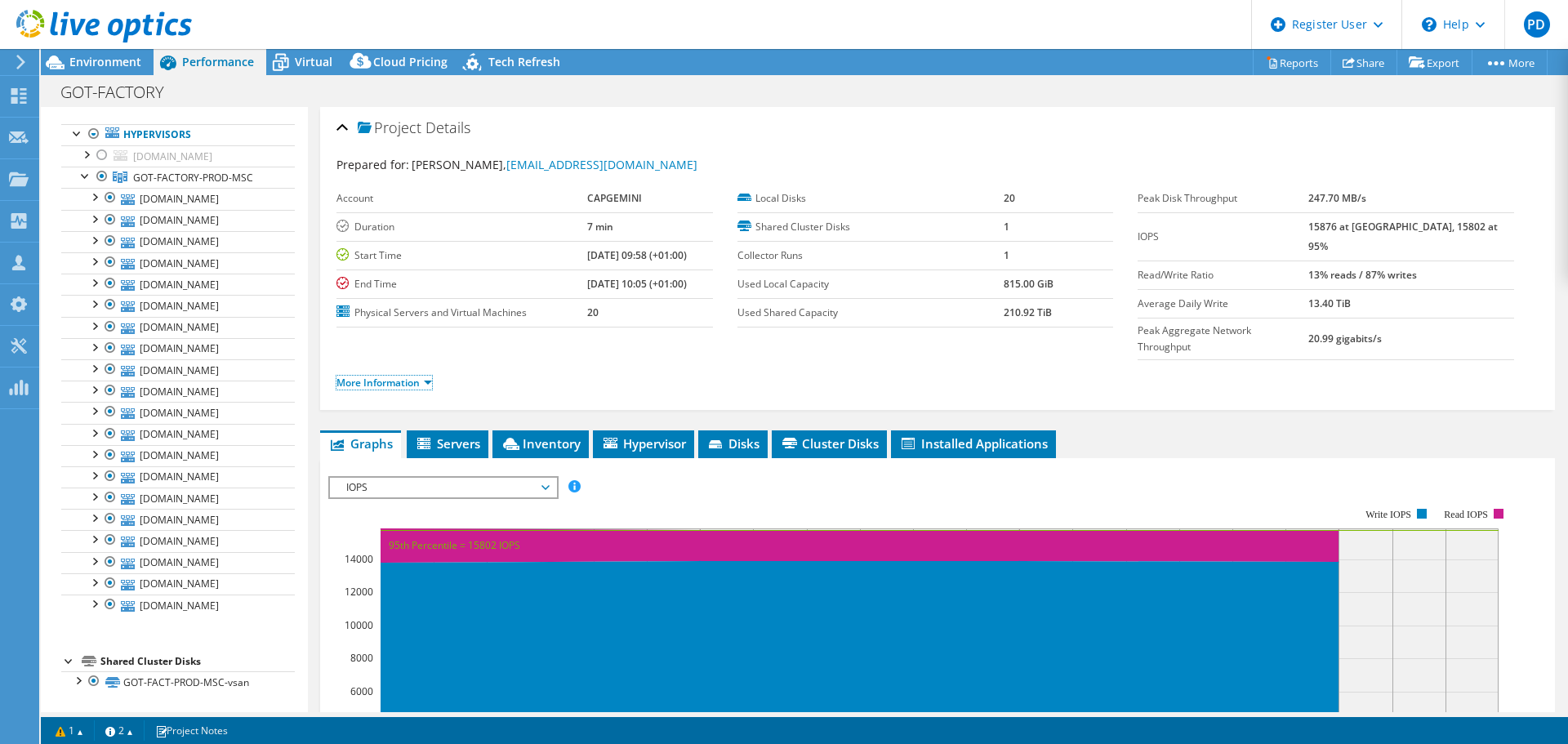
click at [396, 375] on link "More Information" at bounding box center [384, 382] width 96 height 14
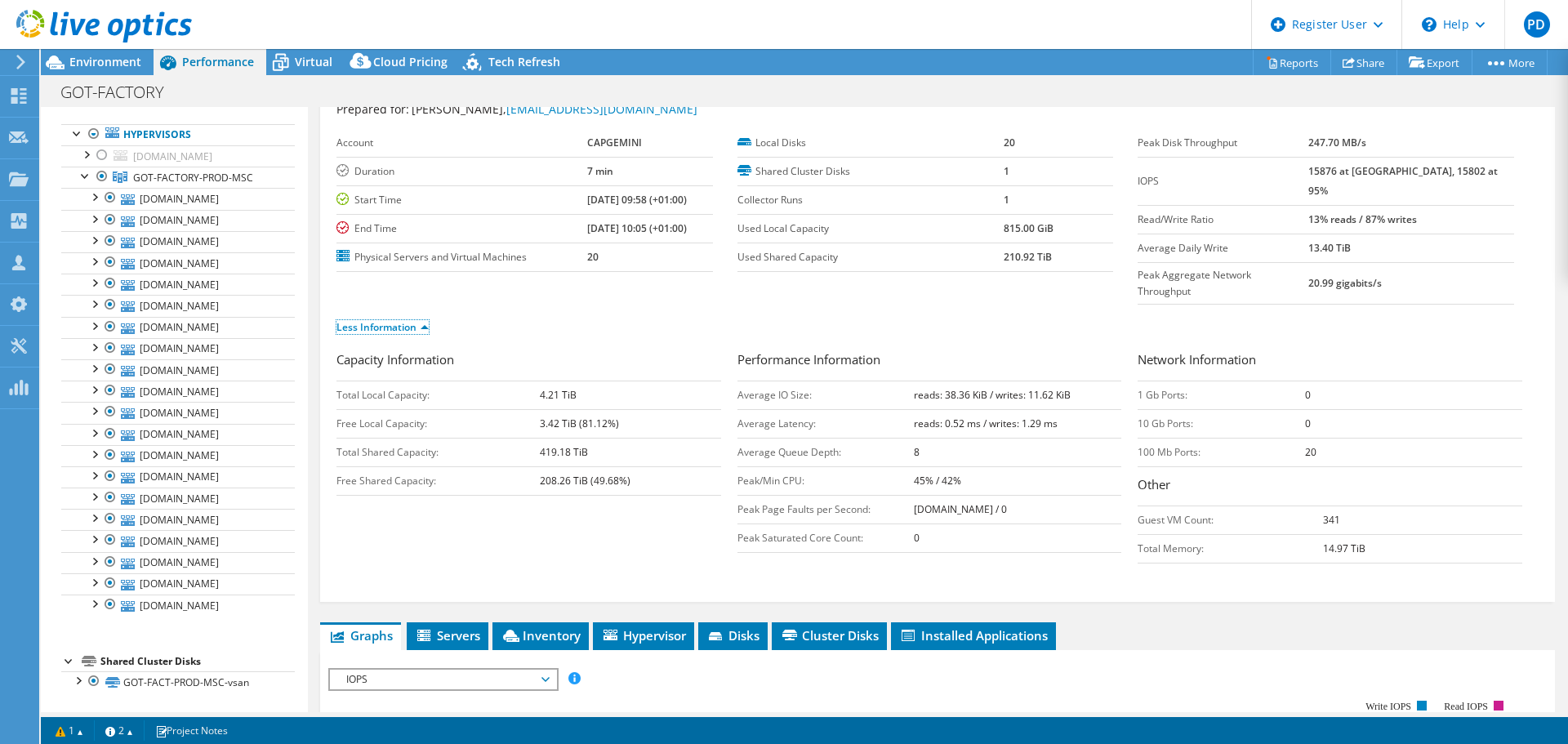
scroll to position [82, 0]
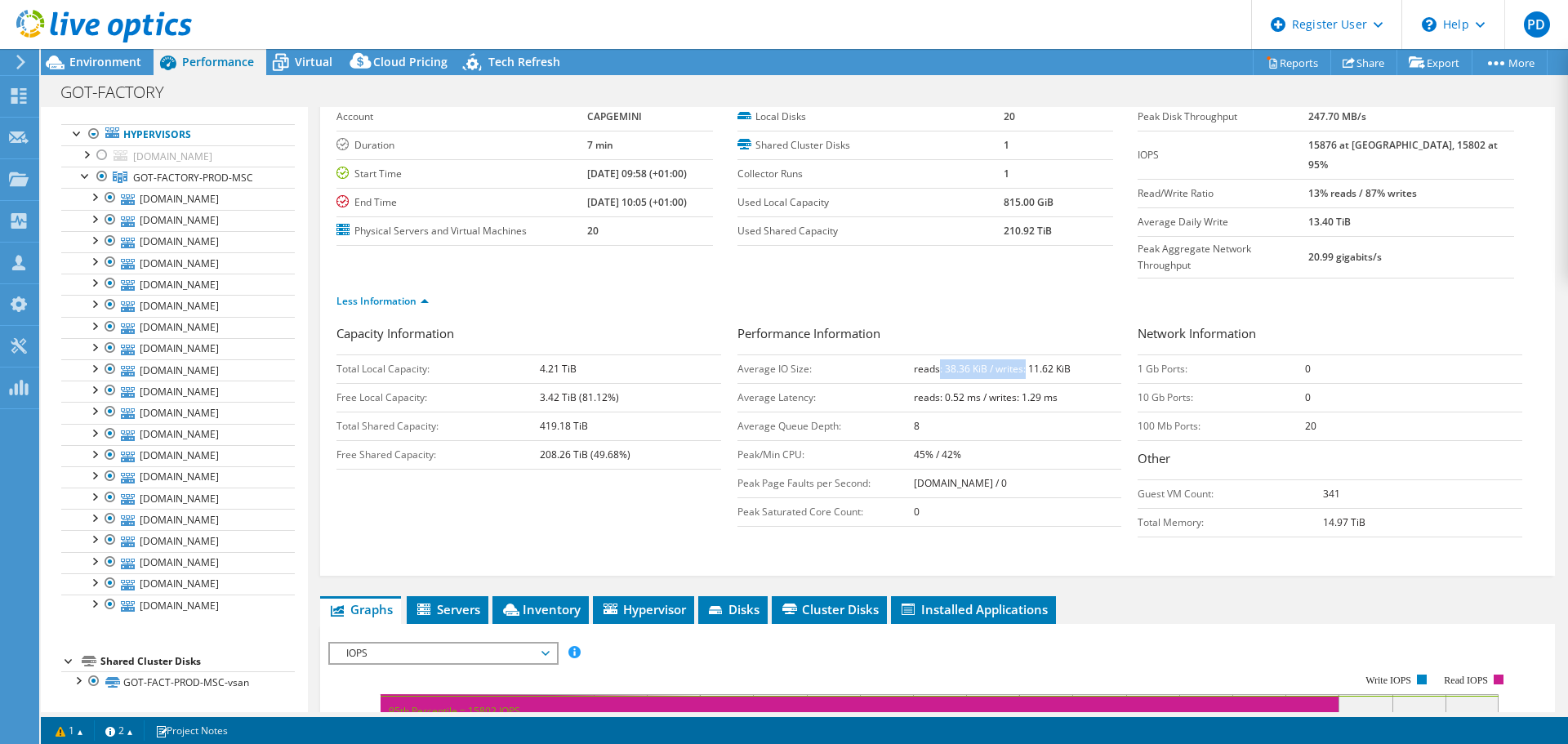
drag, startPoint x: 933, startPoint y: 333, endPoint x: 1021, endPoint y: 333, distance: 88.0
click at [1021, 361] on b "reads: 38.36 KiB / writes: 11.62 KiB" at bounding box center [992, 368] width 157 height 14
click at [1039, 361] on b "reads: 38.36 KiB / writes: 11.62 KiB" at bounding box center [992, 368] width 157 height 14
drag, startPoint x: 994, startPoint y: 333, endPoint x: 1003, endPoint y: 333, distance: 9.0
click at [997, 361] on b "reads: 38.36 KiB / writes: 11.62 KiB" at bounding box center [992, 368] width 157 height 14
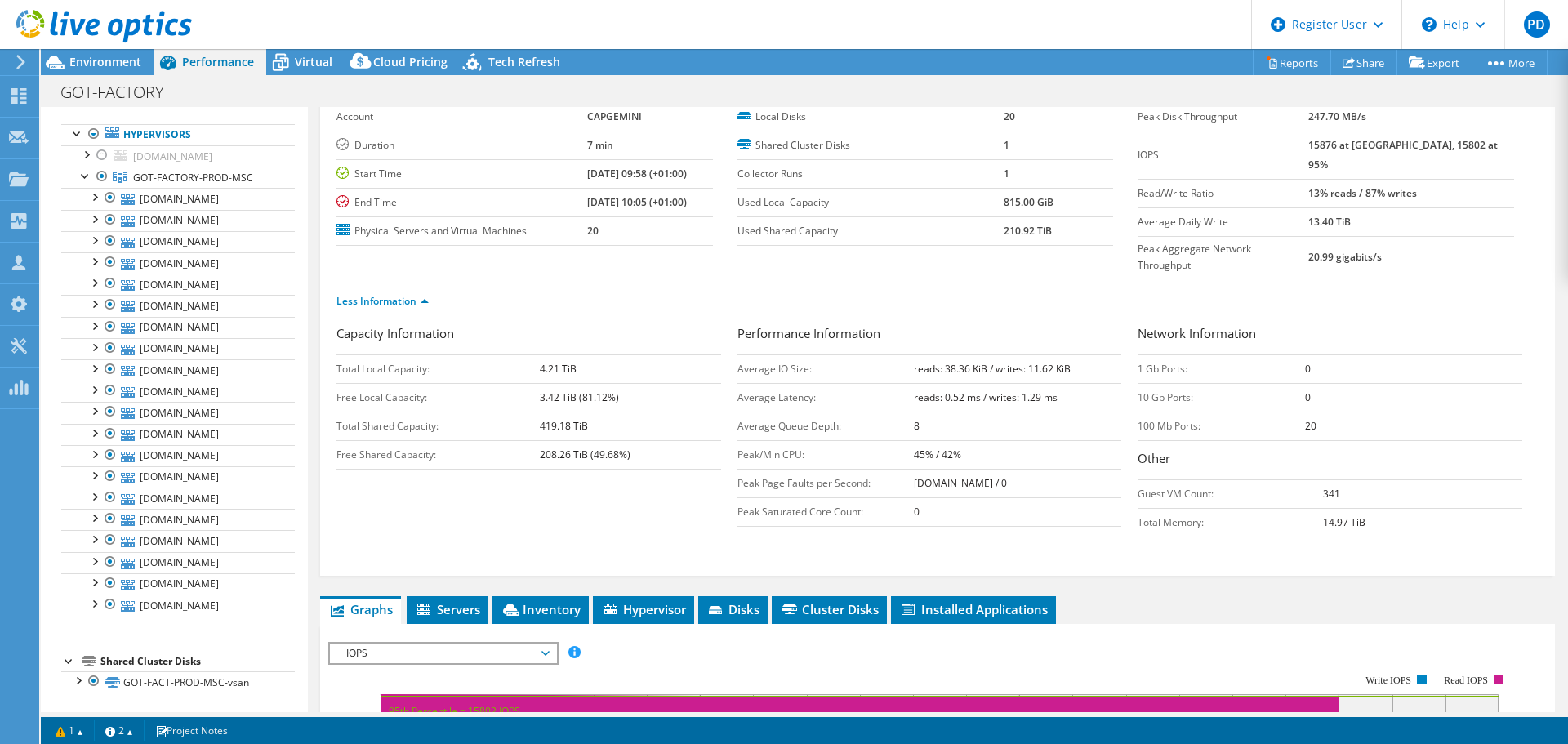
click at [1026, 361] on b "reads: 38.36 KiB / writes: 11.62 KiB" at bounding box center [992, 368] width 157 height 14
click at [937, 355] on td "reads: 38.36 KiB / writes: 11.62 KiB" at bounding box center [1018, 369] width 208 height 29
click at [945, 361] on b "reads: 38.36 KiB / writes: 11.62 KiB" at bounding box center [992, 368] width 157 height 14
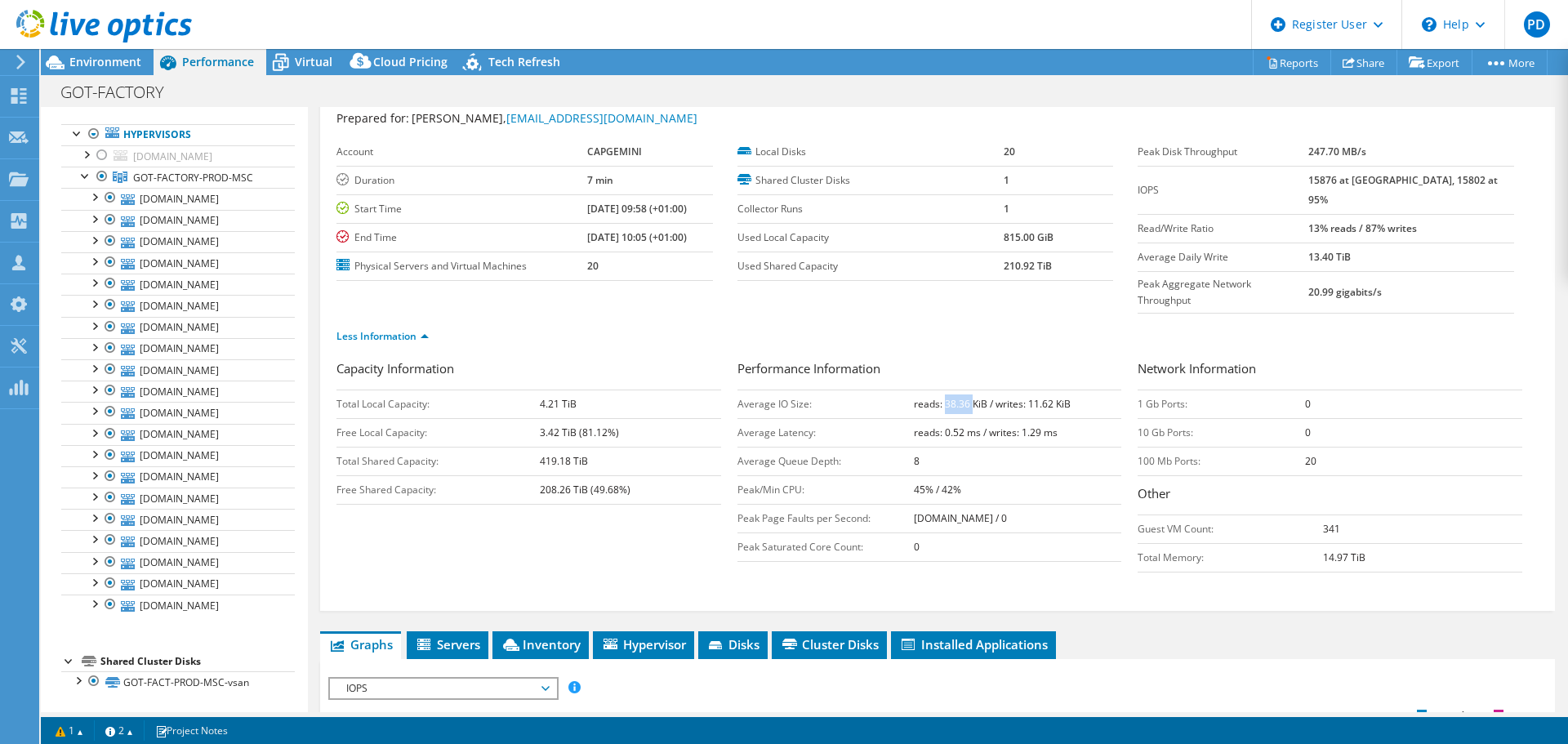
scroll to position [0, 0]
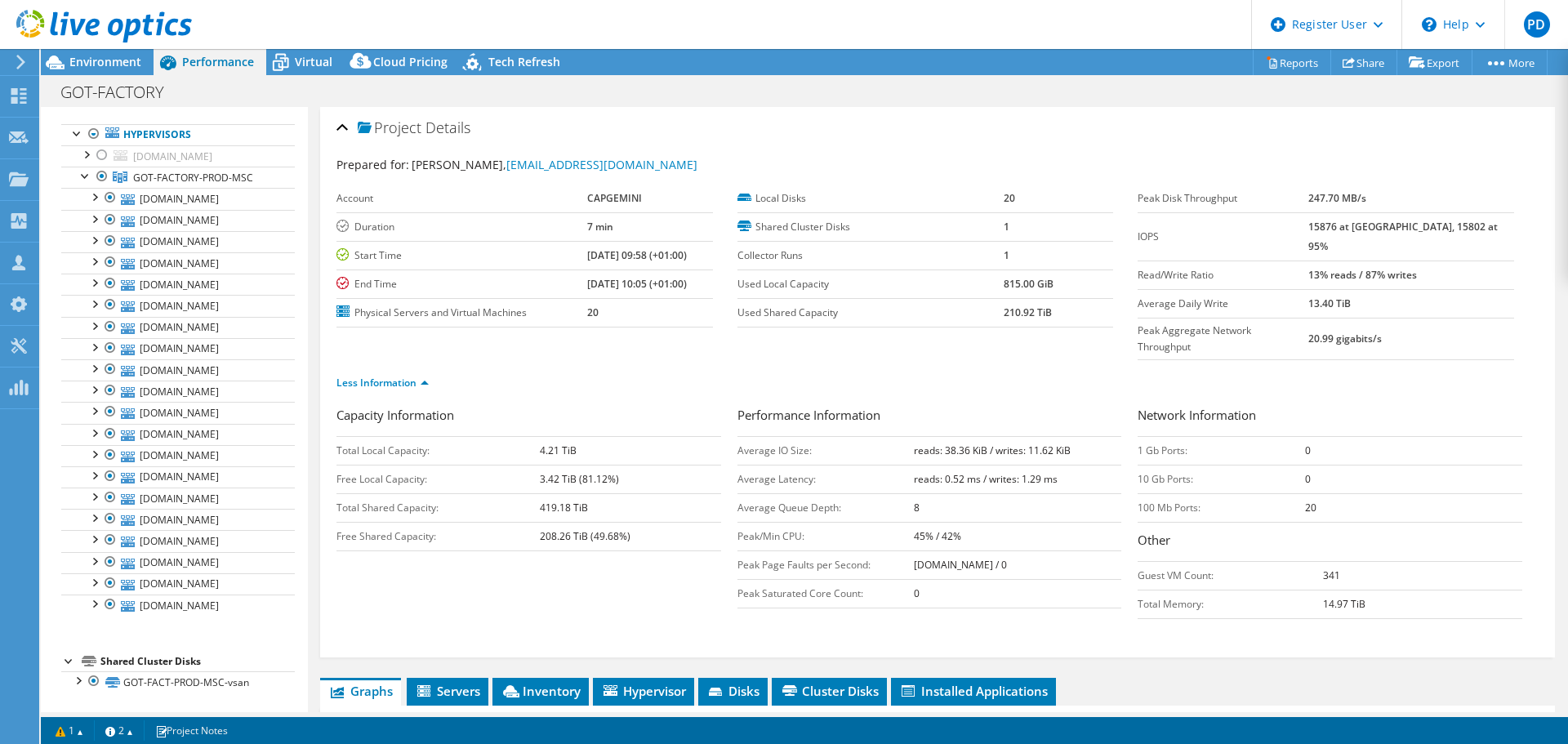
click at [591, 196] on b "CAPGEMINI" at bounding box center [614, 198] width 55 height 14
click at [602, 202] on b "CAPGEMINI" at bounding box center [614, 198] width 55 height 14
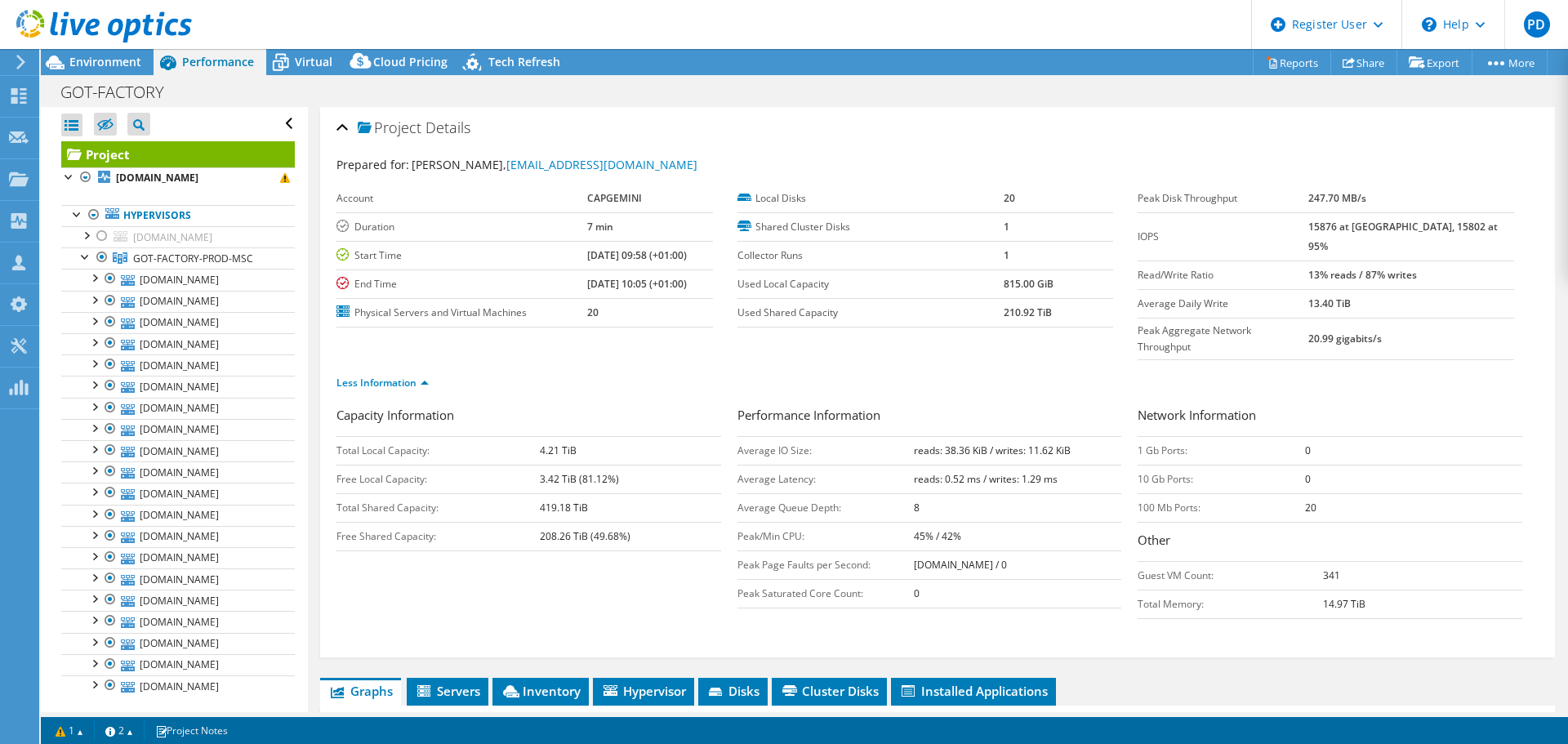
click at [120, 59] on span "Environment" at bounding box center [105, 61] width 72 height 16
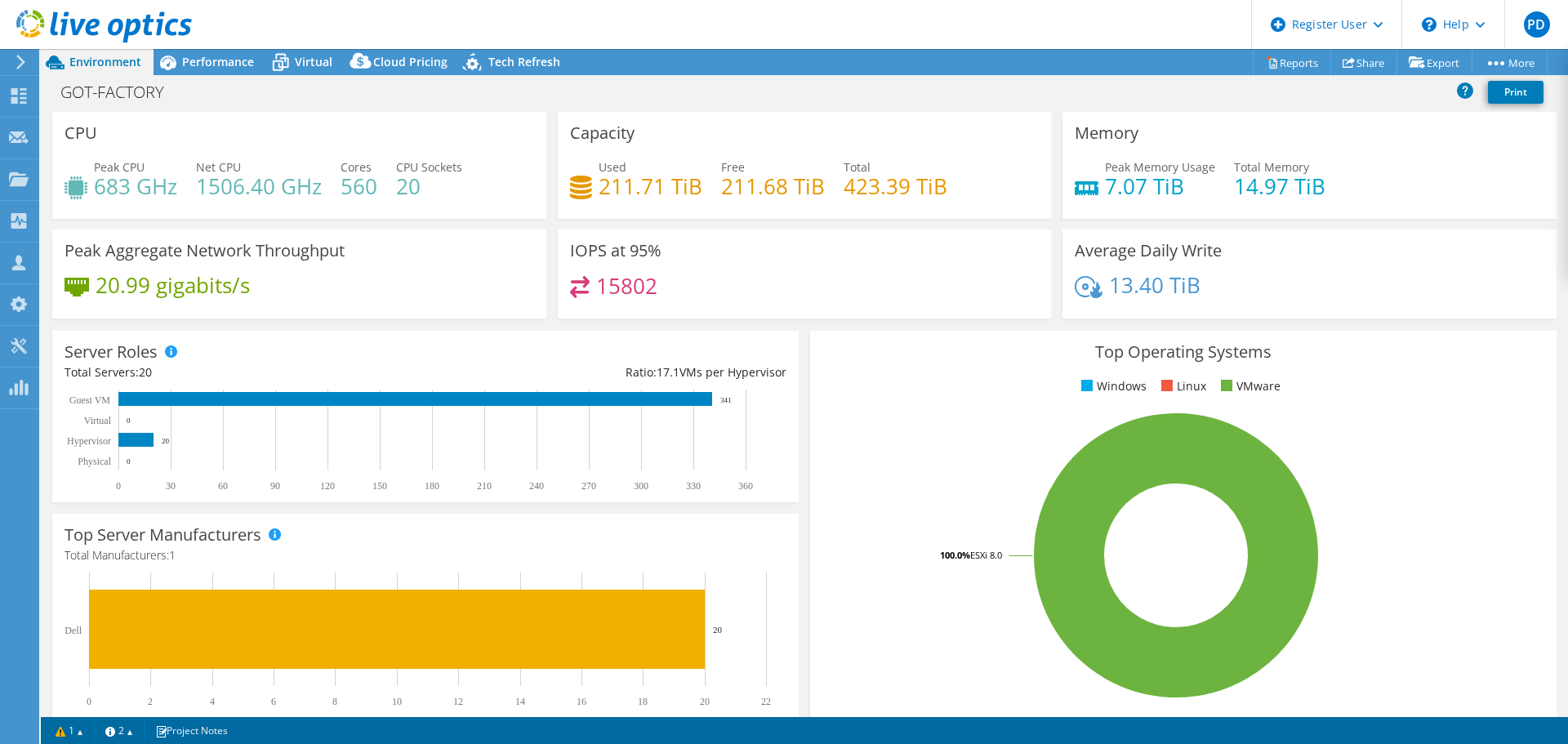
click at [222, 67] on span "Performance" at bounding box center [217, 61] width 72 height 16
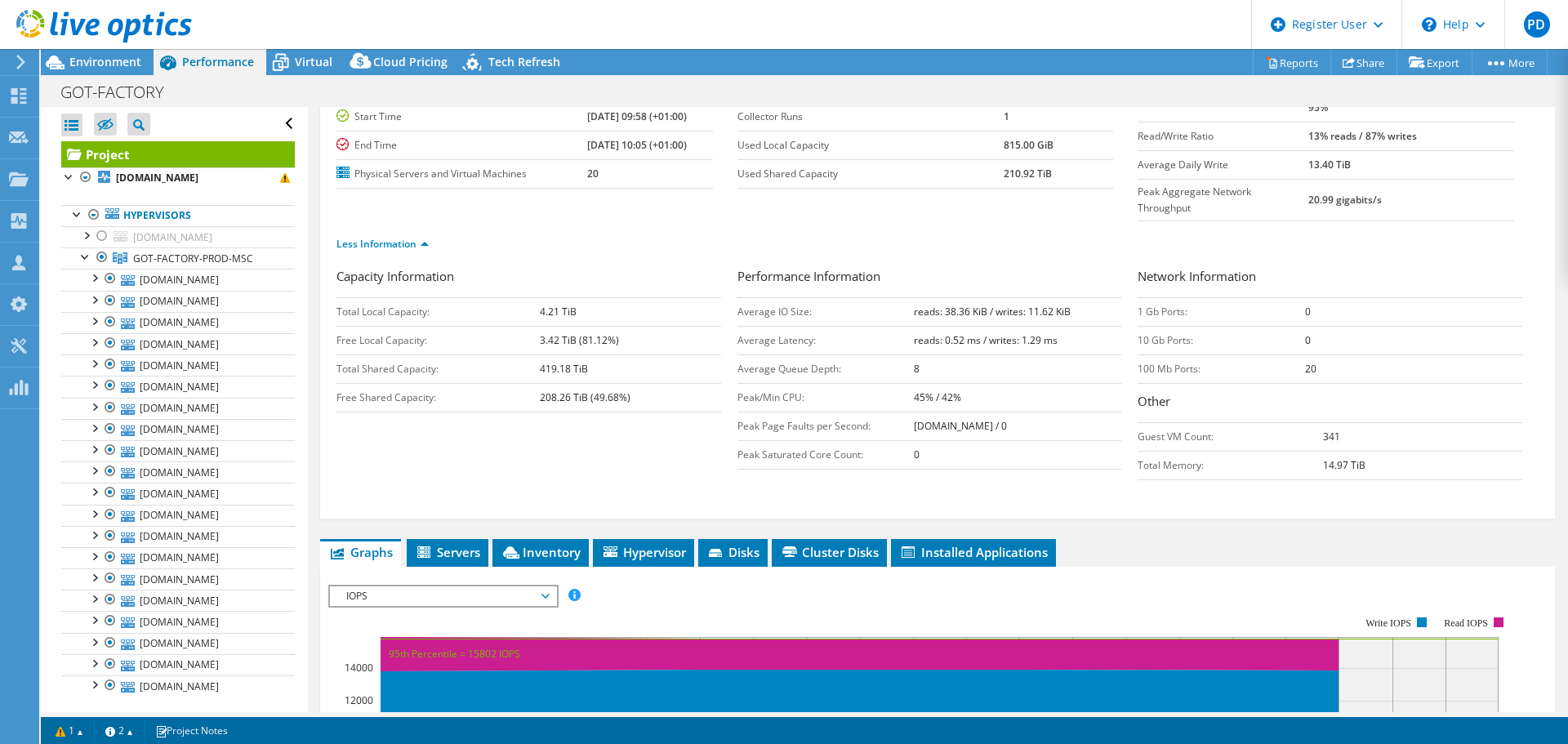
scroll to position [163, 0]
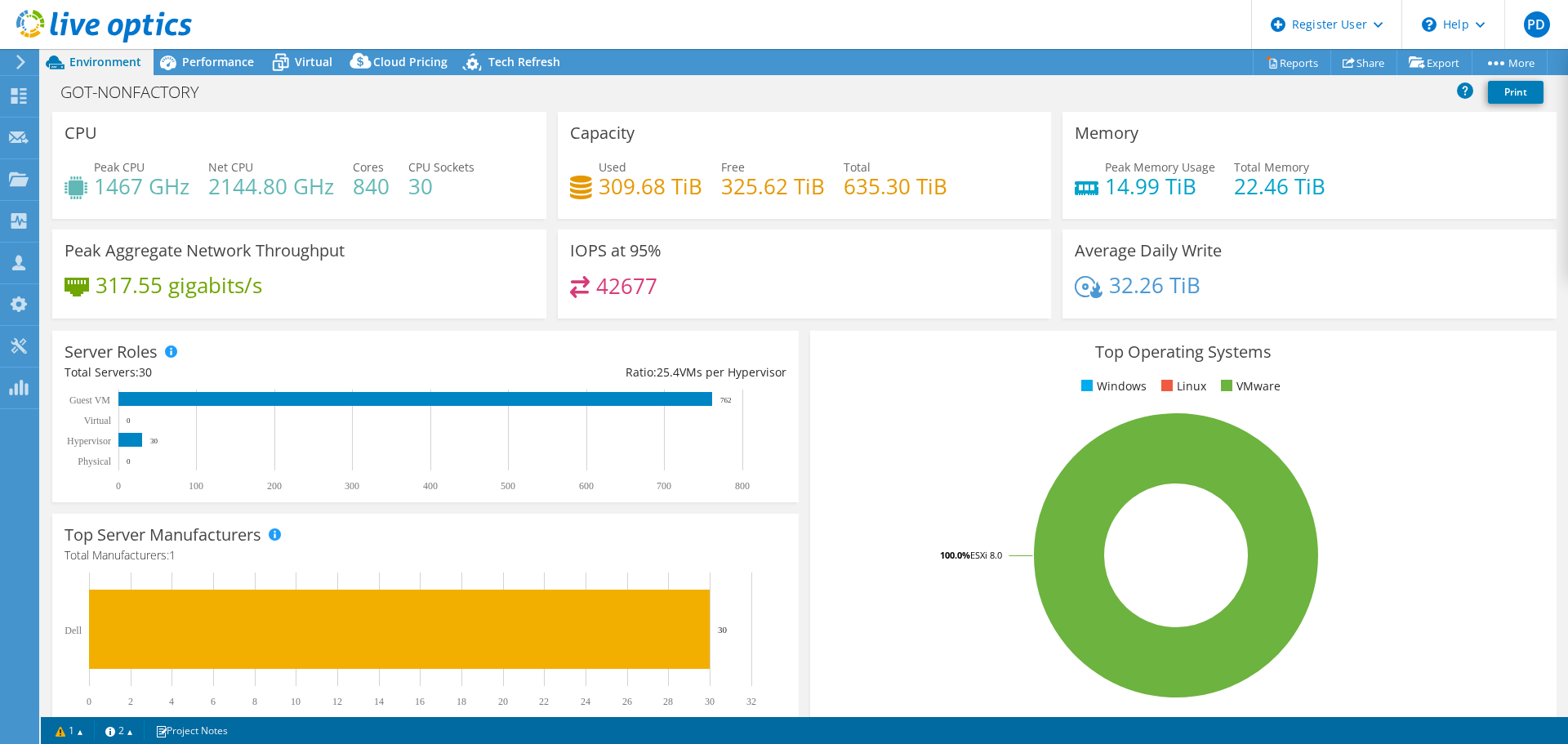
select select "EUFrankfurt"
select select "USD"
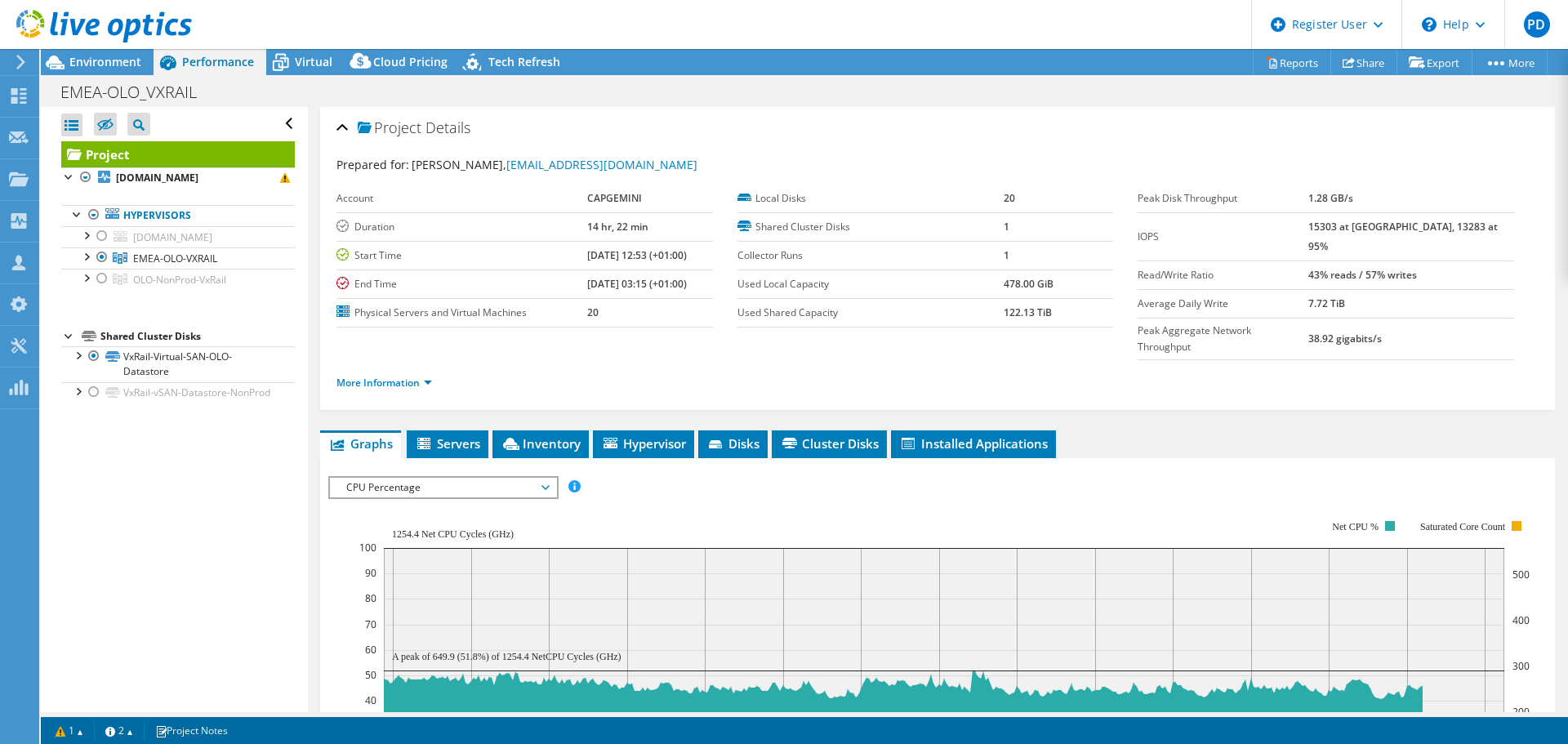
select select "EUFrankfurt"
select select "USD"
